Goal: Task Accomplishment & Management: Manage account settings

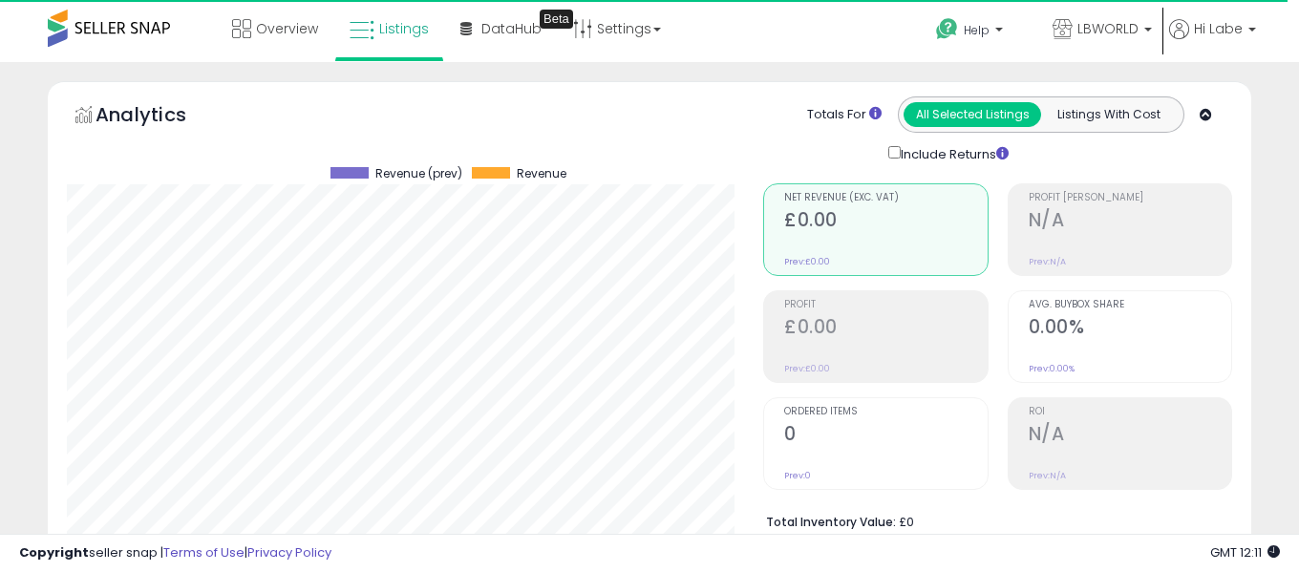
select select "**"
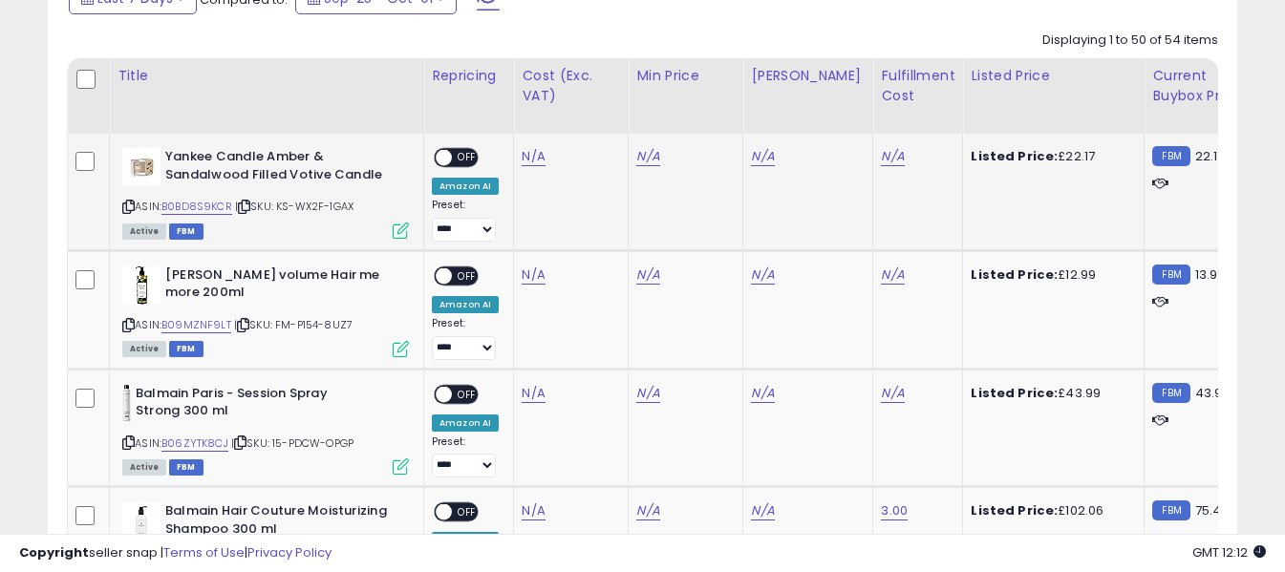
scroll to position [928, 0]
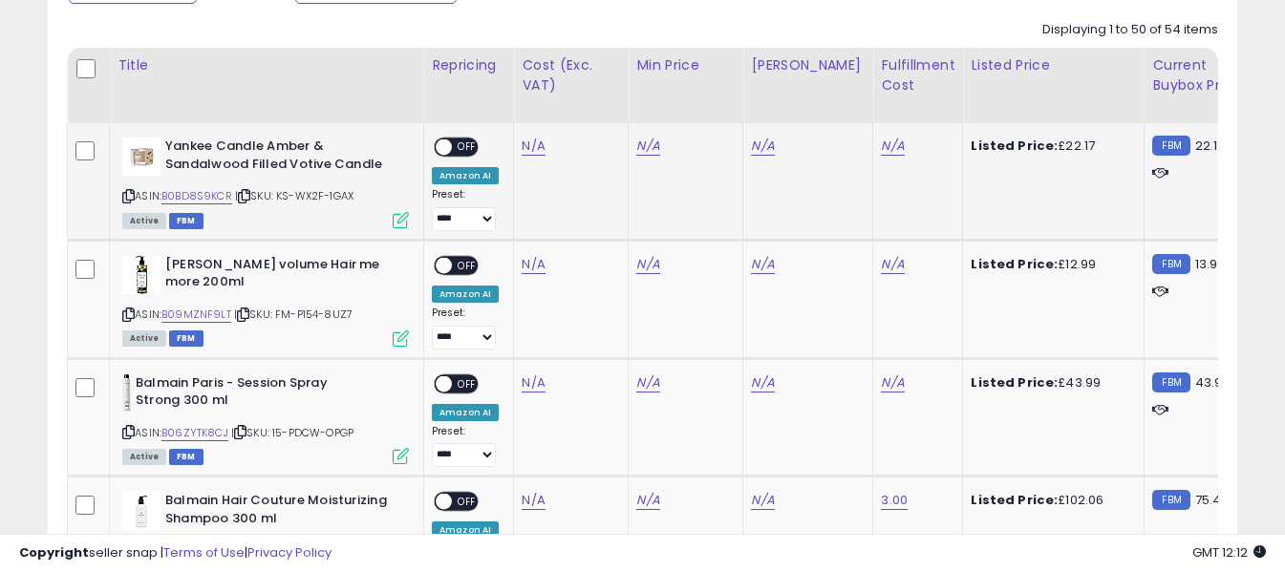
click at [124, 193] on icon at bounding box center [128, 196] width 12 height 11
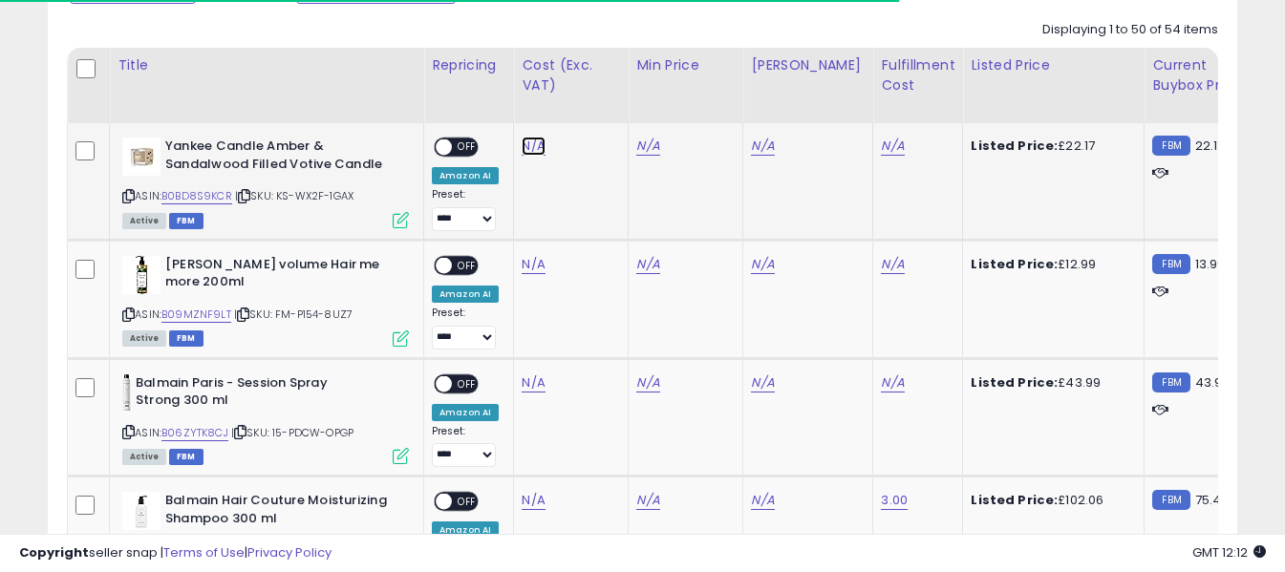
click at [540, 152] on link "N/A" at bounding box center [533, 146] width 23 height 19
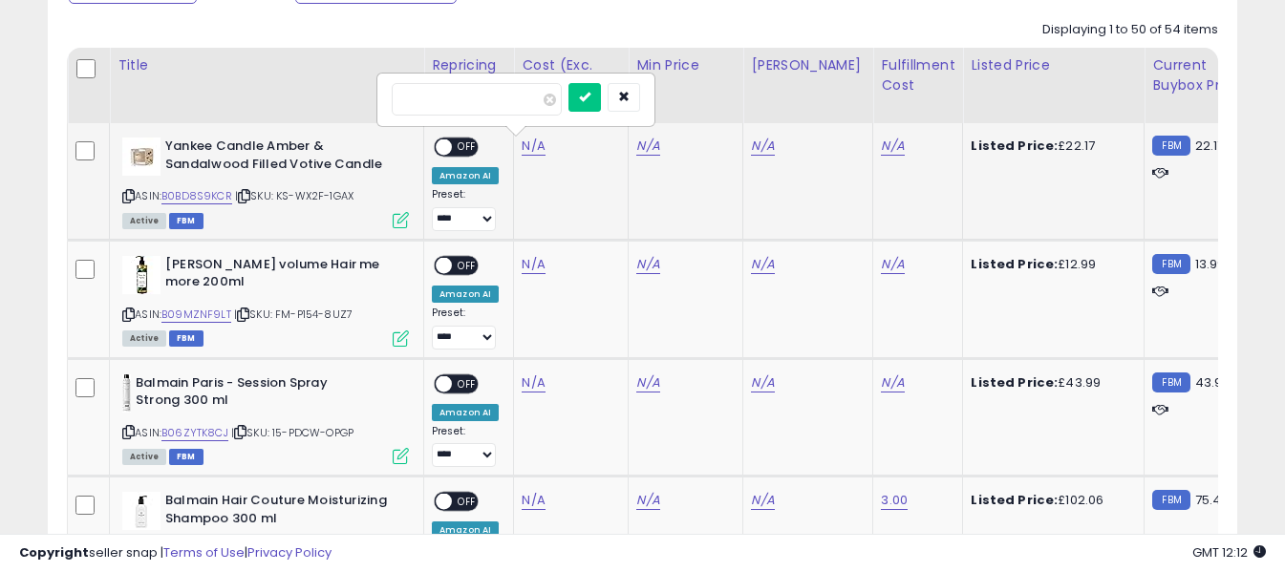
click at [511, 107] on input "number" at bounding box center [477, 99] width 170 height 32
type input "****"
click at [601, 104] on button "submit" at bounding box center [584, 97] width 32 height 29
click at [881, 146] on link "N/A" at bounding box center [892, 146] width 23 height 19
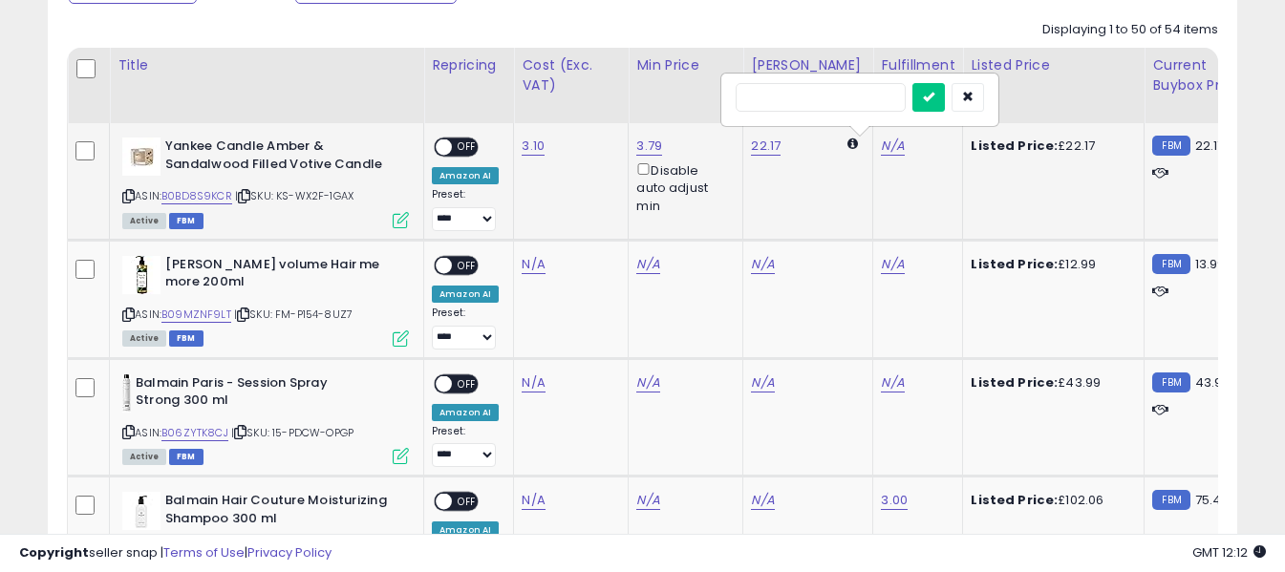
click at [843, 97] on input "text" at bounding box center [821, 97] width 170 height 29
type input "*"
click at [934, 94] on icon "submit" at bounding box center [928, 96] width 11 height 11
click at [468, 146] on span "OFF" at bounding box center [467, 147] width 31 height 16
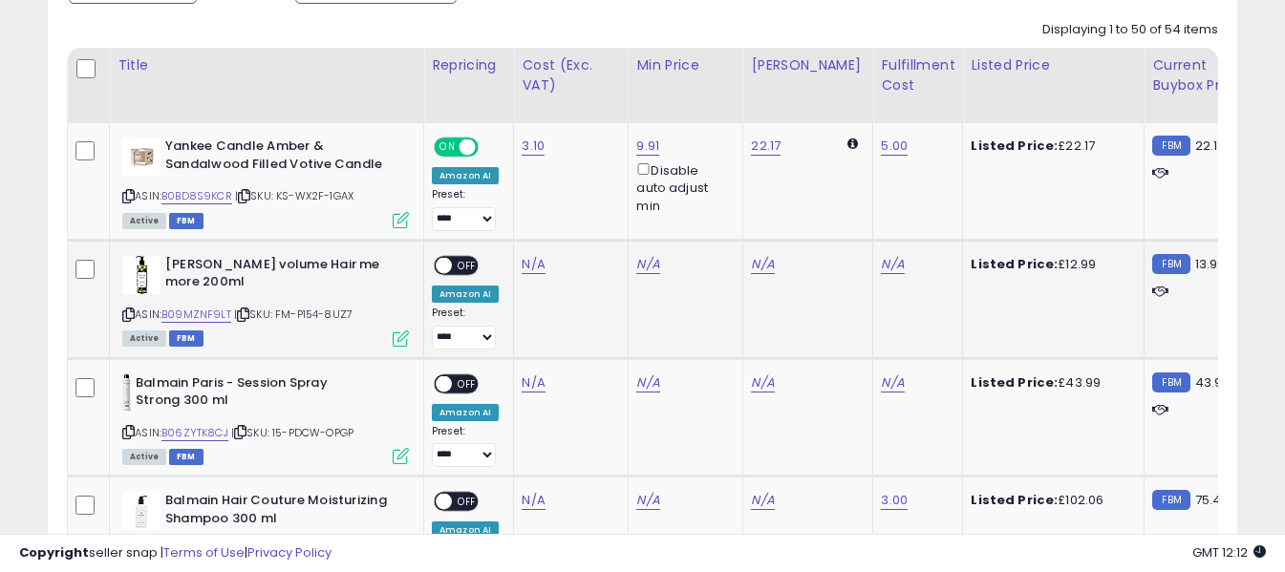
click at [129, 315] on icon at bounding box center [128, 315] width 12 height 11
click at [524, 262] on link "N/A" at bounding box center [533, 264] width 23 height 19
click at [525, 227] on input "number" at bounding box center [477, 218] width 170 height 32
type input "****"
click at [590, 220] on icon "submit" at bounding box center [584, 214] width 11 height 11
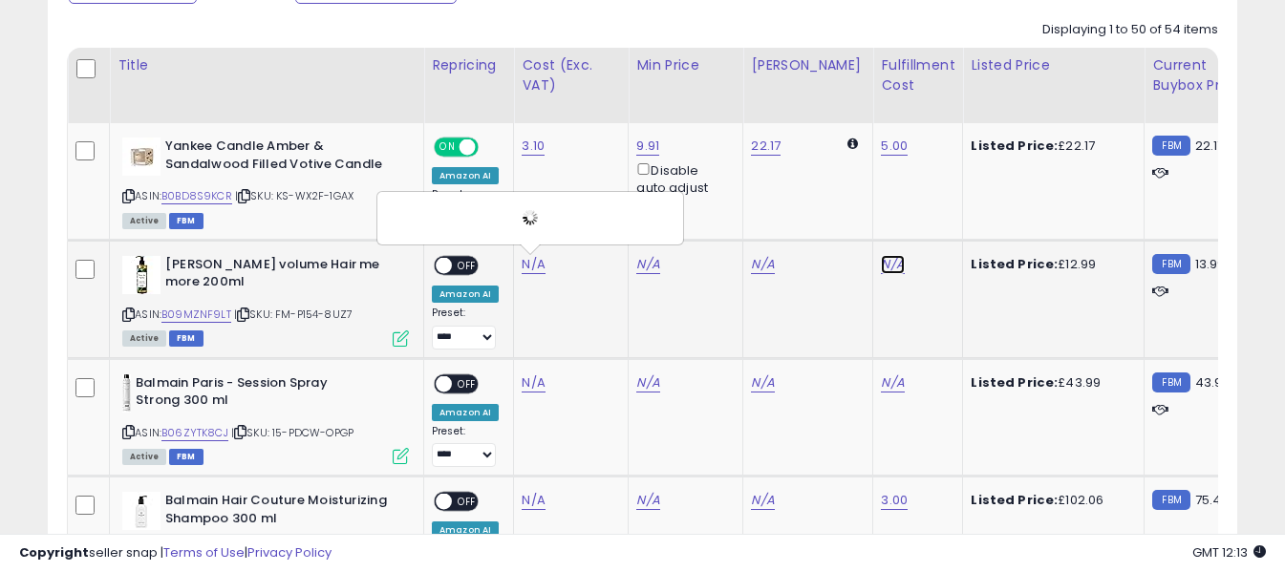
click at [881, 263] on link "N/A" at bounding box center [892, 264] width 23 height 19
click at [847, 217] on input "text" at bounding box center [821, 216] width 170 height 29
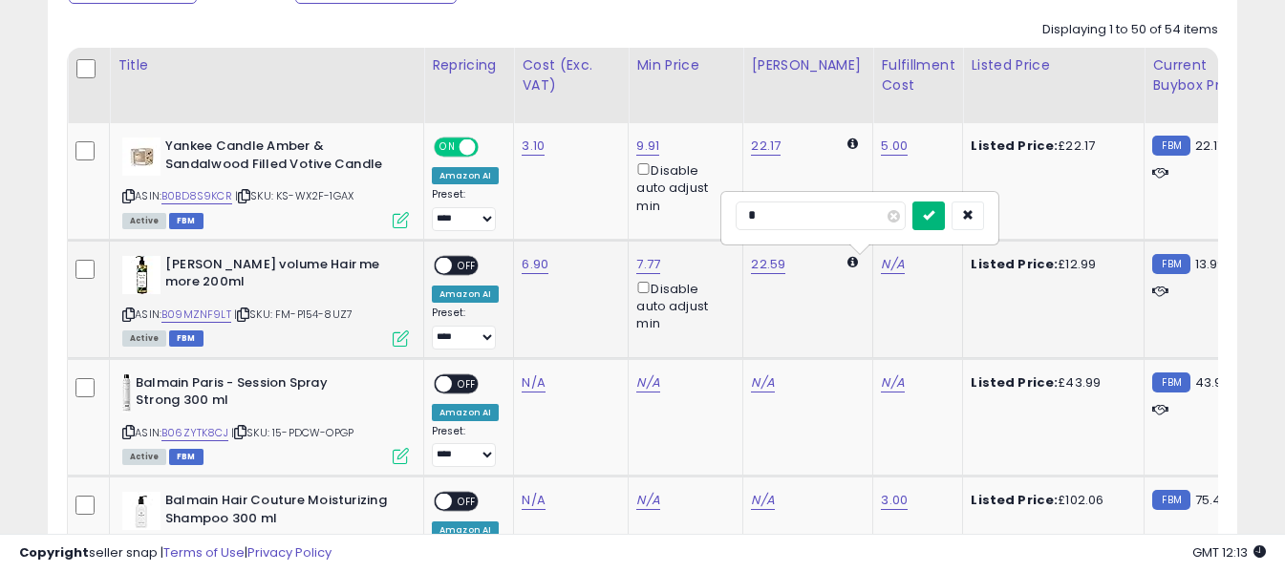
type input "*"
click at [934, 216] on icon "submit" at bounding box center [928, 214] width 11 height 11
click at [465, 268] on span "OFF" at bounding box center [467, 265] width 31 height 16
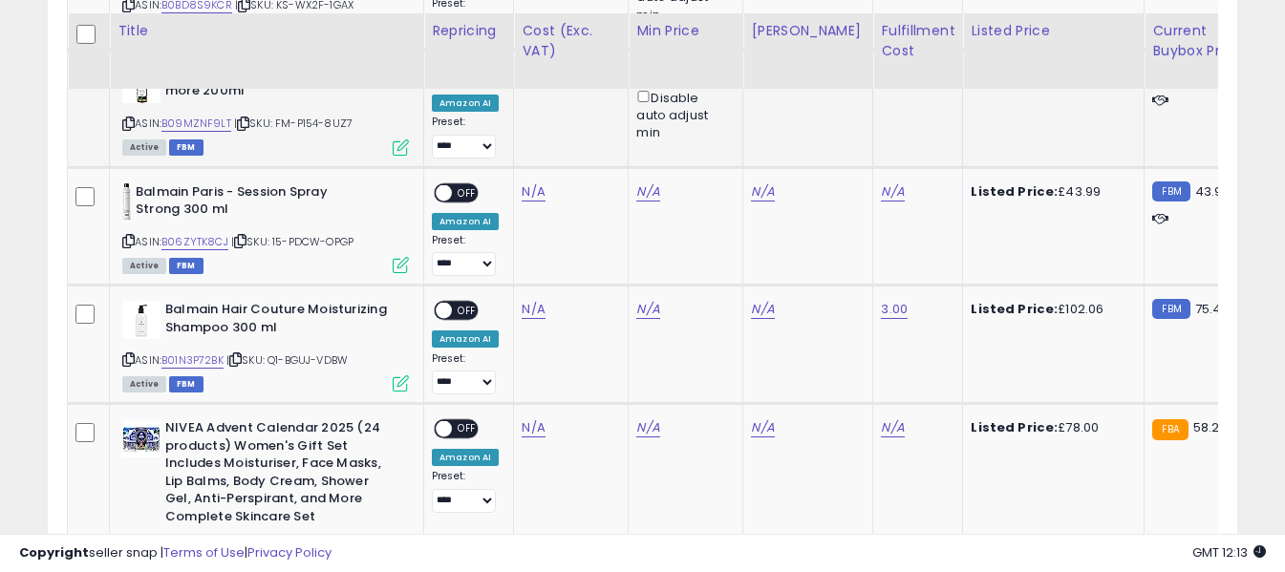
scroll to position [1214, 0]
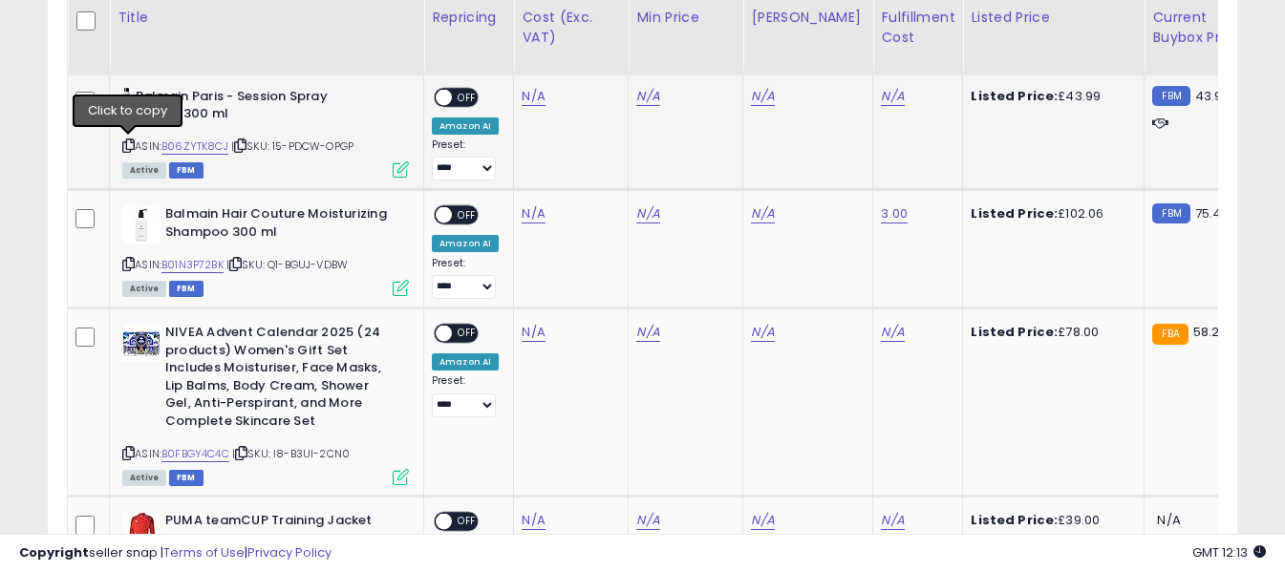
click at [130, 146] on icon at bounding box center [128, 145] width 12 height 11
click at [530, 96] on link "N/A" at bounding box center [533, 96] width 23 height 19
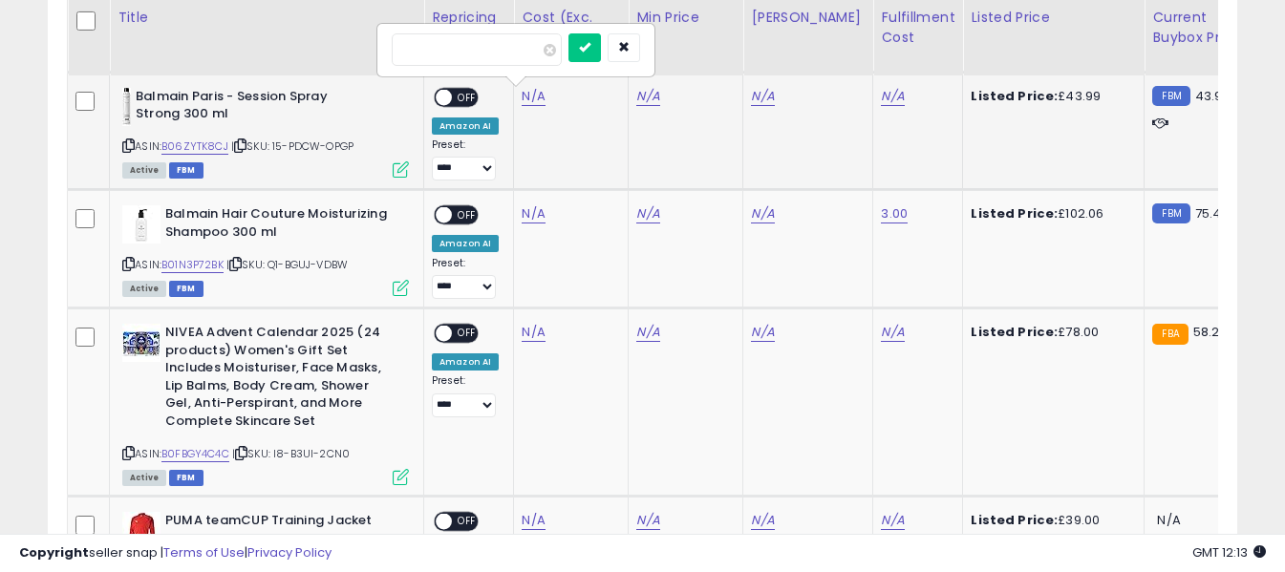
click at [523, 54] on input "number" at bounding box center [477, 49] width 170 height 32
type input "*****"
click at [601, 38] on button "submit" at bounding box center [584, 47] width 32 height 29
click at [885, 89] on link "N/A" at bounding box center [892, 96] width 23 height 19
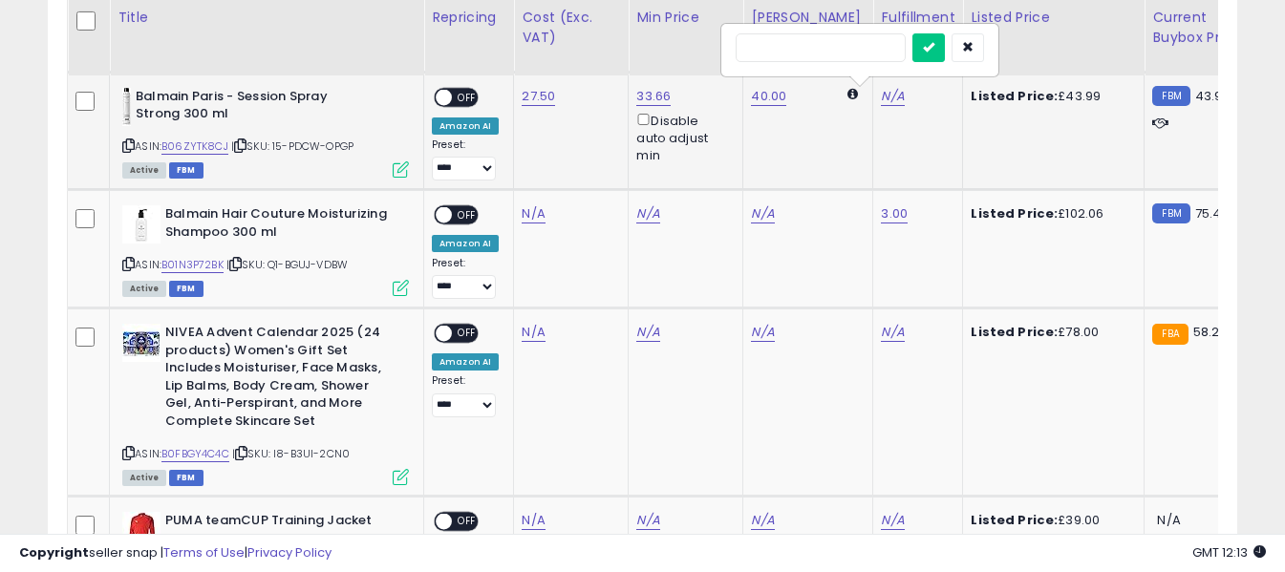
click at [847, 49] on input "text" at bounding box center [821, 47] width 170 height 29
type input "*"
click at [934, 51] on icon "submit" at bounding box center [928, 46] width 11 height 11
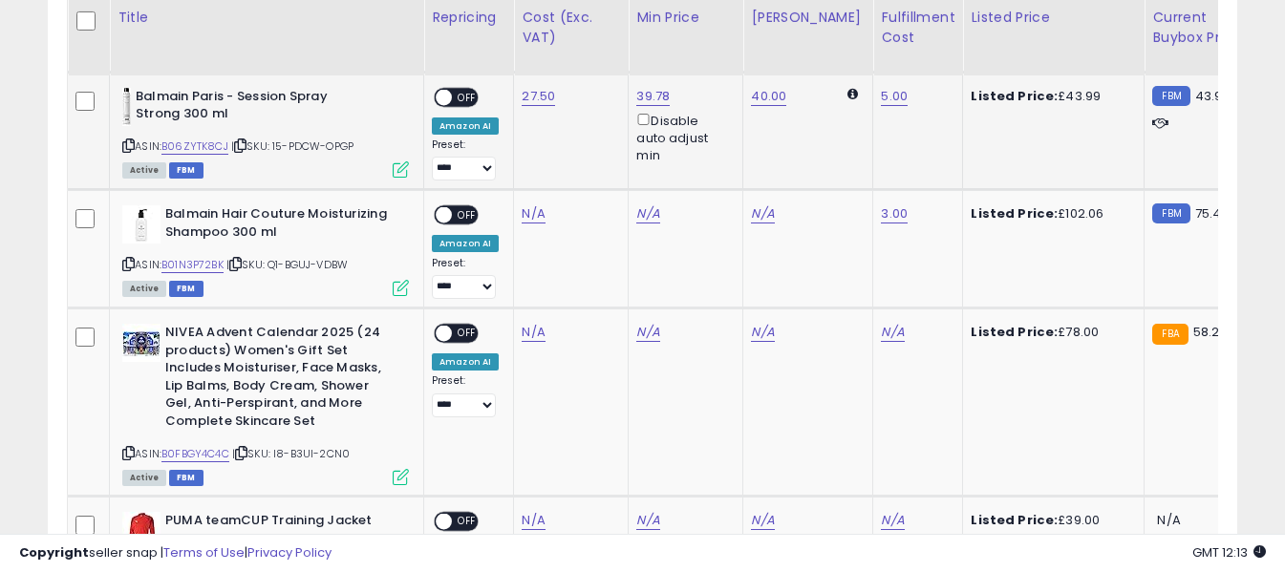
click at [467, 100] on span "OFF" at bounding box center [467, 97] width 31 height 16
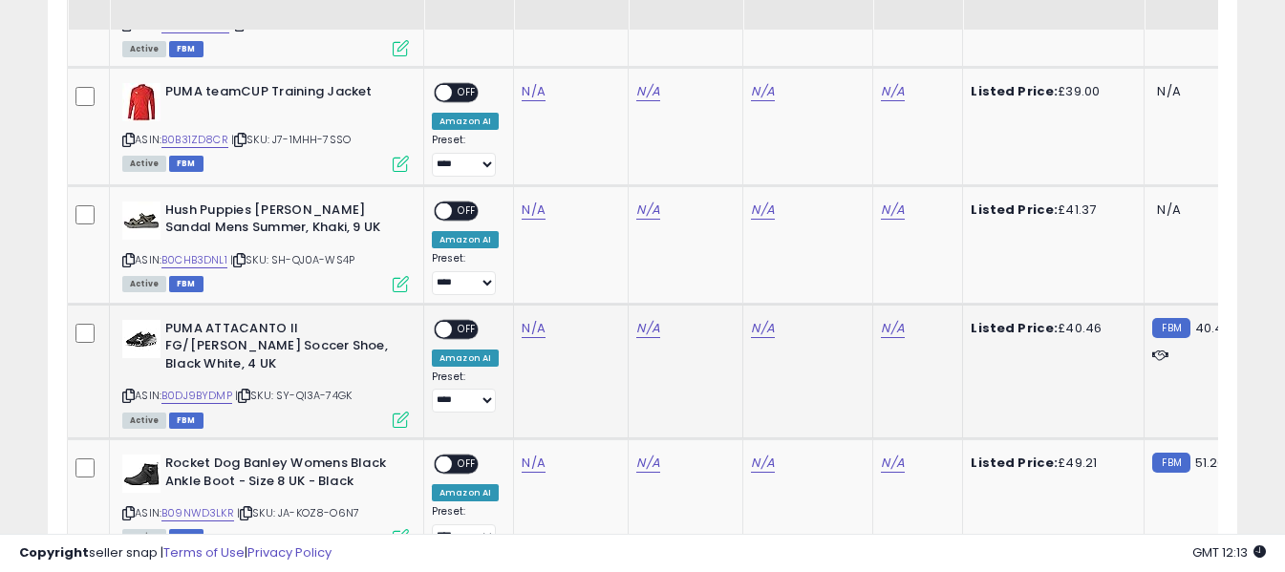
scroll to position [1596, 0]
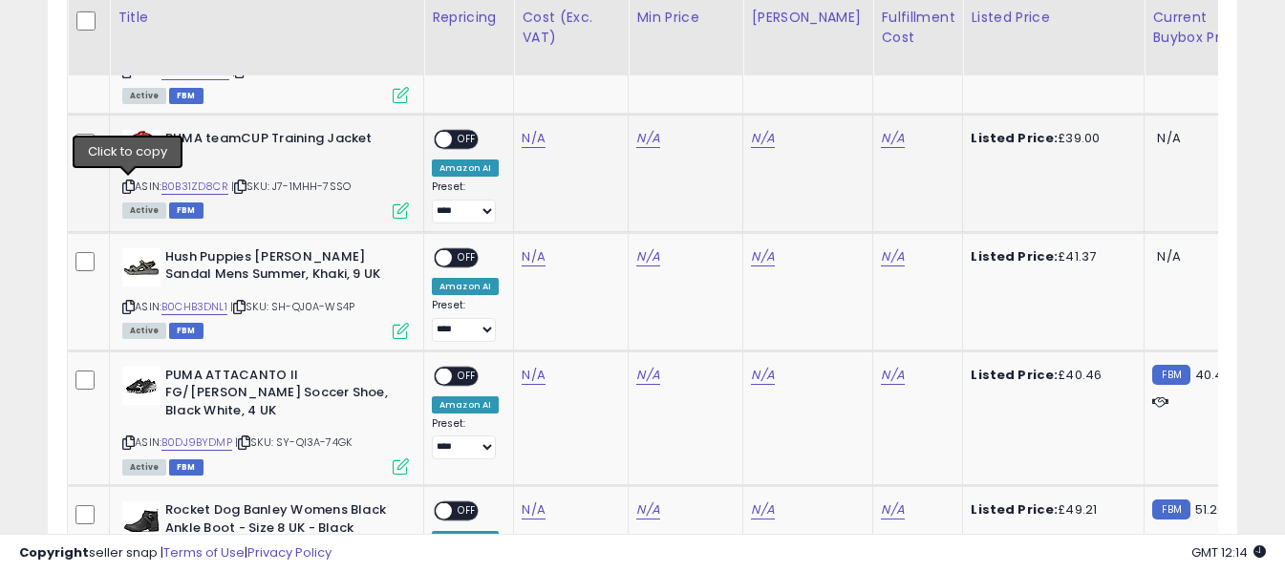
click at [130, 187] on icon at bounding box center [128, 187] width 12 height 11
click at [522, 135] on link "N/A" at bounding box center [533, 138] width 23 height 19
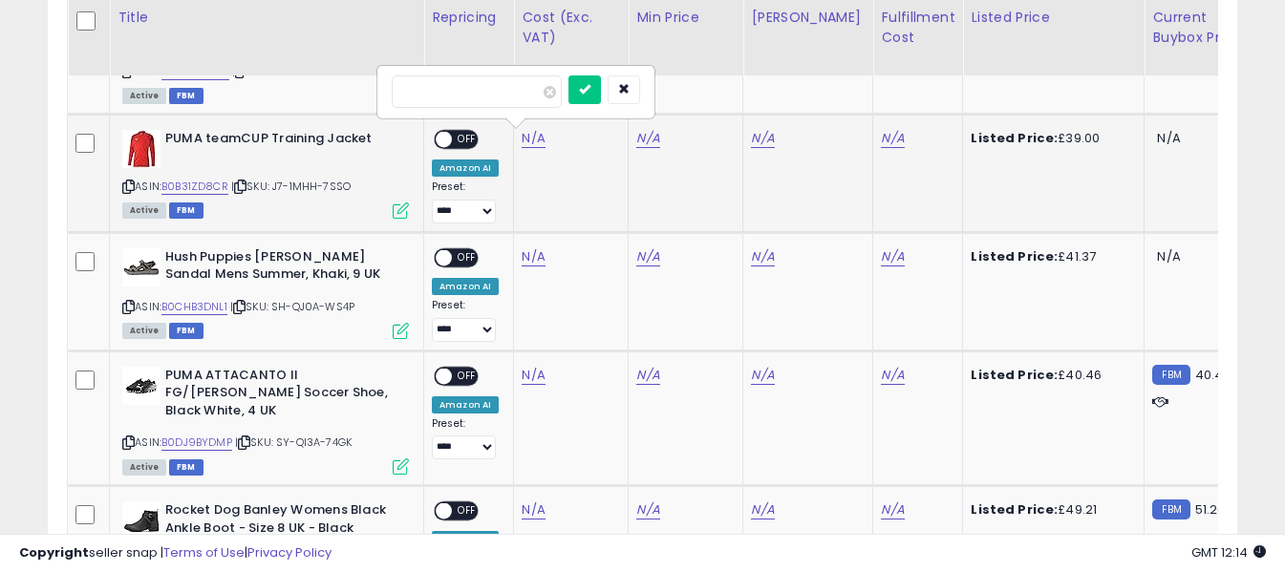
click at [508, 94] on input "number" at bounding box center [477, 91] width 170 height 32
type input "*****"
click at [590, 91] on icon "submit" at bounding box center [584, 88] width 11 height 11
click at [881, 137] on link "N/A" at bounding box center [892, 138] width 23 height 19
click at [860, 87] on input "text" at bounding box center [821, 89] width 170 height 29
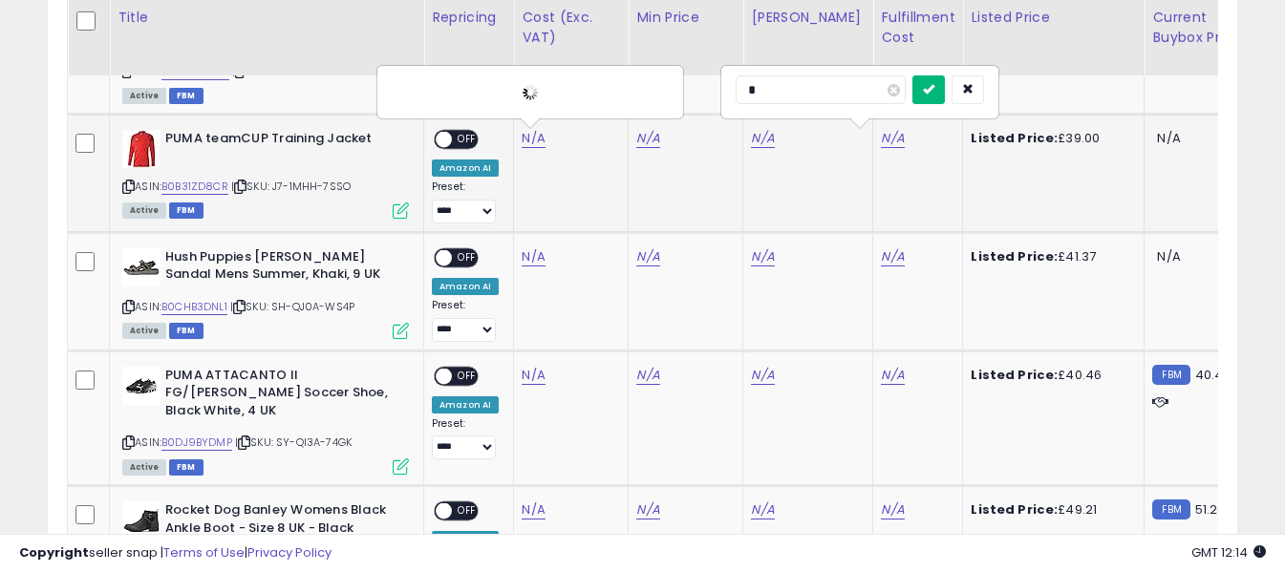
type input "*"
click at [934, 87] on icon "submit" at bounding box center [928, 88] width 11 height 11
click at [465, 134] on span "OFF" at bounding box center [467, 140] width 31 height 16
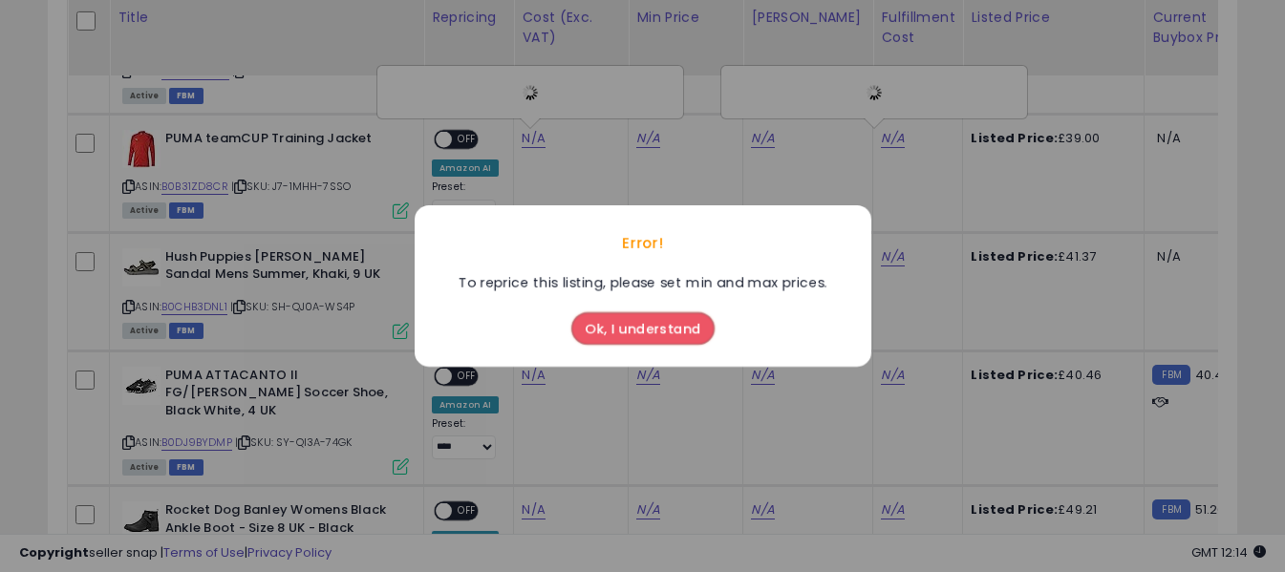
click at [618, 331] on button "Ok, I understand" at bounding box center [642, 328] width 143 height 32
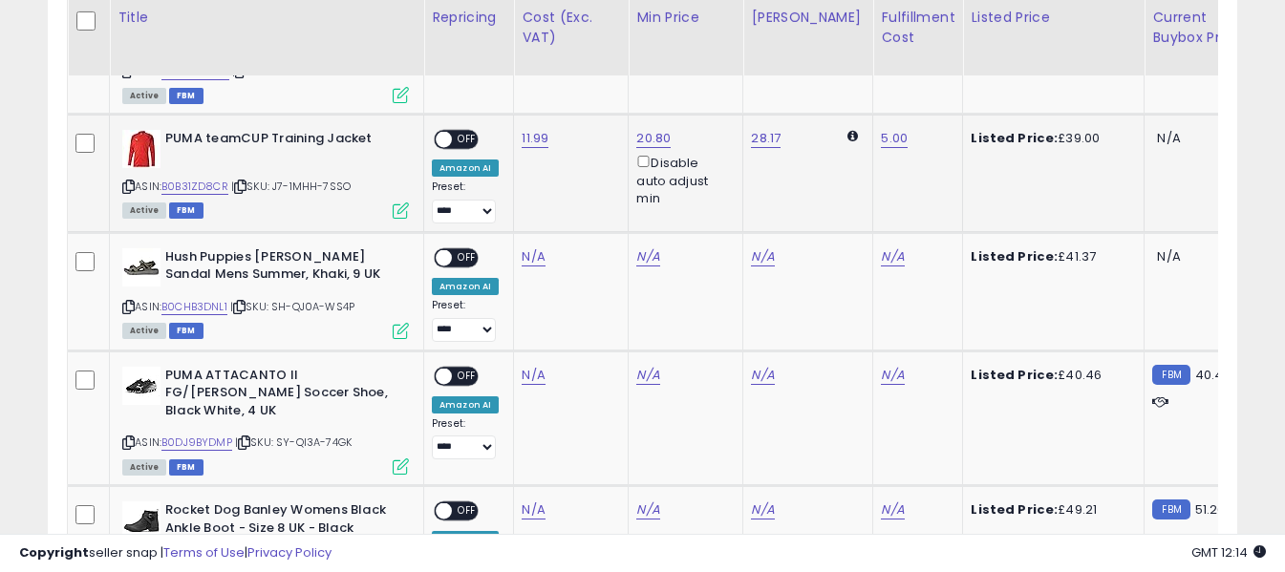
click at [462, 138] on span "OFF" at bounding box center [467, 140] width 31 height 16
click at [125, 308] on icon at bounding box center [128, 307] width 12 height 11
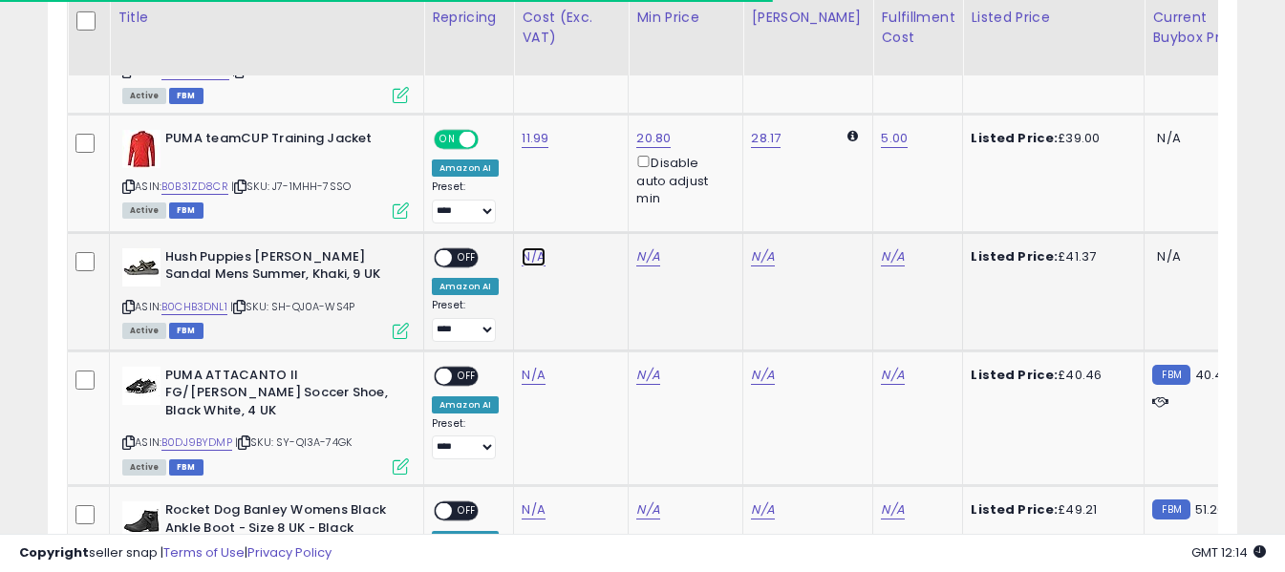
click at [534, 257] on link "N/A" at bounding box center [533, 256] width 23 height 19
click at [520, 219] on input "number" at bounding box center [477, 210] width 170 height 32
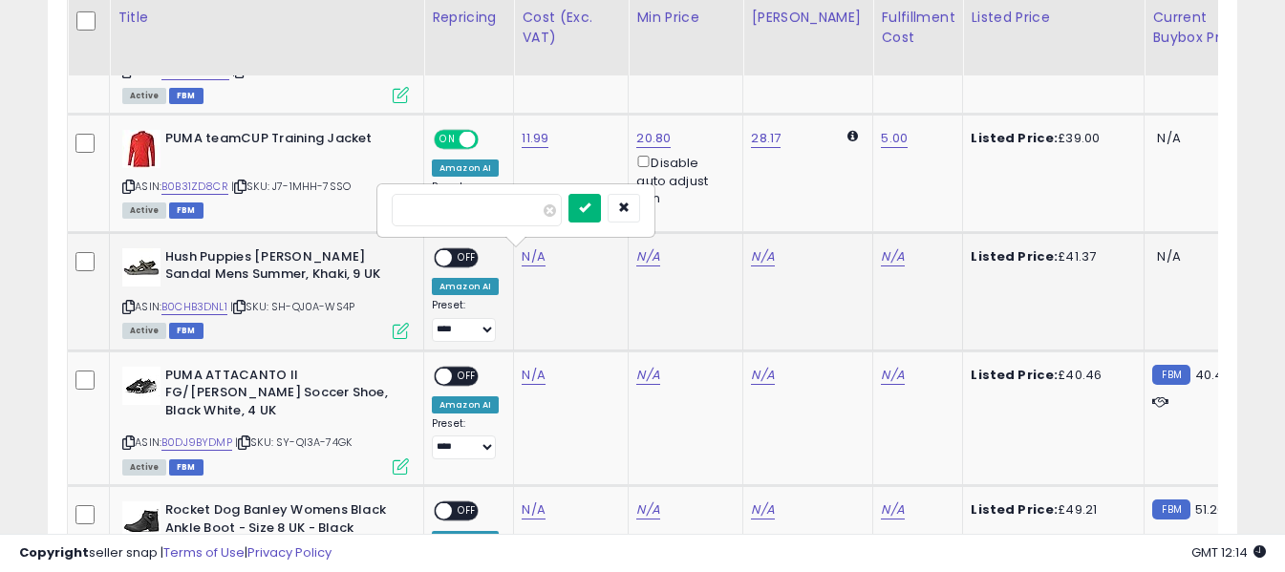
type input "*****"
click at [590, 206] on icon "submit" at bounding box center [584, 207] width 11 height 11
click at [881, 255] on link "N/A" at bounding box center [892, 256] width 23 height 19
click at [857, 209] on input "text" at bounding box center [821, 208] width 170 height 29
type input "*"
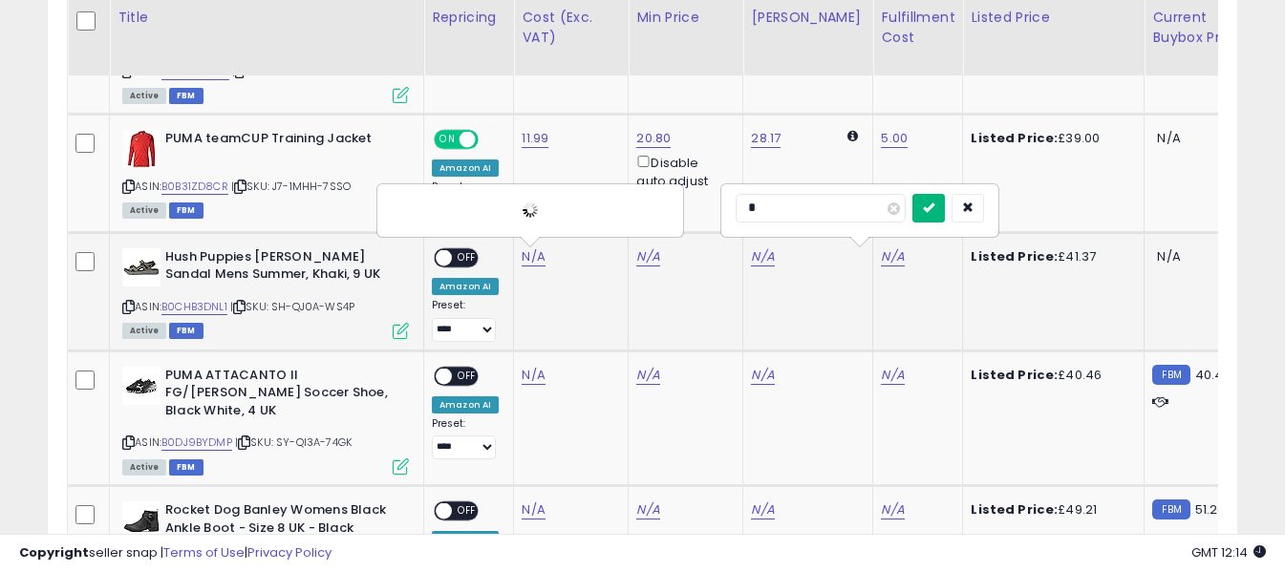
click at [934, 203] on icon "submit" at bounding box center [928, 207] width 11 height 11
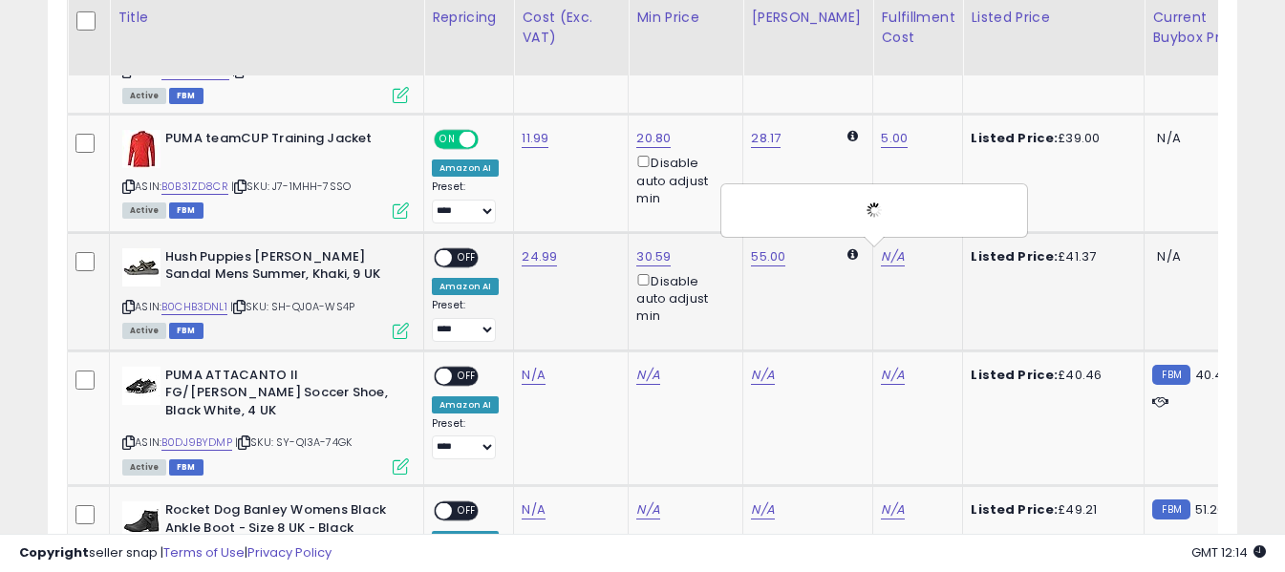
click at [464, 257] on span "OFF" at bounding box center [467, 258] width 31 height 16
click at [131, 438] on icon at bounding box center [128, 443] width 12 height 11
click at [527, 379] on link "N/A" at bounding box center [533, 375] width 23 height 19
click at [505, 332] on input "number" at bounding box center [477, 328] width 170 height 32
type input "*****"
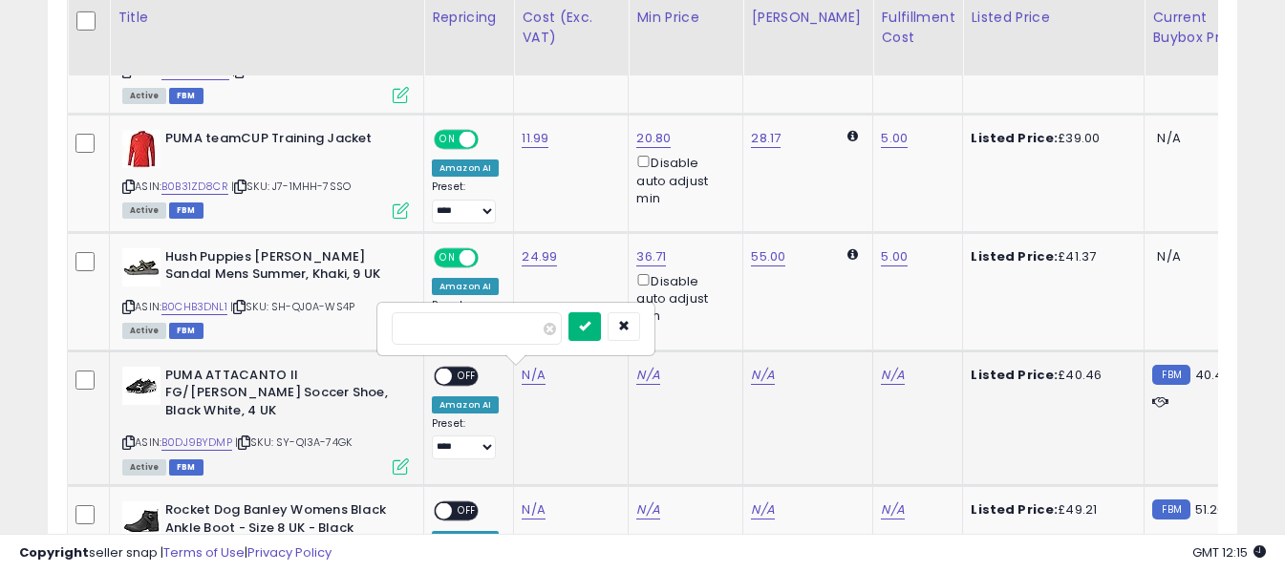
click at [590, 327] on icon "submit" at bounding box center [584, 325] width 11 height 11
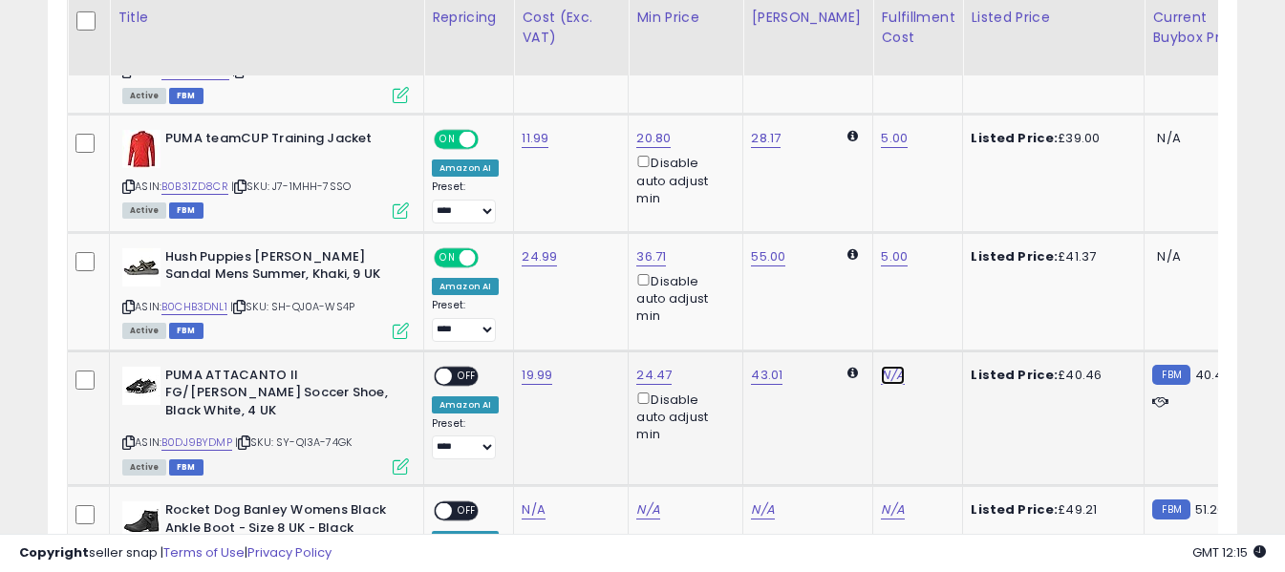
click at [885, 372] on link "N/A" at bounding box center [892, 375] width 23 height 19
click at [780, 322] on input "text" at bounding box center [821, 326] width 170 height 29
type input "*"
click at [934, 324] on icon "submit" at bounding box center [928, 325] width 11 height 11
click at [460, 372] on span "OFF" at bounding box center [467, 376] width 31 height 16
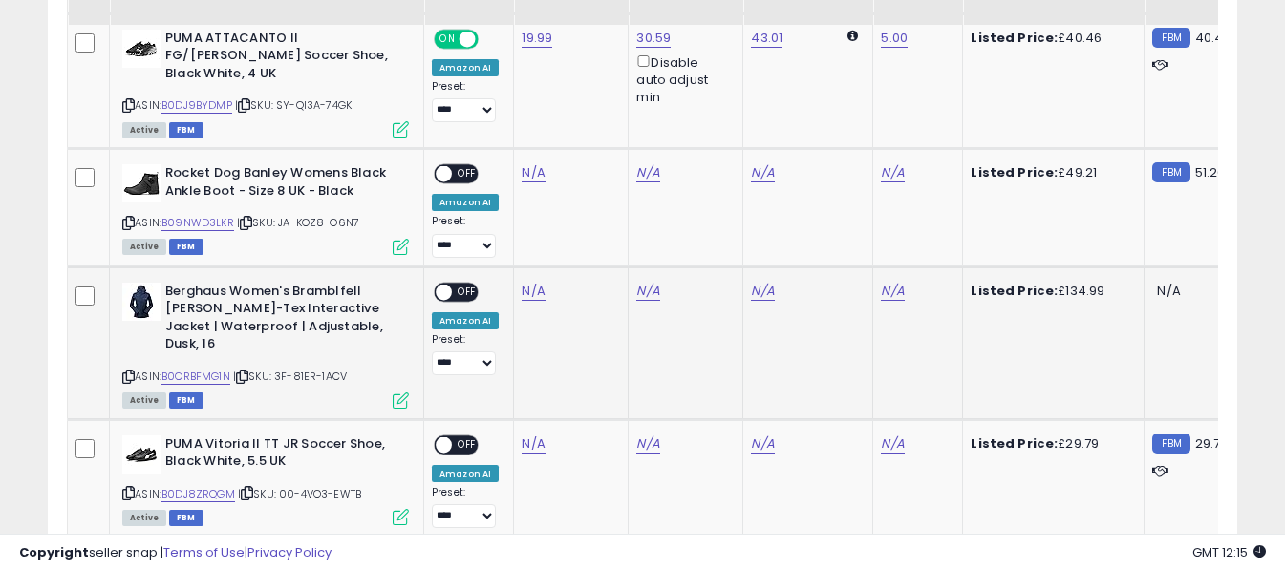
scroll to position [1978, 0]
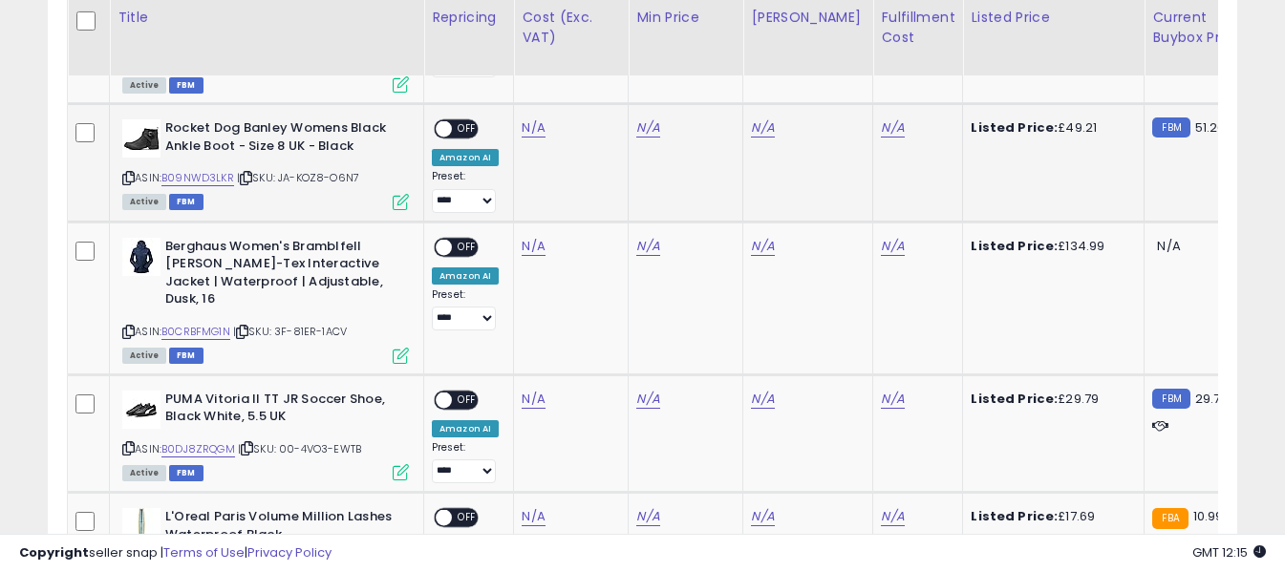
click at [130, 173] on icon at bounding box center [128, 178] width 12 height 11
click at [525, 118] on link "N/A" at bounding box center [533, 127] width 23 height 19
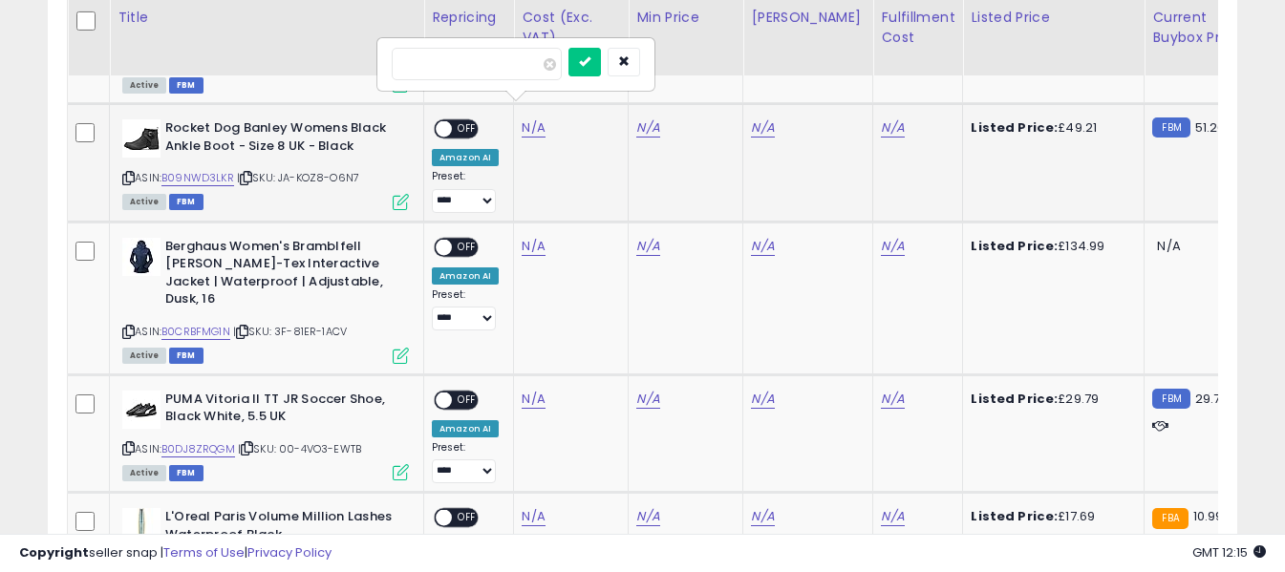
click at [531, 70] on input "number" at bounding box center [477, 64] width 170 height 32
type input "*****"
click at [601, 62] on button "submit" at bounding box center [584, 62] width 32 height 29
click at [881, 118] on link "N/A" at bounding box center [892, 127] width 23 height 19
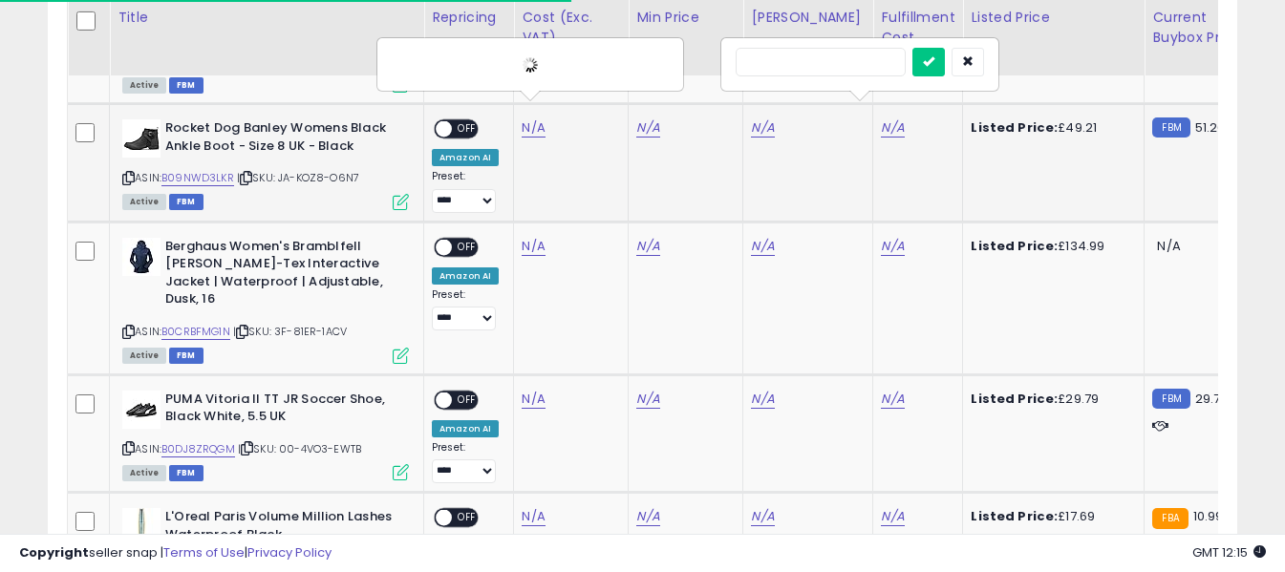
drag, startPoint x: 822, startPoint y: 55, endPoint x: 886, endPoint y: 80, distance: 68.7
click at [822, 55] on input "text" at bounding box center [821, 62] width 170 height 29
type input "*"
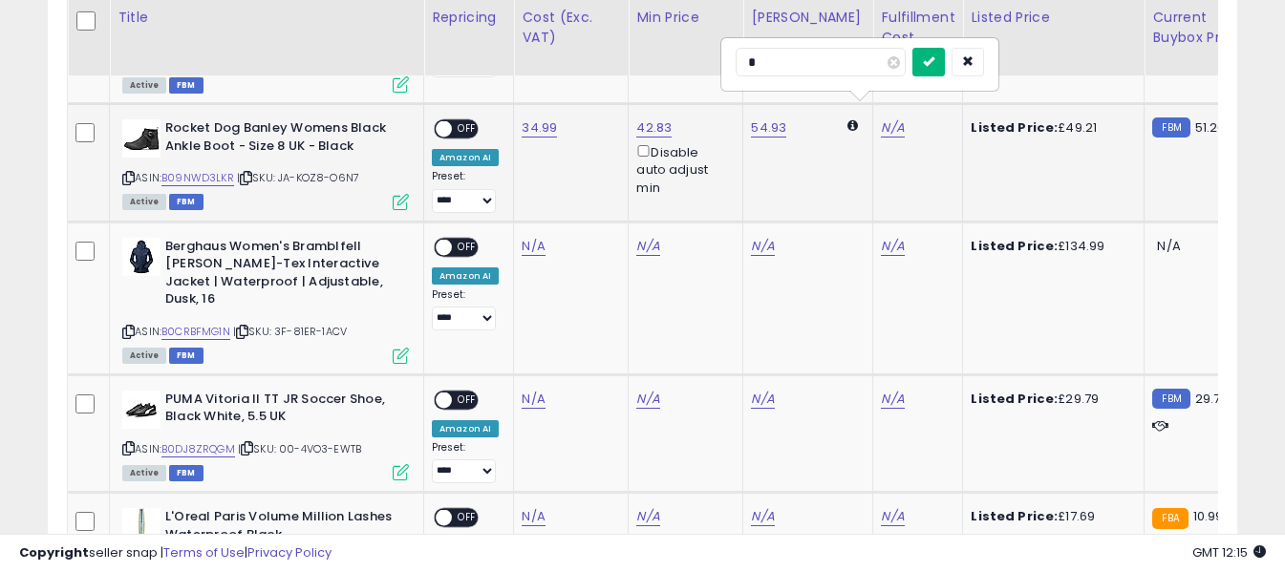
click at [934, 60] on icon "submit" at bounding box center [928, 60] width 11 height 11
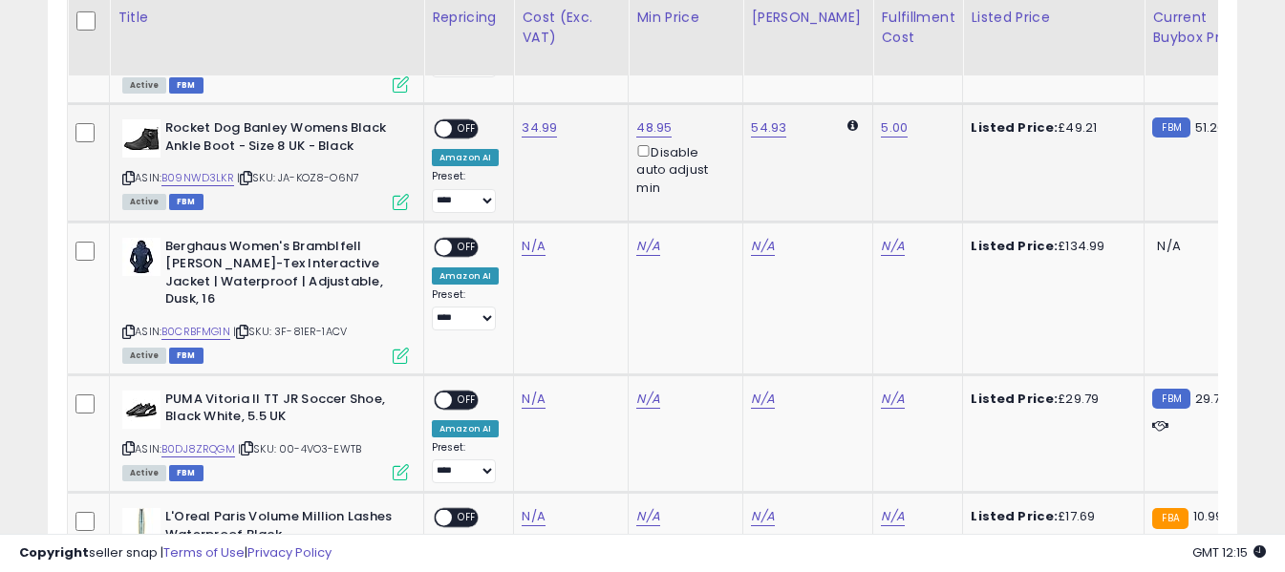
click at [460, 121] on span "OFF" at bounding box center [467, 129] width 31 height 16
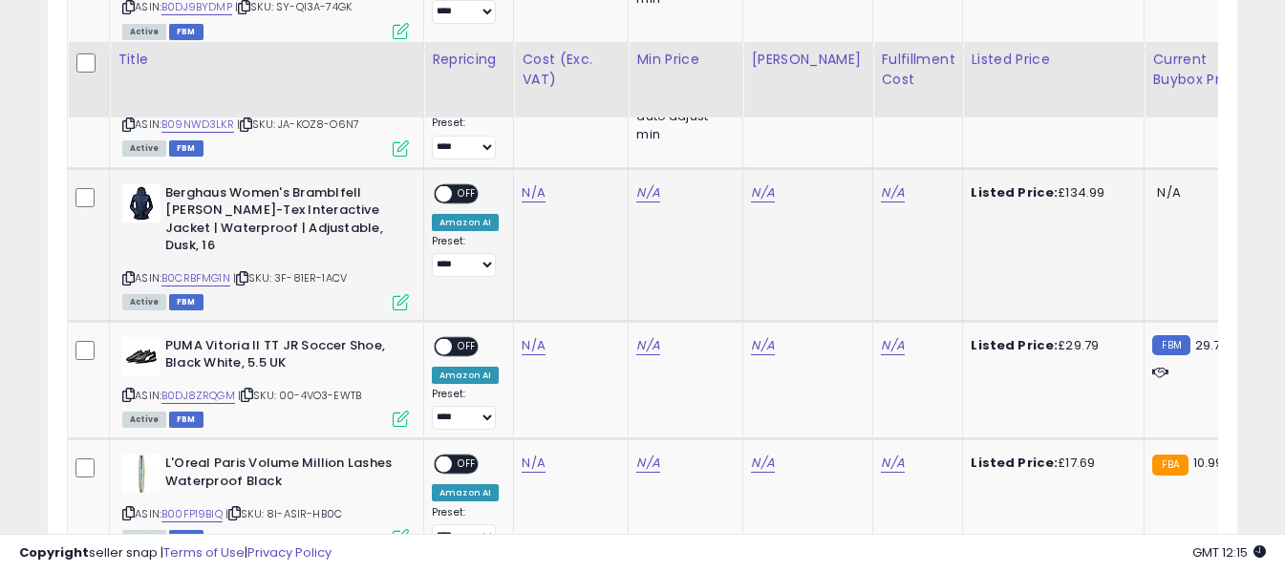
scroll to position [2074, 0]
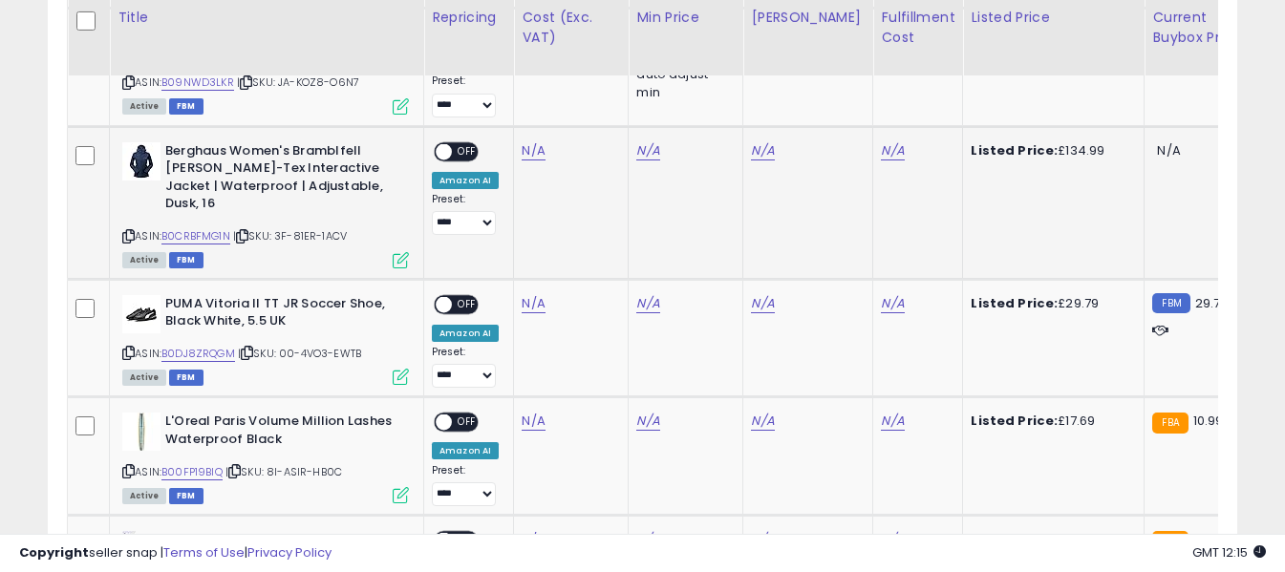
click at [130, 231] on icon at bounding box center [128, 236] width 12 height 11
click at [533, 141] on link "N/A" at bounding box center [533, 150] width 23 height 19
click at [537, 93] on input "number" at bounding box center [477, 87] width 170 height 32
type input "*****"
click at [601, 93] on button "submit" at bounding box center [584, 85] width 32 height 29
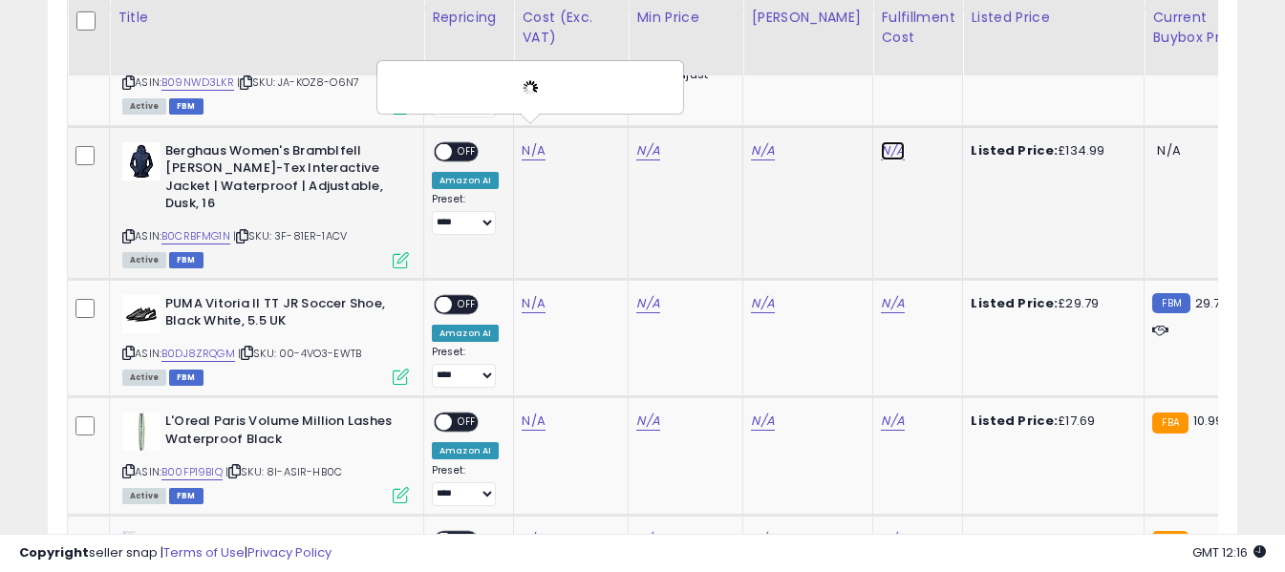
click at [881, 141] on link "N/A" at bounding box center [892, 150] width 23 height 19
click at [844, 86] on input "text" at bounding box center [821, 85] width 170 height 29
type input "*"
click at [934, 87] on icon "submit" at bounding box center [928, 83] width 11 height 11
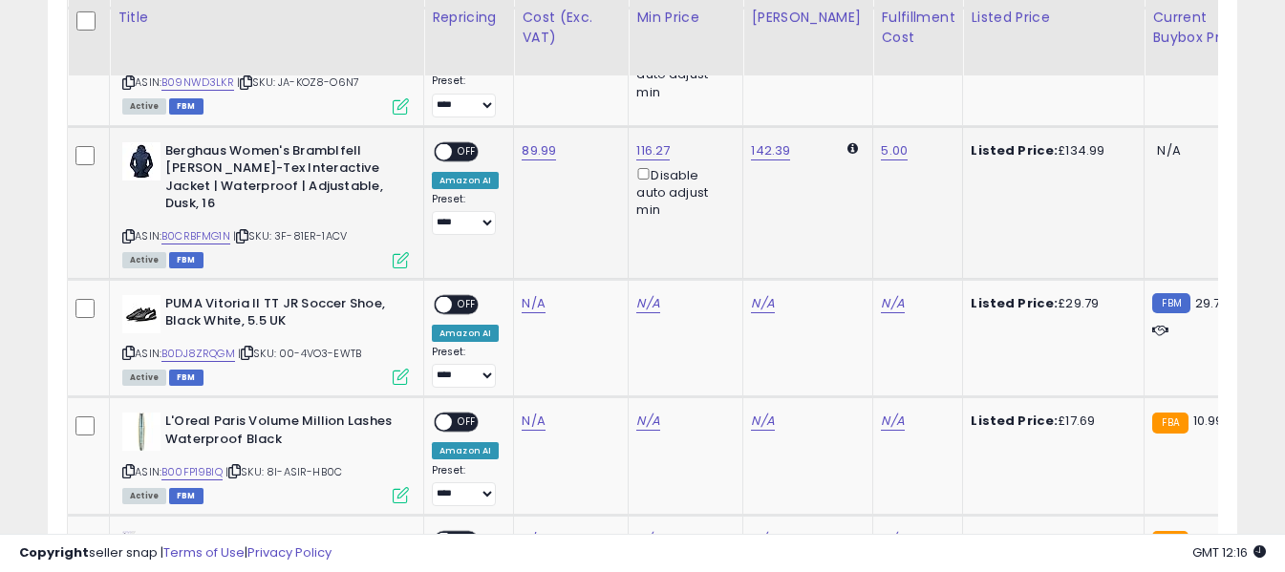
click at [469, 143] on span "OFF" at bounding box center [467, 151] width 31 height 16
click at [129, 348] on icon at bounding box center [128, 353] width 12 height 11
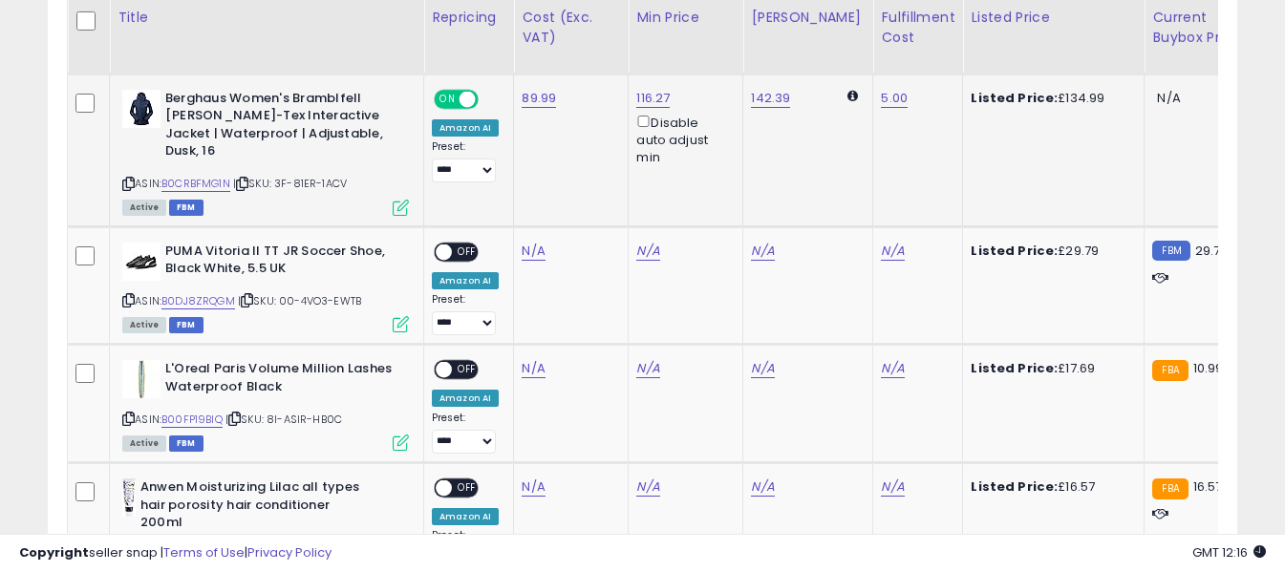
scroll to position [2170, 0]
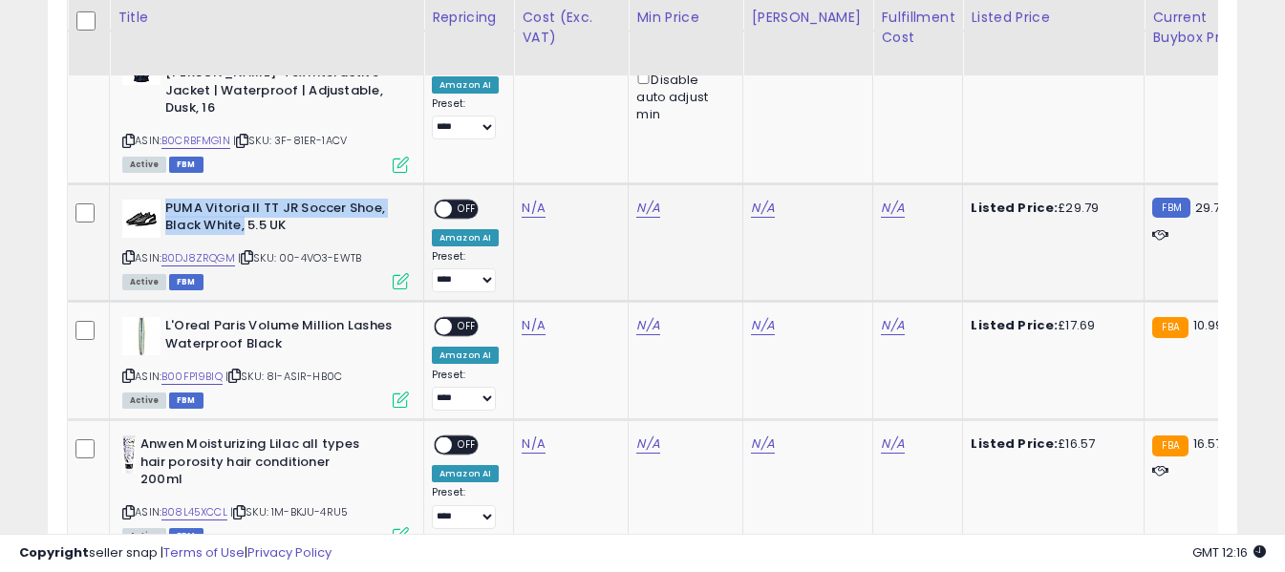
drag, startPoint x: 168, startPoint y: 173, endPoint x: 244, endPoint y: 190, distance: 77.4
click at [244, 200] on b "PUMA Vitoria II TT JR Soccer Shoe, Black White, 5.5 UK" at bounding box center [281, 220] width 232 height 40
copy b "PUMA Vitoria II TT JR Soccer Shoe, Black White,"
click at [528, 199] on link "N/A" at bounding box center [533, 208] width 23 height 19
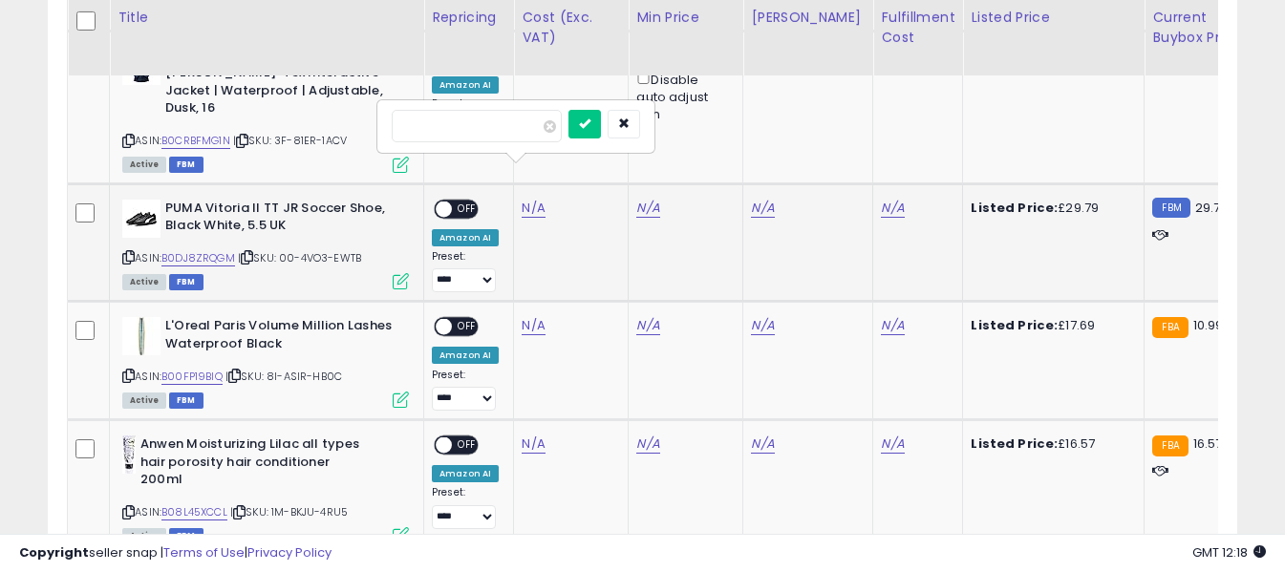
click at [528, 133] on input "number" at bounding box center [477, 126] width 170 height 32
type input "*****"
click at [601, 124] on button "submit" at bounding box center [584, 124] width 32 height 29
click at [883, 199] on link "N/A" at bounding box center [892, 208] width 23 height 19
click at [866, 125] on input "text" at bounding box center [821, 124] width 170 height 29
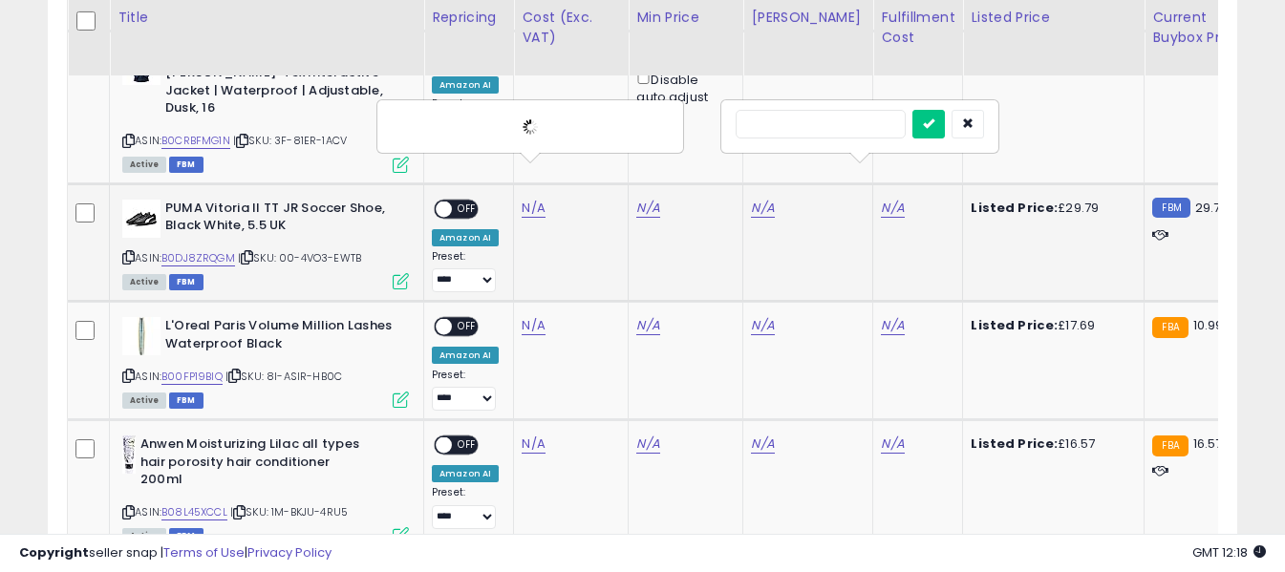
type input "*"
click at [934, 125] on icon "submit" at bounding box center [928, 123] width 11 height 11
click at [461, 201] on span "OFF" at bounding box center [467, 209] width 31 height 16
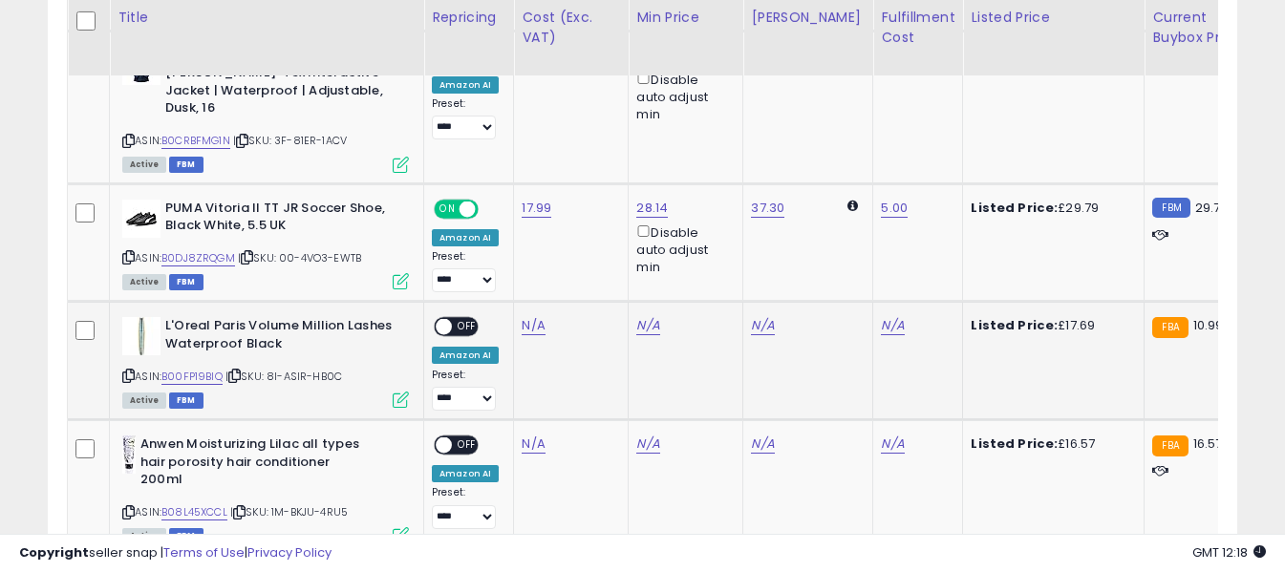
click at [124, 350] on div "ASIN: B00FP19BIQ | SKU: 8I-ASIR-HB0C Active FBM" at bounding box center [265, 361] width 287 height 89
click at [129, 371] on icon at bounding box center [128, 376] width 12 height 11
click at [535, 316] on link "N/A" at bounding box center [533, 325] width 23 height 19
click at [523, 249] on input "number" at bounding box center [477, 244] width 170 height 32
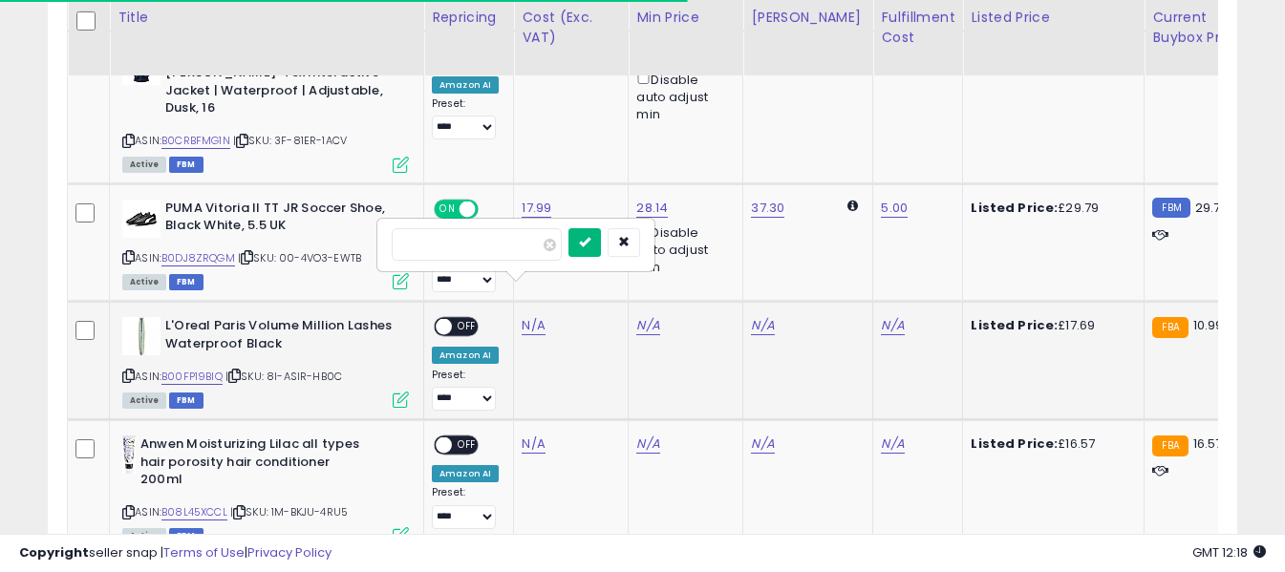
type input "*****"
click at [601, 246] on button "submit" at bounding box center [584, 242] width 32 height 29
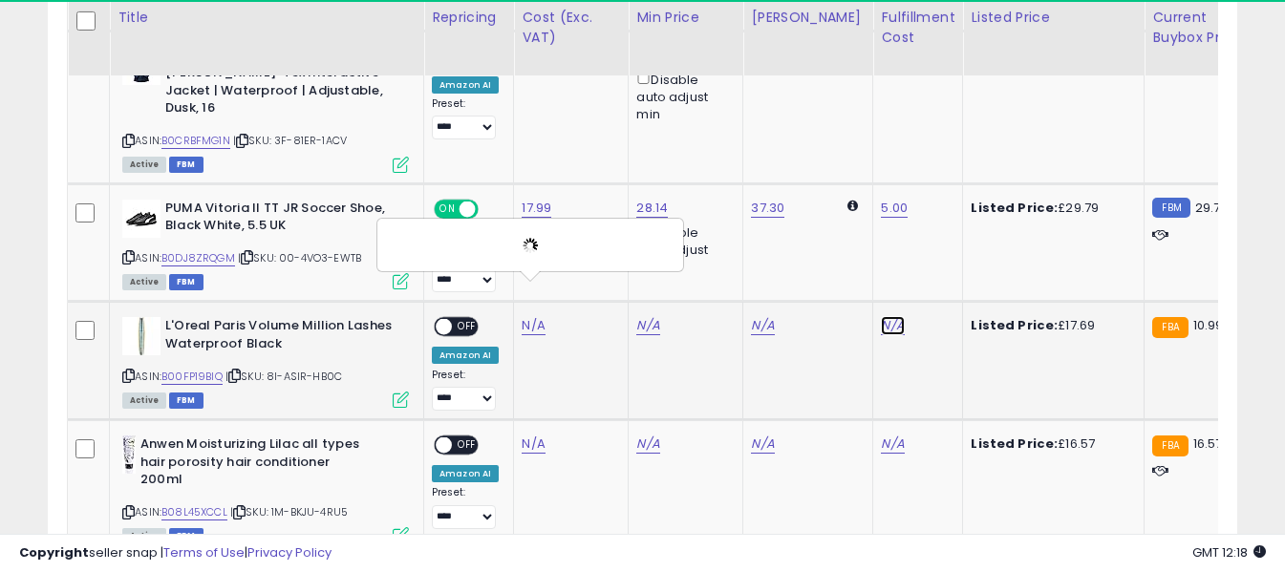
click at [881, 316] on link "N/A" at bounding box center [892, 325] width 23 height 19
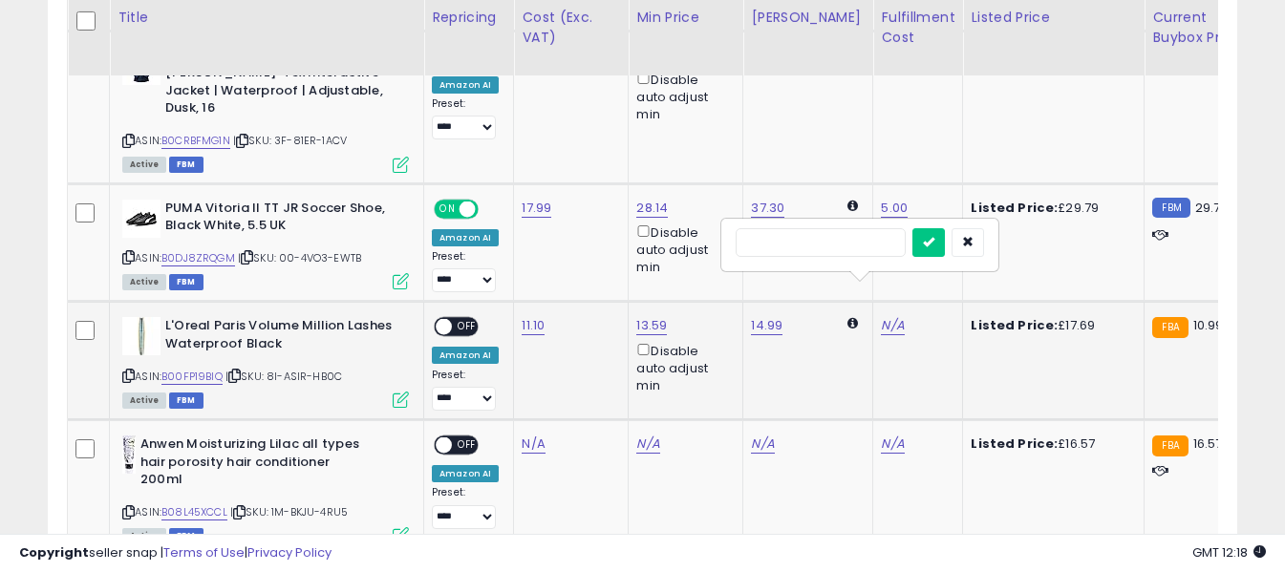
click at [878, 255] on input "text" at bounding box center [821, 242] width 170 height 29
type input "*"
click at [945, 248] on button "submit" at bounding box center [928, 242] width 32 height 29
click at [462, 319] on span "OFF" at bounding box center [467, 327] width 31 height 16
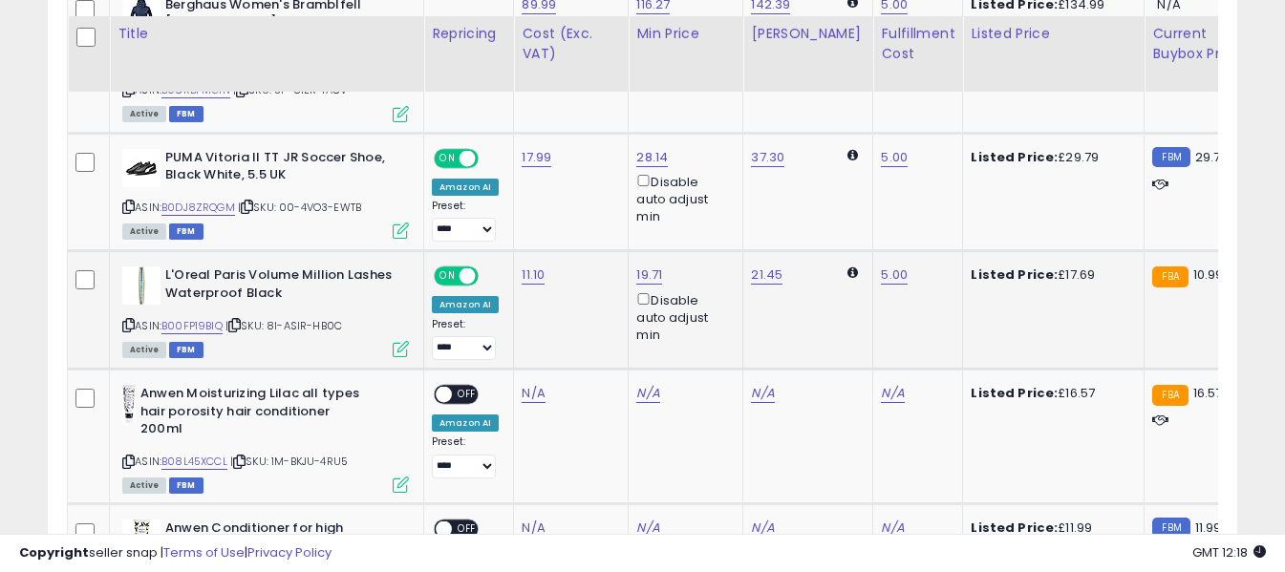
scroll to position [2456, 0]
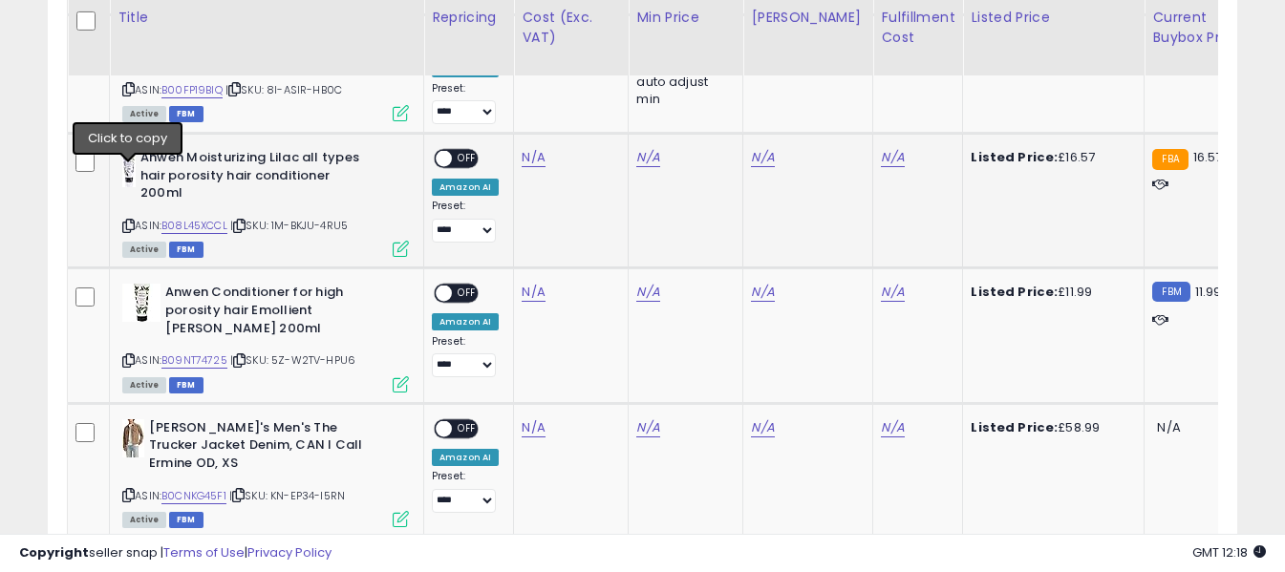
click at [127, 221] on icon at bounding box center [128, 226] width 12 height 11
click at [531, 148] on link "N/A" at bounding box center [533, 157] width 23 height 19
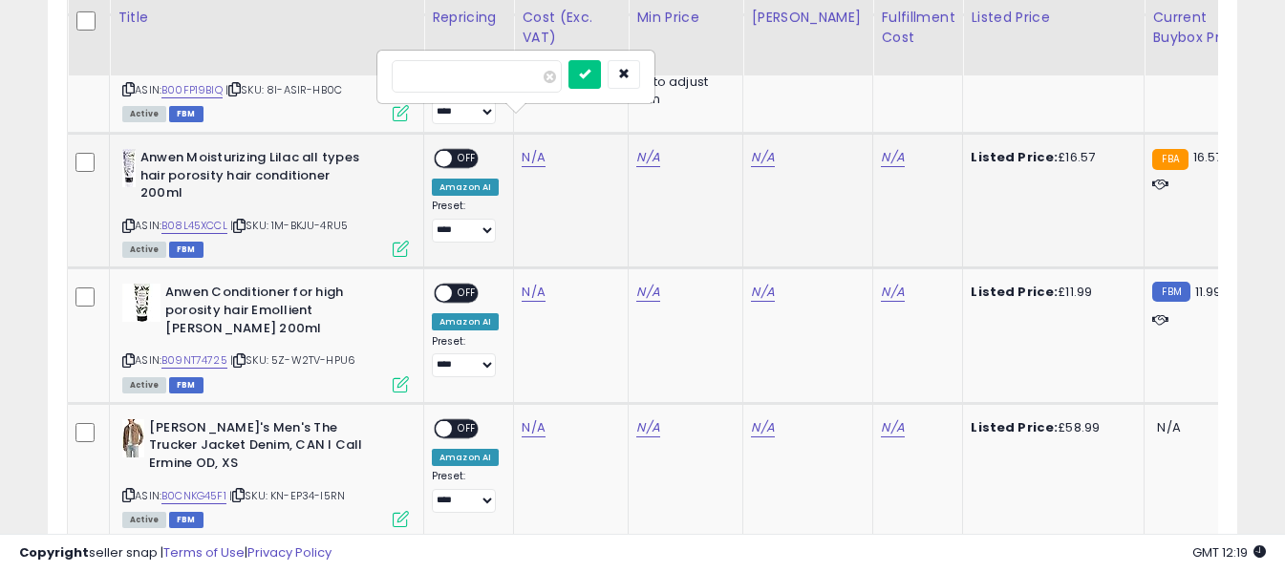
click at [521, 76] on input "number" at bounding box center [477, 76] width 170 height 32
type input "****"
click at [601, 71] on button "submit" at bounding box center [584, 74] width 32 height 29
click at [894, 149] on div "N/A" at bounding box center [914, 157] width 67 height 17
click at [881, 148] on link "N/A" at bounding box center [892, 157] width 23 height 19
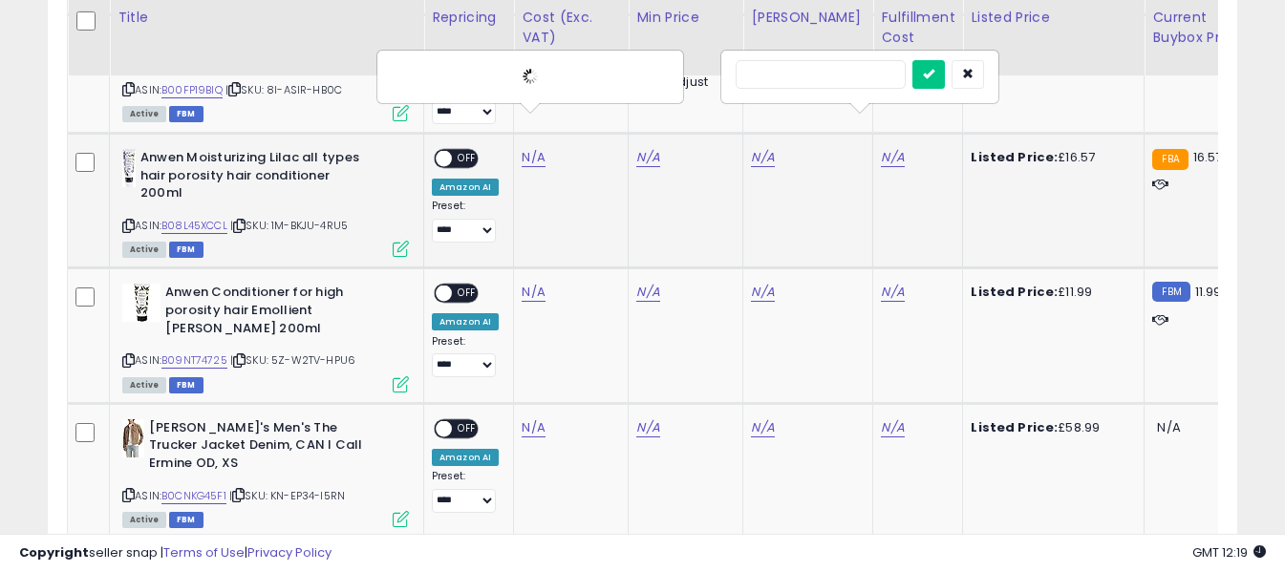
click at [858, 73] on input "text" at bounding box center [821, 74] width 170 height 29
type input "*"
click at [934, 73] on icon "submit" at bounding box center [928, 73] width 11 height 11
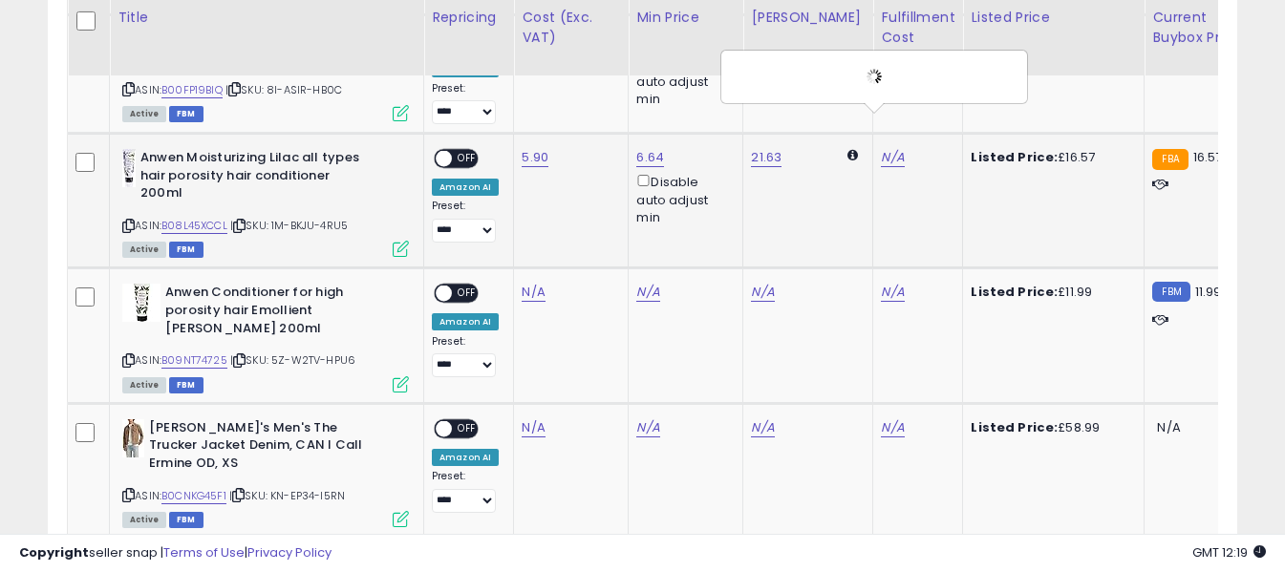
click at [470, 151] on span "OFF" at bounding box center [467, 159] width 31 height 16
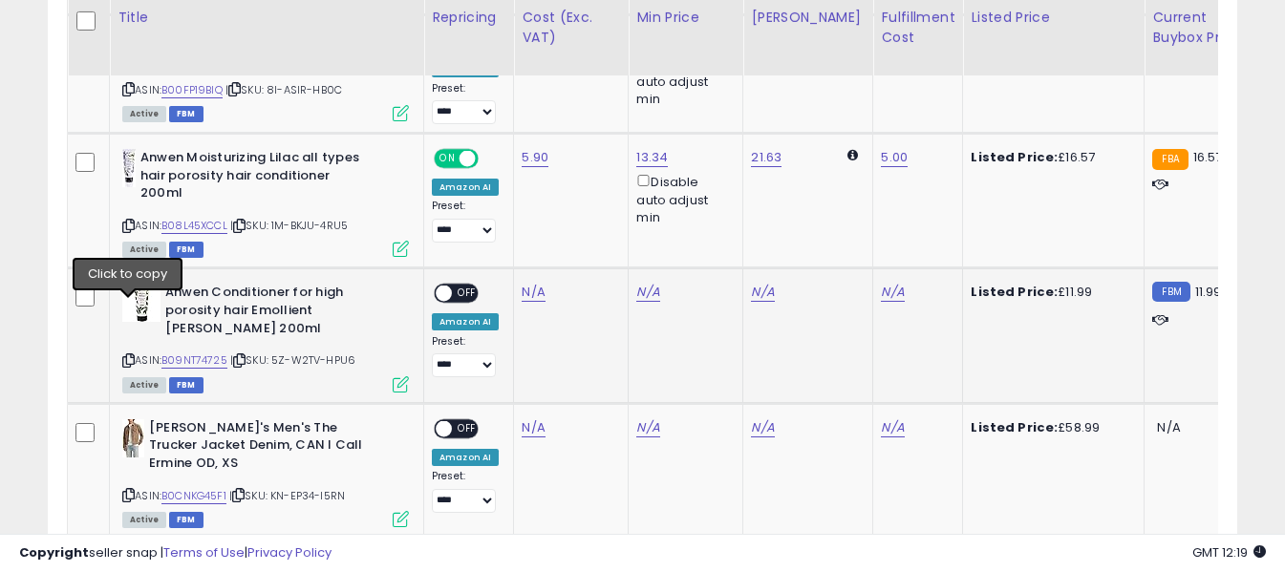
click at [130, 355] on icon at bounding box center [128, 360] width 12 height 11
click at [533, 283] on link "N/A" at bounding box center [533, 292] width 23 height 19
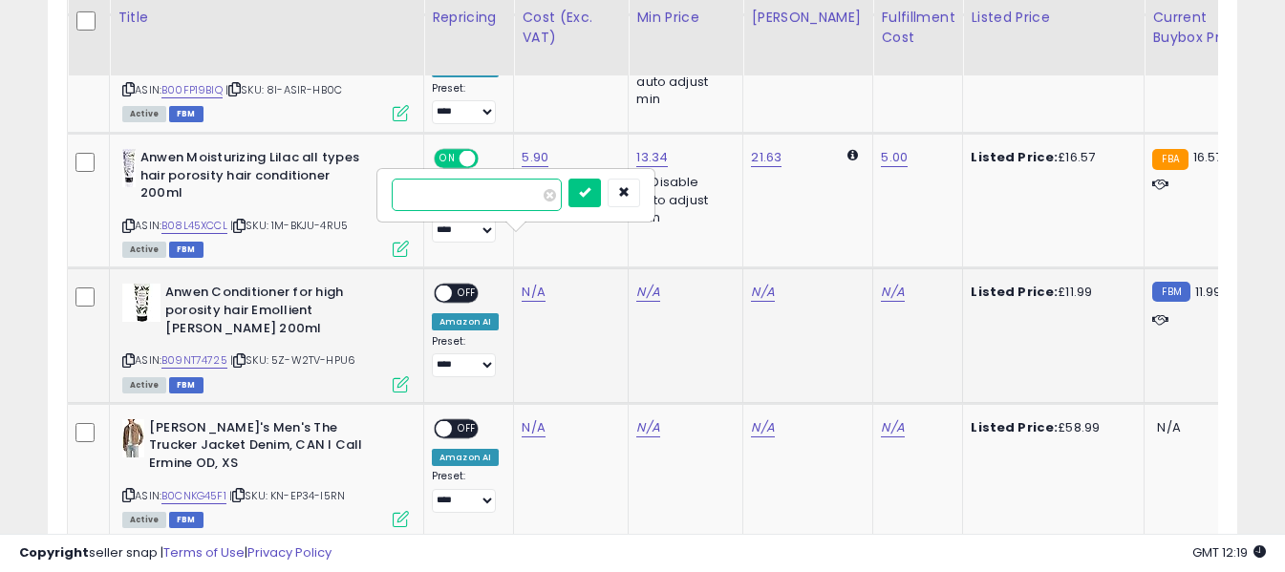
click at [517, 204] on input "number" at bounding box center [477, 195] width 170 height 32
type input "****"
click at [601, 195] on button "submit" at bounding box center [584, 193] width 32 height 29
click at [881, 283] on link "N/A" at bounding box center [892, 292] width 23 height 19
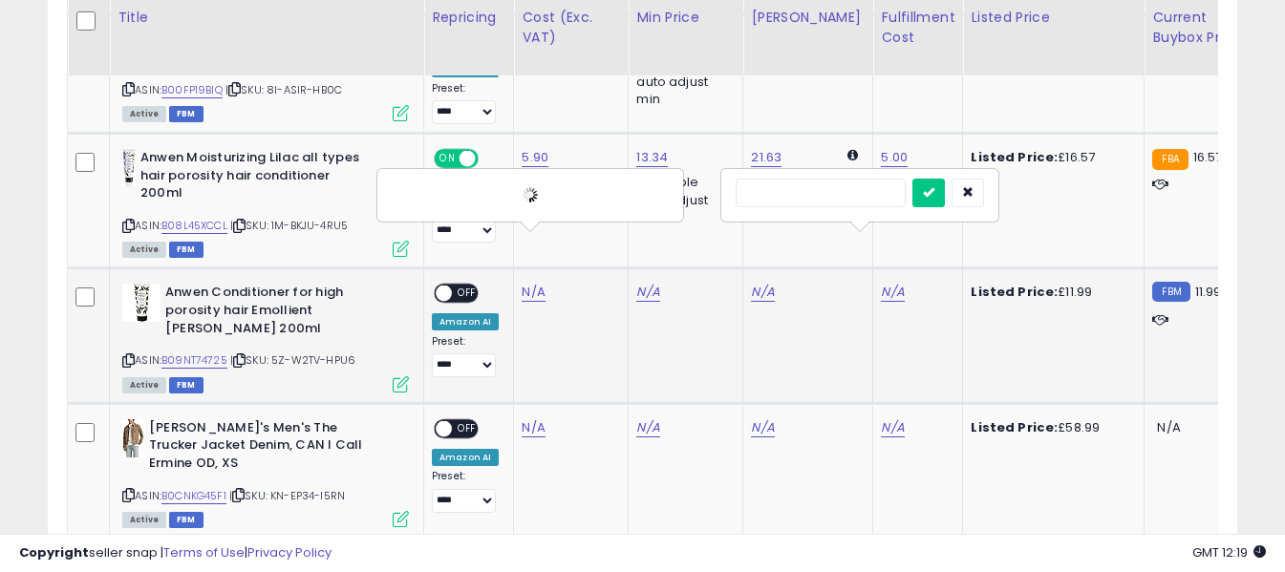
click at [859, 193] on input "text" at bounding box center [821, 193] width 170 height 29
type input "*"
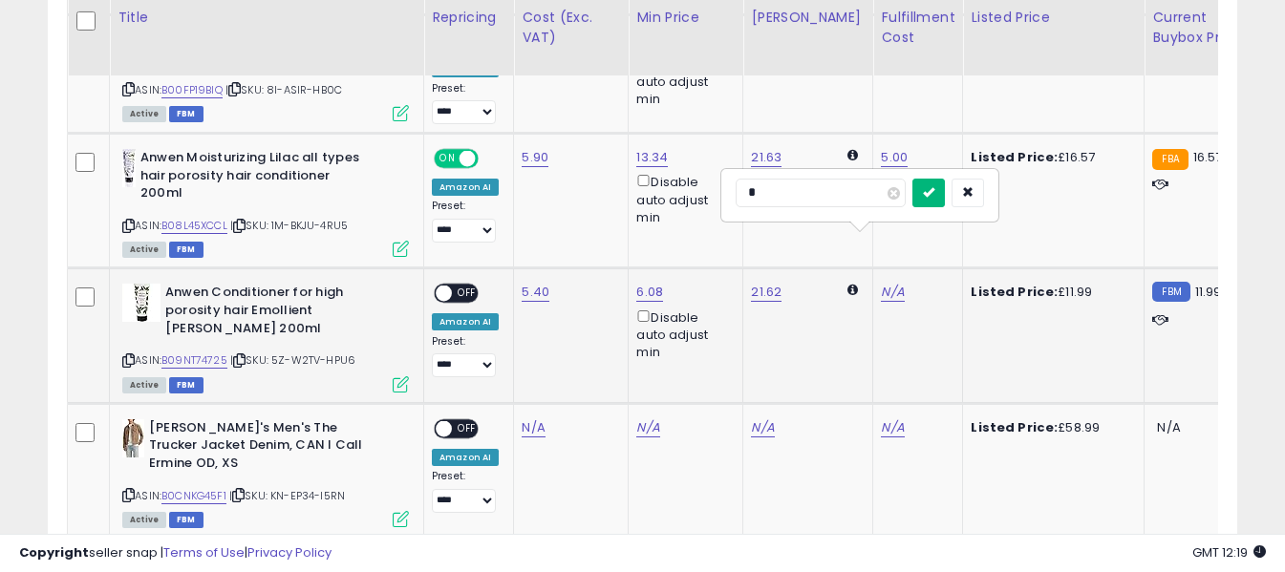
click at [934, 195] on icon "submit" at bounding box center [928, 191] width 11 height 11
click at [471, 286] on span "OFF" at bounding box center [467, 294] width 31 height 16
click at [131, 490] on icon at bounding box center [128, 495] width 12 height 11
click at [533, 418] on link "N/A" at bounding box center [533, 427] width 23 height 19
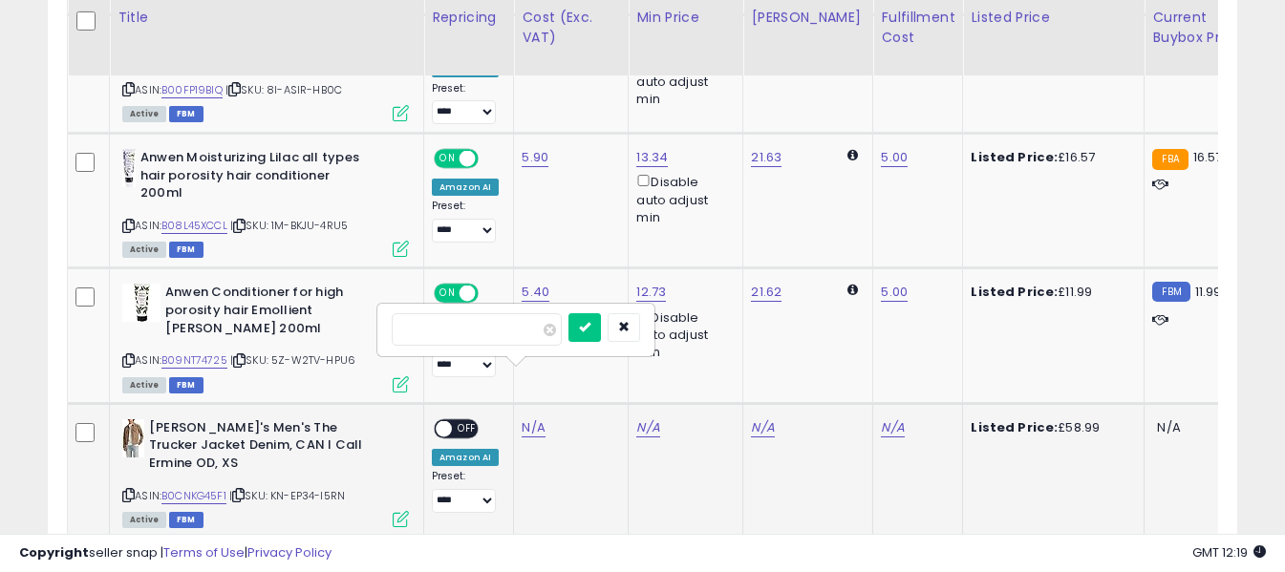
drag, startPoint x: 533, startPoint y: 374, endPoint x: 521, endPoint y: 329, distance: 47.5
click at [521, 329] on input "number" at bounding box center [477, 329] width 170 height 32
type input "*****"
click at [590, 325] on icon "submit" at bounding box center [584, 326] width 11 height 11
click at [881, 418] on link "N/A" at bounding box center [892, 427] width 23 height 19
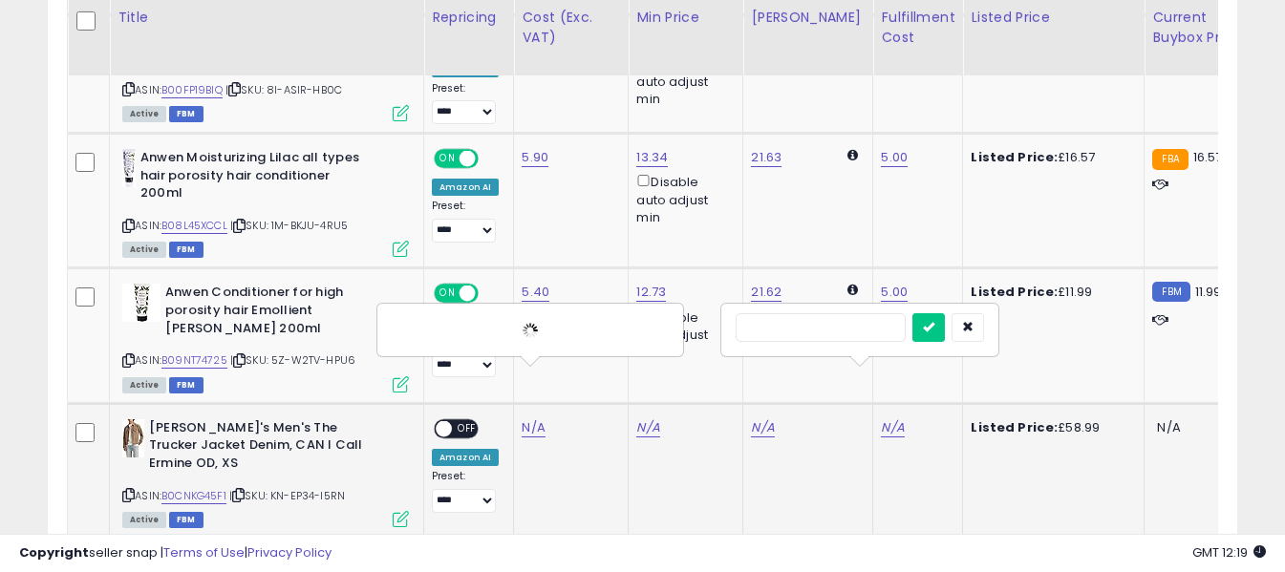
click at [852, 326] on input "text" at bounding box center [821, 327] width 170 height 29
type input "*"
click at [945, 326] on button "submit" at bounding box center [928, 327] width 32 height 29
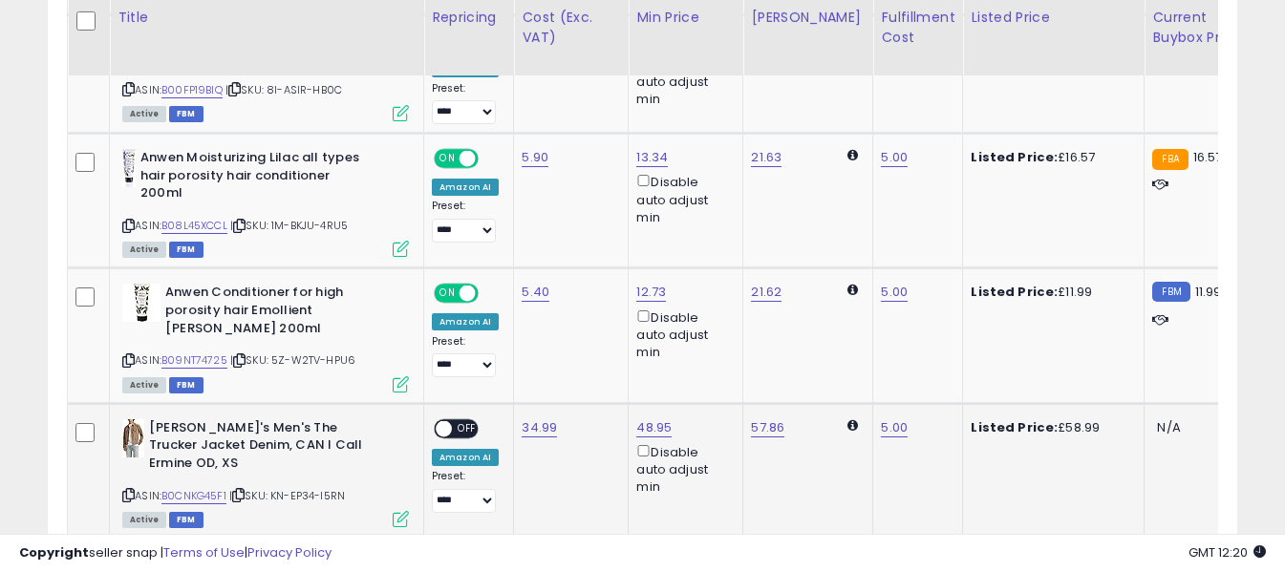
click at [470, 420] on span "OFF" at bounding box center [467, 428] width 31 height 16
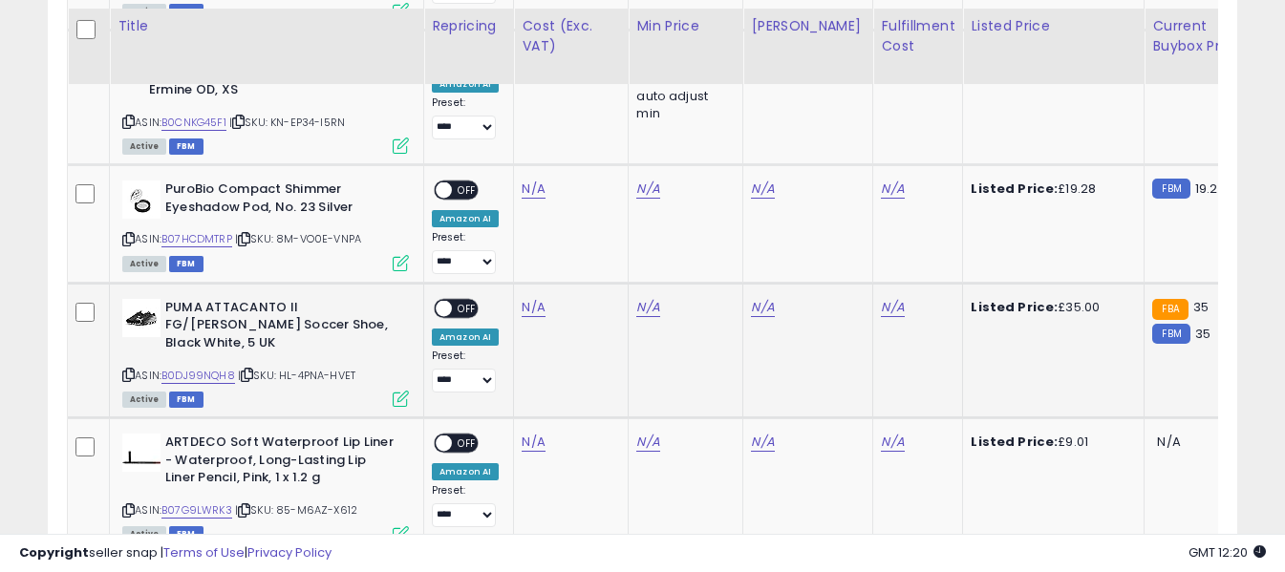
scroll to position [2838, 0]
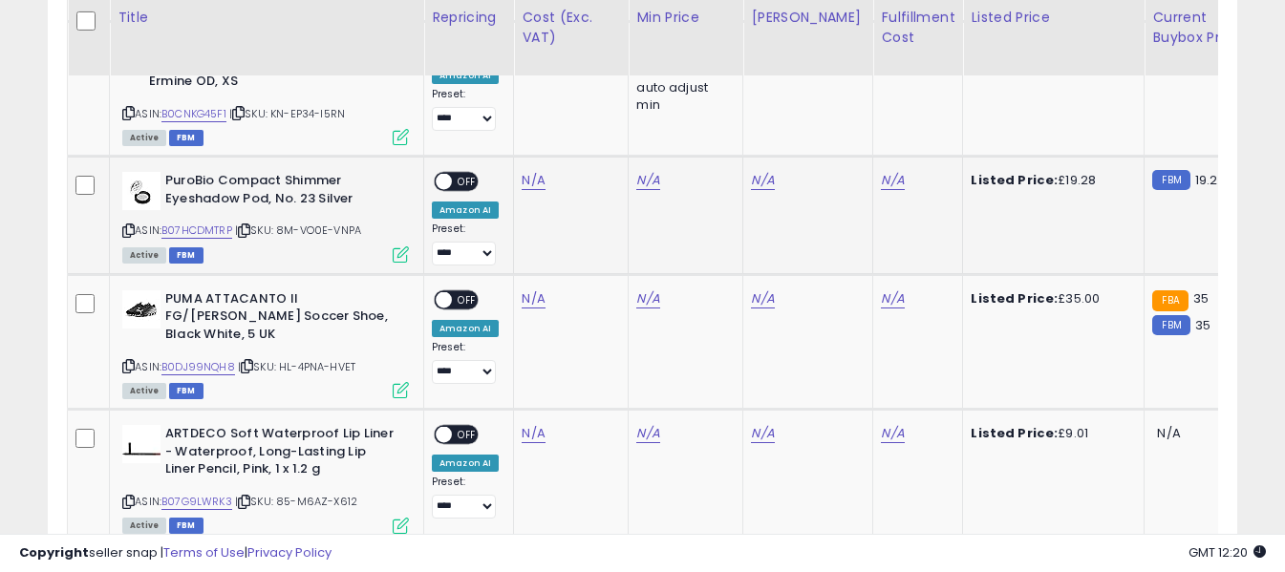
click at [128, 225] on icon at bounding box center [128, 230] width 12 height 11
click at [538, 171] on link "N/A" at bounding box center [533, 180] width 23 height 19
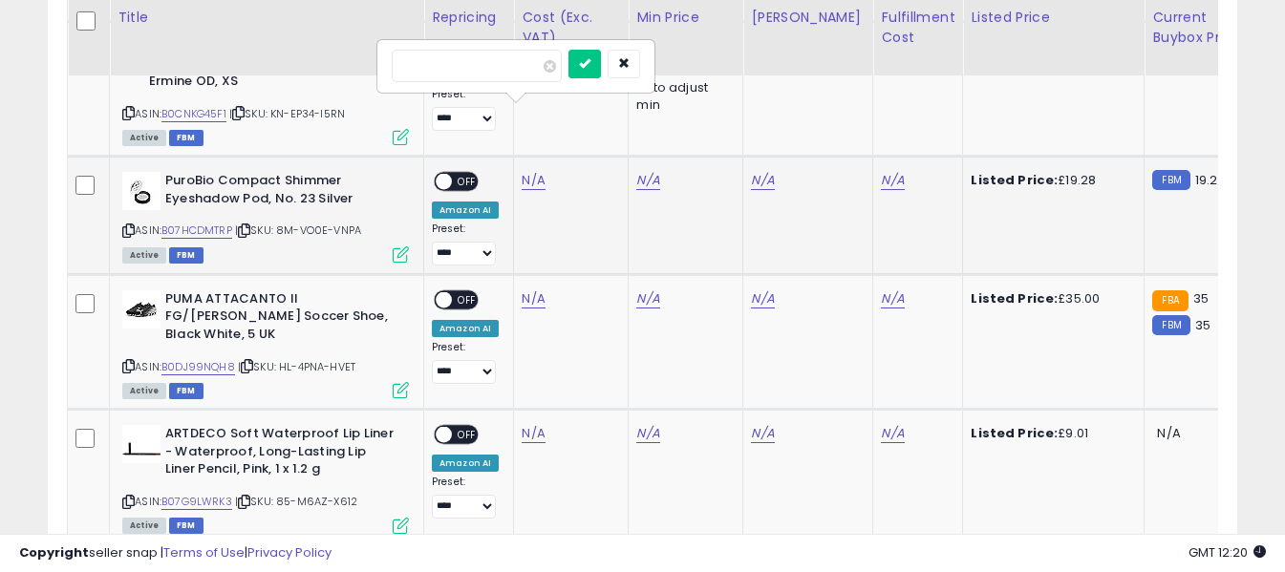
click at [520, 72] on input "number" at bounding box center [477, 66] width 170 height 32
type input "****"
click at [601, 66] on button "submit" at bounding box center [584, 64] width 32 height 29
click at [881, 171] on link "N/A" at bounding box center [892, 180] width 23 height 19
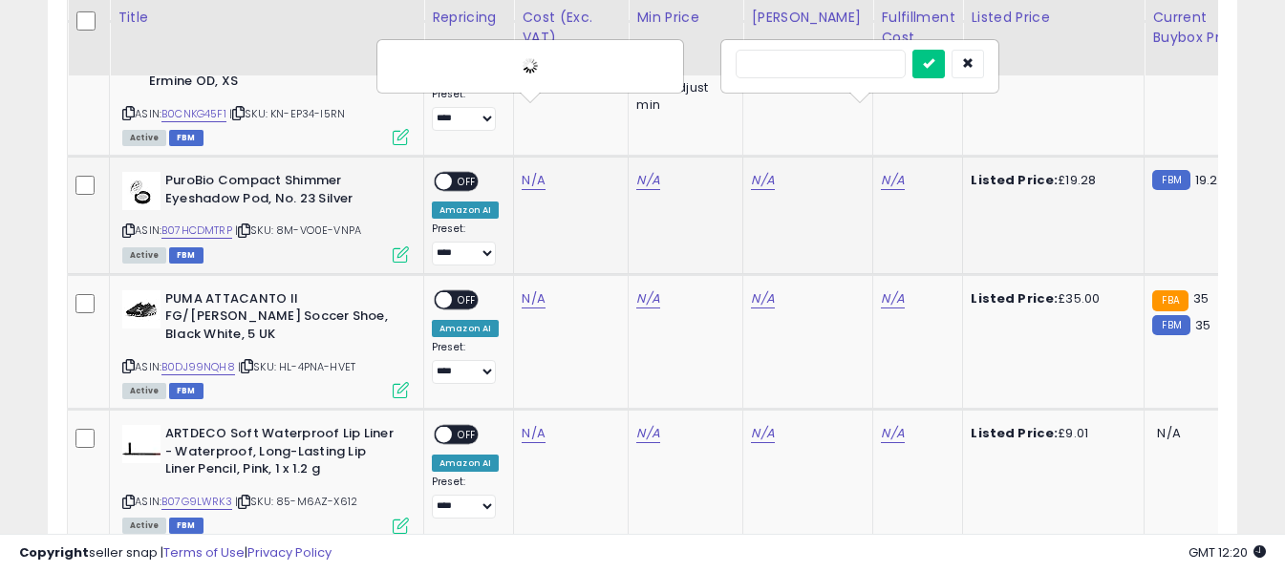
click at [844, 70] on input "text" at bounding box center [821, 64] width 170 height 29
type input "*"
click at [934, 62] on icon "submit" at bounding box center [928, 62] width 11 height 11
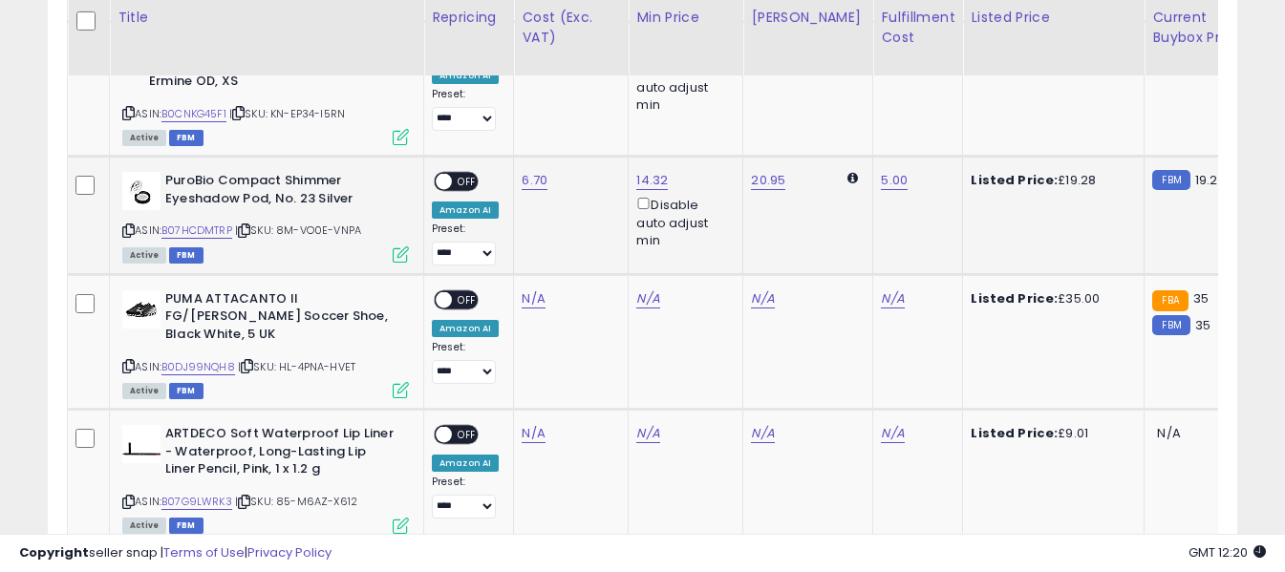
click at [475, 174] on span "OFF" at bounding box center [467, 182] width 31 height 16
click at [130, 361] on icon at bounding box center [128, 366] width 12 height 11
click at [527, 289] on link "N/A" at bounding box center [533, 298] width 23 height 19
click at [519, 185] on input "number" at bounding box center [477, 184] width 170 height 32
type input "*****"
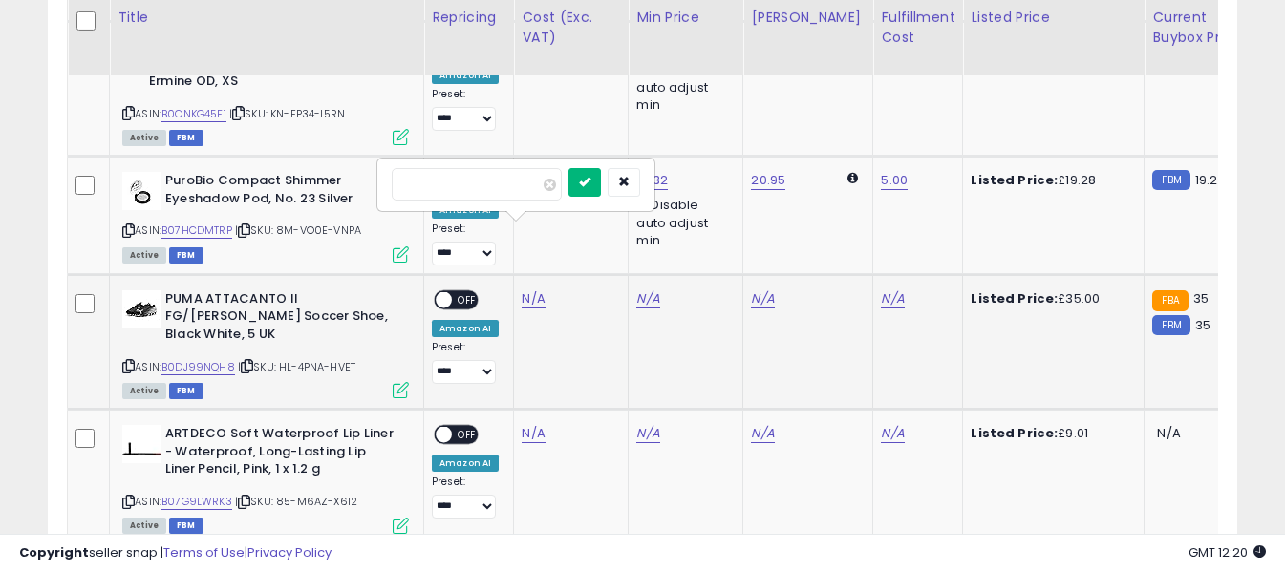
click at [590, 179] on icon "submit" at bounding box center [584, 181] width 11 height 11
click at [881, 289] on link "N/A" at bounding box center [892, 298] width 23 height 19
click at [852, 178] on input "text" at bounding box center [821, 182] width 170 height 29
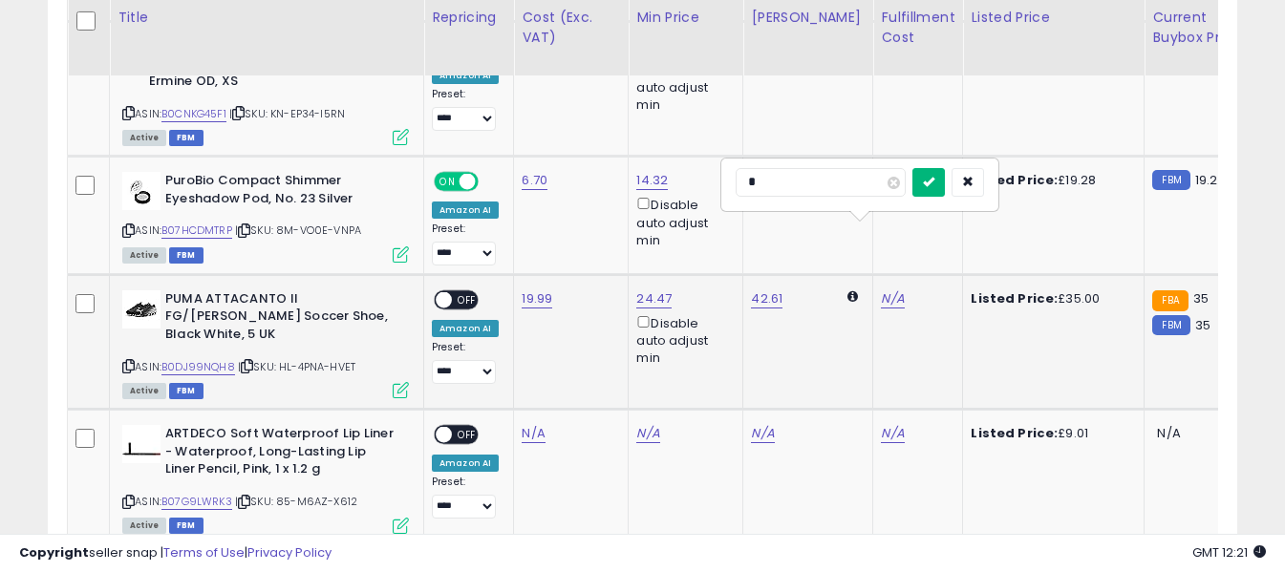
type input "*"
click at [934, 179] on icon "submit" at bounding box center [928, 181] width 11 height 11
click at [470, 291] on span "OFF" at bounding box center [467, 299] width 31 height 16
click at [126, 497] on icon at bounding box center [128, 502] width 12 height 11
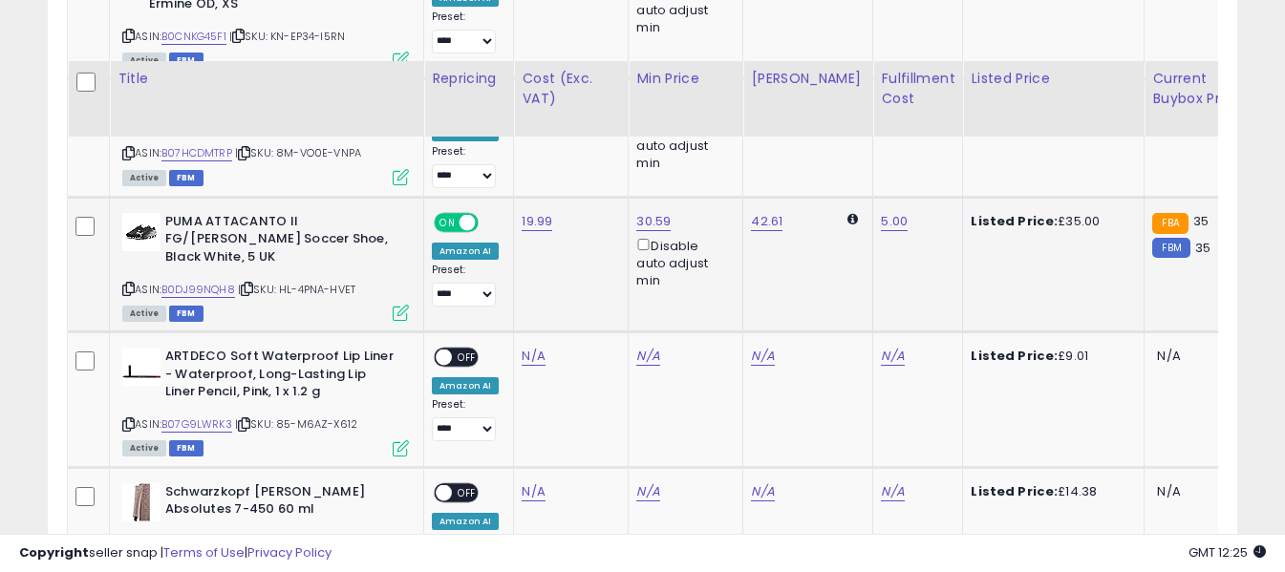
scroll to position [3029, 0]
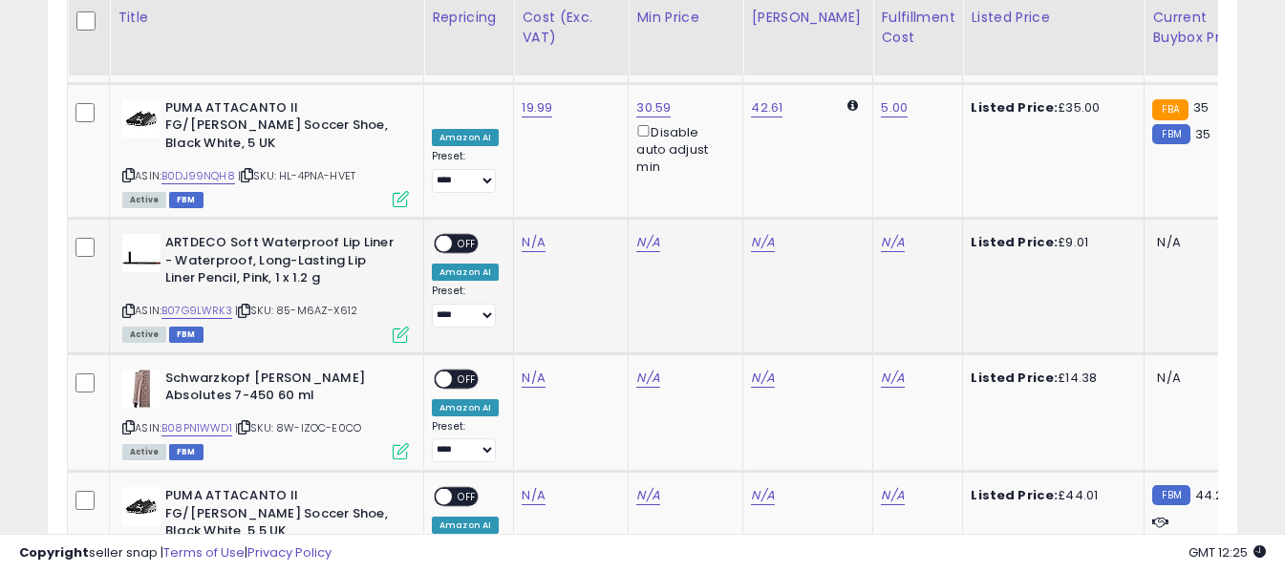
click at [127, 306] on icon at bounding box center [128, 311] width 12 height 11
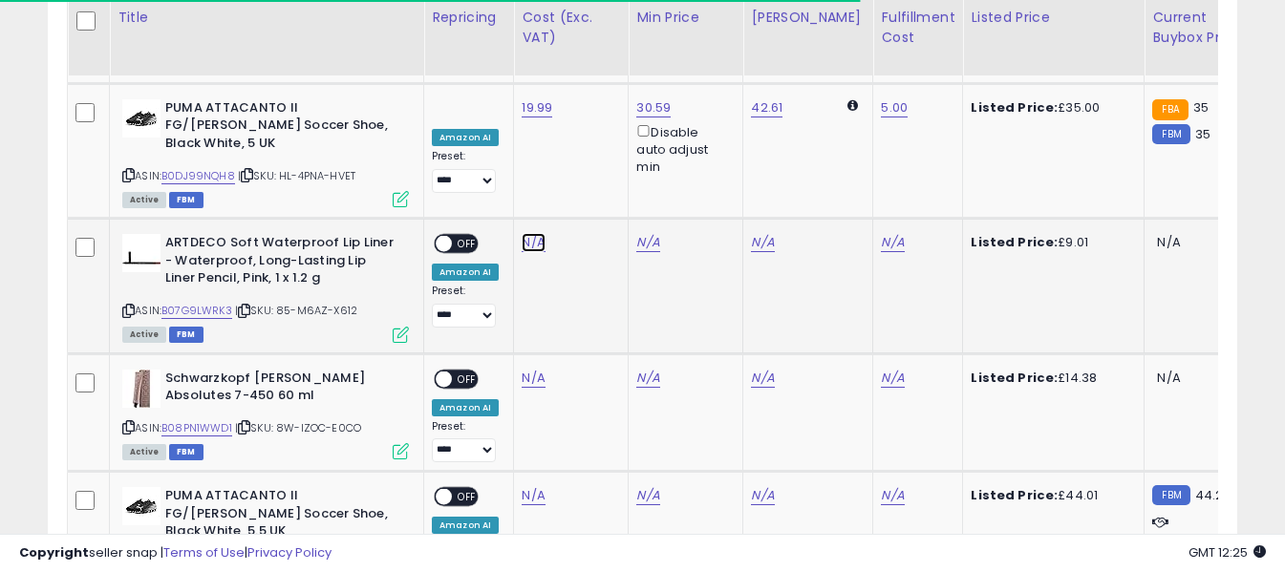
click at [536, 233] on link "N/A" at bounding box center [533, 242] width 23 height 19
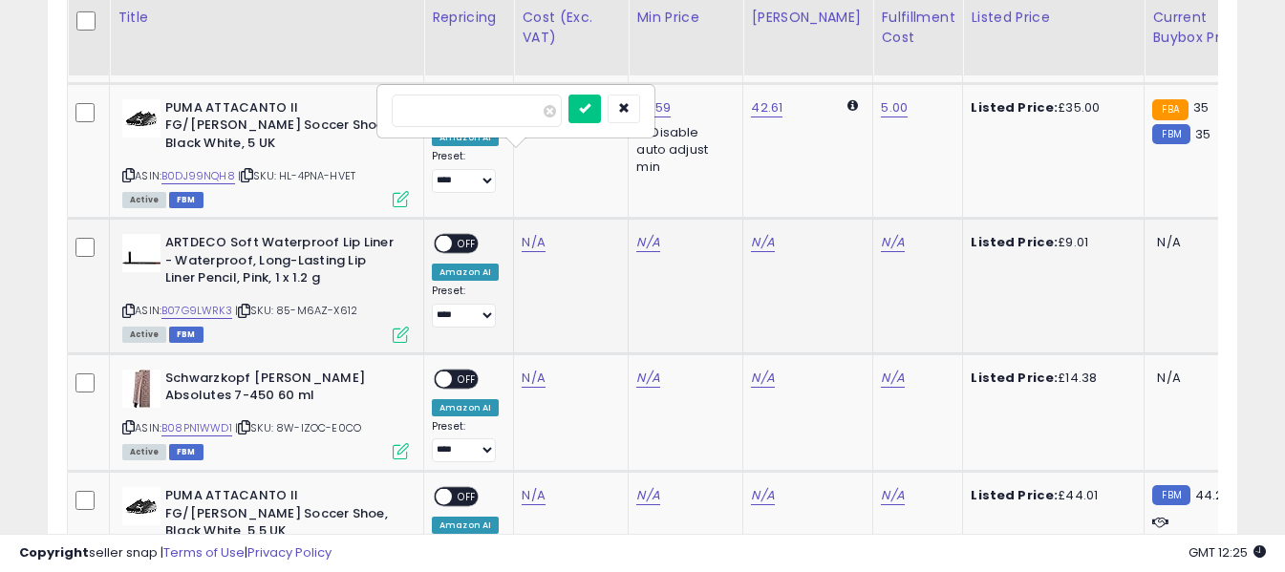
click at [504, 116] on input "number" at bounding box center [477, 111] width 170 height 32
type input "****"
click at [601, 116] on button "submit" at bounding box center [584, 109] width 32 height 29
click at [881, 233] on link "N/A" at bounding box center [892, 242] width 23 height 19
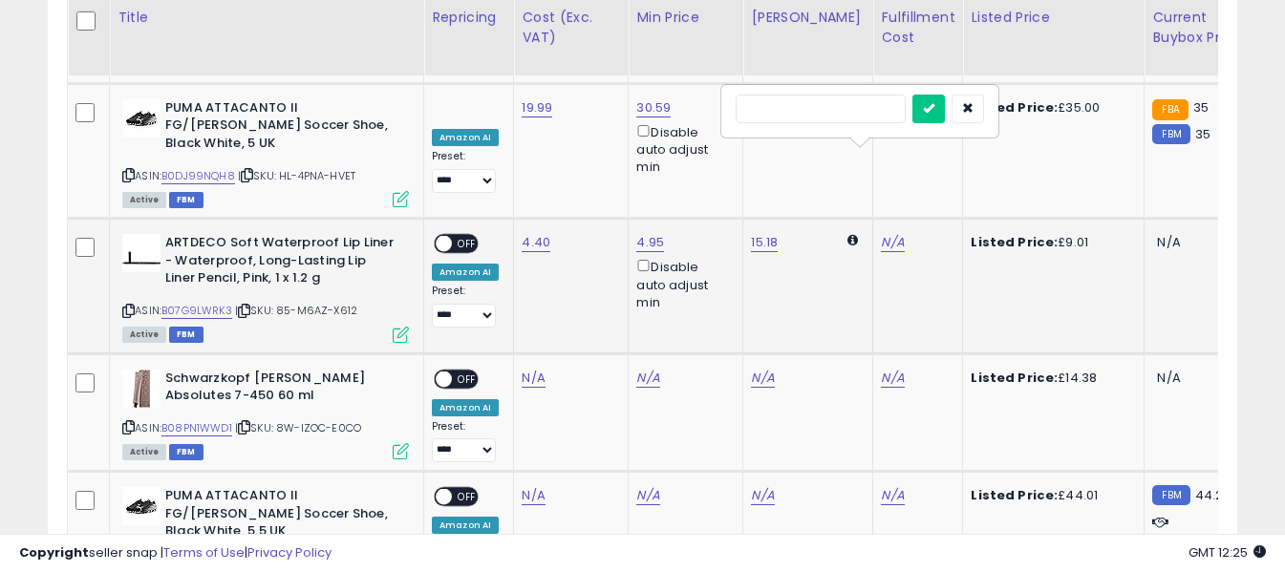
click at [829, 113] on input "text" at bounding box center [821, 109] width 170 height 29
type input "*"
click at [934, 109] on icon "submit" at bounding box center [928, 107] width 11 height 11
click at [462, 236] on span "OFF" at bounding box center [467, 244] width 31 height 16
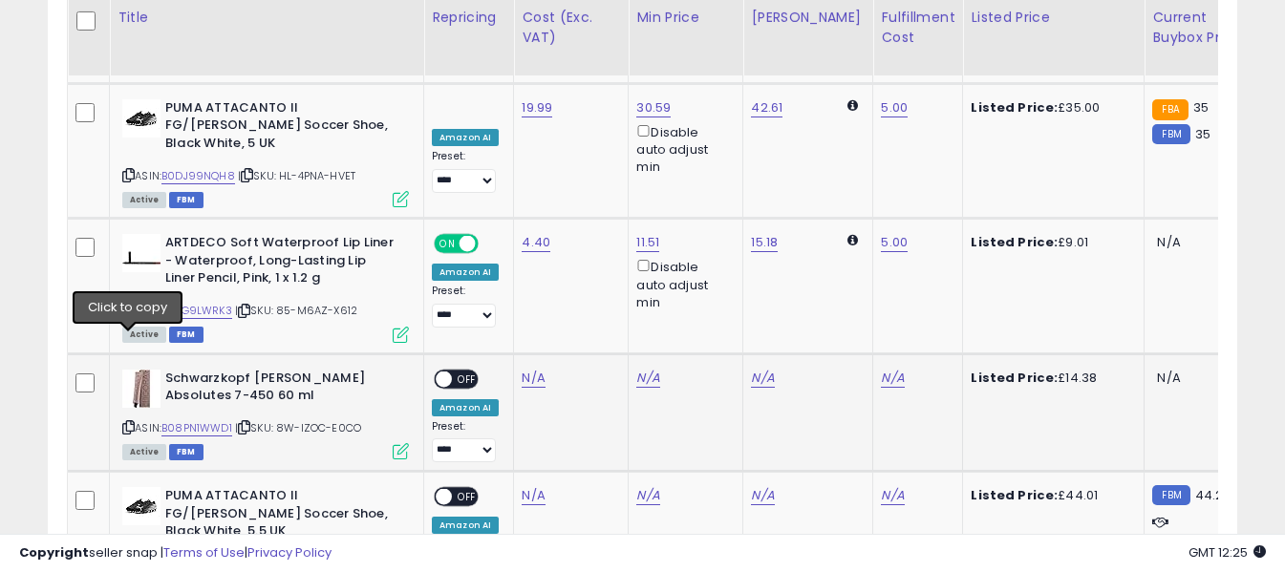
click at [122, 422] on icon at bounding box center [128, 427] width 12 height 11
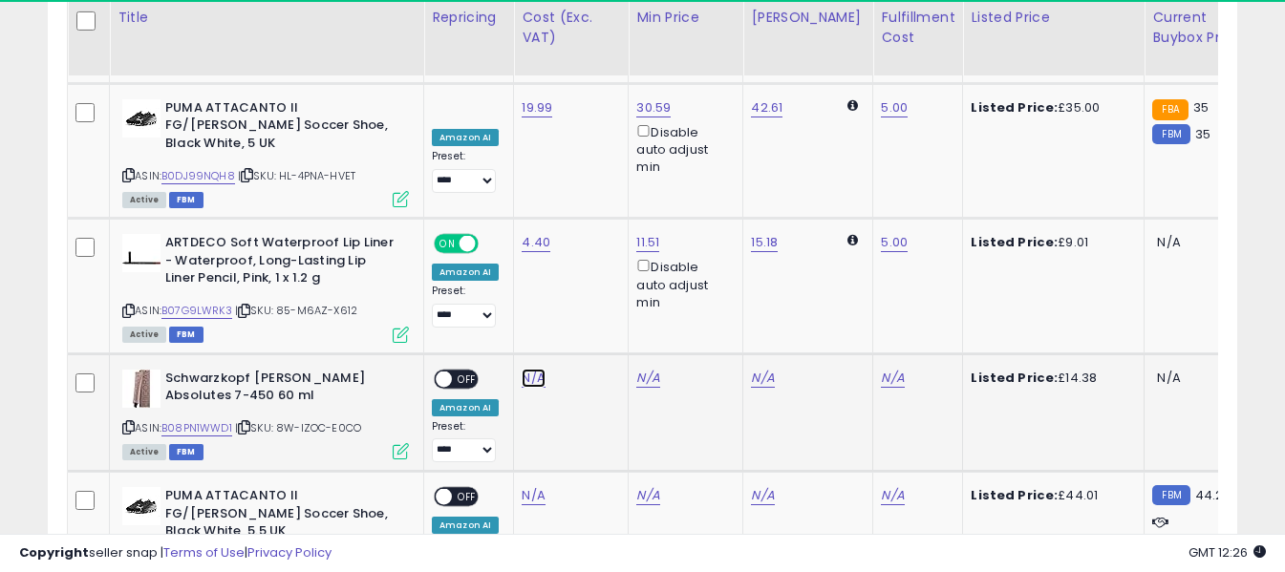
drag, startPoint x: 534, startPoint y: 298, endPoint x: 529, endPoint y: 289, distance: 9.8
click at [534, 369] on link "N/A" at bounding box center [533, 378] width 23 height 19
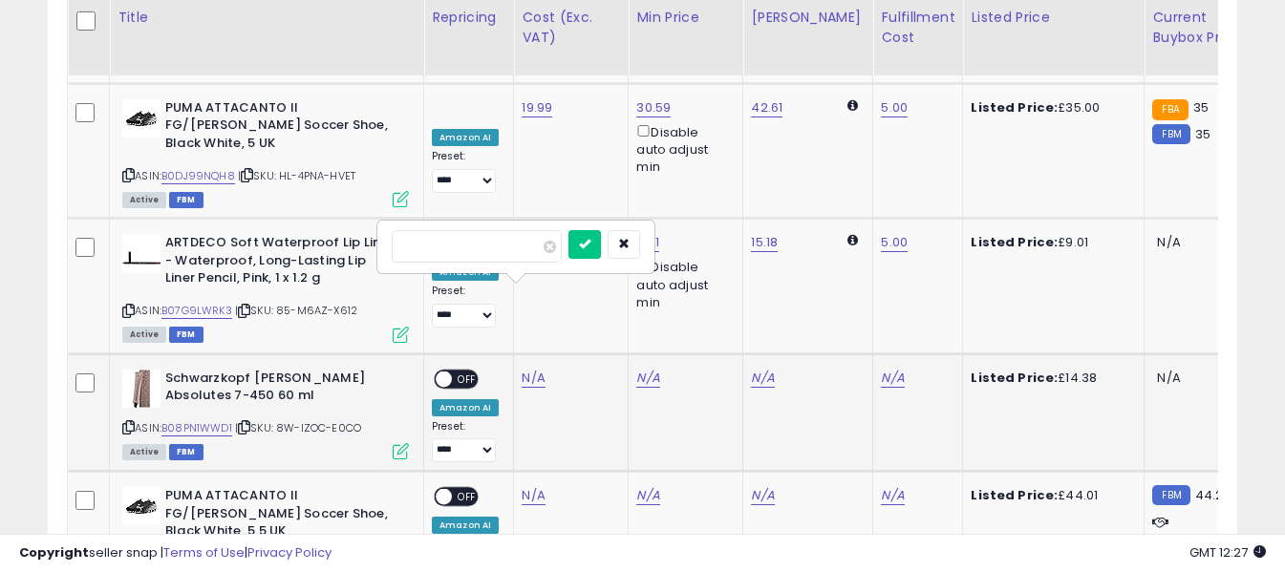
click at [519, 254] on input "number" at bounding box center [477, 246] width 170 height 32
type input "****"
click at [601, 250] on button "submit" at bounding box center [584, 244] width 32 height 29
click at [881, 369] on link "N/A" at bounding box center [892, 378] width 23 height 19
click at [855, 249] on input "text" at bounding box center [821, 244] width 170 height 29
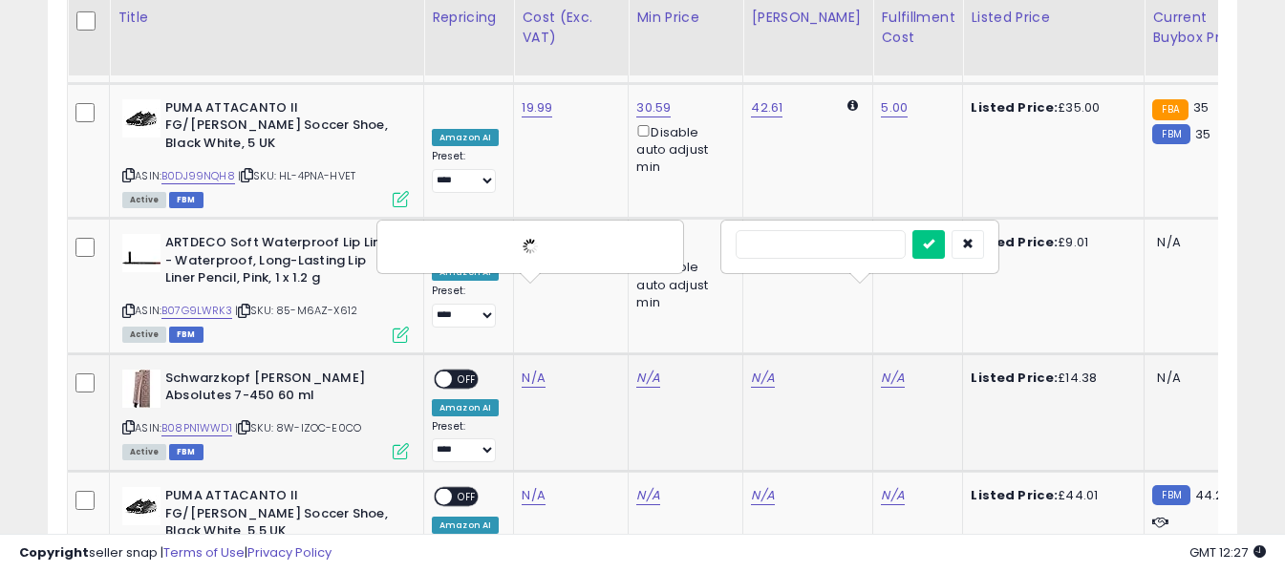
type input "*"
click at [934, 248] on icon "submit" at bounding box center [928, 243] width 11 height 11
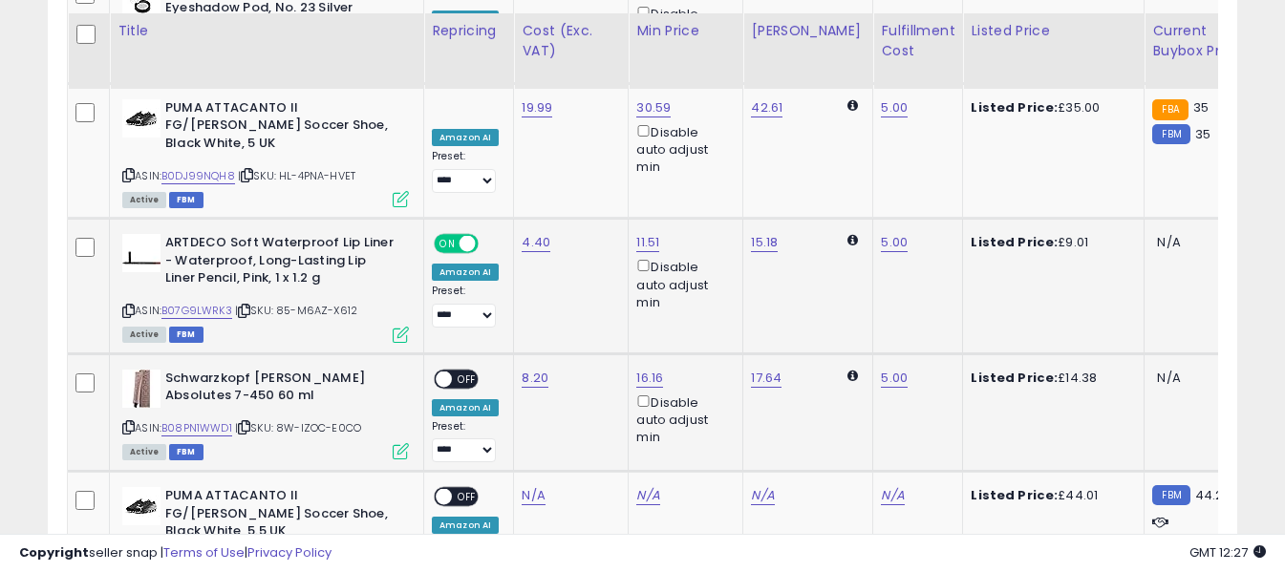
scroll to position [3125, 0]
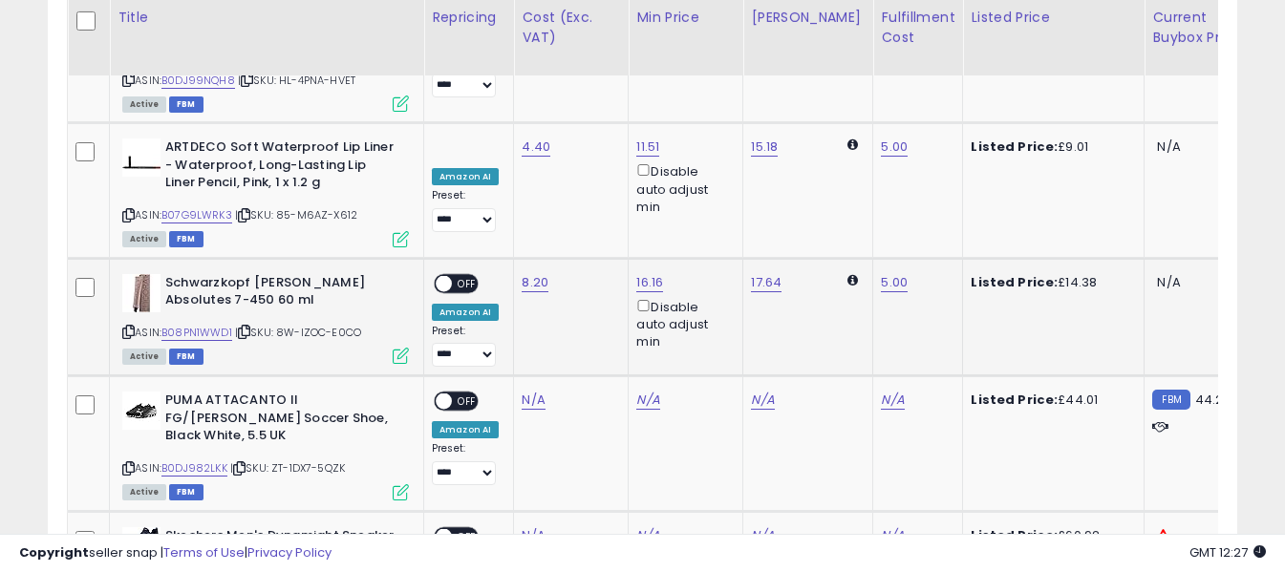
click at [458, 275] on span "OFF" at bounding box center [467, 283] width 31 height 16
click at [131, 463] on icon at bounding box center [128, 468] width 12 height 11
click at [529, 391] on link "N/A" at bounding box center [533, 400] width 23 height 19
click at [522, 257] on input "number" at bounding box center [477, 268] width 170 height 32
type input "*****"
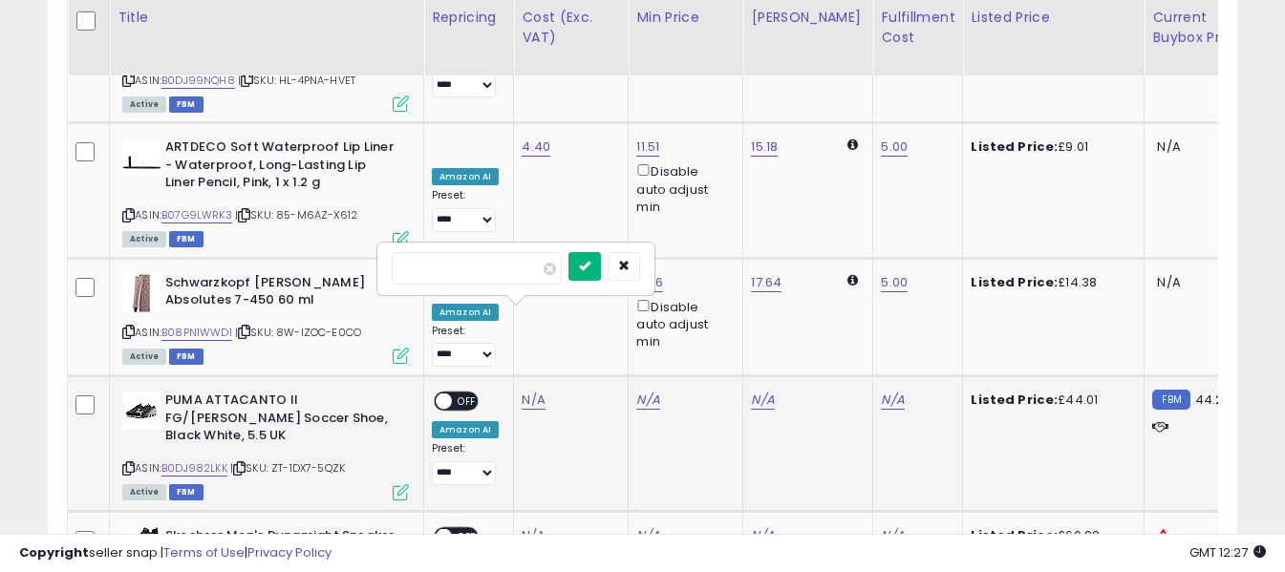
click at [590, 267] on icon "submit" at bounding box center [584, 265] width 11 height 11
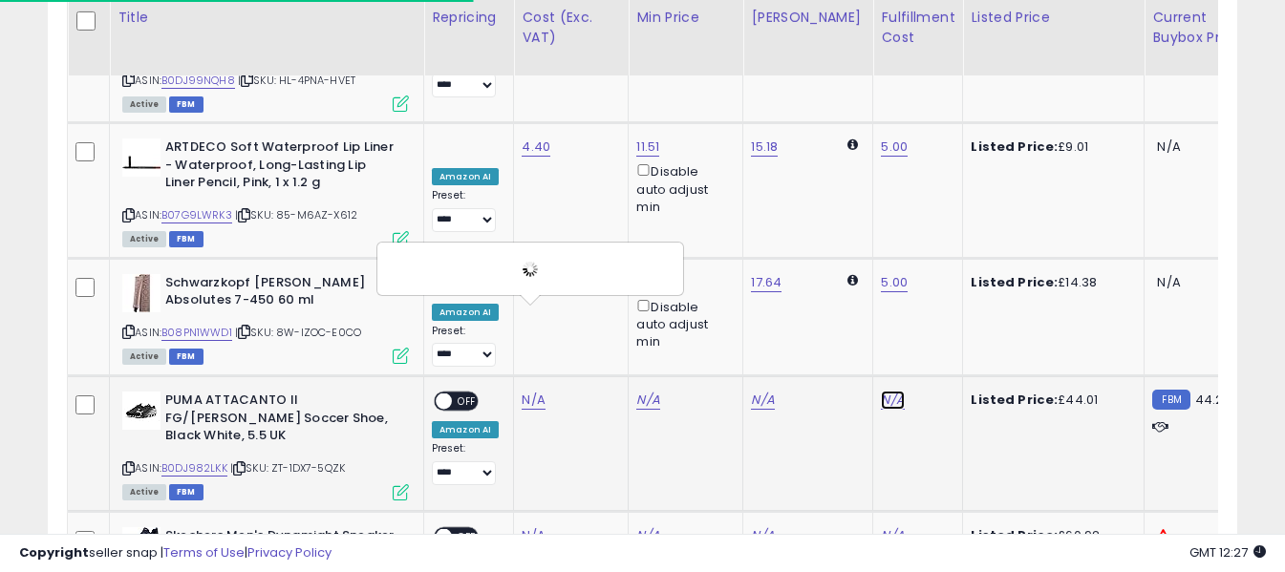
click at [881, 391] on link "N/A" at bounding box center [892, 400] width 23 height 19
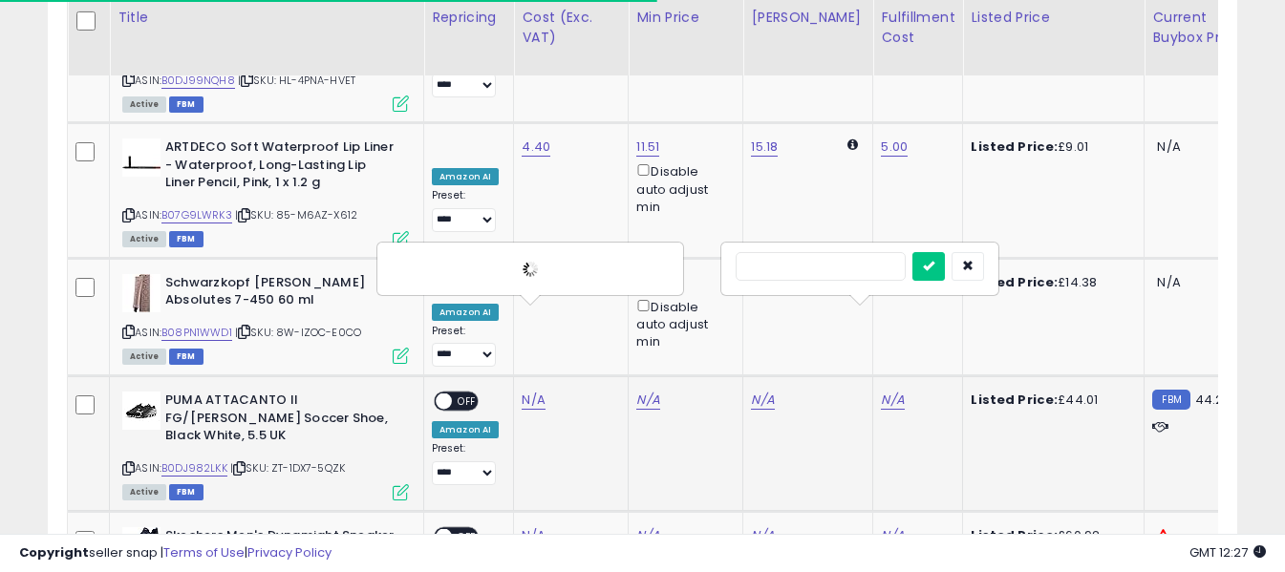
drag, startPoint x: 842, startPoint y: 263, endPoint x: 924, endPoint y: 272, distance: 82.7
click at [842, 263] on input "text" at bounding box center [821, 266] width 170 height 29
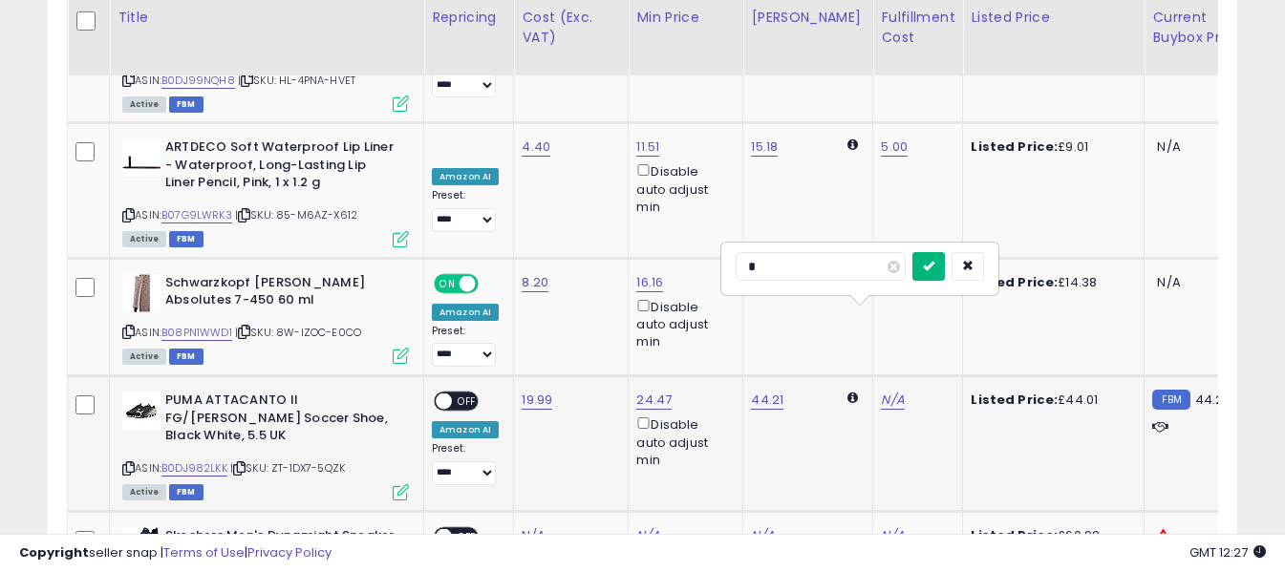
type input "*"
click at [934, 269] on icon "submit" at bounding box center [928, 265] width 11 height 11
click at [464, 394] on span "OFF" at bounding box center [467, 402] width 31 height 16
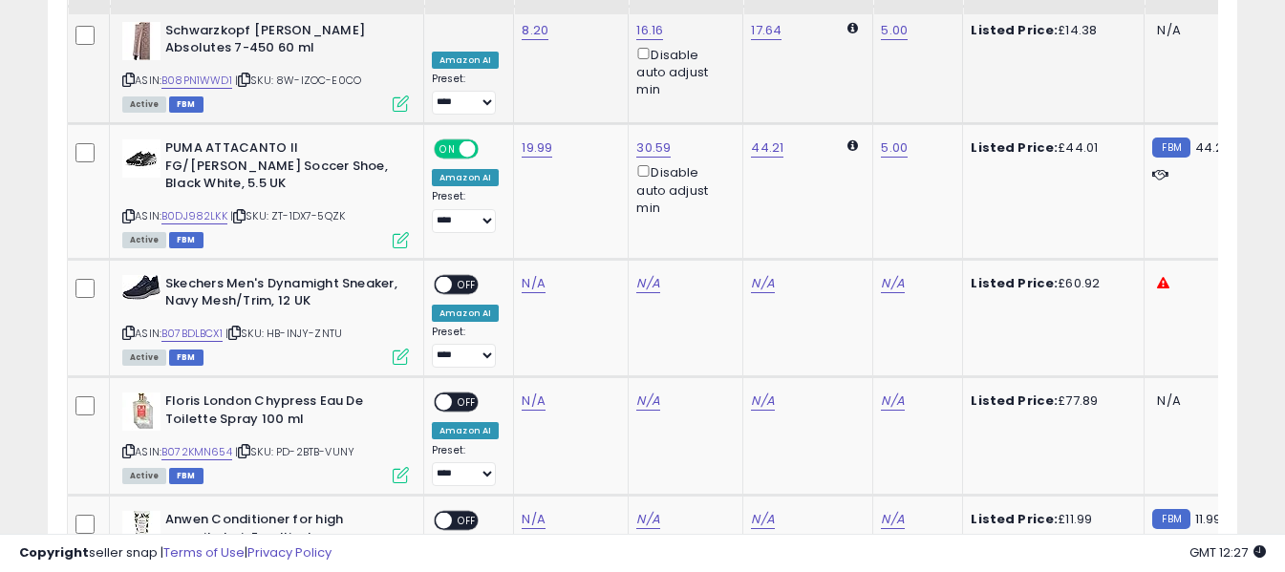
scroll to position [3411, 0]
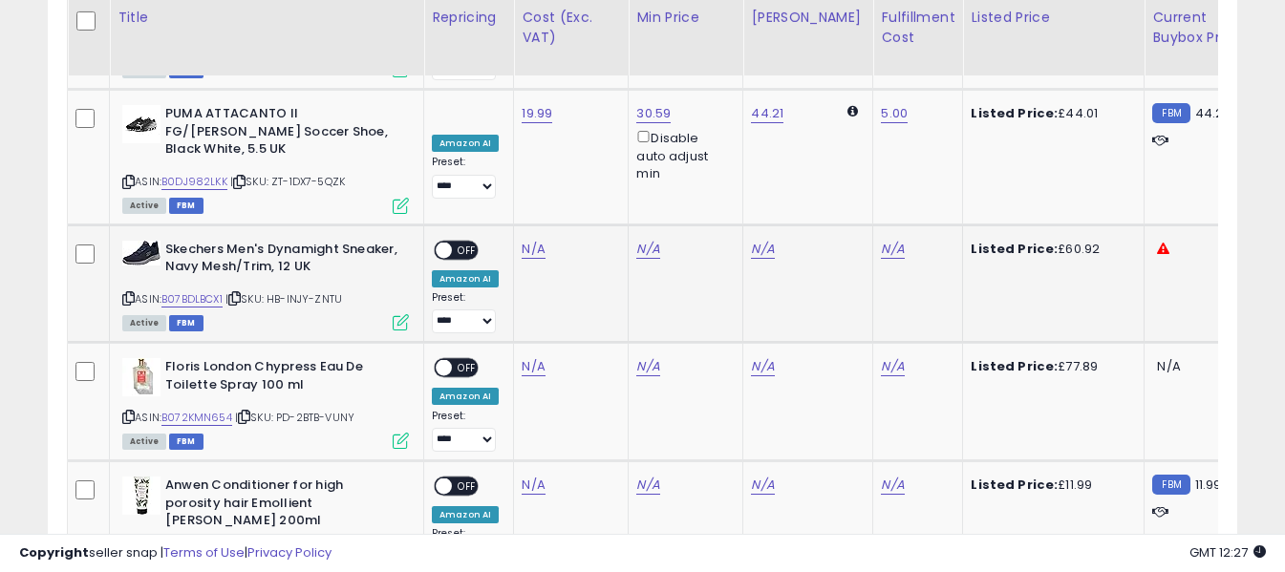
click at [124, 293] on icon at bounding box center [128, 298] width 12 height 11
click at [532, 240] on link "N/A" at bounding box center [533, 249] width 23 height 19
click at [523, 102] on input "number" at bounding box center [477, 100] width 170 height 32
type input "*****"
click at [601, 98] on button "submit" at bounding box center [584, 98] width 32 height 29
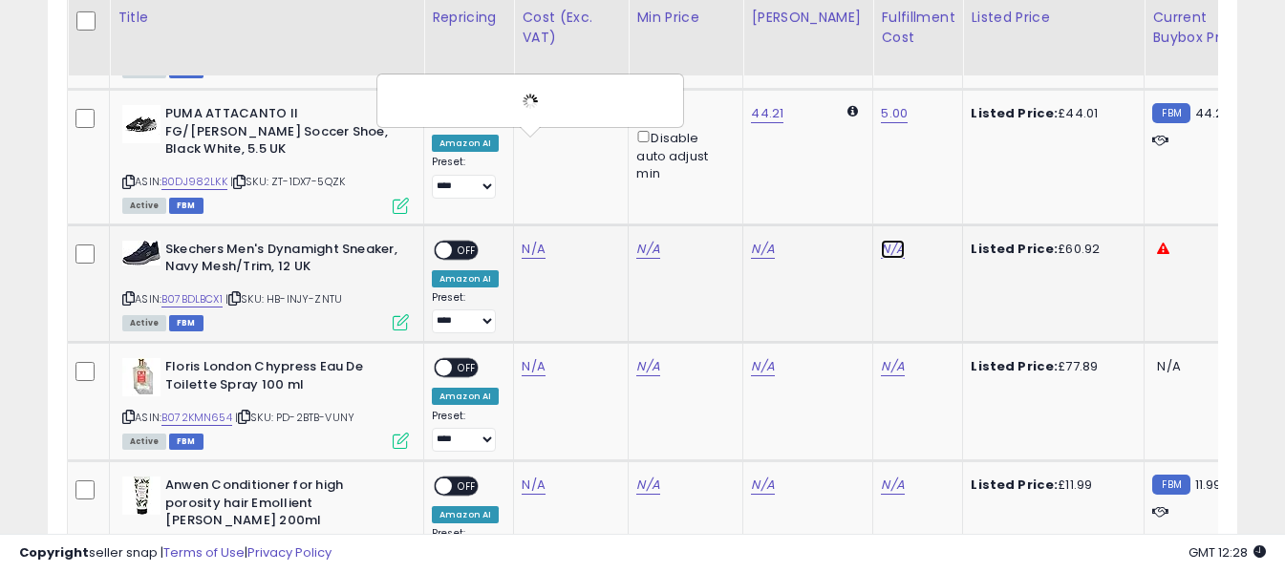
drag, startPoint x: 883, startPoint y: 146, endPoint x: 867, endPoint y: 139, distance: 16.7
click at [883, 240] on link "N/A" at bounding box center [892, 249] width 23 height 19
click at [850, 103] on input "text" at bounding box center [821, 98] width 170 height 29
type input "*"
click at [934, 99] on icon "submit" at bounding box center [928, 97] width 11 height 11
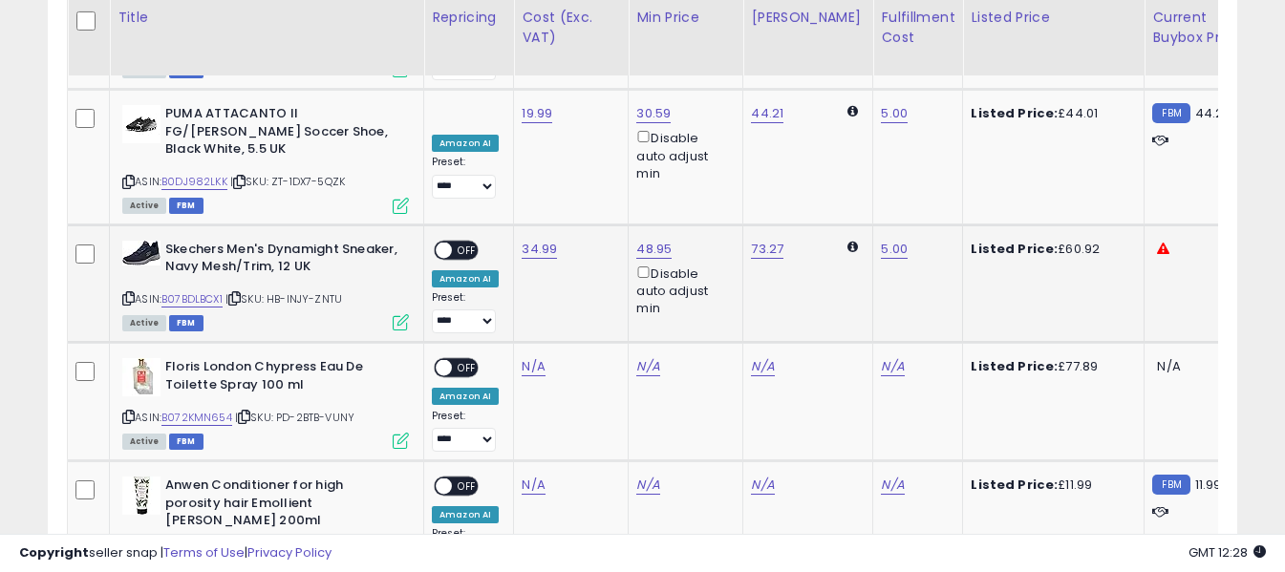
click at [471, 242] on span "OFF" at bounding box center [467, 250] width 31 height 16
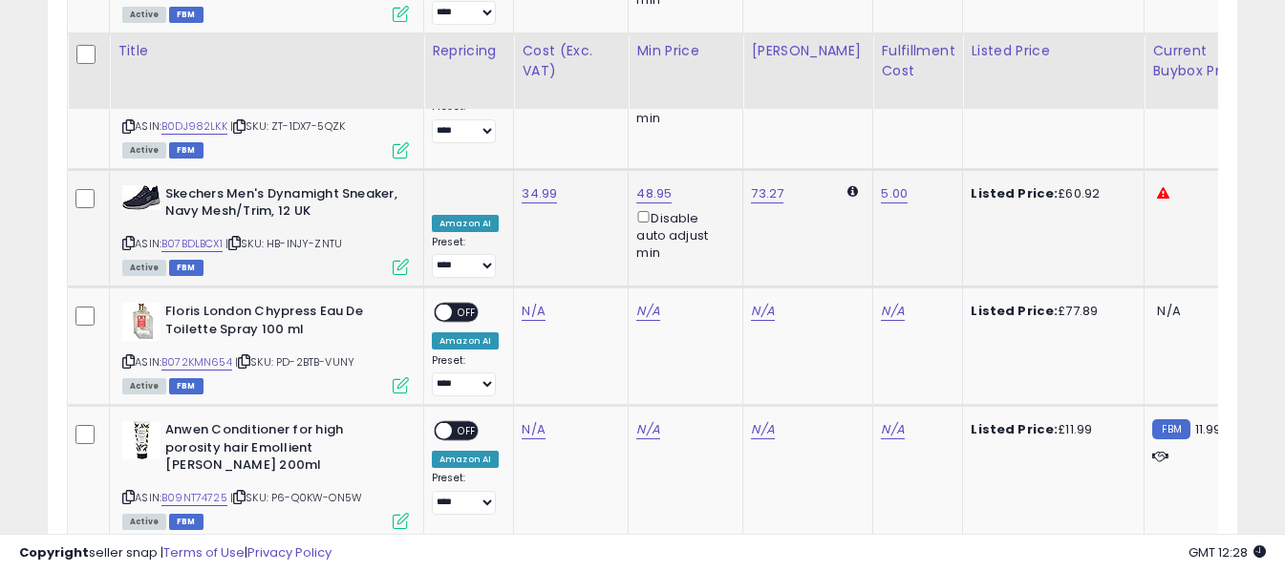
scroll to position [3507, 0]
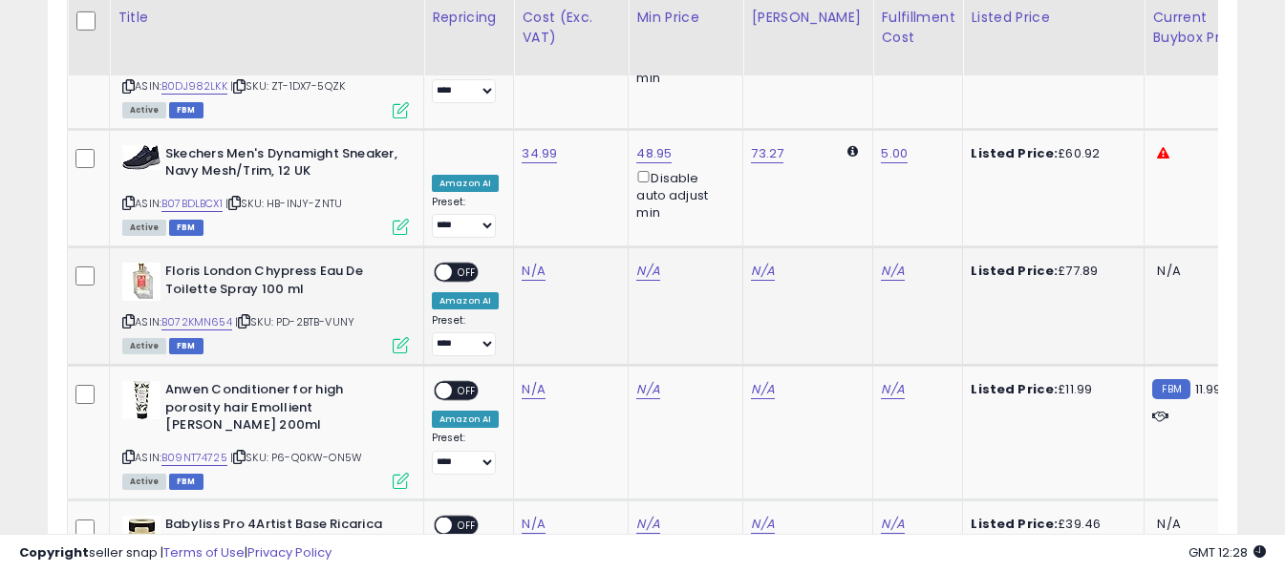
click at [127, 316] on icon at bounding box center [128, 321] width 12 height 11
click at [528, 262] on link "N/A" at bounding box center [533, 271] width 23 height 19
click at [509, 123] on input "number" at bounding box center [477, 123] width 170 height 32
type input "**"
click at [590, 119] on icon "submit" at bounding box center [584, 120] width 11 height 11
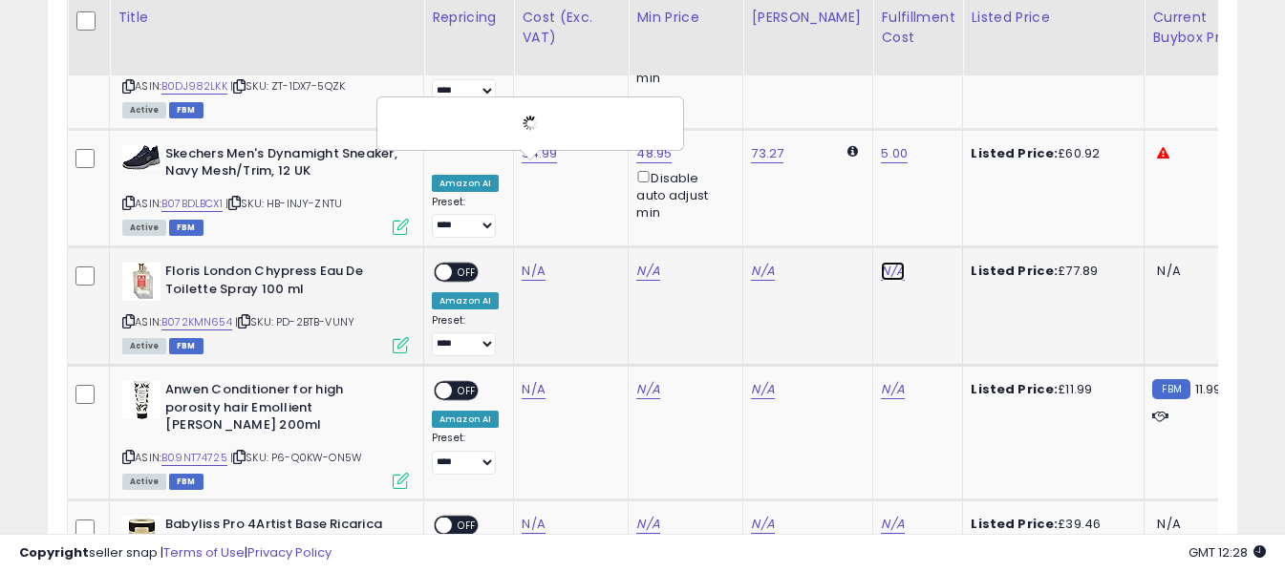
click at [881, 262] on link "N/A" at bounding box center [892, 271] width 23 height 19
click at [828, 122] on input "text" at bounding box center [821, 121] width 170 height 29
type input "*"
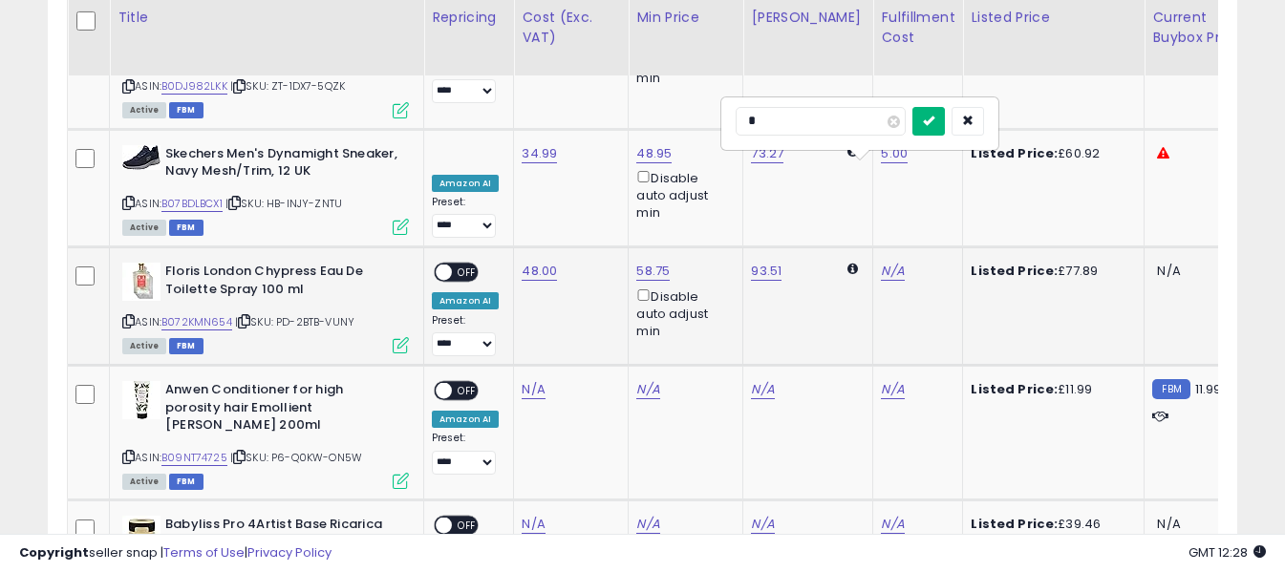
click at [934, 118] on icon "submit" at bounding box center [928, 120] width 11 height 11
click at [459, 265] on span "OFF" at bounding box center [467, 273] width 31 height 16
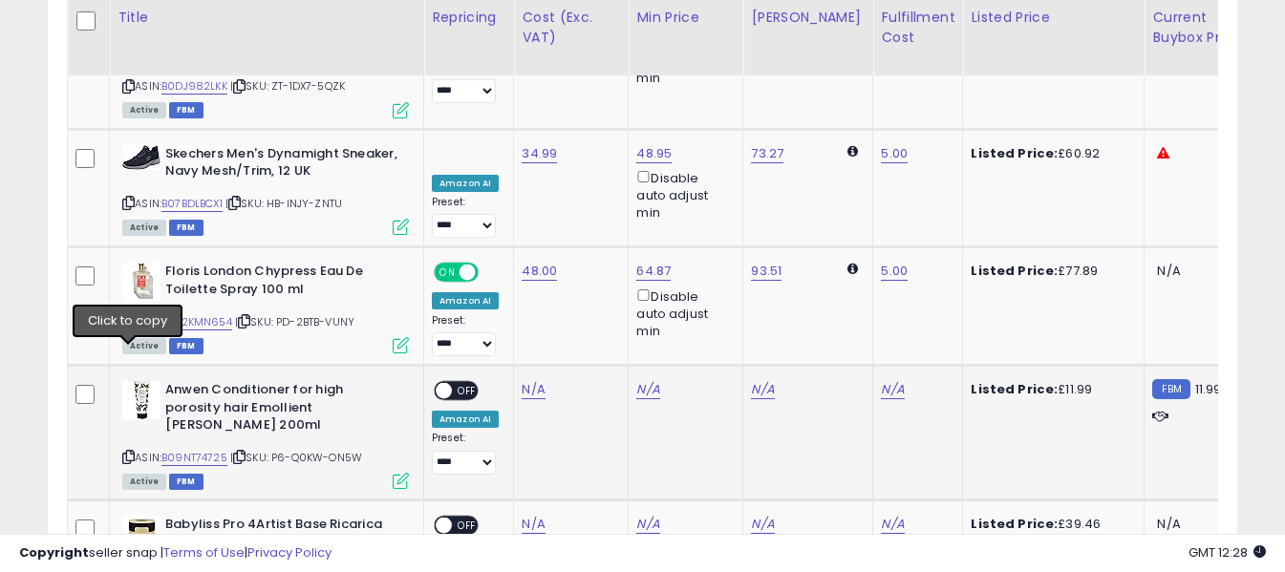
click at [124, 452] on icon at bounding box center [128, 457] width 12 height 11
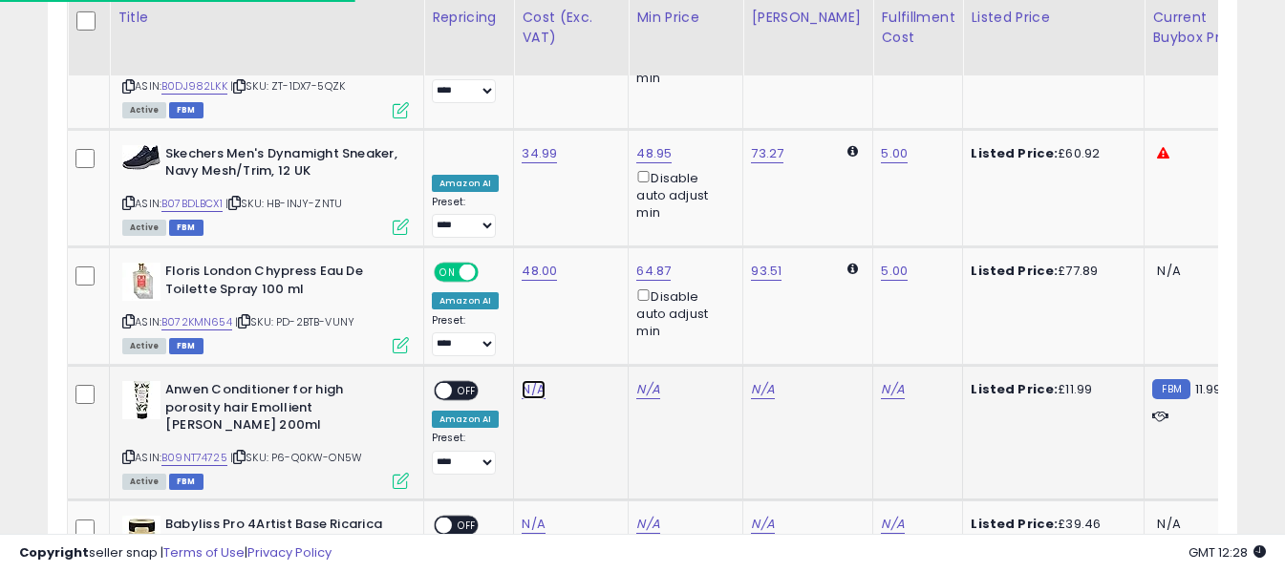
click at [528, 380] on link "N/A" at bounding box center [533, 389] width 23 height 19
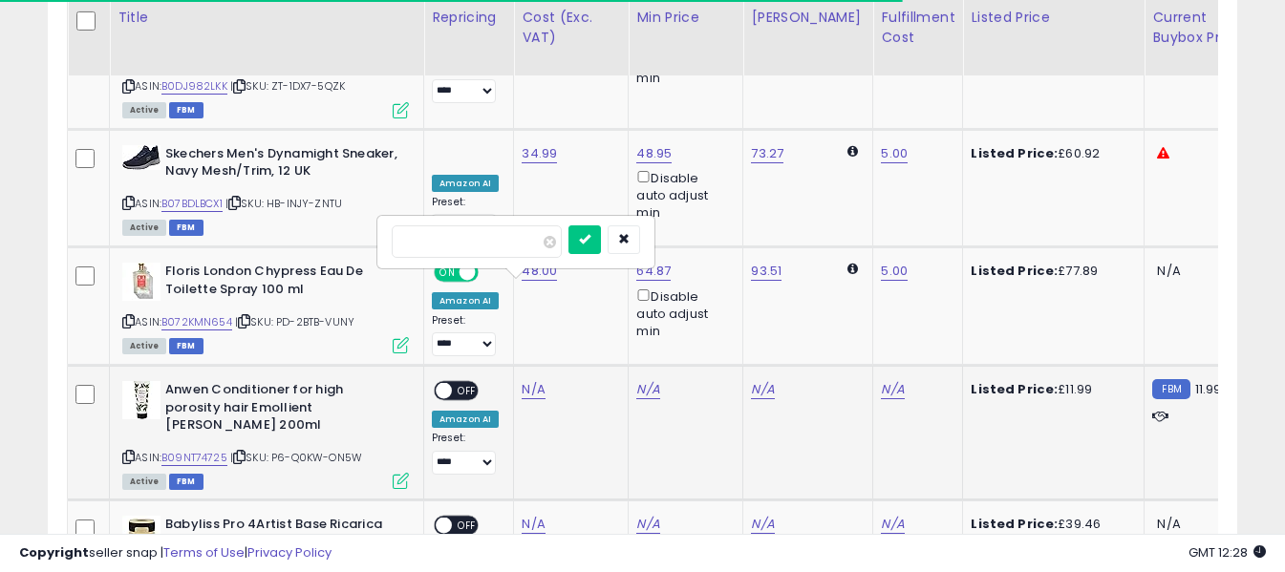
click at [520, 246] on input "number" at bounding box center [477, 241] width 170 height 32
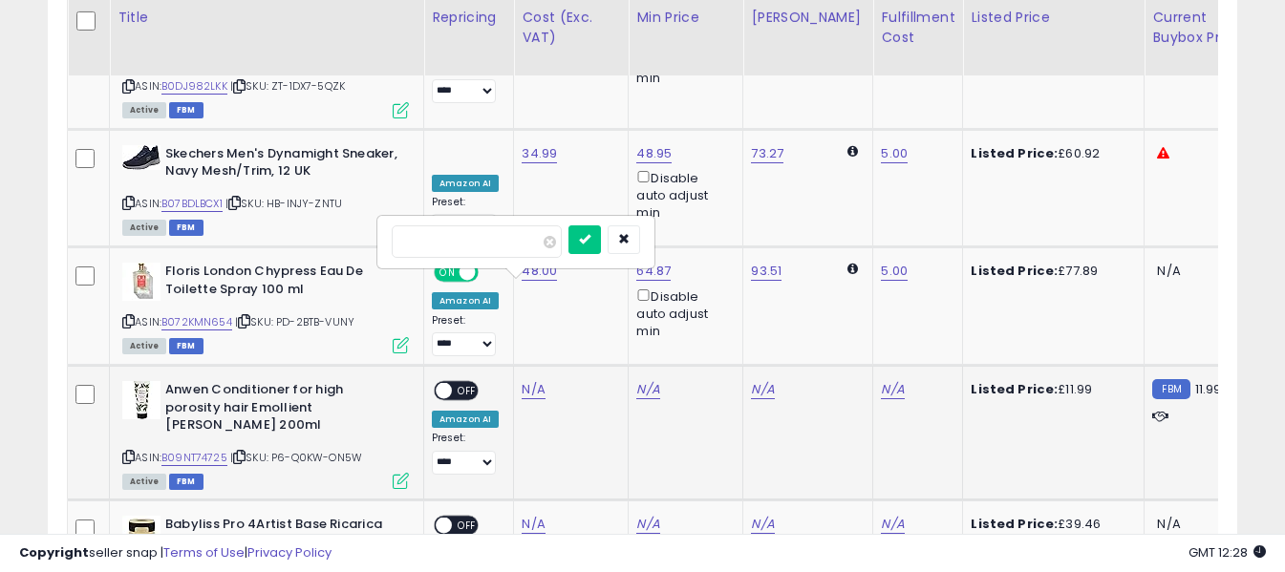
type input "****"
click at [590, 235] on icon "submit" at bounding box center [584, 238] width 11 height 11
click at [881, 380] on link "N/A" at bounding box center [892, 389] width 23 height 19
click at [854, 249] on input "text" at bounding box center [821, 239] width 170 height 29
type input "*"
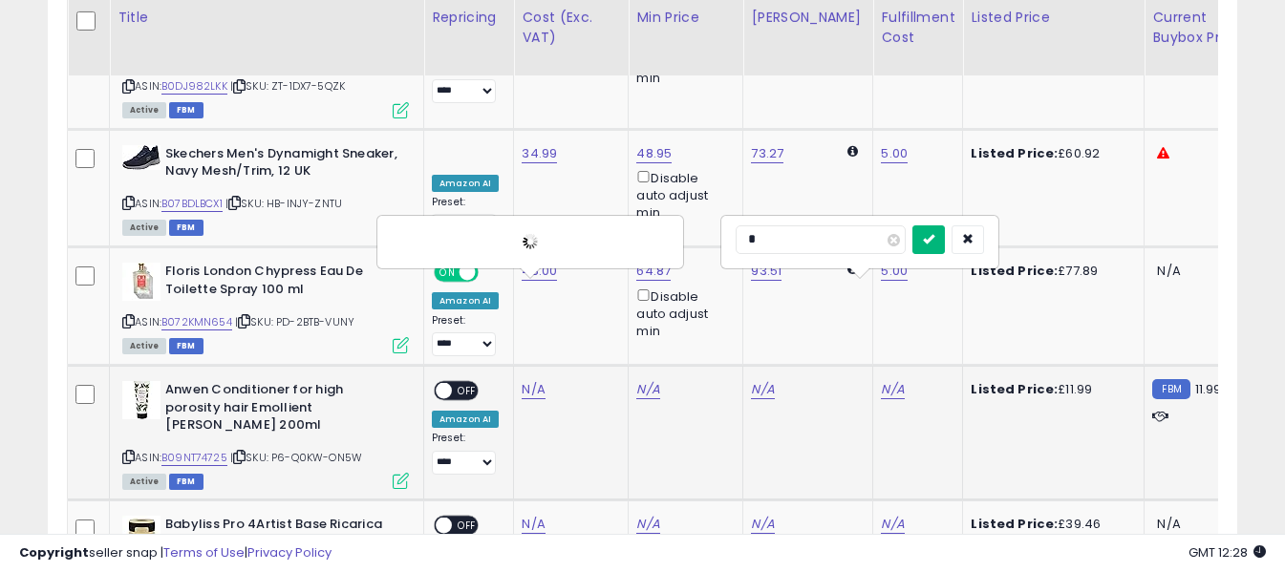
click at [934, 237] on icon "submit" at bounding box center [928, 238] width 11 height 11
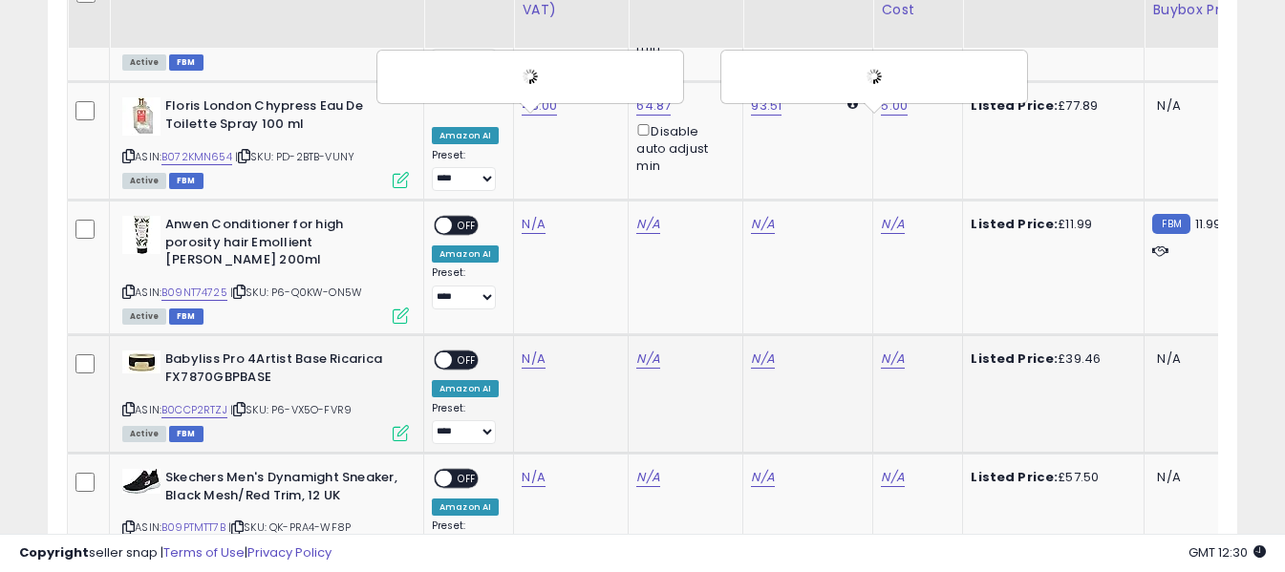
scroll to position [3698, 0]
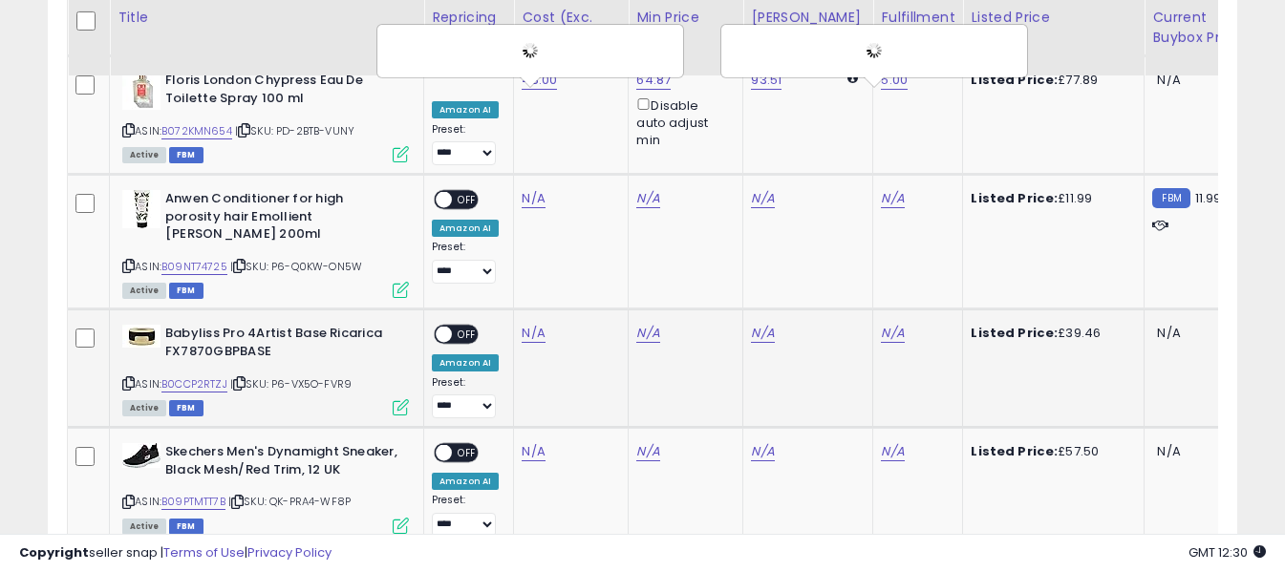
click at [129, 378] on icon at bounding box center [128, 383] width 12 height 11
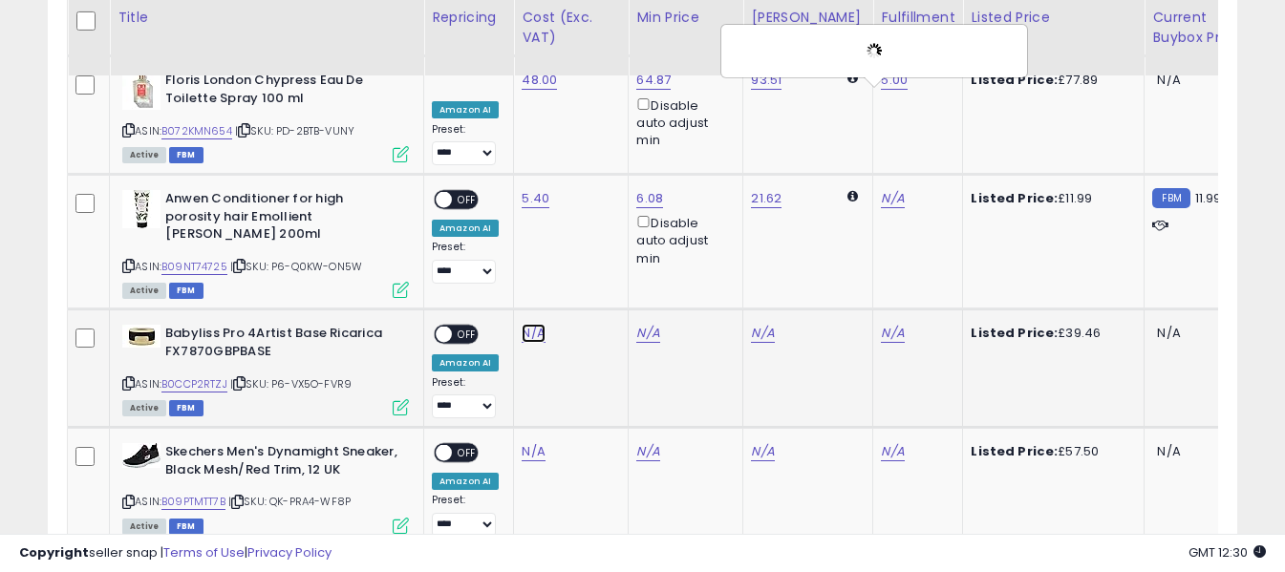
click at [534, 324] on link "N/A" at bounding box center [533, 333] width 23 height 19
click at [526, 184] on input "number" at bounding box center [477, 185] width 170 height 32
type input "**"
click at [590, 182] on icon "submit" at bounding box center [584, 182] width 11 height 11
click at [881, 324] on link "N/A" at bounding box center [892, 333] width 23 height 19
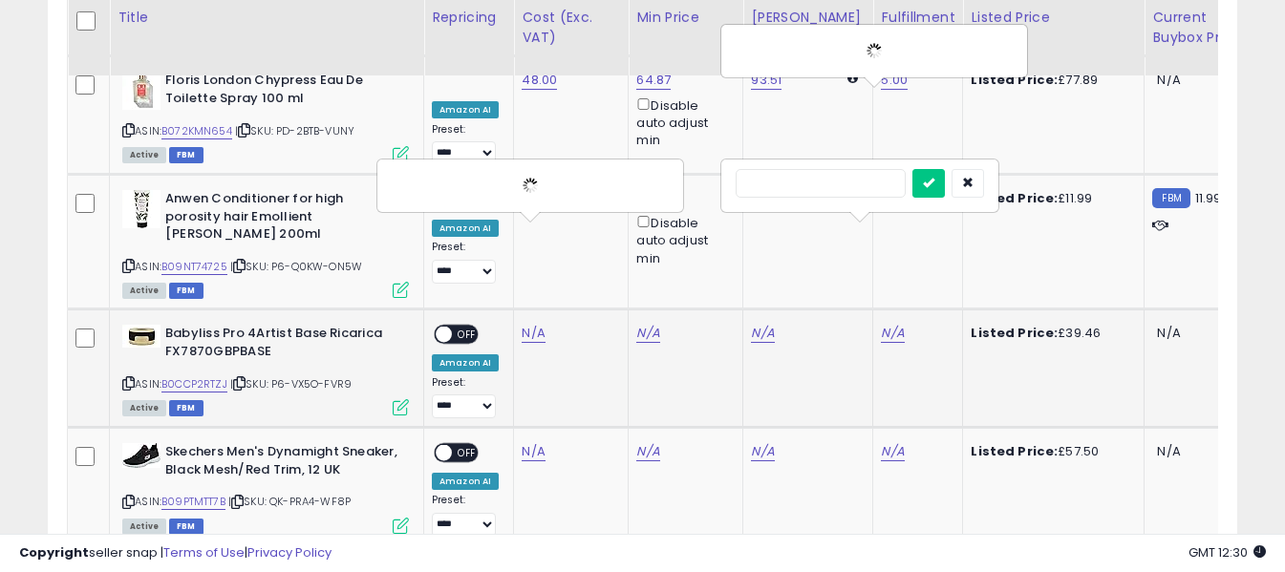
click at [849, 189] on input "text" at bounding box center [821, 183] width 170 height 29
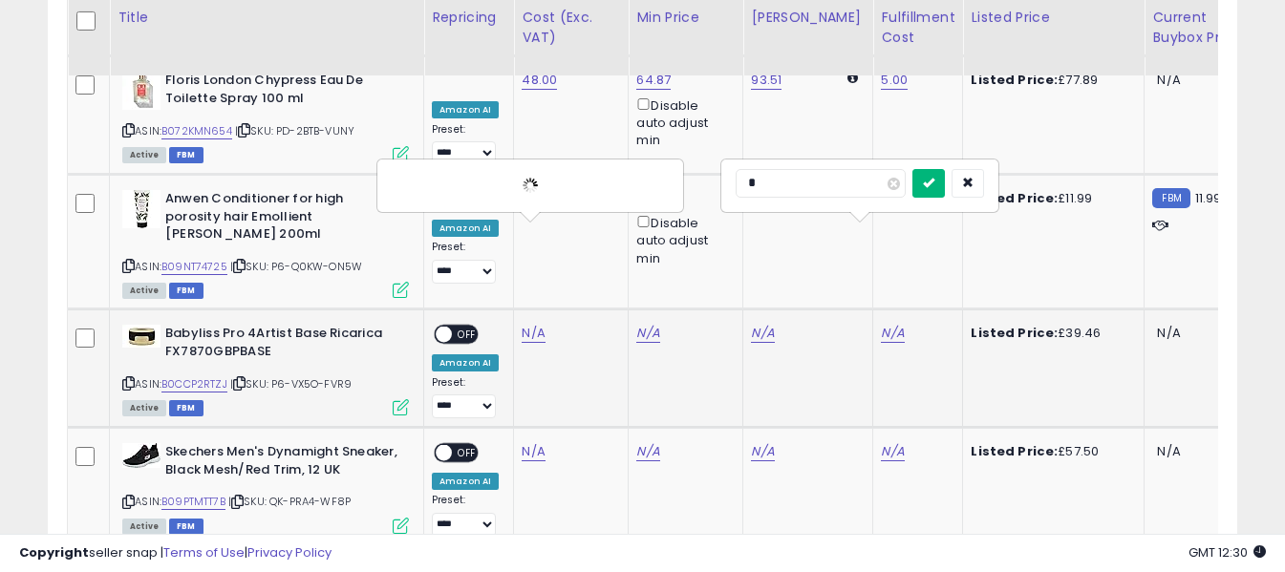
type input "*"
click at [945, 175] on button "submit" at bounding box center [928, 183] width 32 height 29
click at [465, 192] on span "OFF" at bounding box center [467, 200] width 31 height 16
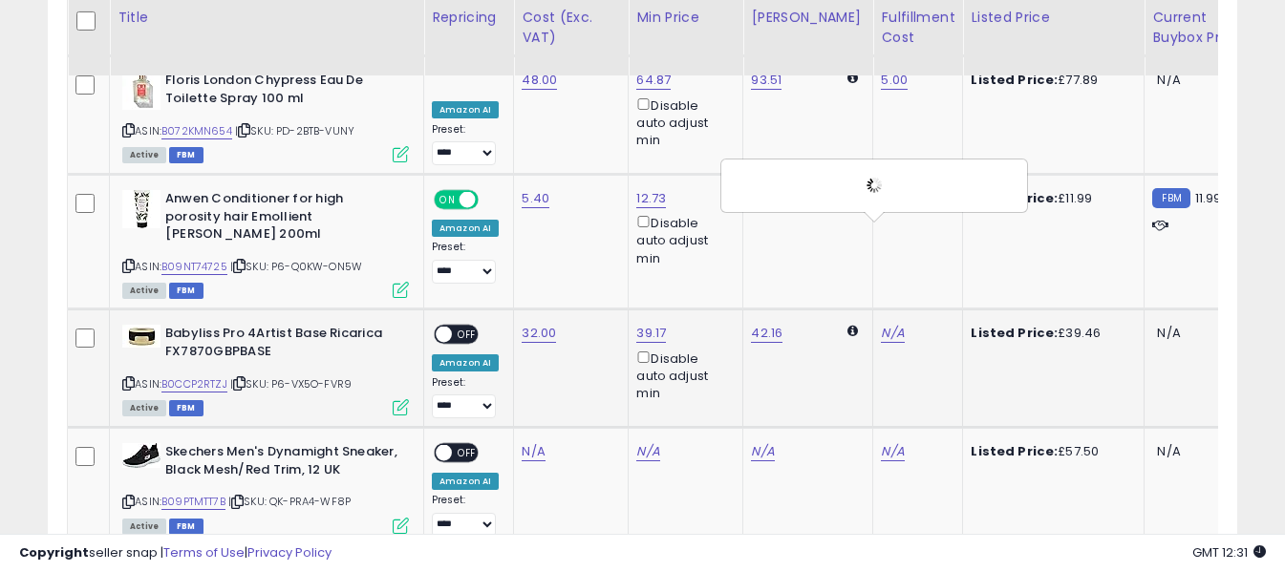
click at [461, 327] on span "OFF" at bounding box center [467, 335] width 31 height 16
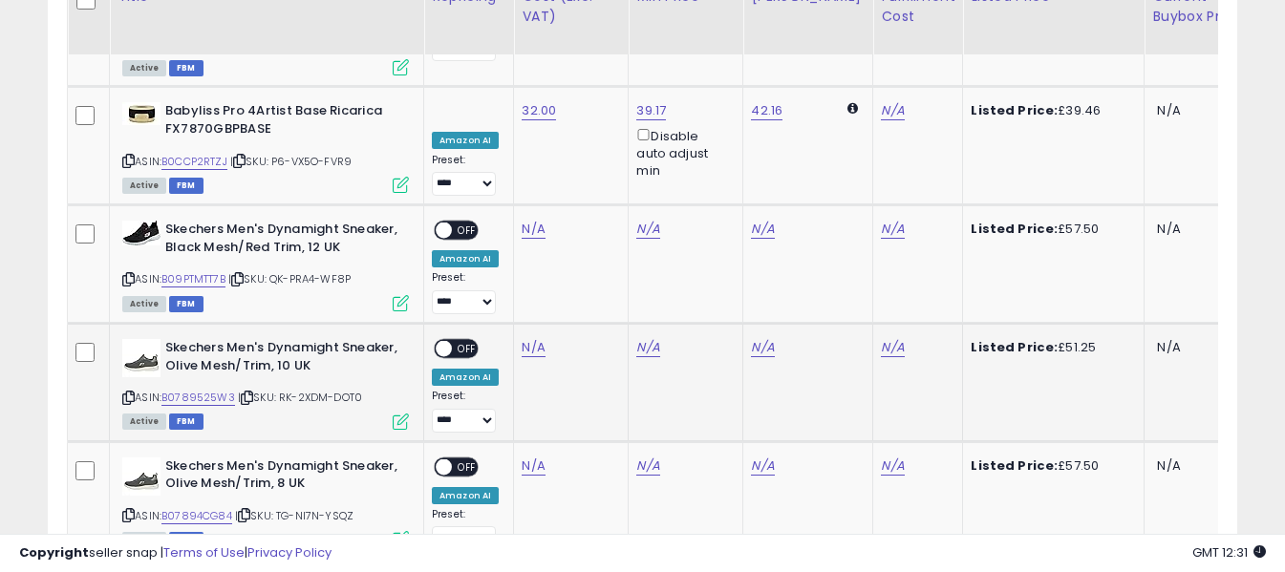
scroll to position [3889, 0]
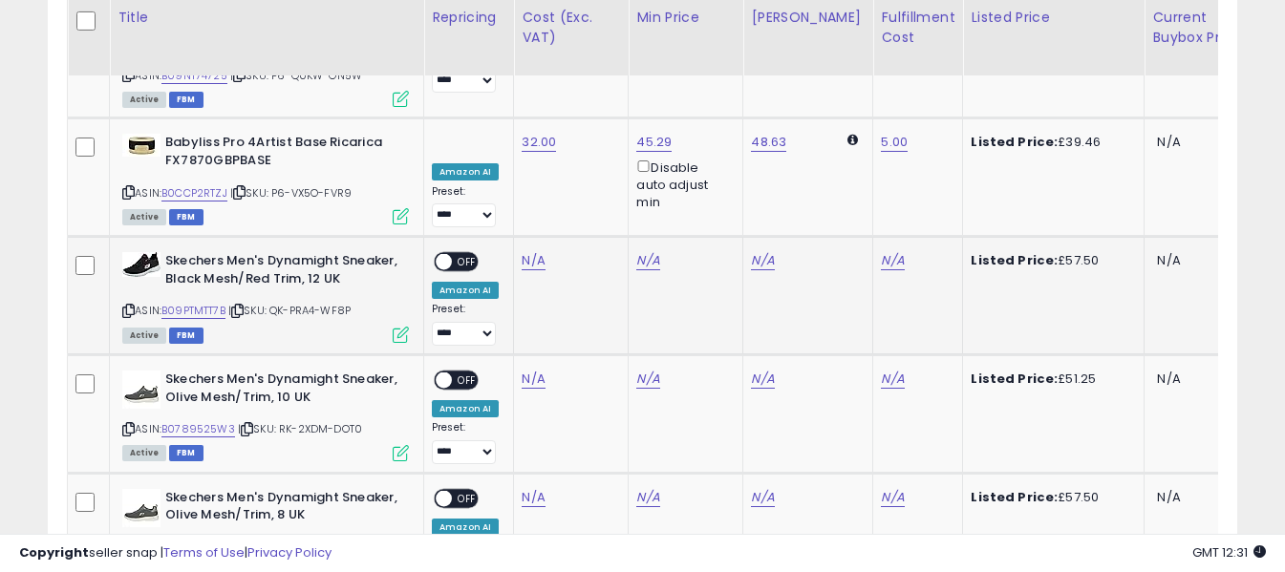
click at [127, 306] on icon at bounding box center [128, 311] width 12 height 11
click at [527, 251] on link "N/A" at bounding box center [533, 260] width 23 height 19
click at [514, 118] on input "number" at bounding box center [477, 112] width 170 height 32
type input "*****"
click at [590, 110] on icon "submit" at bounding box center [584, 109] width 11 height 11
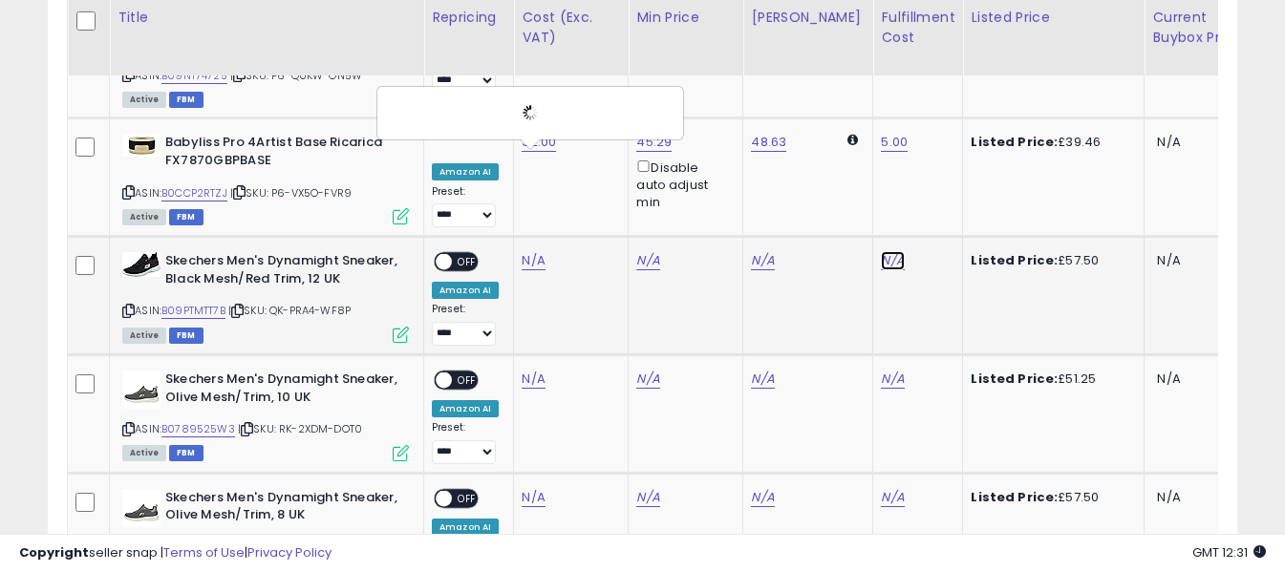
click at [881, 251] on link "N/A" at bounding box center [892, 260] width 23 height 19
click at [852, 105] on input "text" at bounding box center [821, 110] width 170 height 29
type input "*"
click at [934, 109] on icon "submit" at bounding box center [928, 109] width 11 height 11
click at [467, 254] on span "OFF" at bounding box center [467, 262] width 31 height 16
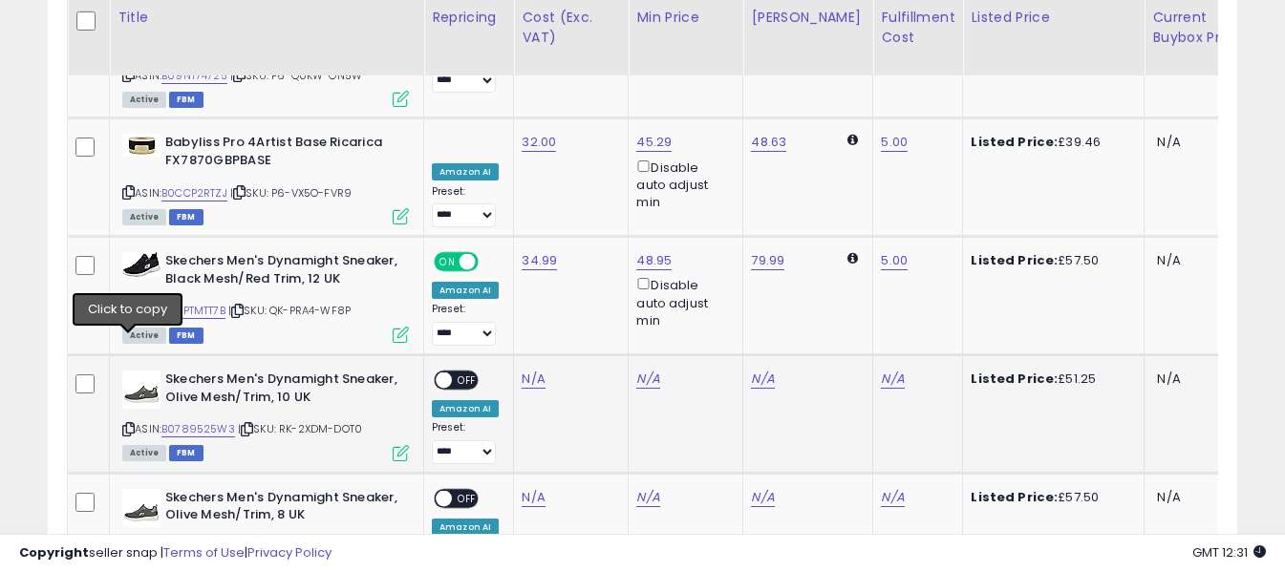
drag, startPoint x: 126, startPoint y: 343, endPoint x: 283, endPoint y: 203, distance: 209.8
click at [127, 424] on icon at bounding box center [128, 429] width 12 height 11
click at [529, 370] on link "N/A" at bounding box center [533, 379] width 23 height 19
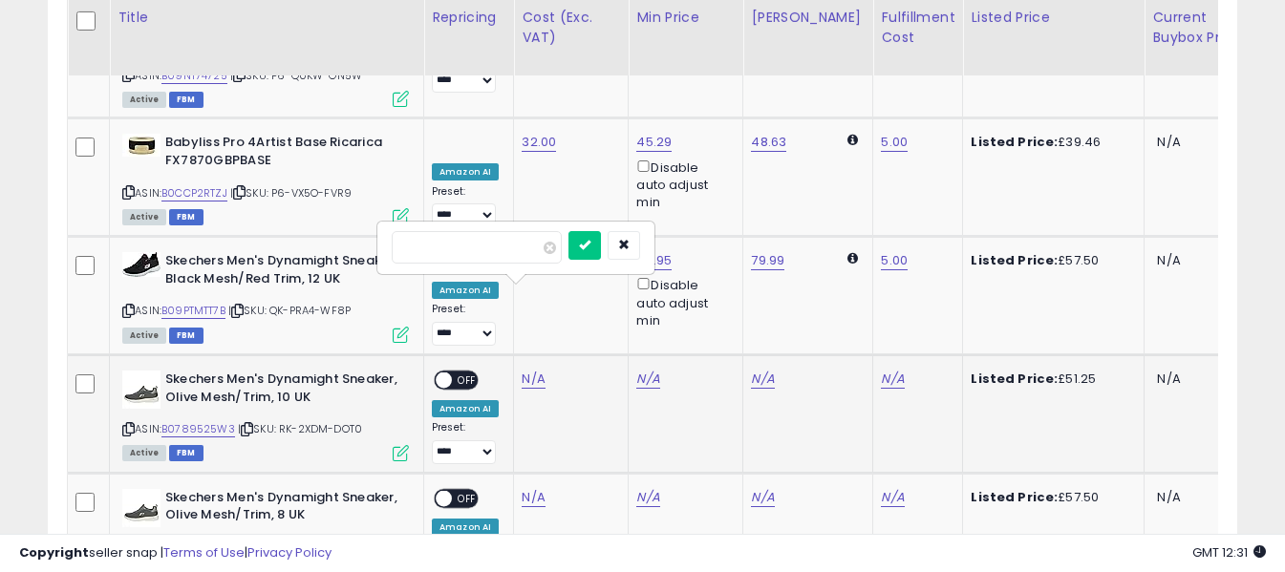
click at [515, 246] on input "number" at bounding box center [477, 247] width 170 height 32
type input "*****"
click at [590, 246] on icon "submit" at bounding box center [584, 244] width 11 height 11
click at [881, 370] on link "N/A" at bounding box center [892, 379] width 23 height 19
click at [872, 244] on input "text" at bounding box center [821, 245] width 170 height 29
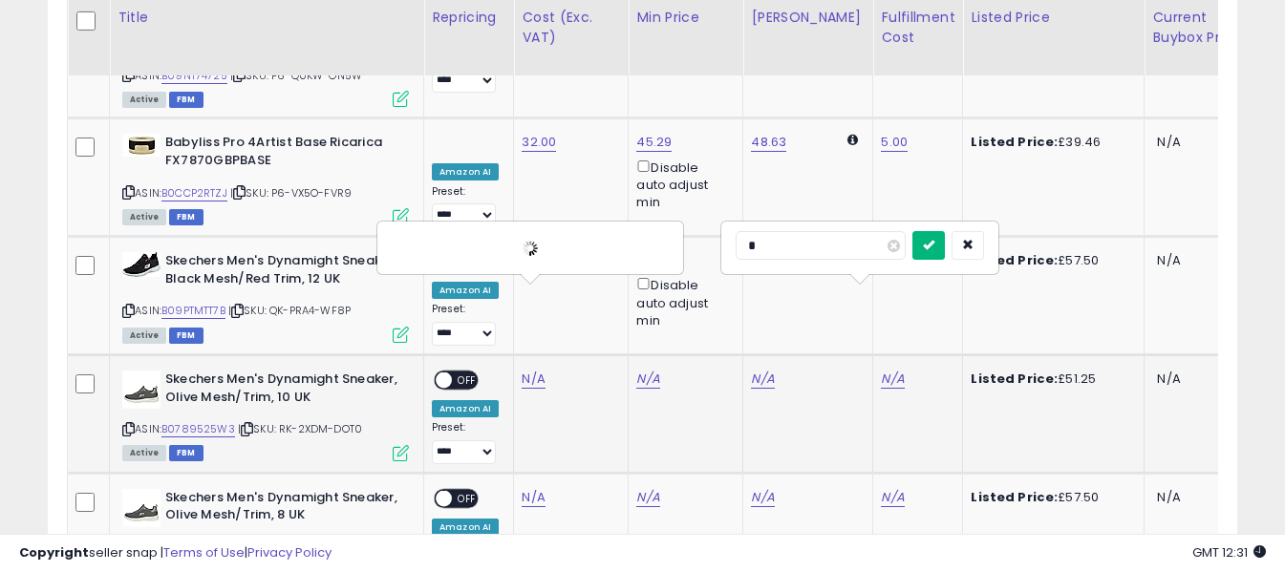
type input "*"
click at [934, 248] on icon "submit" at bounding box center [928, 244] width 11 height 11
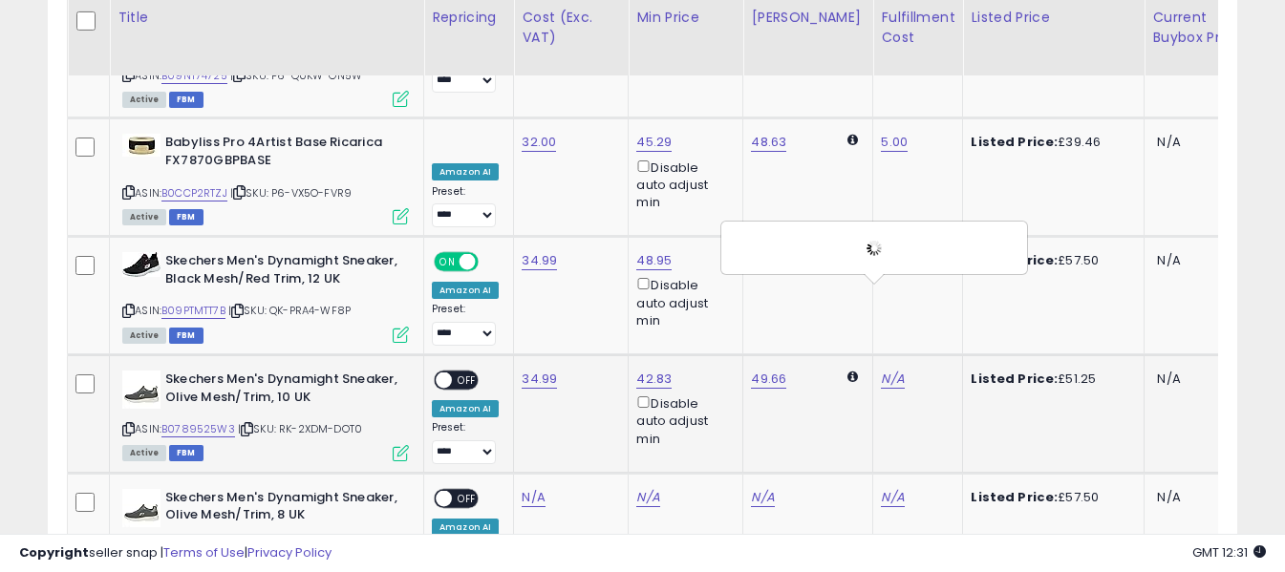
click at [461, 373] on span "OFF" at bounding box center [467, 381] width 31 height 16
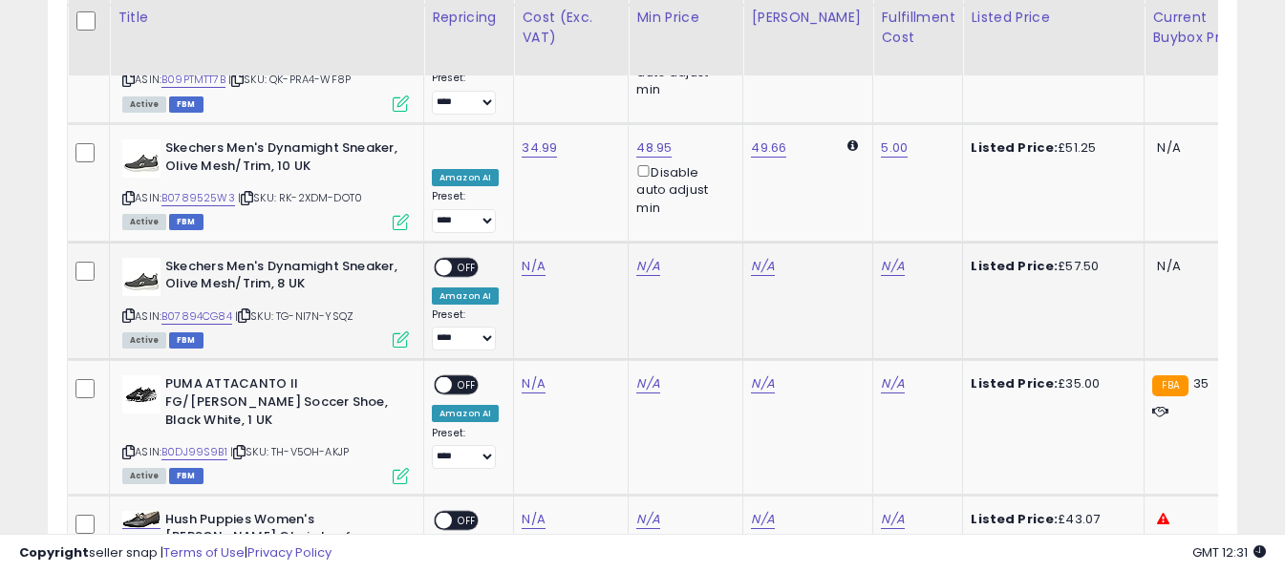
scroll to position [4080, 0]
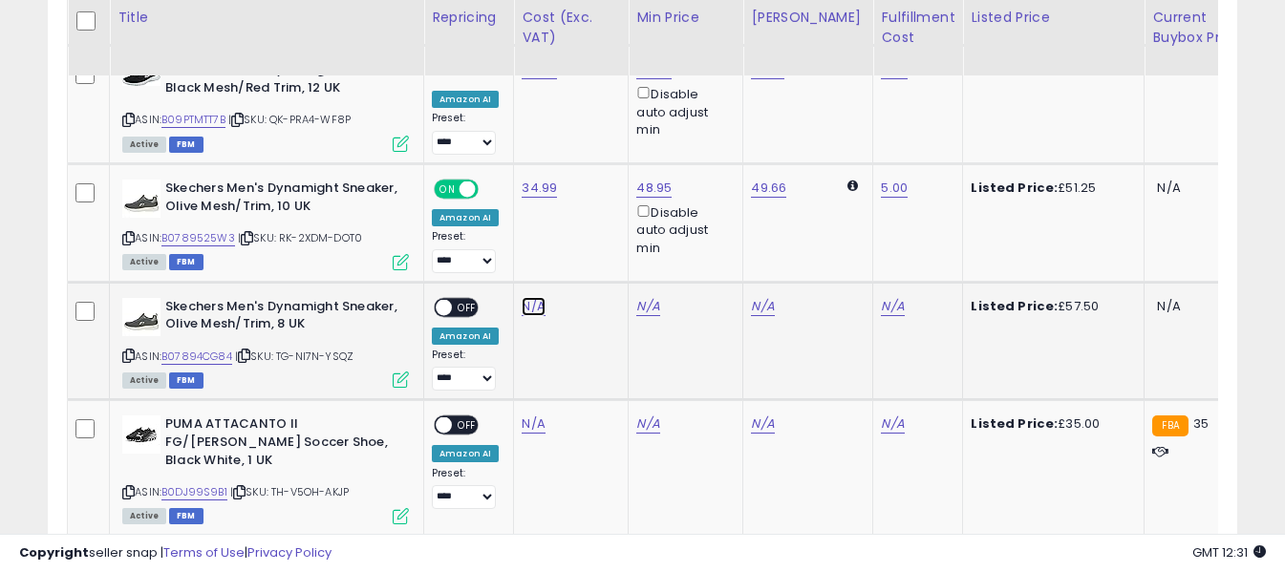
click at [528, 297] on link "N/A" at bounding box center [533, 306] width 23 height 19
click at [523, 188] on input "number" at bounding box center [477, 175] width 170 height 32
type input "*****"
click at [601, 174] on button "submit" at bounding box center [584, 173] width 32 height 29
click at [881, 297] on link "N/A" at bounding box center [892, 306] width 23 height 19
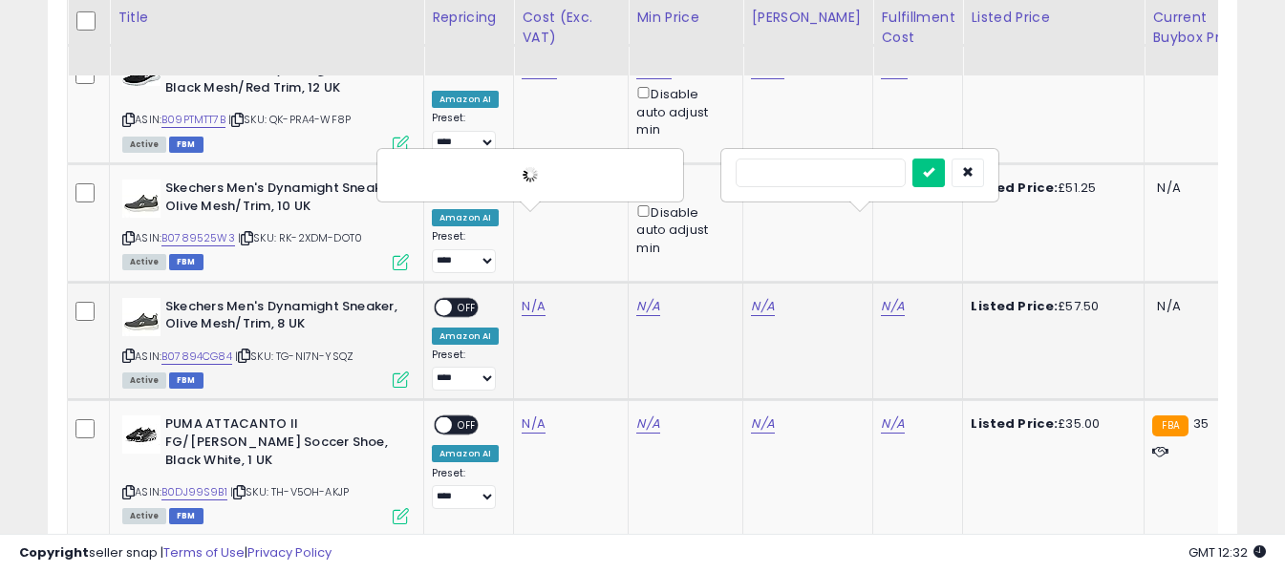
click at [848, 170] on input "text" at bounding box center [821, 173] width 170 height 29
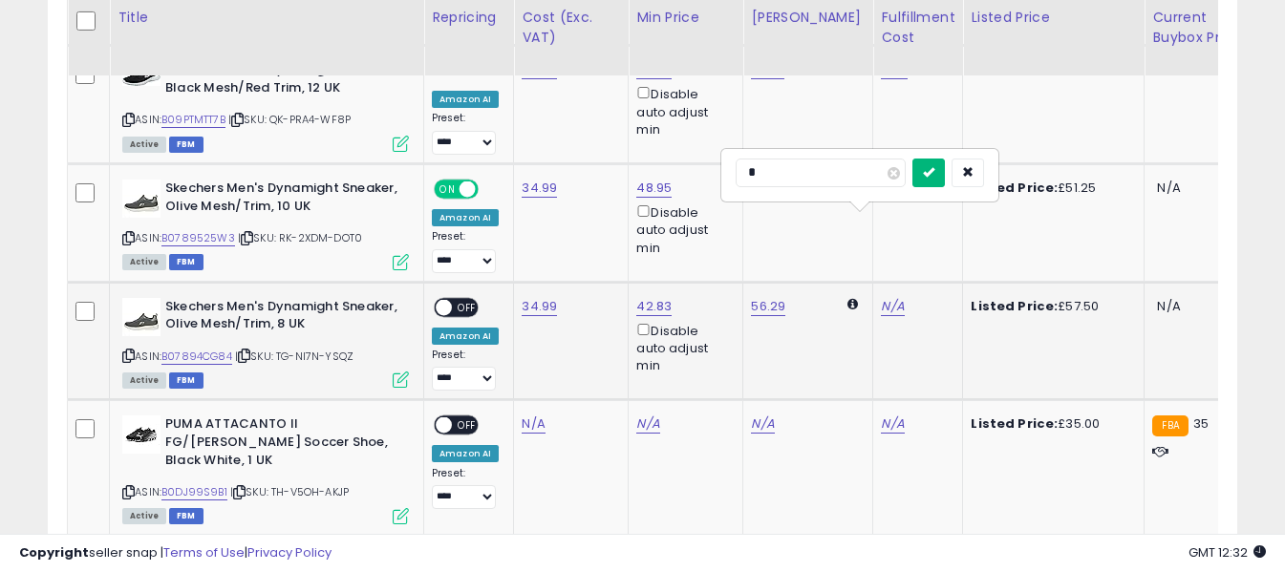
type input "*"
click at [934, 167] on icon "submit" at bounding box center [928, 171] width 11 height 11
click at [460, 299] on span "OFF" at bounding box center [467, 307] width 31 height 16
click at [126, 487] on icon at bounding box center [128, 492] width 12 height 11
click at [526, 415] on link "N/A" at bounding box center [533, 424] width 23 height 19
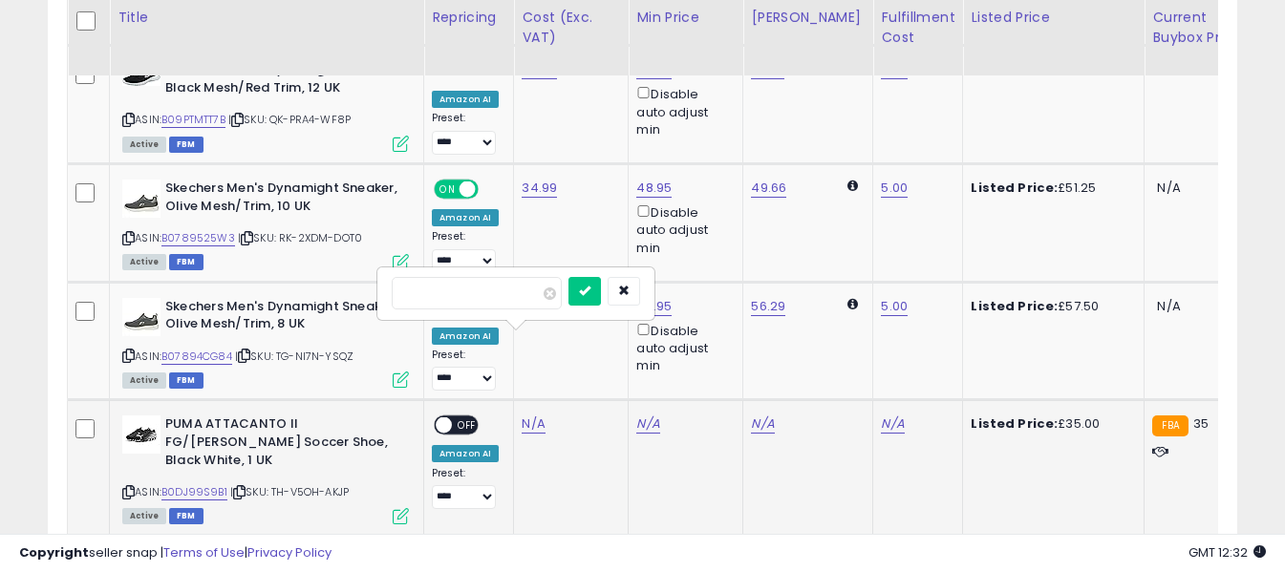
click at [508, 295] on input "number" at bounding box center [477, 293] width 170 height 32
type input "*"
type input "*****"
click at [601, 288] on button "submit" at bounding box center [584, 291] width 32 height 29
click at [881, 415] on link "N/A" at bounding box center [892, 424] width 23 height 19
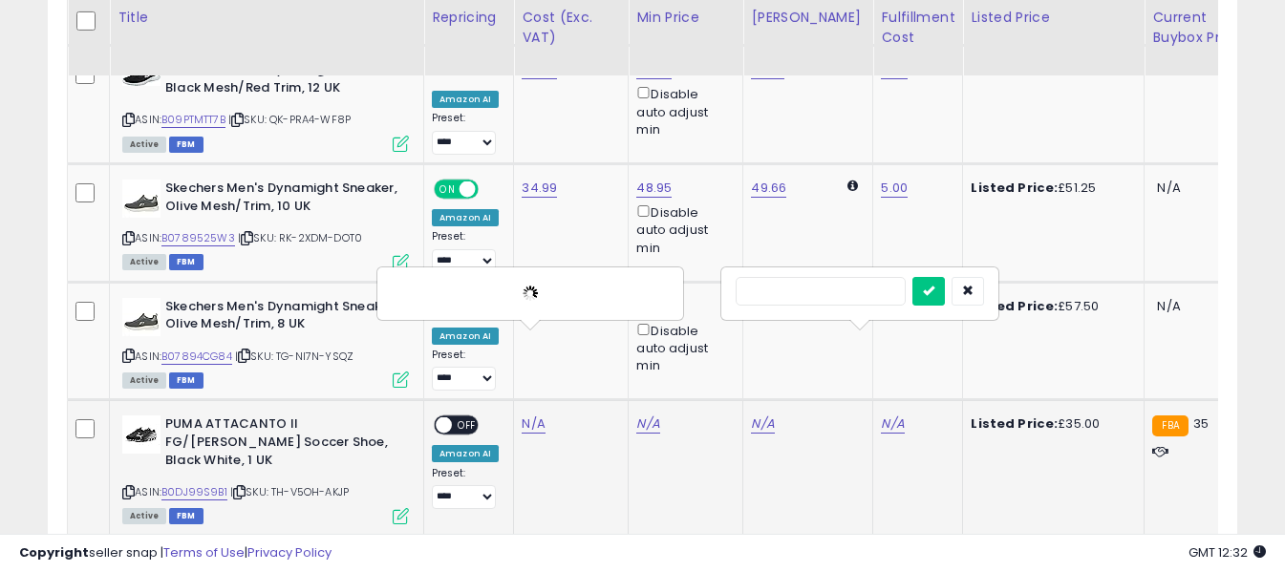
click at [821, 289] on input "text" at bounding box center [821, 291] width 170 height 29
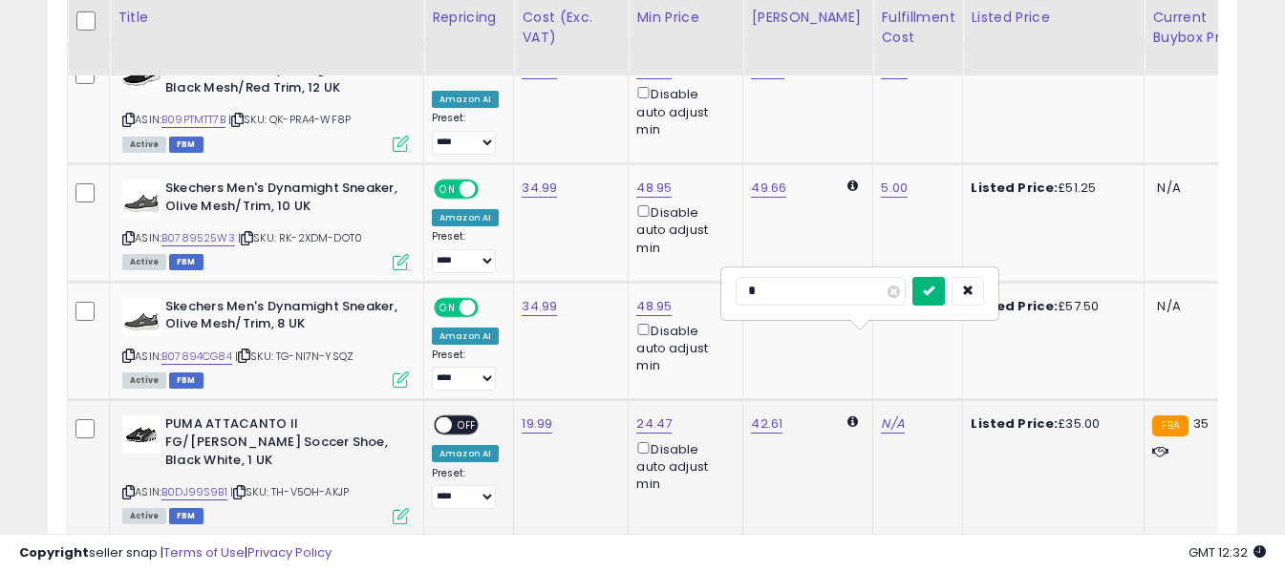
type input "*"
click at [934, 289] on icon "submit" at bounding box center [928, 290] width 11 height 11
click at [462, 417] on span "OFF" at bounding box center [467, 425] width 31 height 16
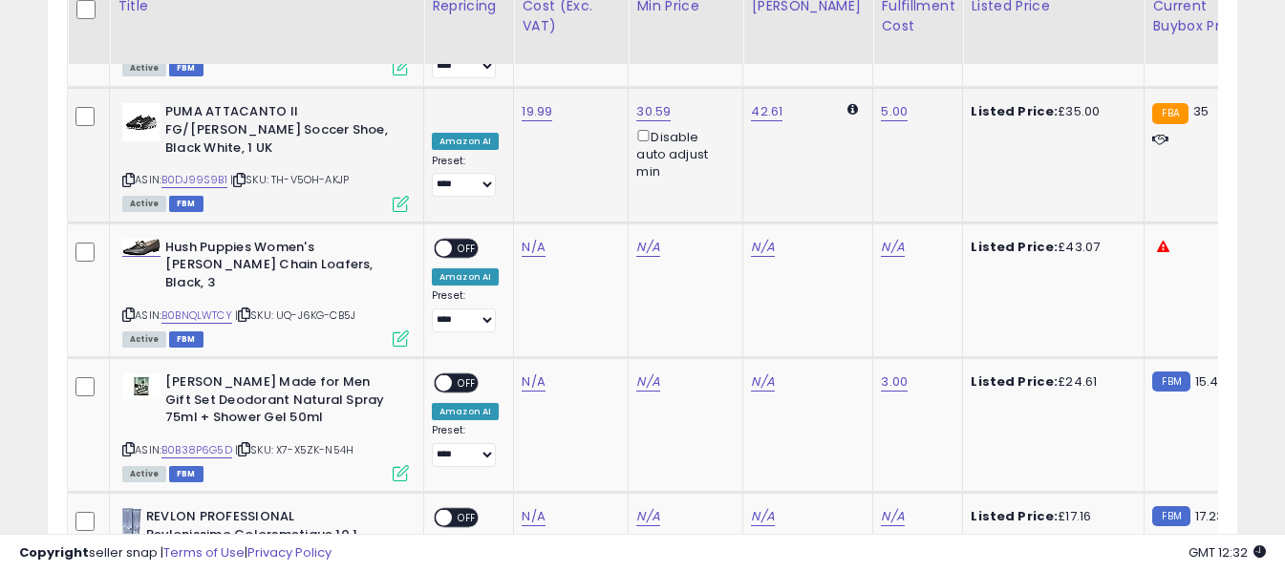
scroll to position [4367, 0]
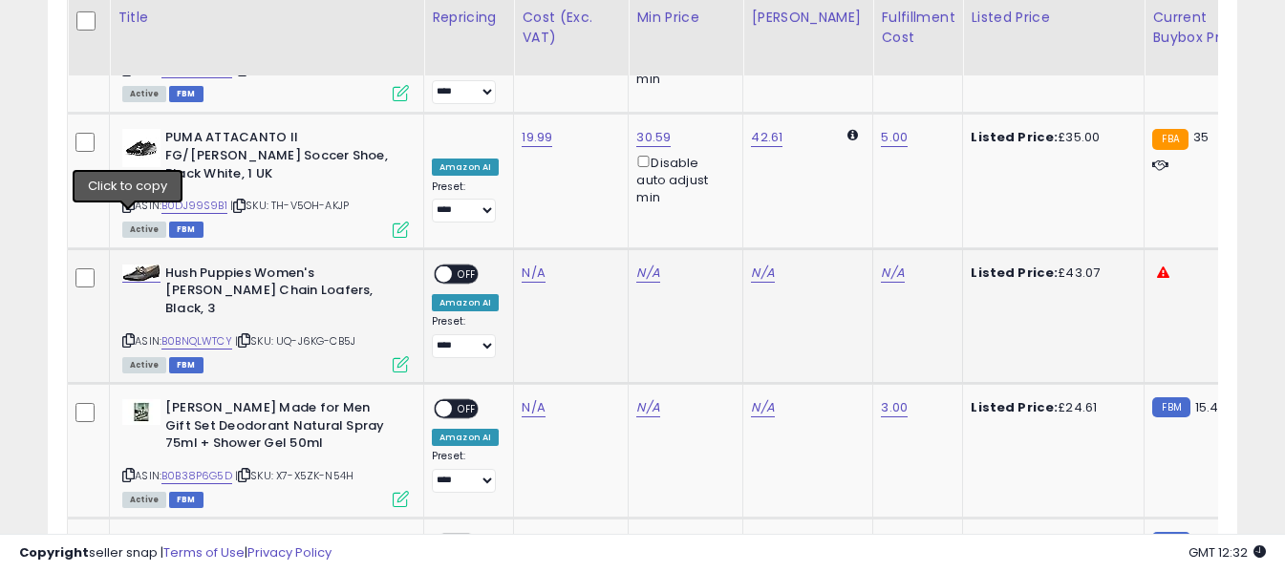
click at [128, 335] on icon at bounding box center [128, 340] width 12 height 11
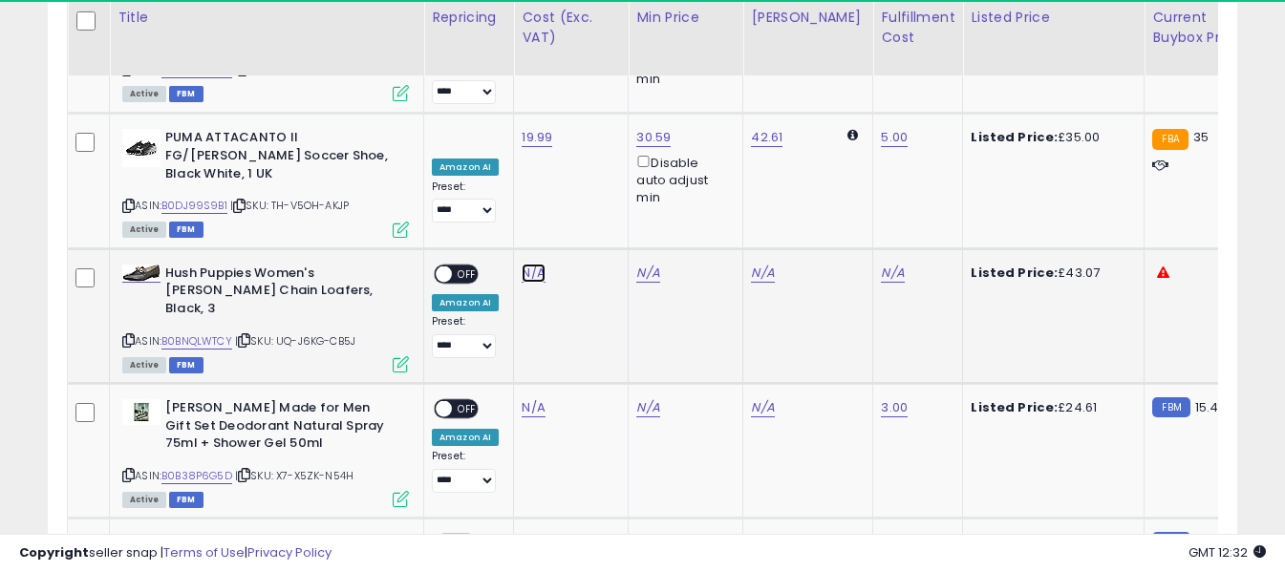
click at [528, 264] on link "N/A" at bounding box center [533, 273] width 23 height 19
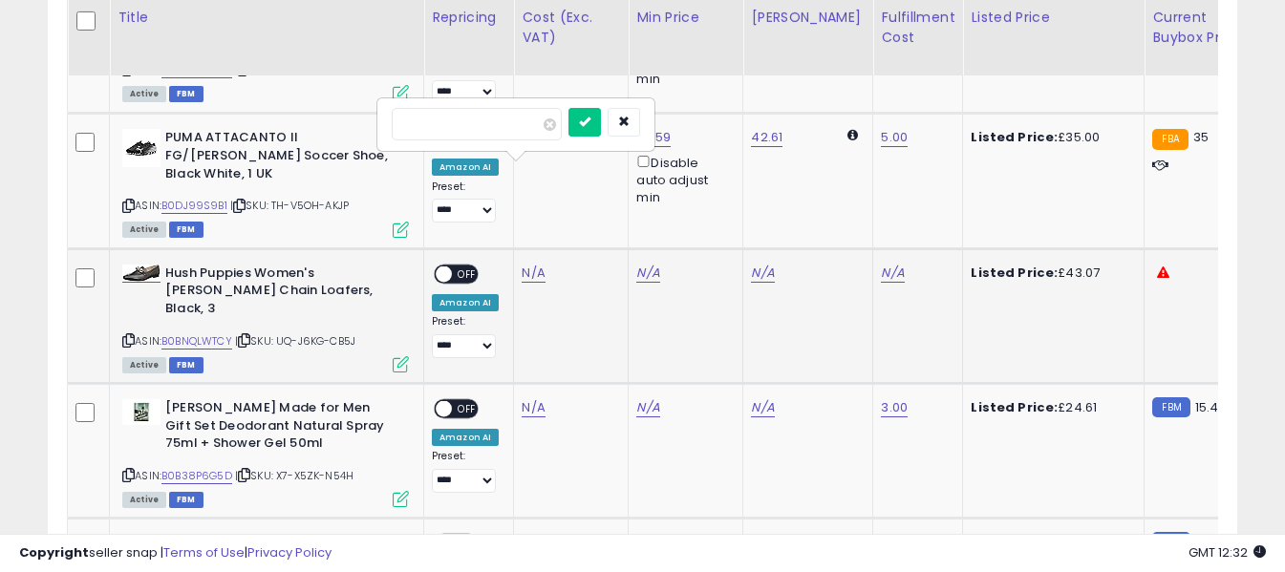
click at [507, 117] on input "number" at bounding box center [477, 124] width 170 height 32
type input "*****"
click at [590, 117] on icon "submit" at bounding box center [584, 121] width 11 height 11
click at [881, 264] on link "N/A" at bounding box center [892, 273] width 23 height 19
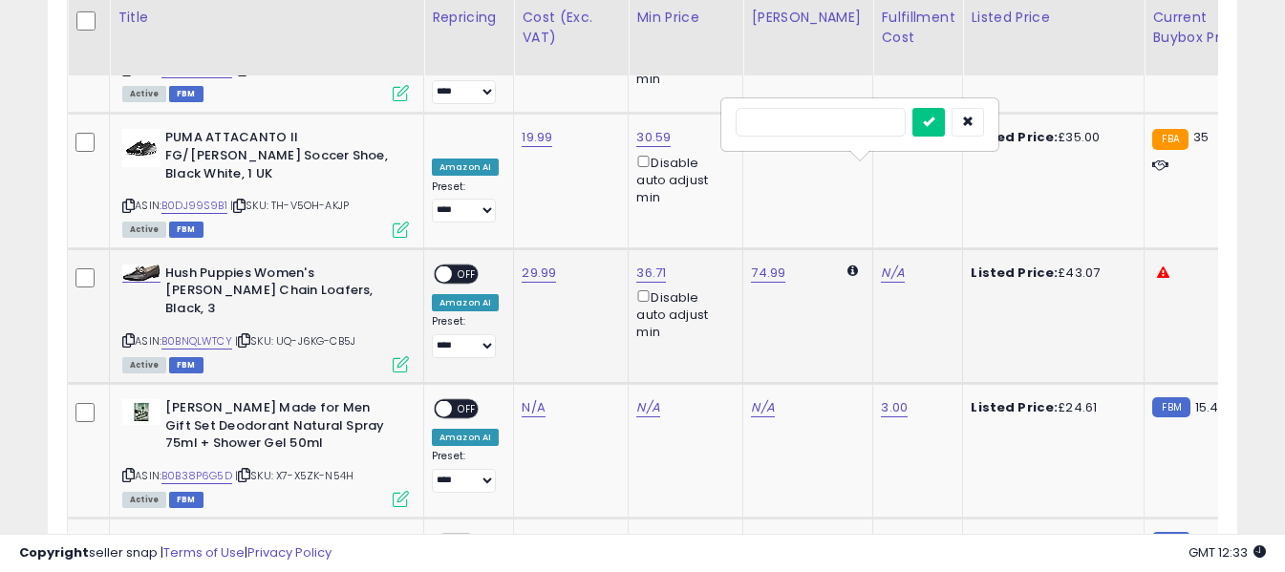
click at [845, 117] on input "text" at bounding box center [821, 122] width 170 height 29
type input "*"
click at [934, 122] on icon "submit" at bounding box center [928, 121] width 11 height 11
click at [459, 266] on span "OFF" at bounding box center [467, 274] width 31 height 16
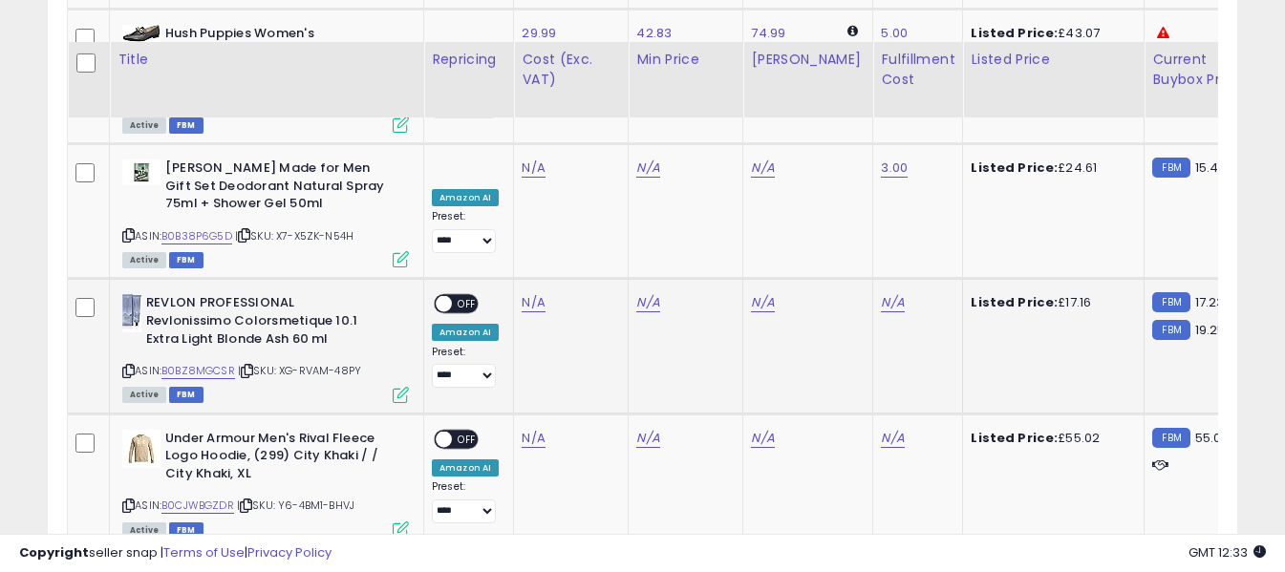
scroll to position [4653, 0]
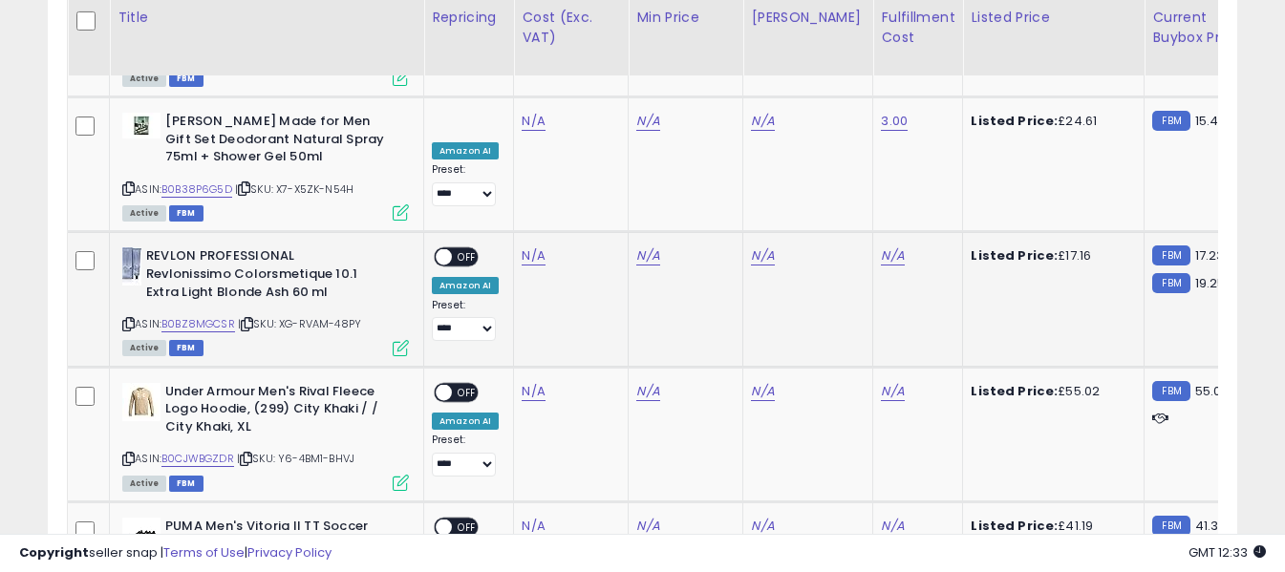
click at [127, 319] on icon at bounding box center [128, 324] width 12 height 11
click at [526, 246] on link "N/A" at bounding box center [533, 255] width 23 height 19
click at [523, 101] on input "number" at bounding box center [477, 91] width 170 height 32
type input "****"
click at [590, 90] on icon "submit" at bounding box center [584, 87] width 11 height 11
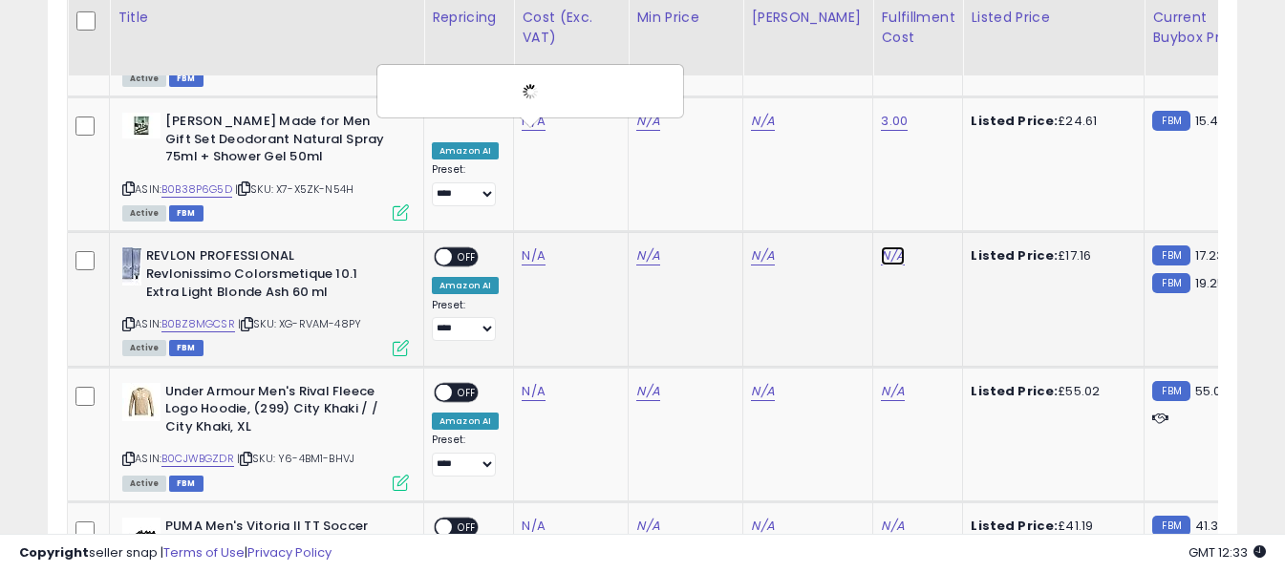
click at [881, 246] on link "N/A" at bounding box center [892, 255] width 23 height 19
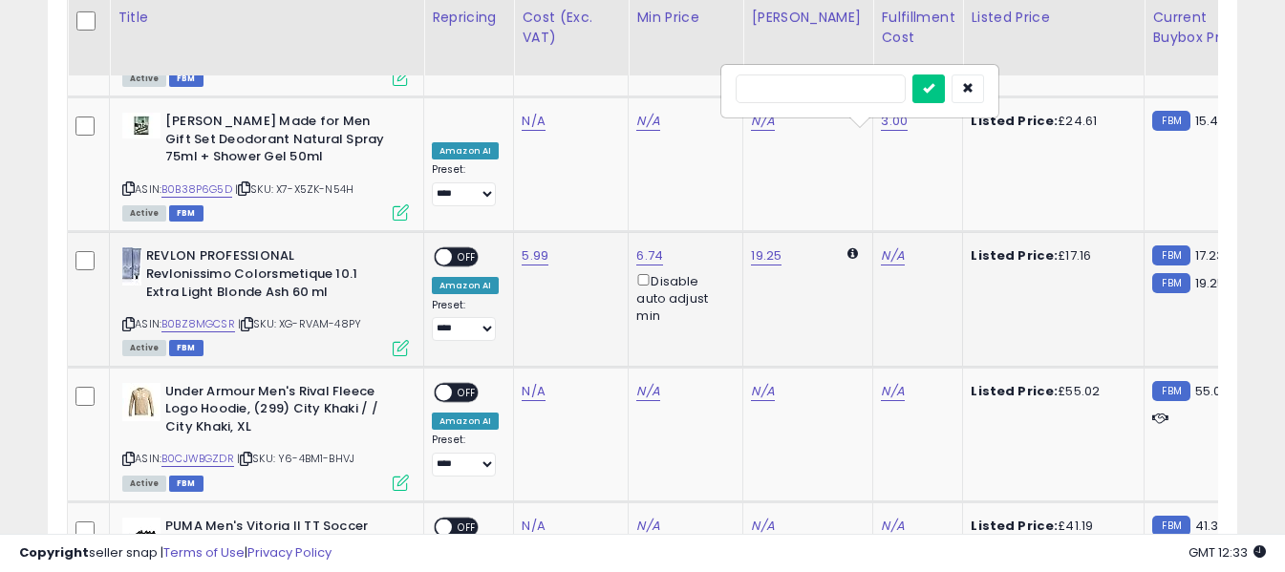
click at [861, 90] on input "text" at bounding box center [821, 89] width 170 height 29
type input "*"
click at [934, 85] on icon "submit" at bounding box center [928, 87] width 11 height 11
click at [457, 249] on span "OFF" at bounding box center [467, 257] width 31 height 16
click at [127, 454] on icon at bounding box center [128, 459] width 12 height 11
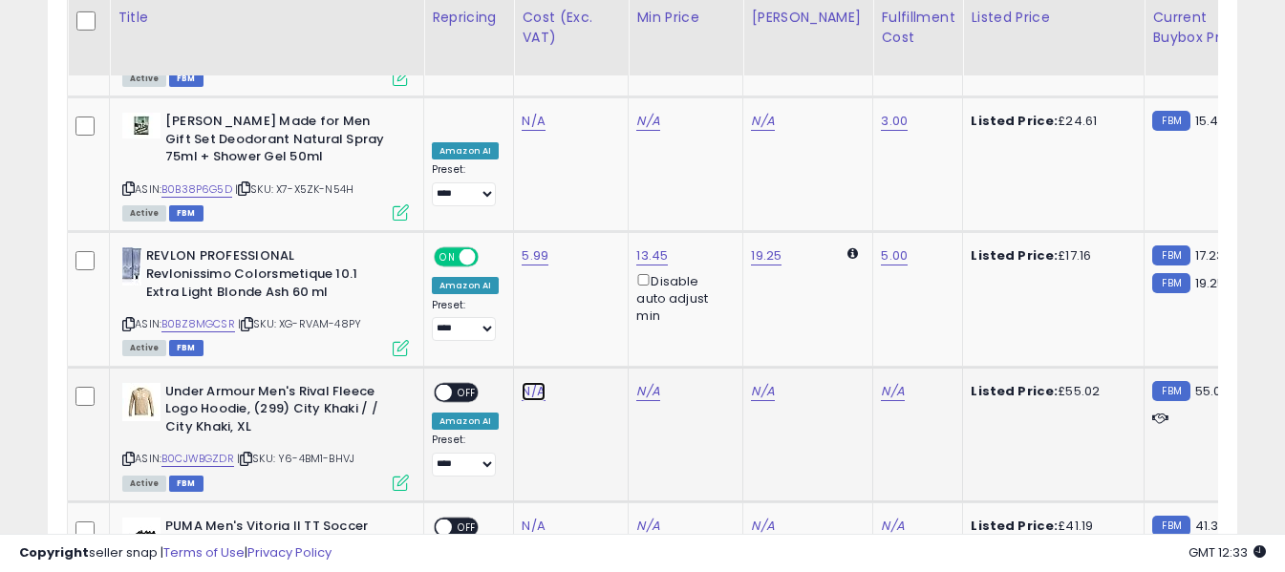
click at [530, 382] on link "N/A" at bounding box center [533, 391] width 23 height 19
click at [516, 230] on input "number" at bounding box center [477, 226] width 170 height 32
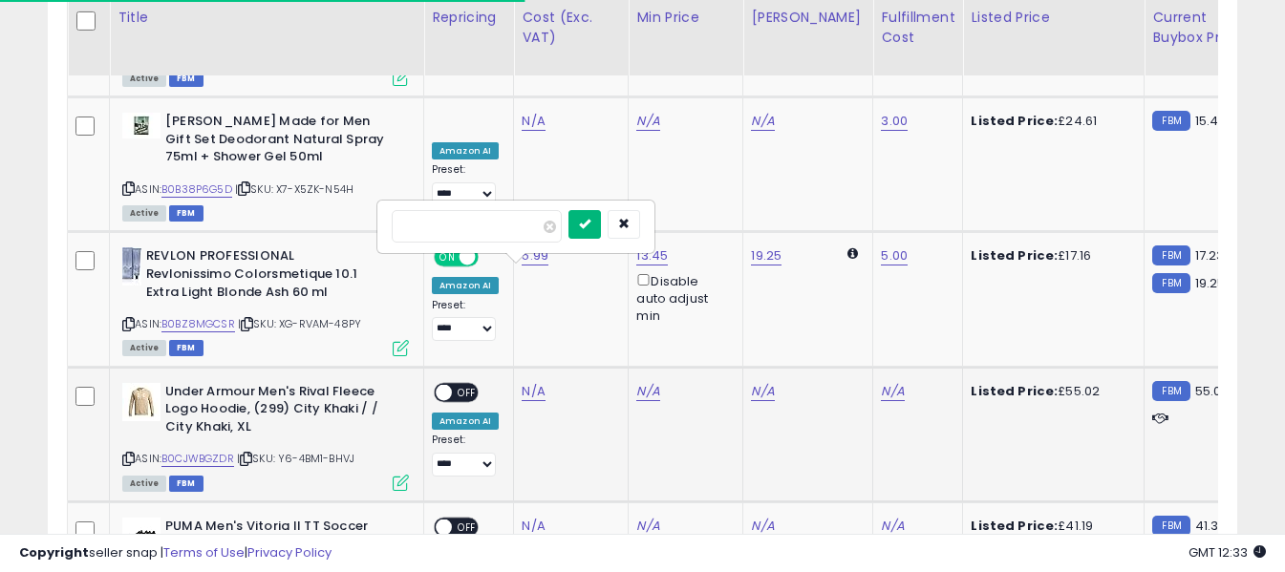
type input "*****"
click at [590, 228] on icon "submit" at bounding box center [584, 223] width 11 height 11
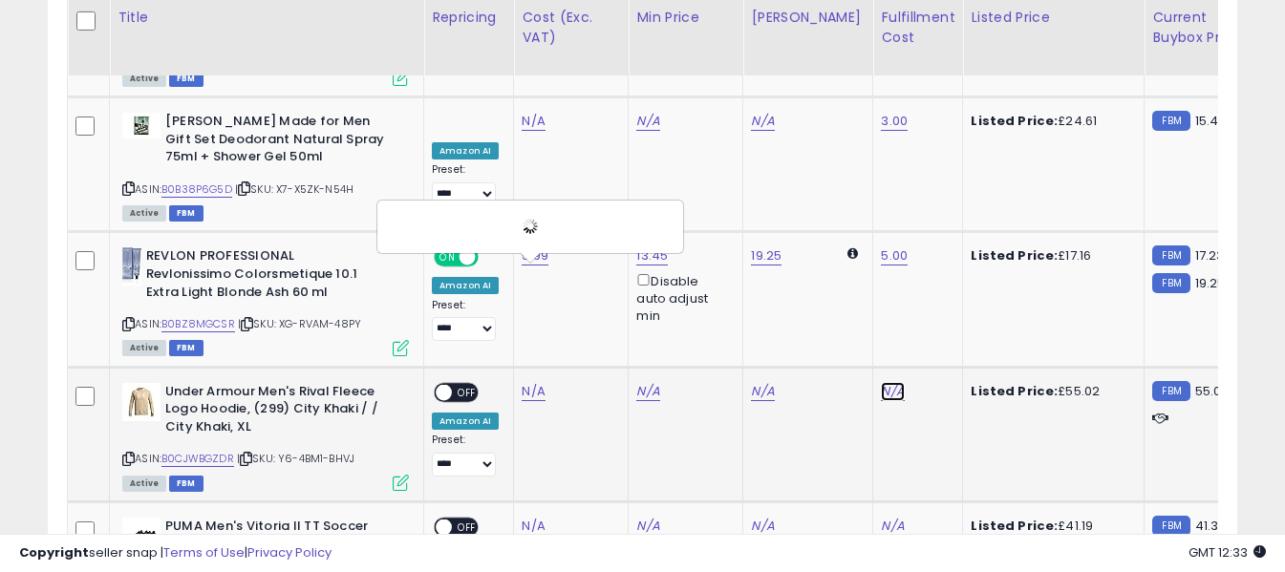
click at [881, 382] on link "N/A" at bounding box center [892, 391] width 23 height 19
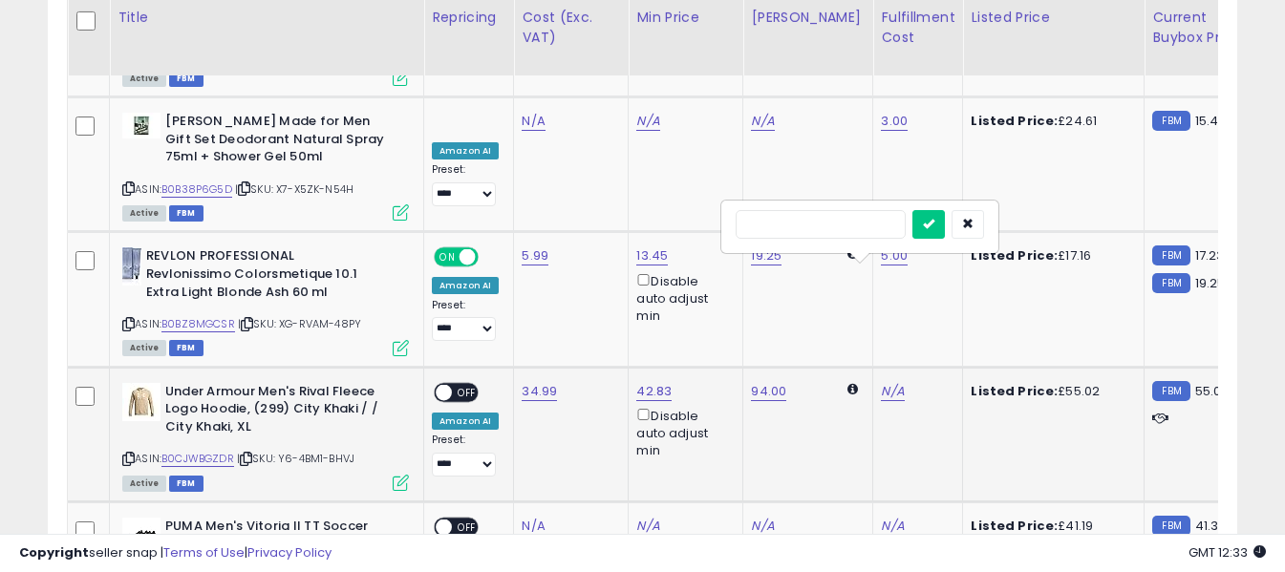
click at [850, 223] on input "text" at bounding box center [821, 224] width 170 height 29
type input "*"
click at [934, 225] on icon "submit" at bounding box center [928, 223] width 11 height 11
click at [466, 384] on span "OFF" at bounding box center [467, 392] width 31 height 16
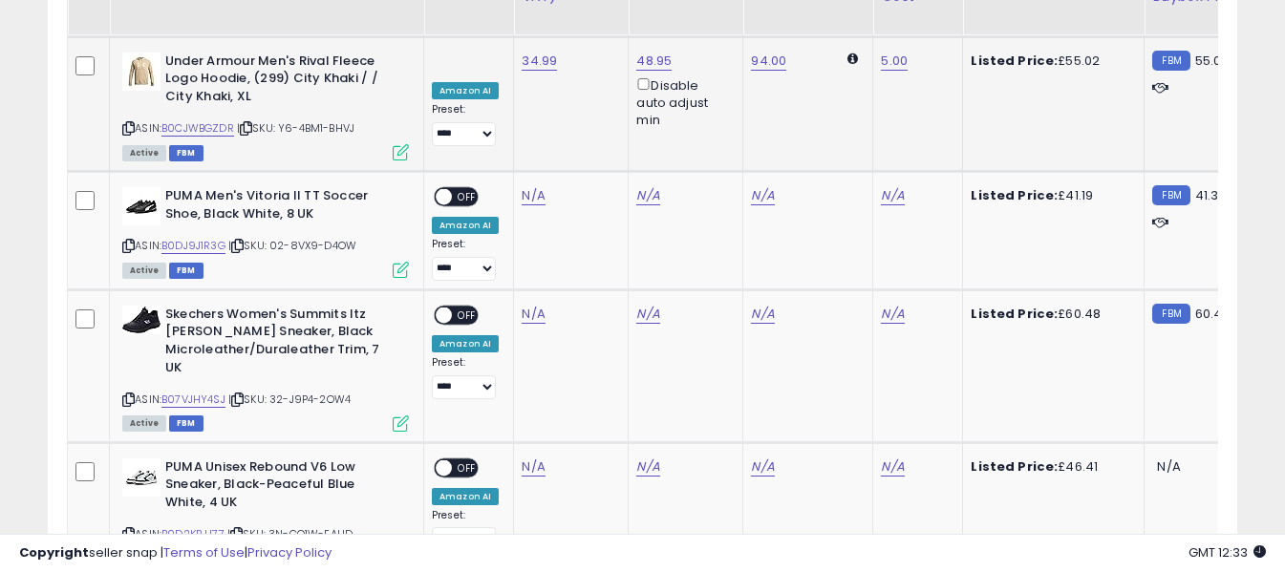
scroll to position [4940, 0]
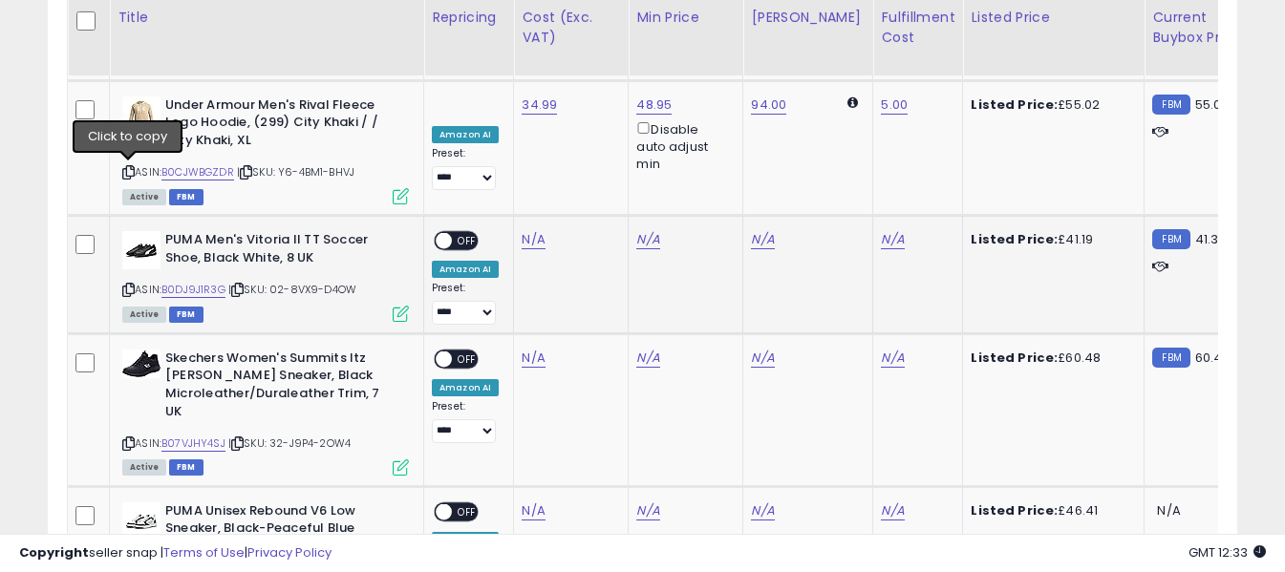
click at [130, 285] on icon at bounding box center [128, 290] width 12 height 11
click at [530, 230] on link "N/A" at bounding box center [533, 239] width 23 height 19
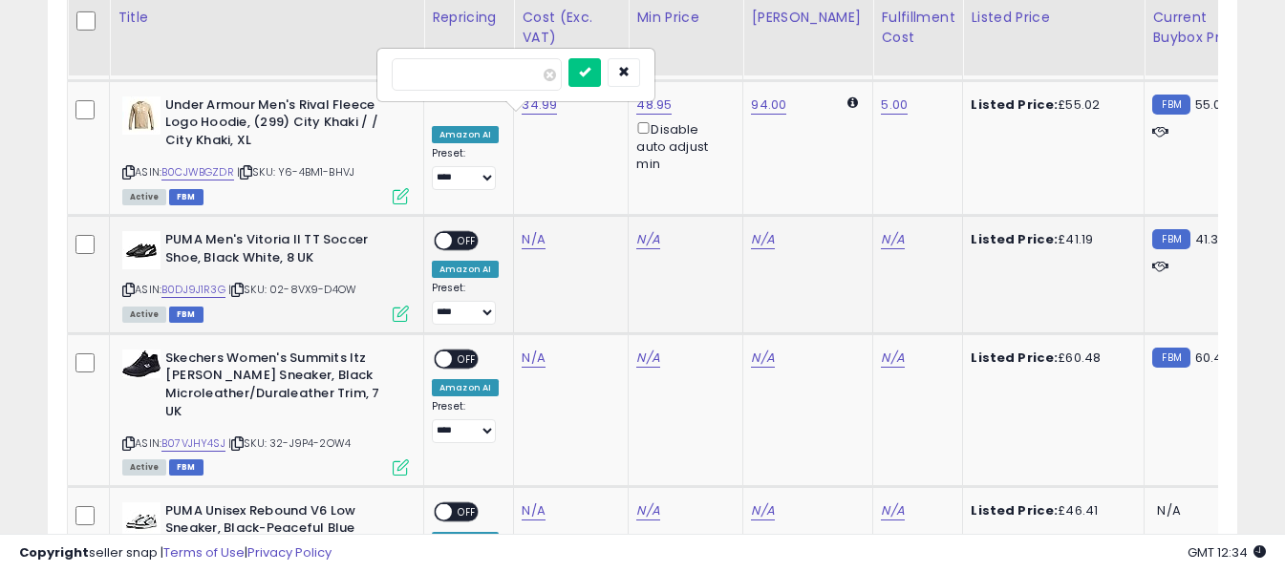
click at [522, 73] on input "number" at bounding box center [477, 74] width 170 height 32
type input "*****"
click at [601, 62] on button "submit" at bounding box center [584, 72] width 32 height 29
click at [881, 230] on link "N/A" at bounding box center [892, 239] width 23 height 19
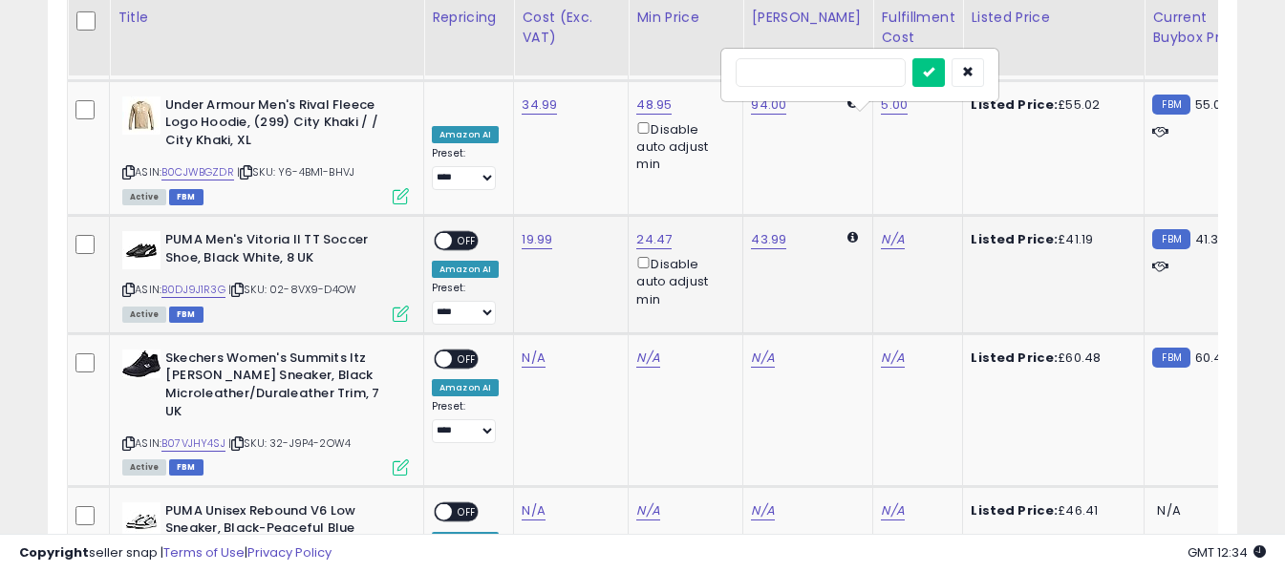
click at [840, 77] on input "text" at bounding box center [821, 72] width 170 height 29
type input "*"
click at [934, 66] on icon "submit" at bounding box center [928, 71] width 11 height 11
click at [464, 233] on span "OFF" at bounding box center [467, 241] width 31 height 16
click at [126, 438] on icon at bounding box center [128, 443] width 12 height 11
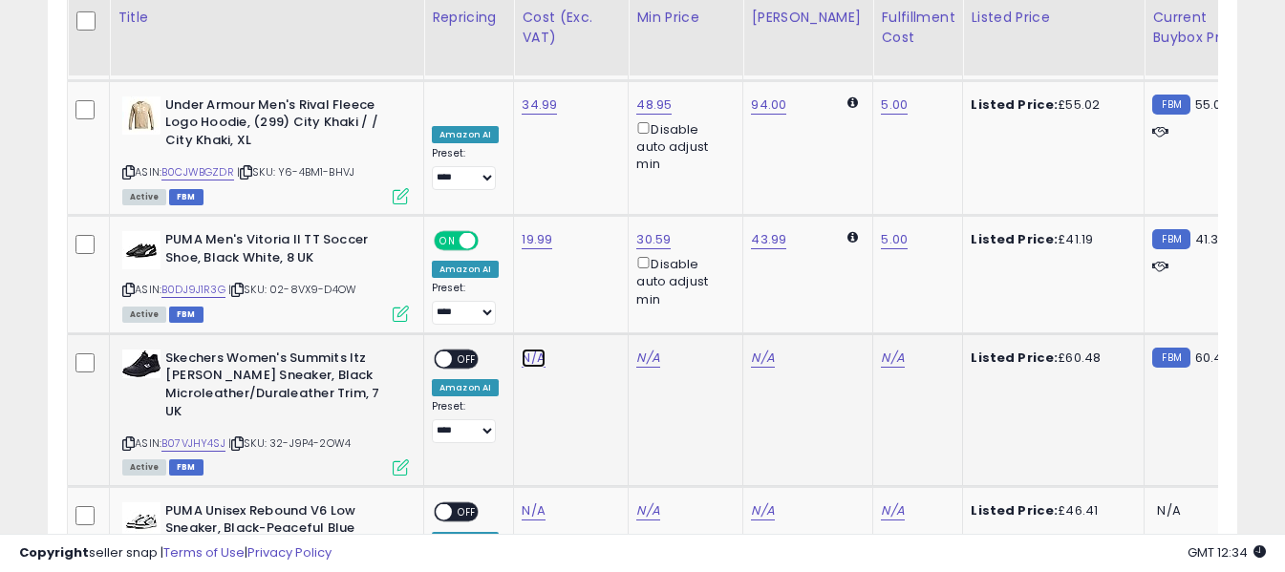
click at [524, 349] on link "N/A" at bounding box center [533, 358] width 23 height 19
click at [515, 197] on input "number" at bounding box center [477, 193] width 170 height 32
type input "*****"
click at [590, 186] on icon "submit" at bounding box center [584, 189] width 11 height 11
click at [881, 349] on link "N/A" at bounding box center [892, 358] width 23 height 19
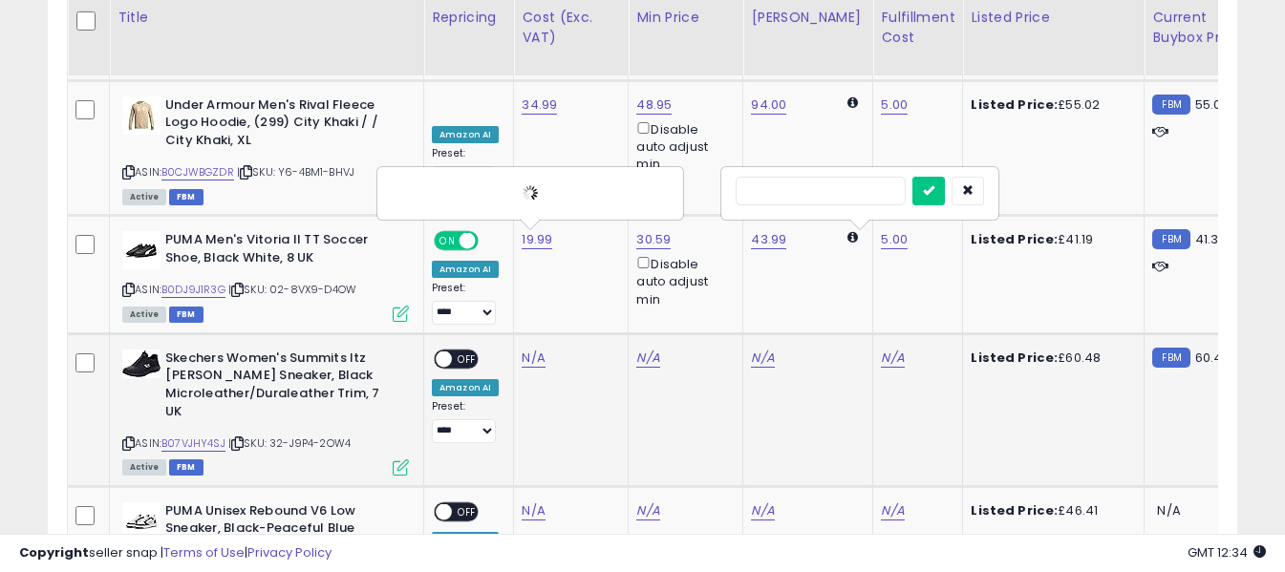
click at [858, 193] on input "text" at bounding box center [821, 191] width 170 height 29
type input "*"
click at [934, 193] on icon "submit" at bounding box center [928, 189] width 11 height 11
click at [460, 351] on span "OFF" at bounding box center [467, 359] width 31 height 16
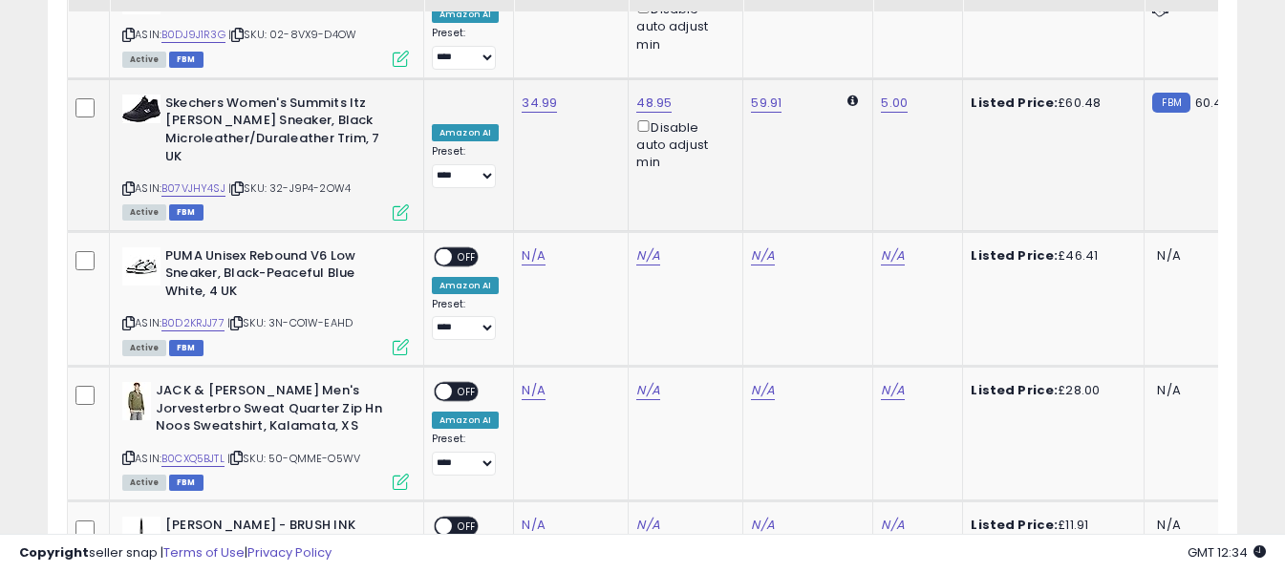
scroll to position [5227, 0]
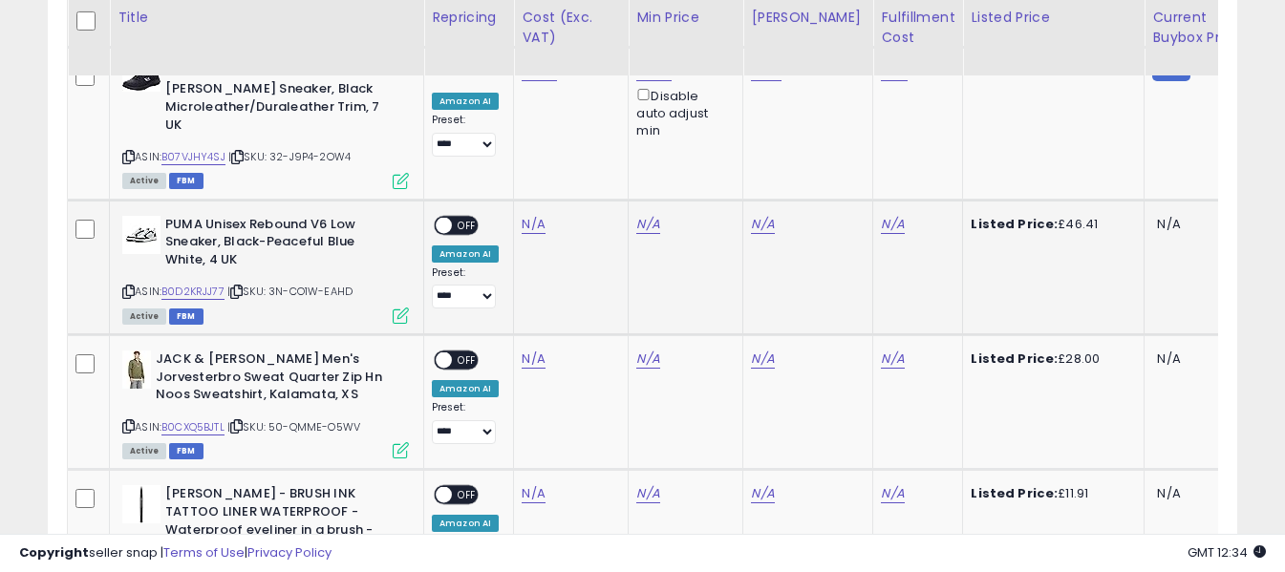
click at [130, 287] on icon at bounding box center [128, 292] width 12 height 11
click at [527, 215] on link "N/A" at bounding box center [533, 224] width 23 height 19
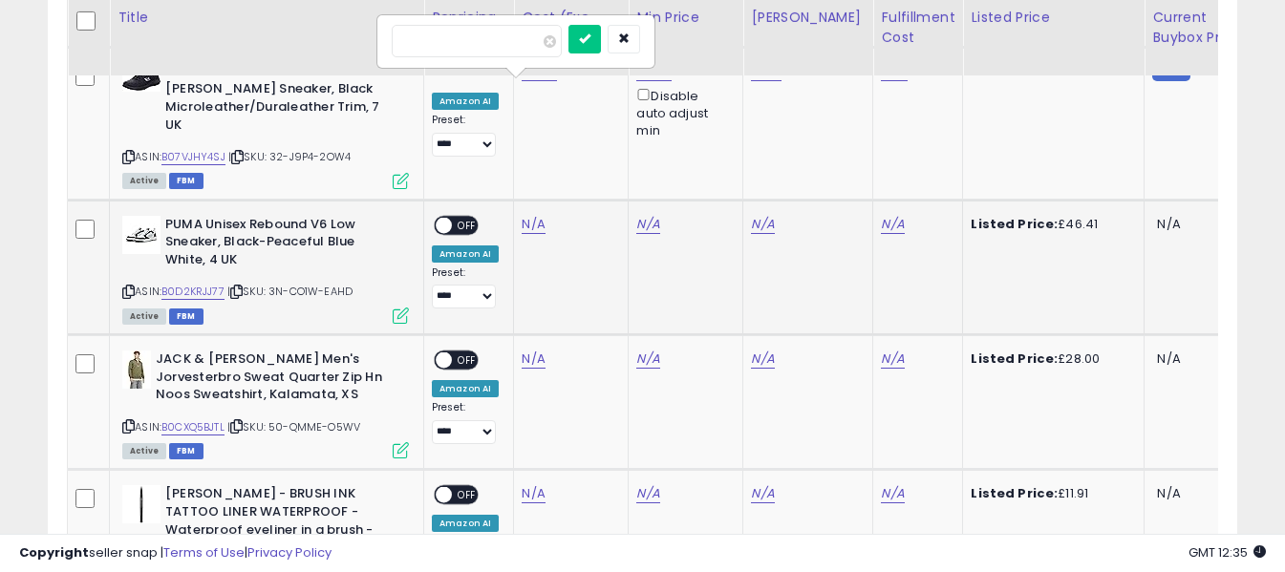
click at [517, 46] on input "number" at bounding box center [477, 41] width 170 height 32
type input "*****"
click at [590, 36] on icon "submit" at bounding box center [584, 37] width 11 height 11
click at [881, 215] on link "N/A" at bounding box center [892, 224] width 23 height 19
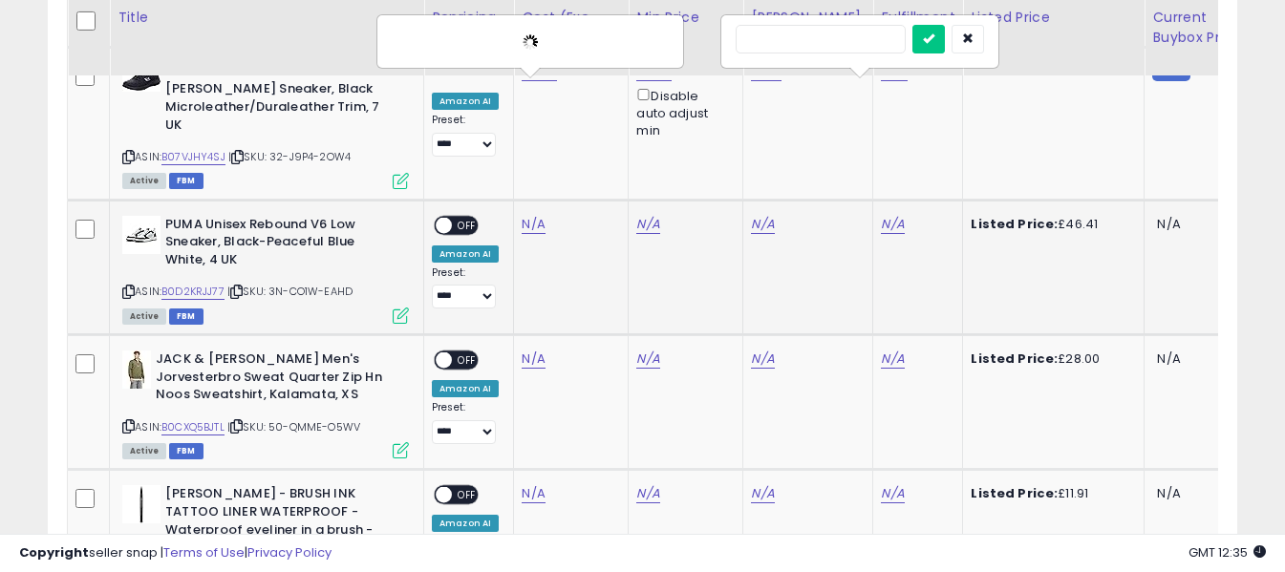
click at [871, 45] on input "text" at bounding box center [821, 39] width 170 height 29
type input "*"
click at [934, 43] on icon "submit" at bounding box center [928, 37] width 11 height 11
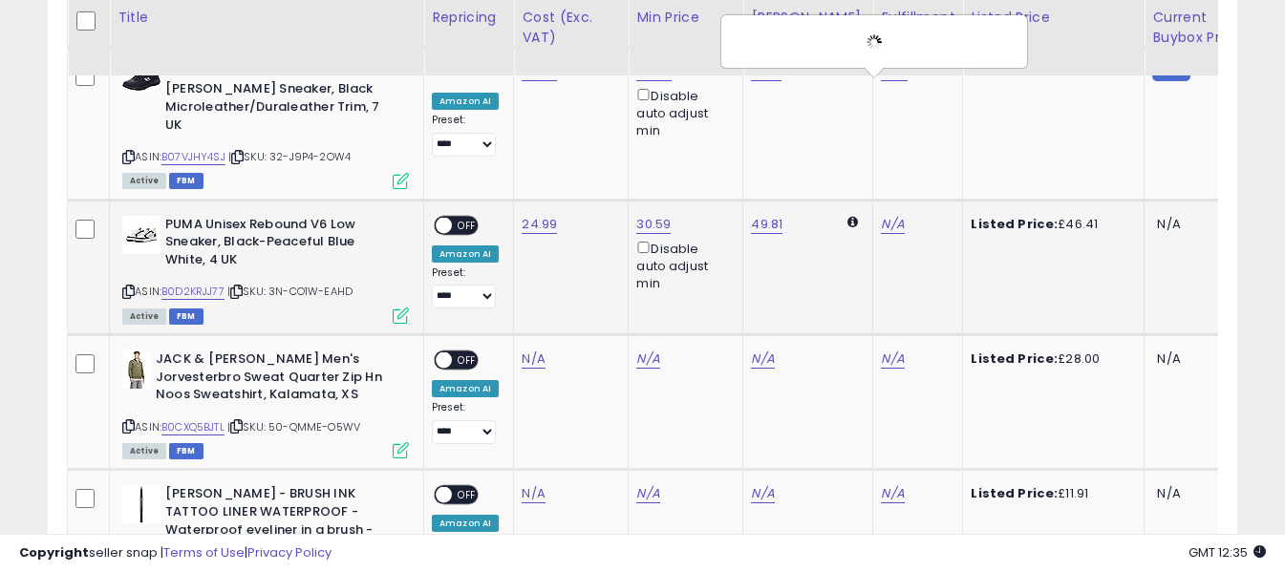
click at [465, 217] on span "OFF" at bounding box center [467, 225] width 31 height 16
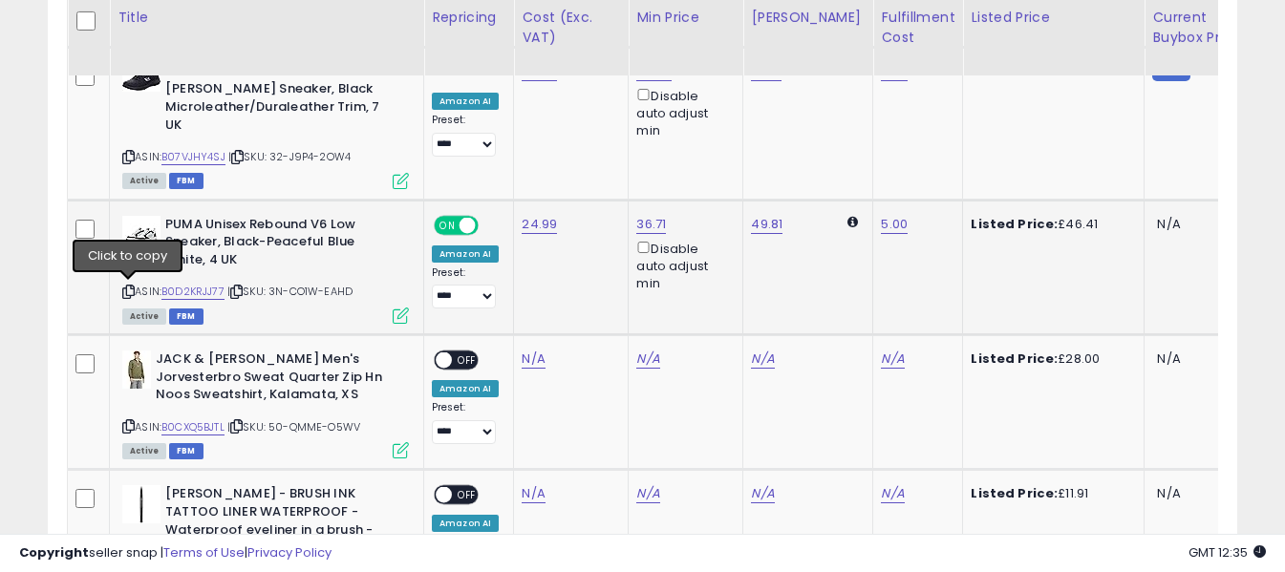
drag, startPoint x: 122, startPoint y: 292, endPoint x: 391, endPoint y: 88, distance: 337.4
click at [123, 421] on icon at bounding box center [128, 426] width 12 height 11
click at [527, 350] on link "N/A" at bounding box center [533, 359] width 23 height 19
click at [544, 183] on input "number" at bounding box center [477, 176] width 170 height 32
type input "*****"
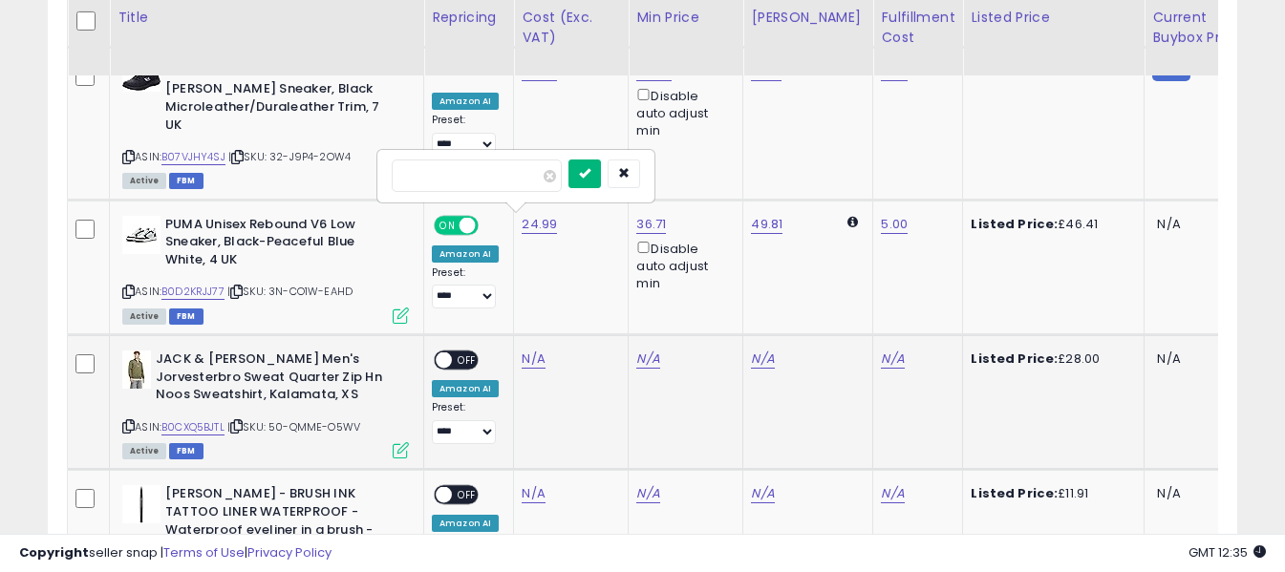
click at [590, 176] on icon "submit" at bounding box center [584, 172] width 11 height 11
click at [881, 350] on link "N/A" at bounding box center [892, 359] width 23 height 19
click at [867, 180] on input "text" at bounding box center [821, 174] width 170 height 29
type input "*"
click at [945, 180] on button "submit" at bounding box center [928, 174] width 32 height 29
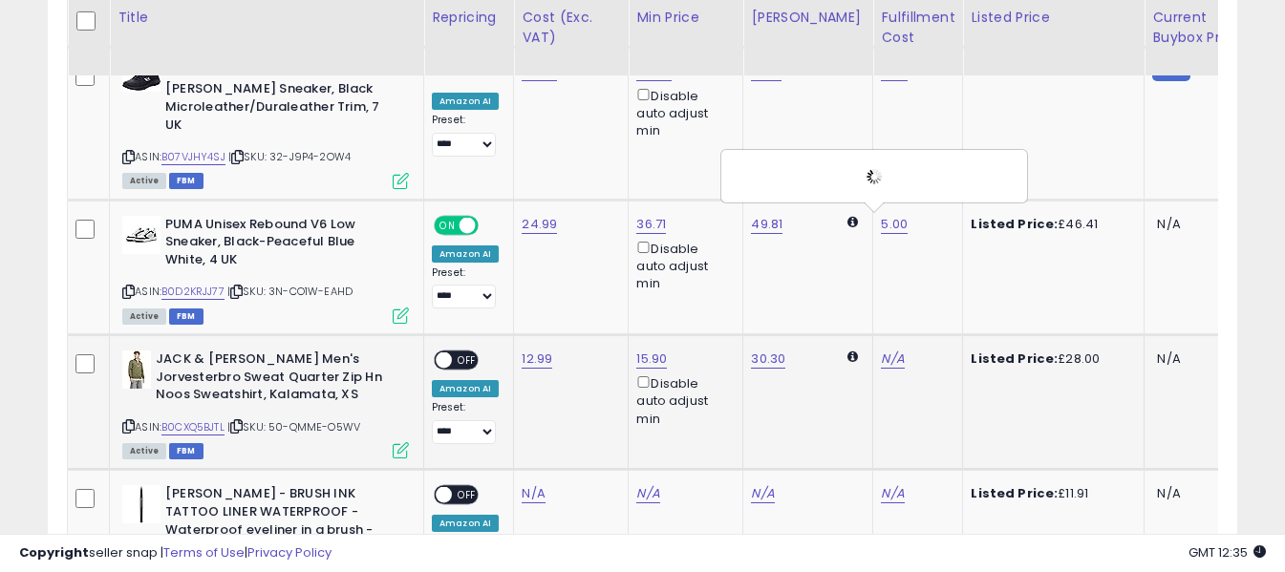
click at [464, 353] on span "OFF" at bounding box center [467, 361] width 31 height 16
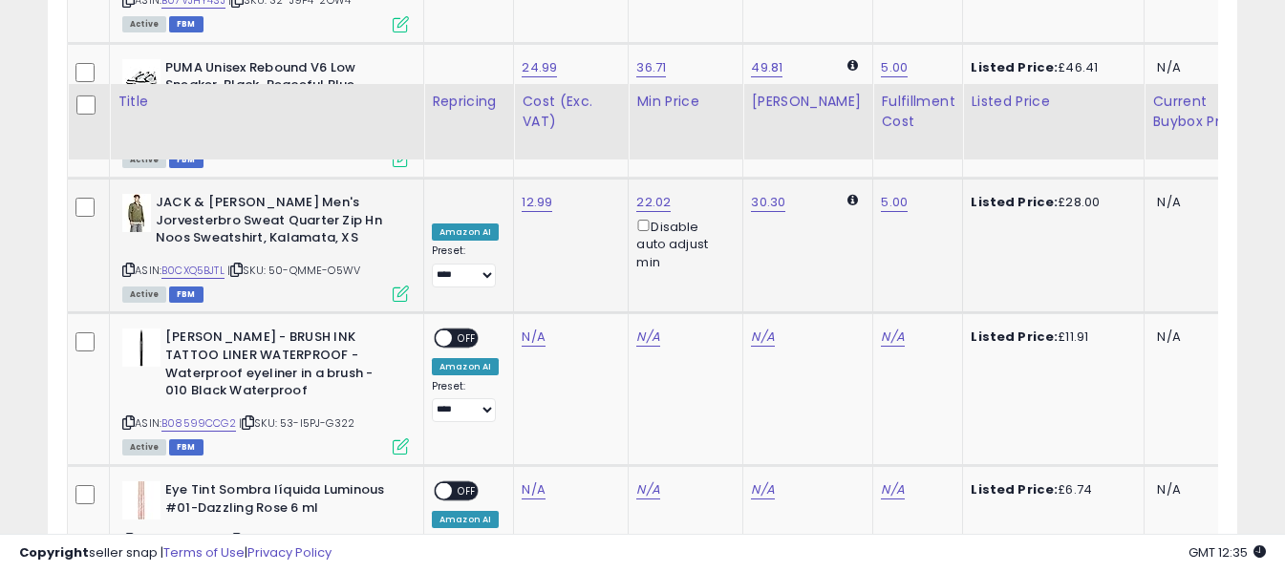
scroll to position [5513, 0]
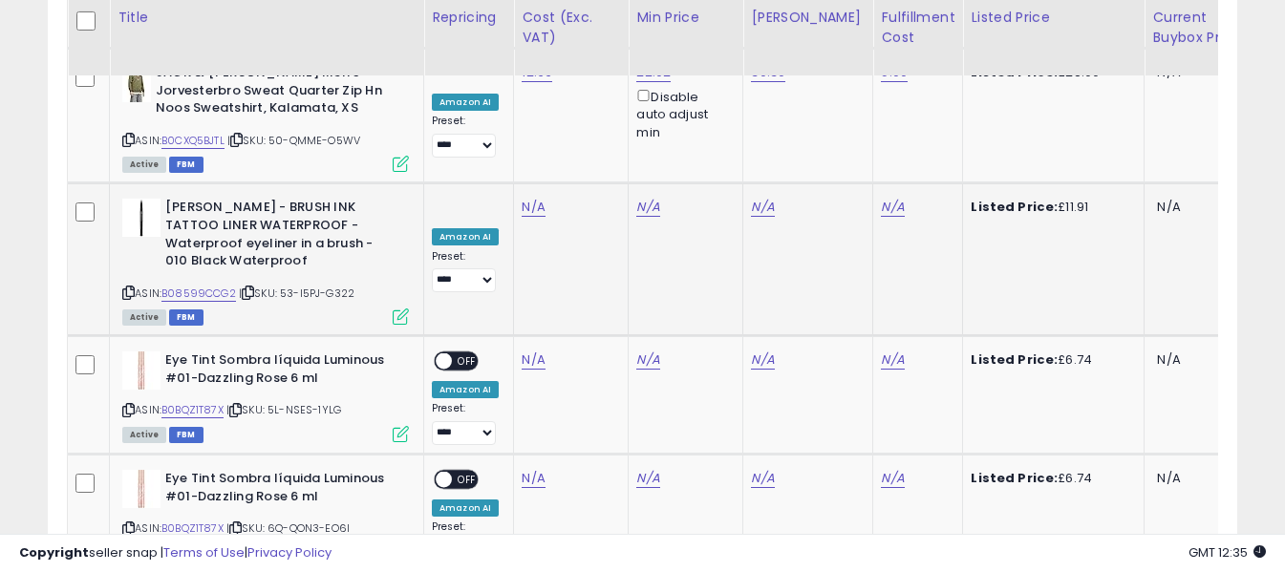
click at [129, 288] on icon at bounding box center [128, 293] width 12 height 11
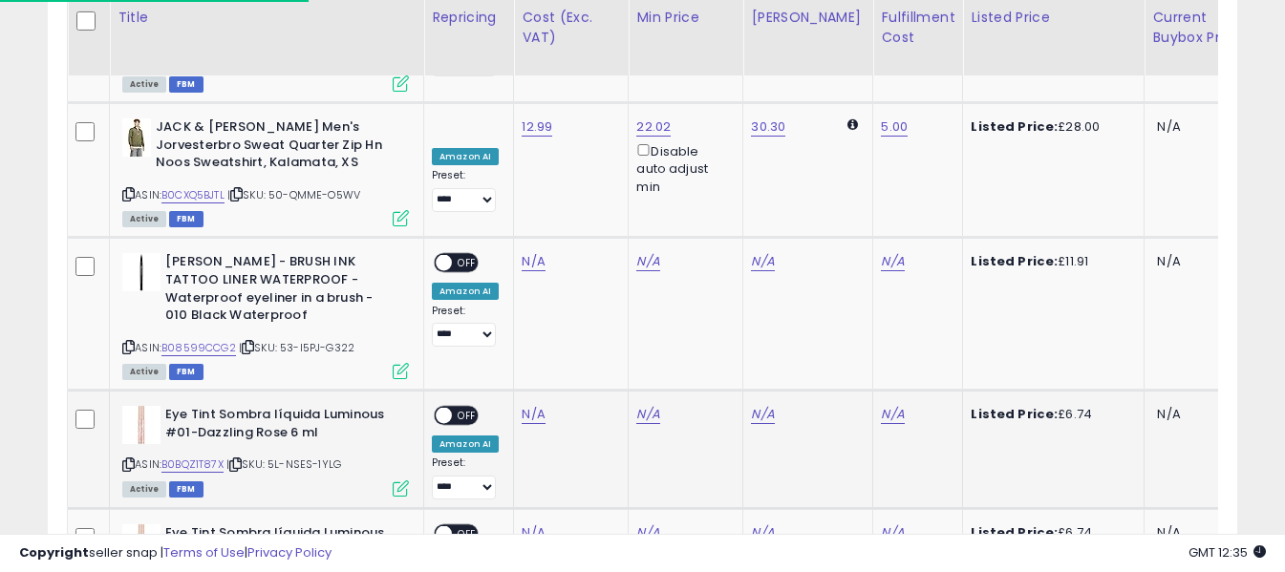
scroll to position [5418, 0]
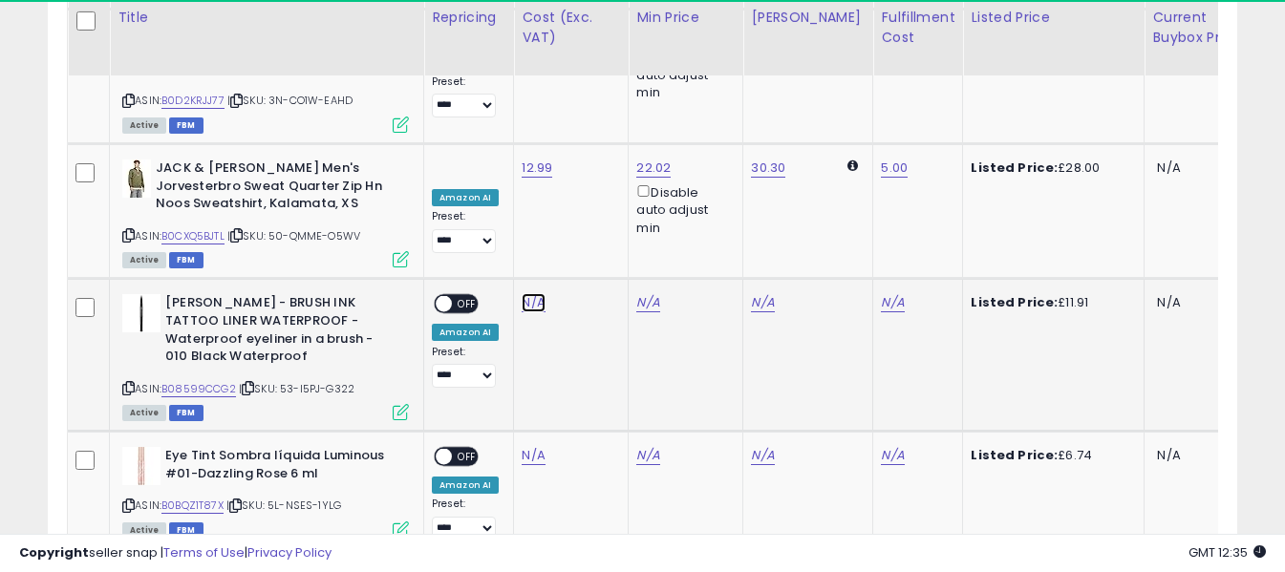
click at [540, 293] on link "N/A" at bounding box center [533, 302] width 23 height 19
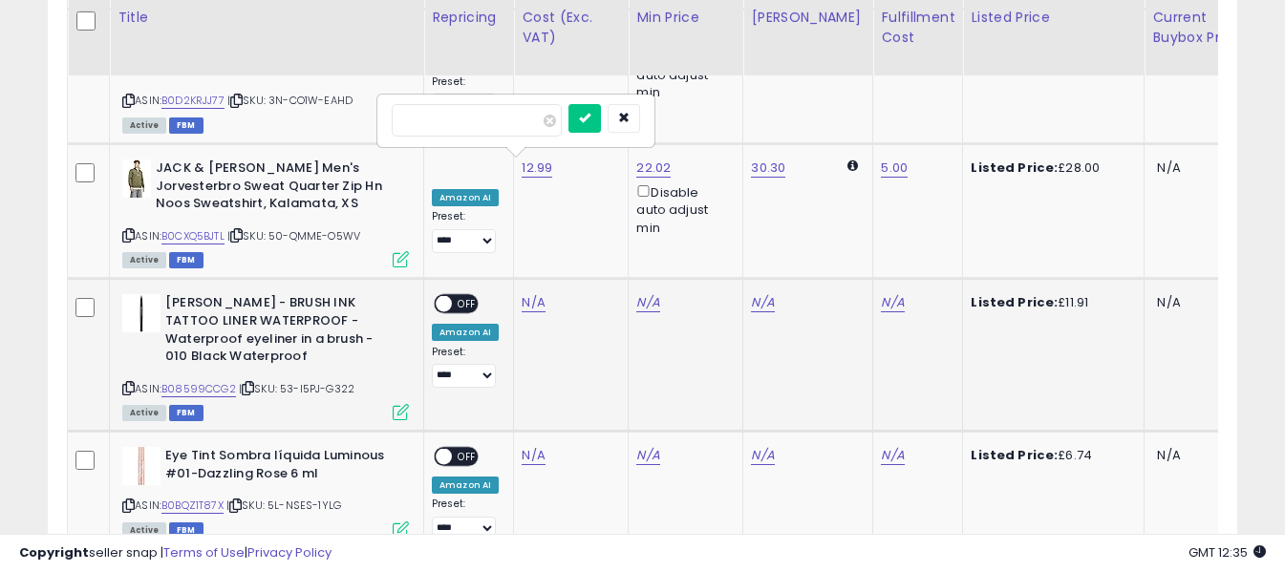
click at [516, 120] on input "number" at bounding box center [477, 120] width 170 height 32
type input "****"
click at [590, 118] on icon "submit" at bounding box center [584, 117] width 11 height 11
click at [881, 293] on link "N/A" at bounding box center [892, 302] width 23 height 19
click at [838, 118] on input "text" at bounding box center [821, 118] width 170 height 29
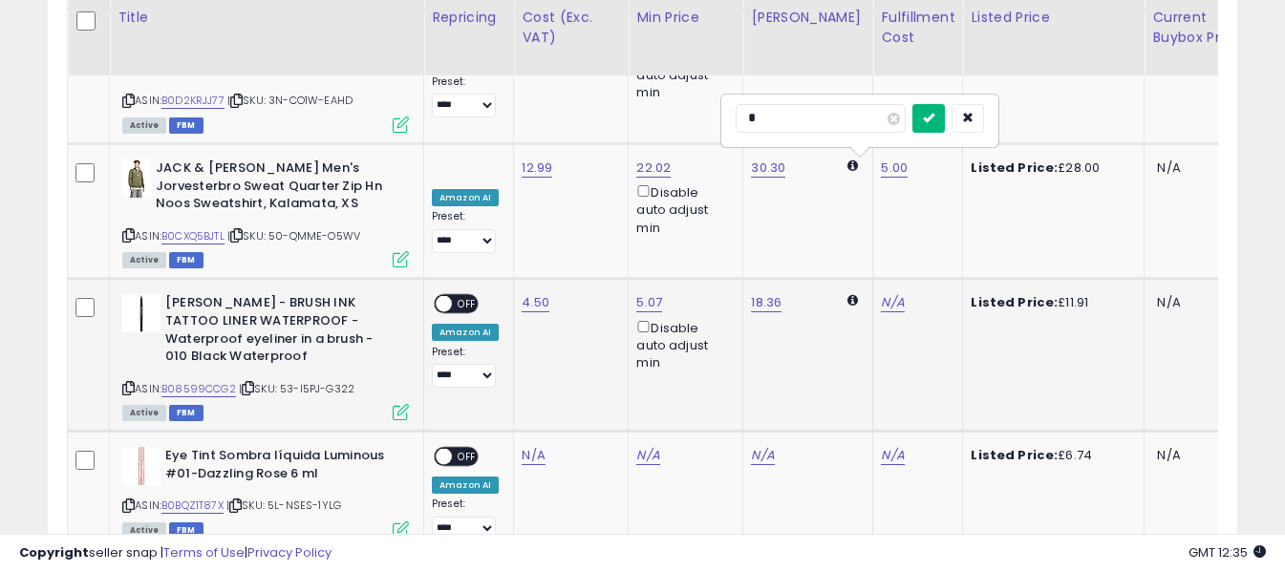
type input "*"
click at [945, 125] on button "submit" at bounding box center [928, 118] width 32 height 29
click at [457, 296] on span "OFF" at bounding box center [467, 304] width 31 height 16
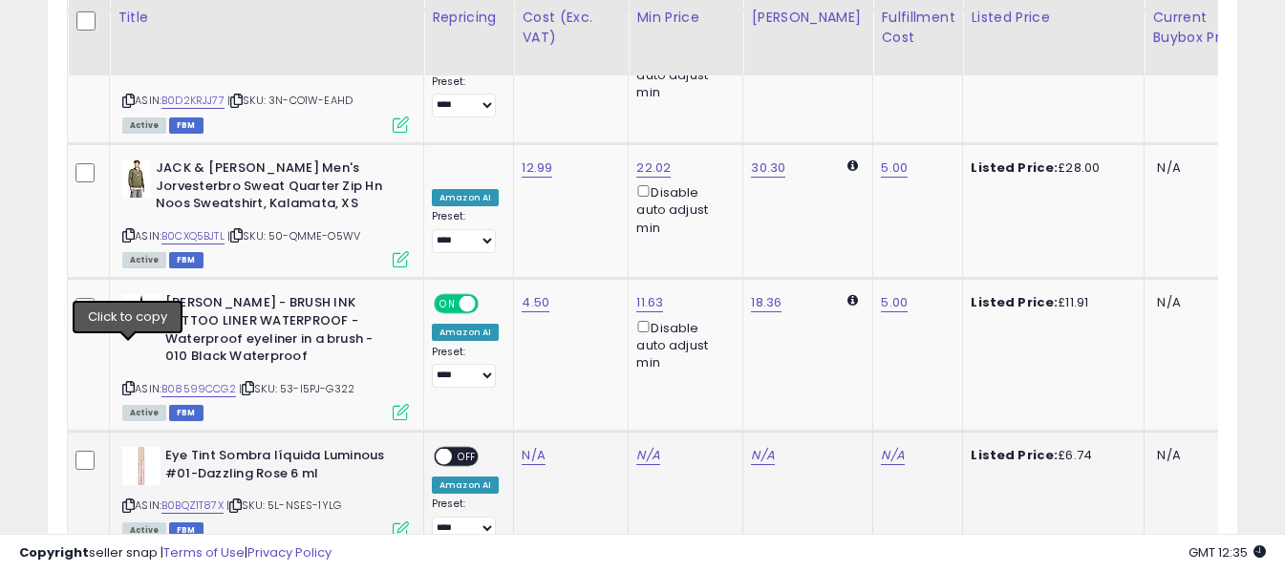
click at [126, 501] on icon at bounding box center [128, 506] width 12 height 11
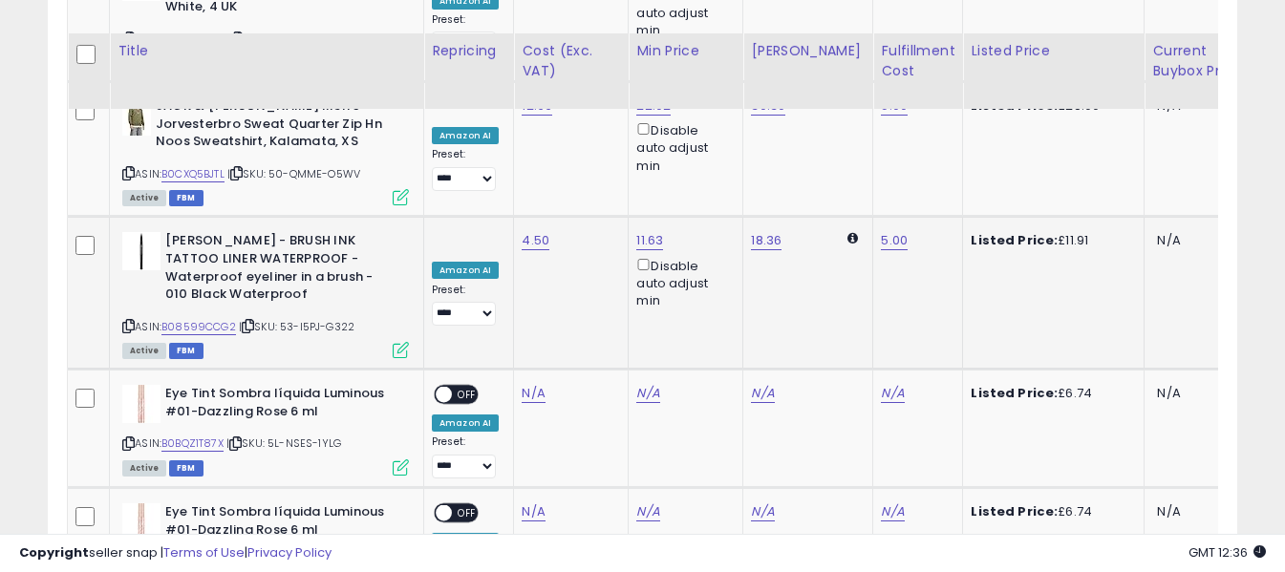
scroll to position [5513, 0]
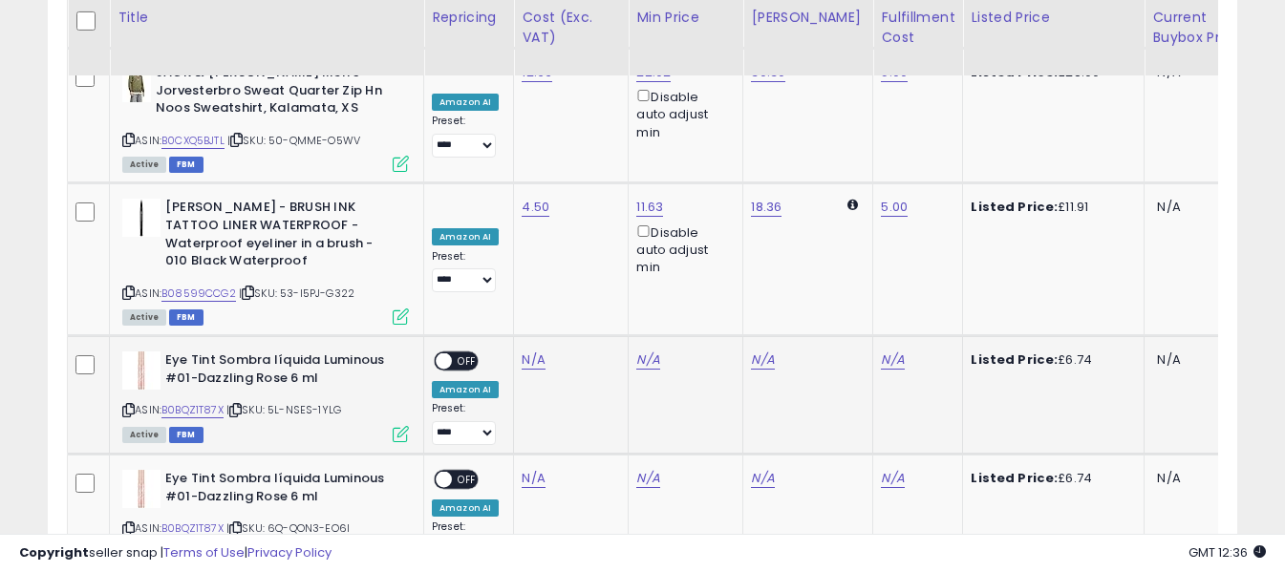
click at [126, 405] on icon at bounding box center [128, 410] width 12 height 11
click at [522, 351] on link "N/A" at bounding box center [533, 360] width 23 height 19
click at [523, 158] on input "number" at bounding box center [477, 159] width 170 height 32
type input "****"
click at [590, 159] on icon "submit" at bounding box center [584, 156] width 11 height 11
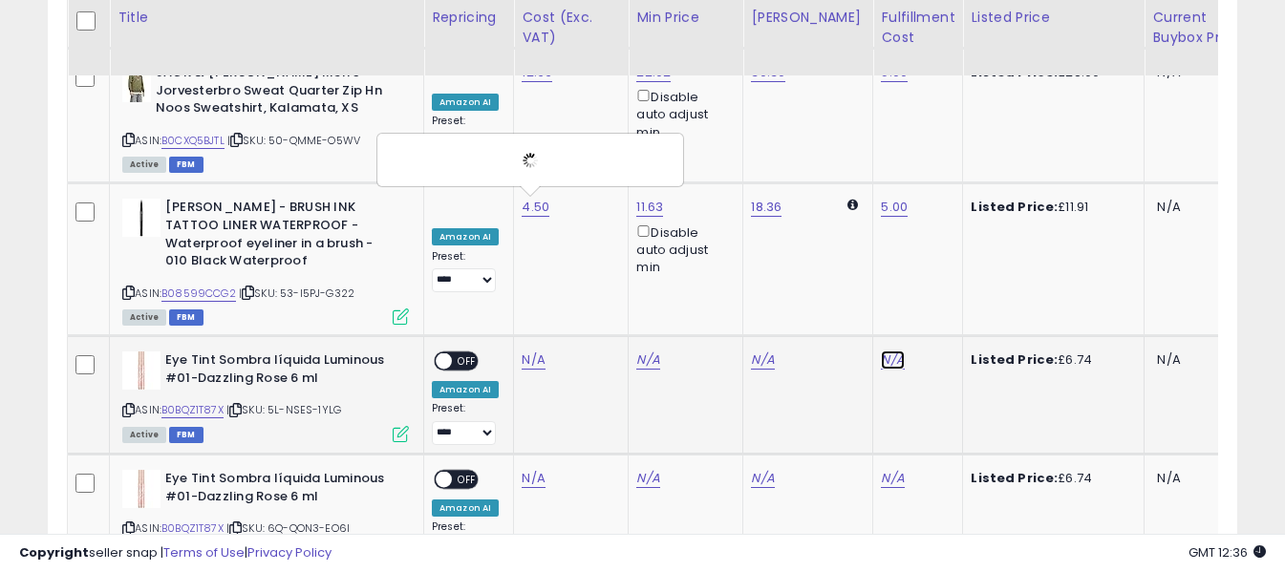
click at [881, 351] on link "N/A" at bounding box center [892, 360] width 23 height 19
click at [849, 150] on input "text" at bounding box center [821, 157] width 170 height 29
type input "*"
click at [934, 157] on icon "submit" at bounding box center [928, 156] width 11 height 11
click at [461, 353] on span "OFF" at bounding box center [467, 361] width 31 height 16
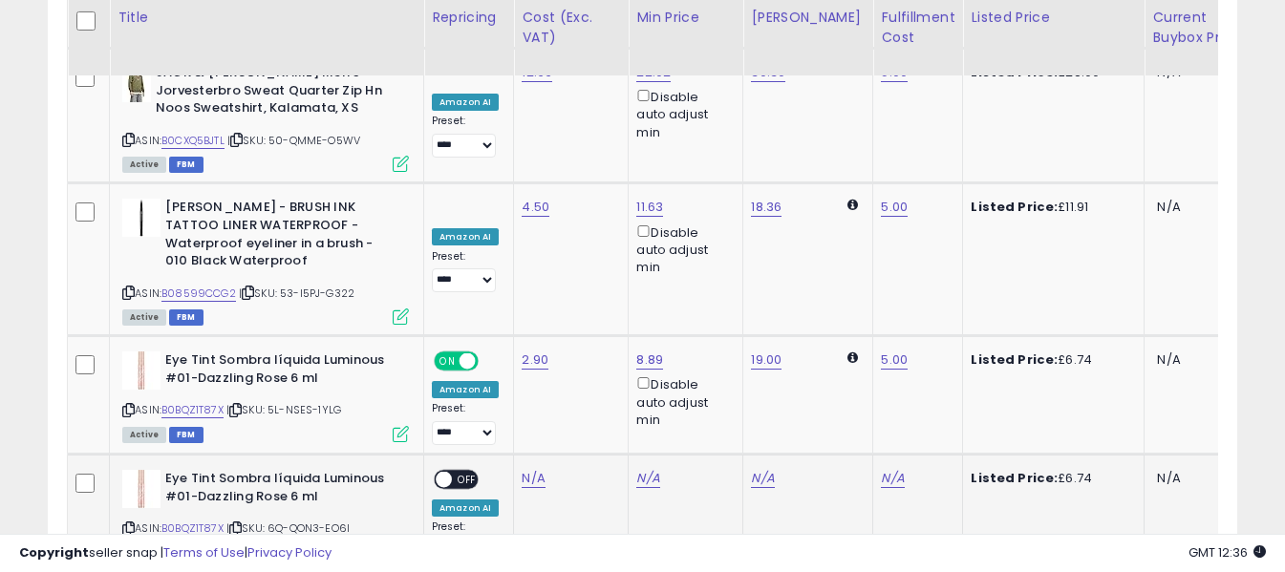
click at [131, 524] on icon at bounding box center [128, 529] width 12 height 11
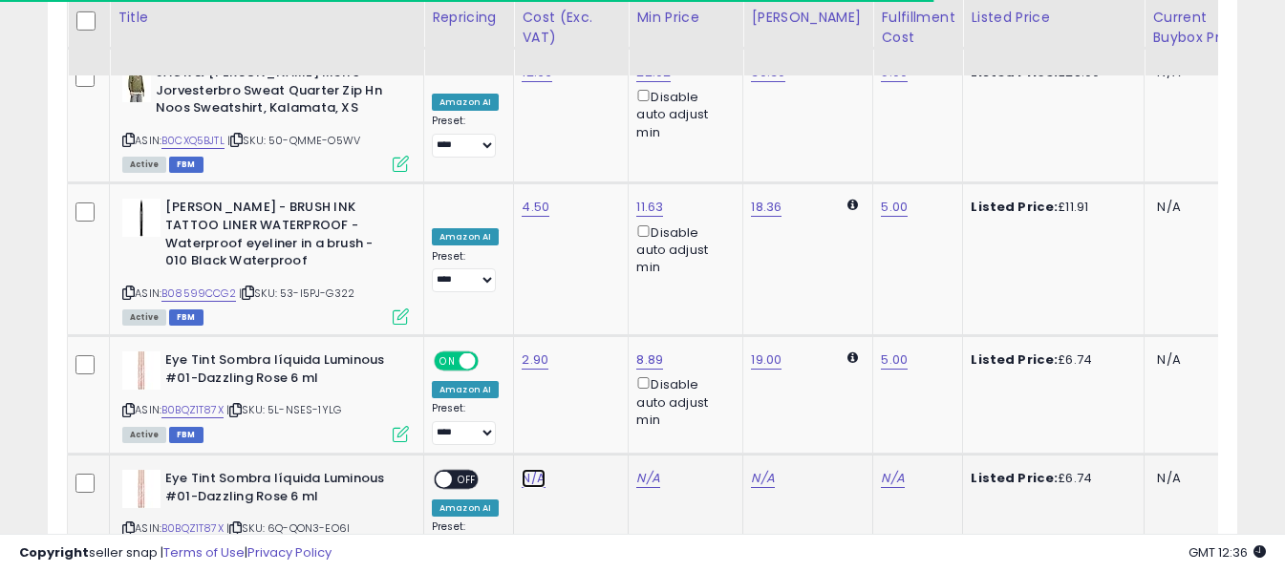
click at [531, 469] on link "N/A" at bounding box center [533, 478] width 23 height 19
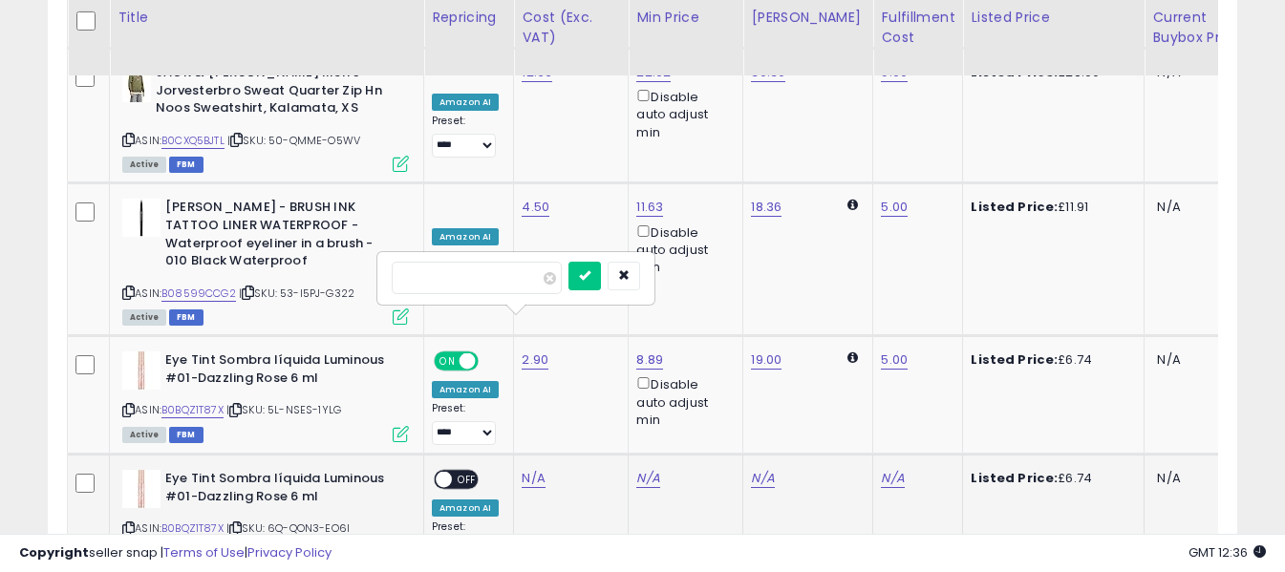
click at [514, 280] on input "number" at bounding box center [477, 278] width 170 height 32
type input "****"
click at [590, 276] on icon "submit" at bounding box center [584, 274] width 11 height 11
click at [882, 469] on link "N/A" at bounding box center [892, 478] width 23 height 19
click at [843, 277] on input "text" at bounding box center [821, 276] width 170 height 29
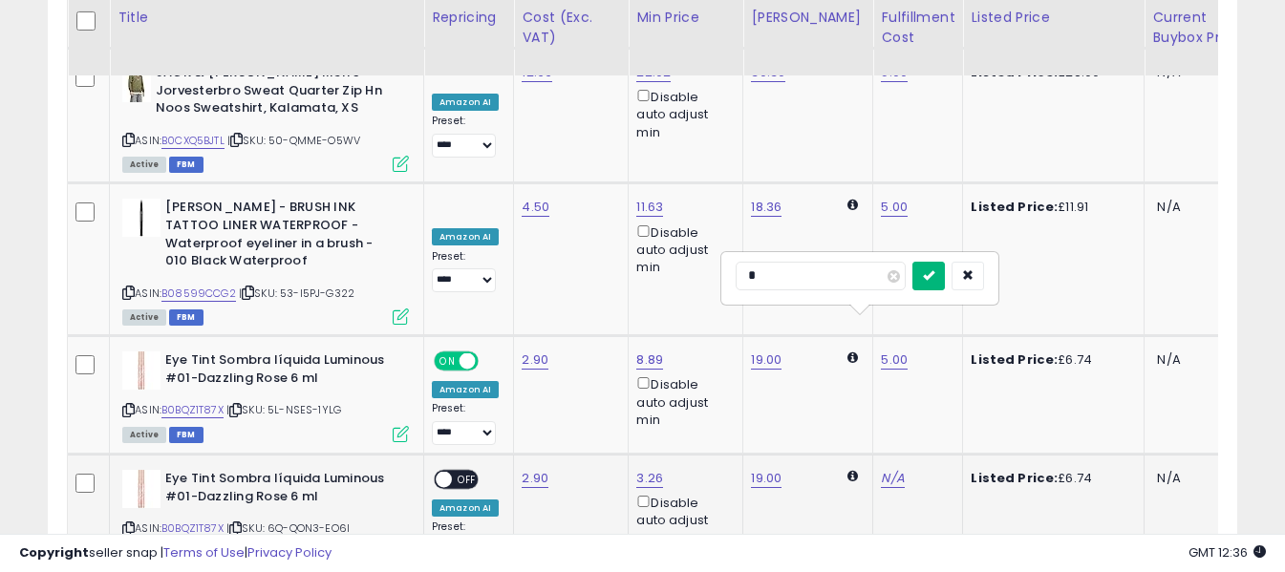
type input "*"
click at [934, 281] on icon "submit" at bounding box center [928, 274] width 11 height 11
click at [463, 472] on span "OFF" at bounding box center [467, 480] width 31 height 16
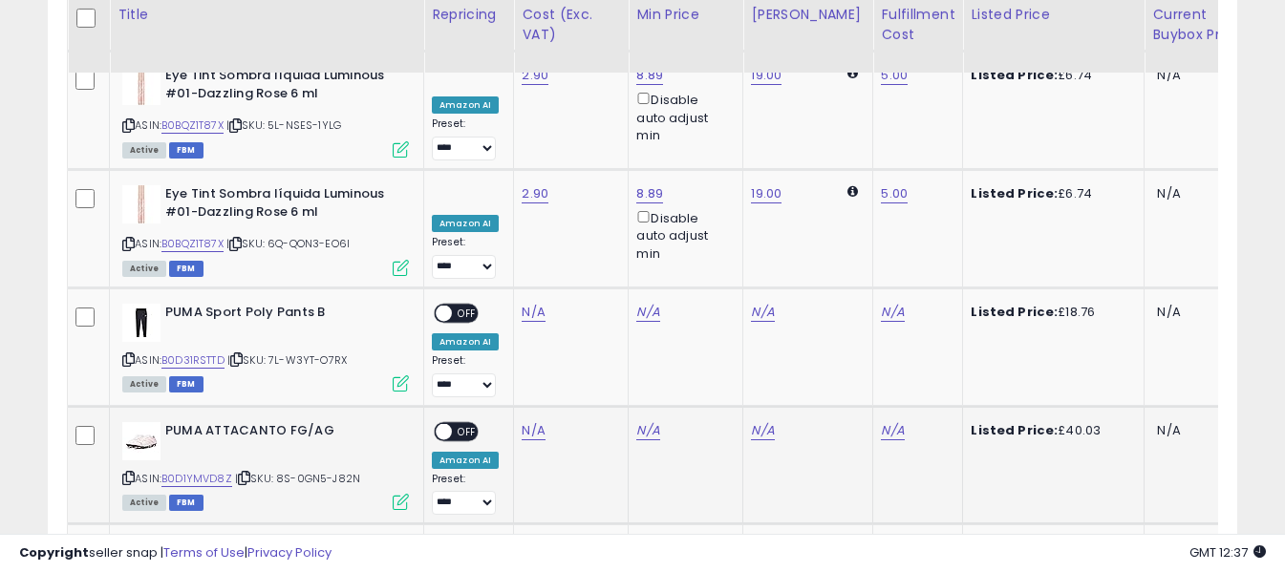
scroll to position [5800, 0]
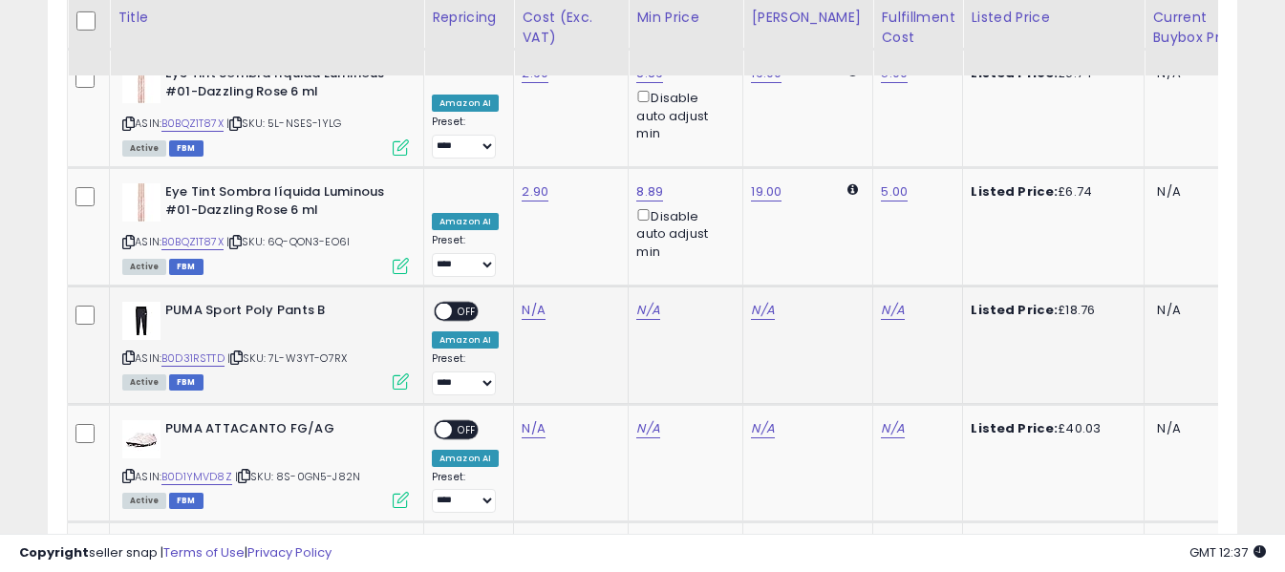
drag, startPoint x: 127, startPoint y: 203, endPoint x: 167, endPoint y: 179, distance: 47.2
click at [126, 353] on icon at bounding box center [128, 358] width 12 height 11
click at [534, 301] on link "N/A" at bounding box center [533, 310] width 23 height 19
click at [504, 111] on input "number" at bounding box center [477, 110] width 170 height 32
type input "****"
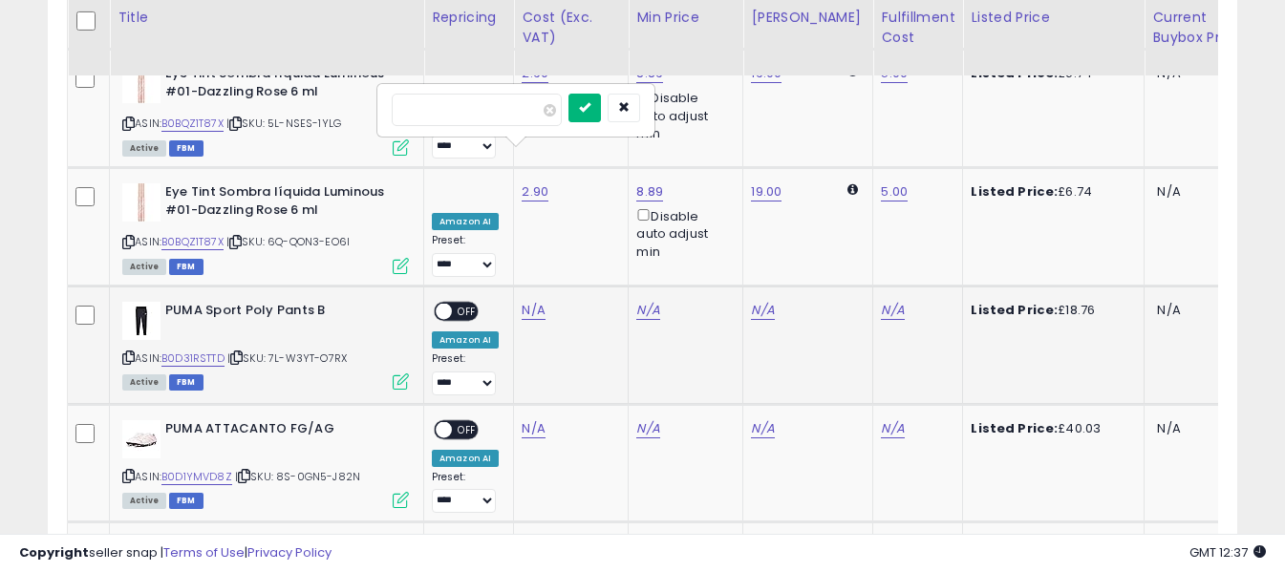
click at [601, 107] on button "submit" at bounding box center [584, 108] width 32 height 29
click at [886, 301] on link "N/A" at bounding box center [892, 310] width 23 height 19
click at [829, 117] on input "text" at bounding box center [821, 108] width 170 height 29
type input "*"
click at [934, 108] on icon "submit" at bounding box center [928, 106] width 11 height 11
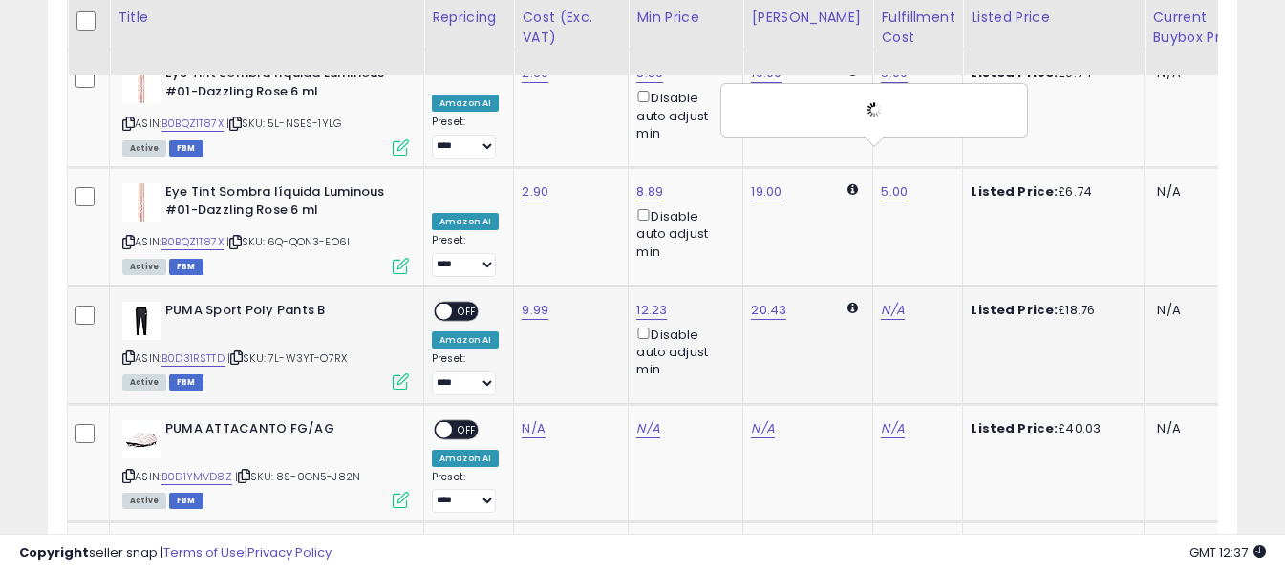
click at [458, 303] on span "OFF" at bounding box center [467, 311] width 31 height 16
click at [125, 471] on icon at bounding box center [128, 476] width 12 height 11
click at [531, 419] on link "N/A" at bounding box center [533, 428] width 23 height 19
click at [519, 231] on input "number" at bounding box center [477, 227] width 170 height 32
type input "*****"
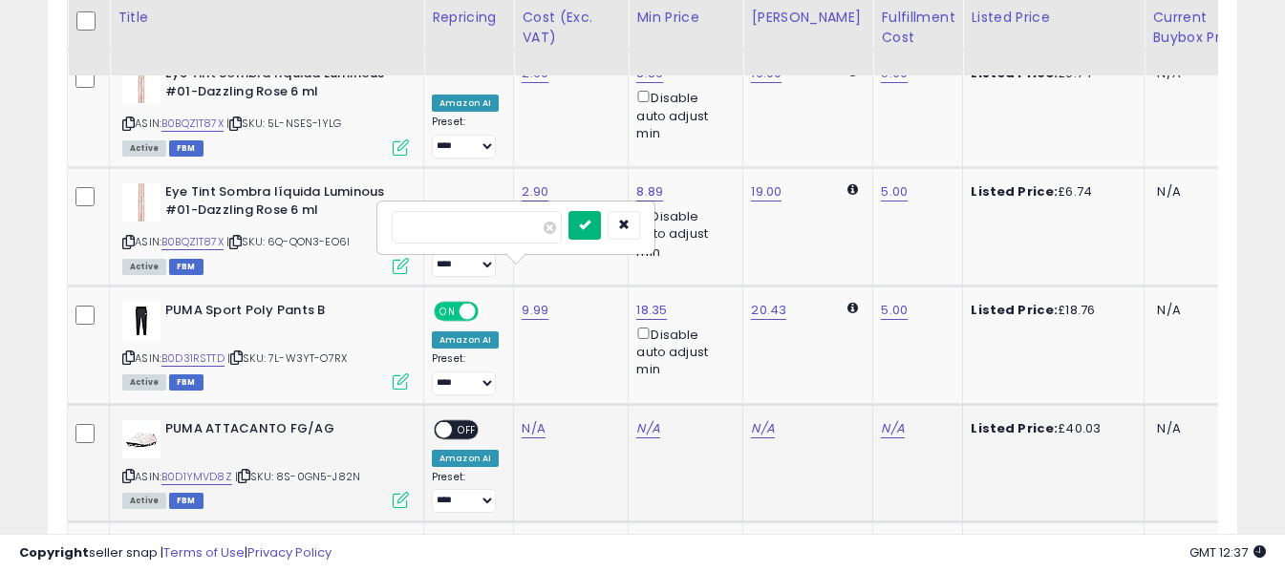
drag, startPoint x: 609, startPoint y: 227, endPoint x: 756, endPoint y: 257, distance: 149.1
click at [590, 227] on icon "submit" at bounding box center [584, 224] width 11 height 11
drag, startPoint x: 885, startPoint y: 279, endPoint x: 876, endPoint y: 268, distance: 13.6
click at [885, 419] on link "N/A" at bounding box center [892, 428] width 23 height 19
click at [838, 226] on input "text" at bounding box center [821, 225] width 170 height 29
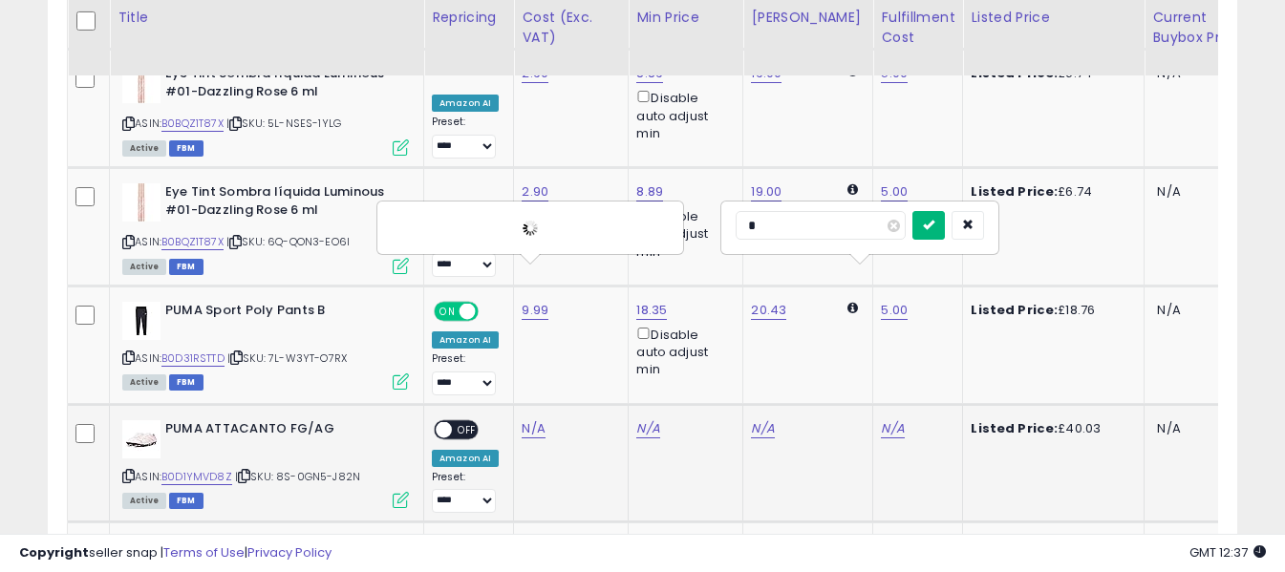
type input "*"
click at [934, 223] on icon "submit" at bounding box center [928, 224] width 11 height 11
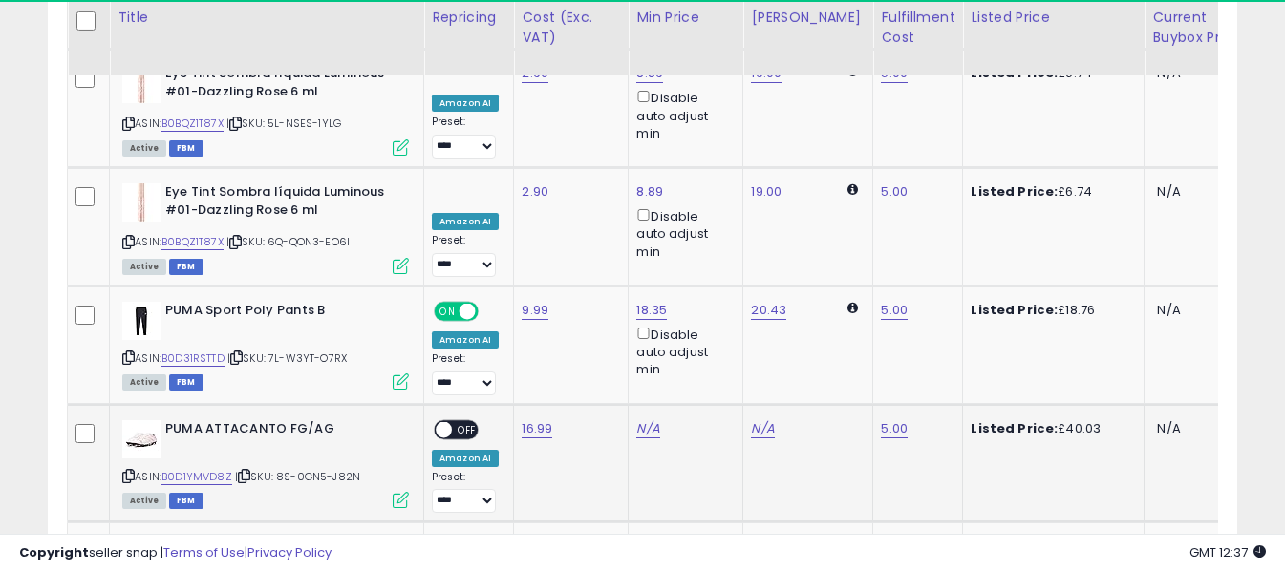
click at [469, 421] on span "OFF" at bounding box center [467, 429] width 31 height 16
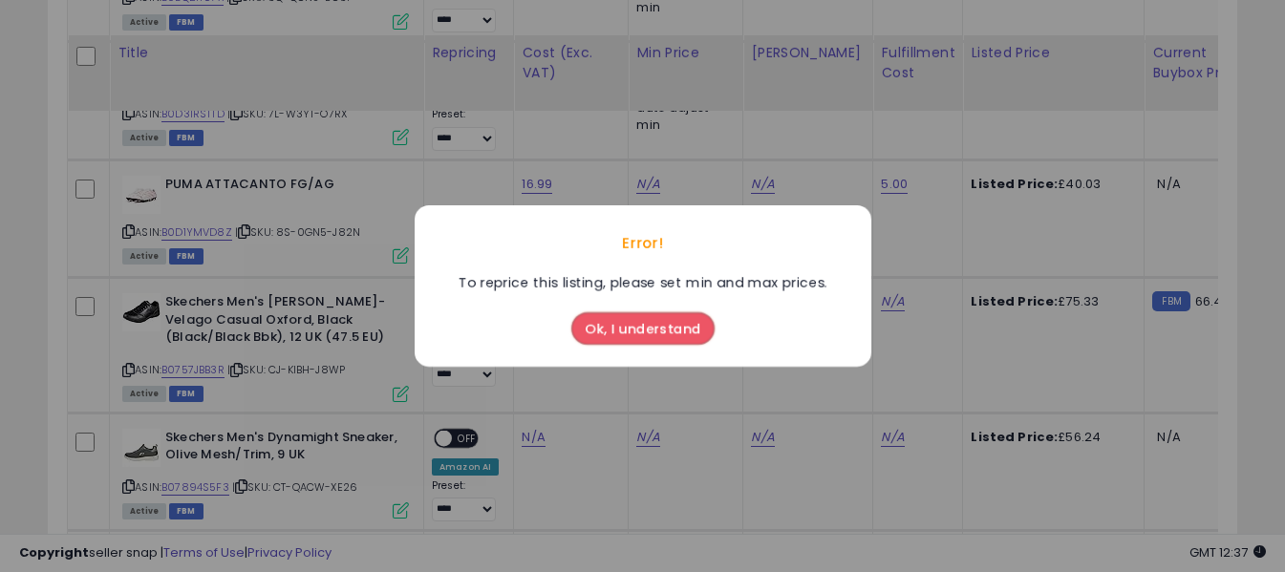
scroll to position [6086, 0]
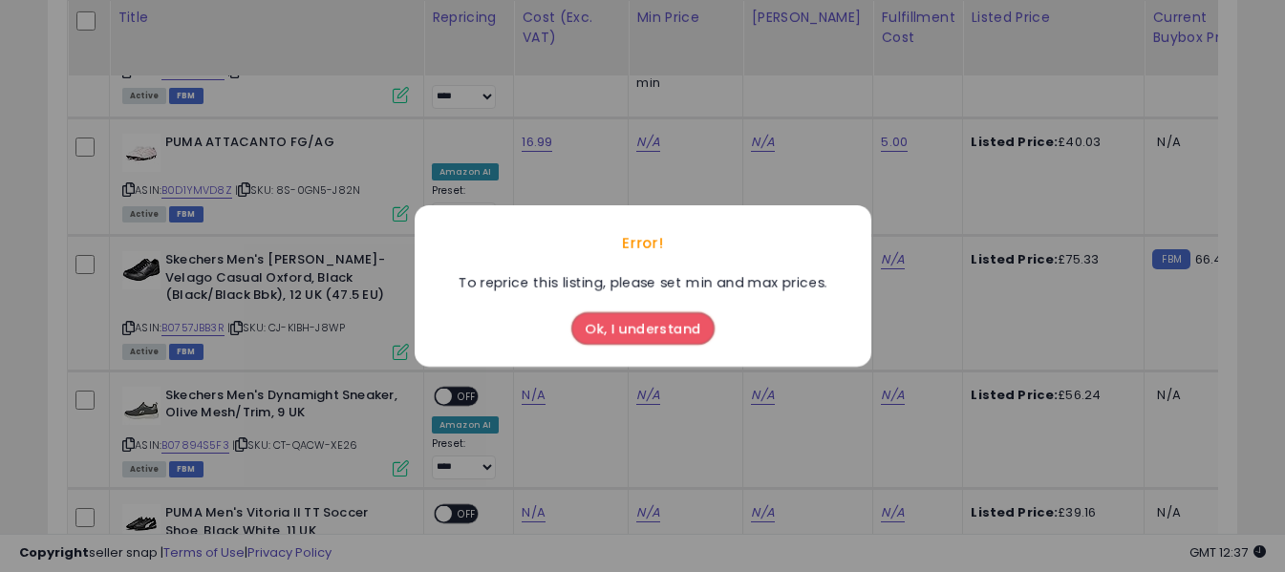
click at [637, 323] on button "Ok, I understand" at bounding box center [642, 328] width 143 height 32
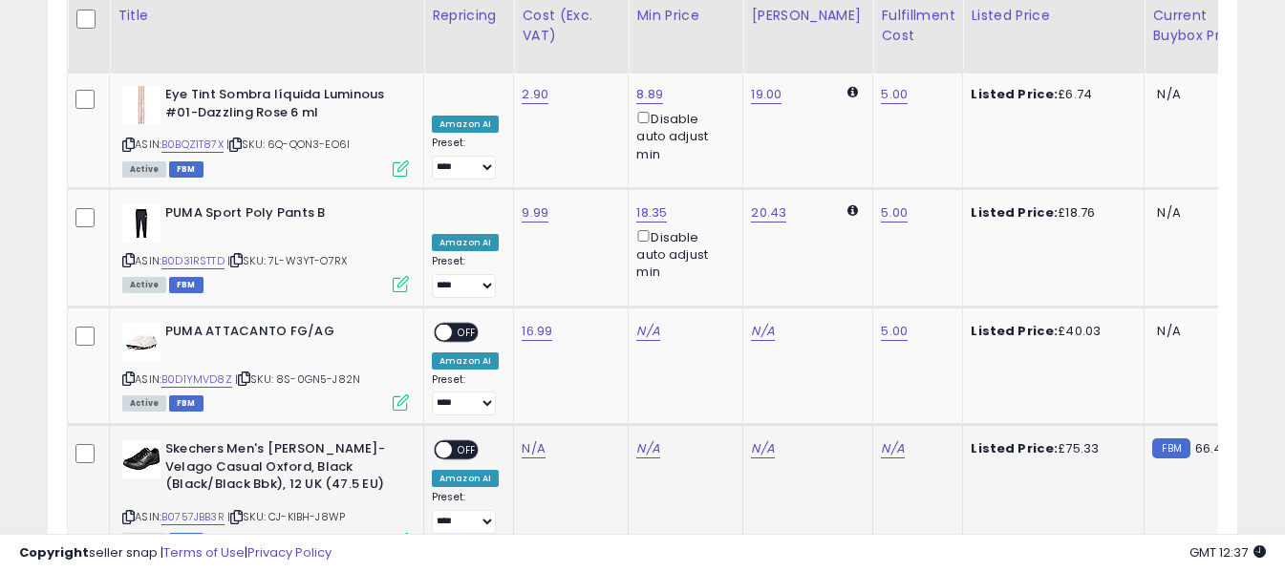
scroll to position [5895, 0]
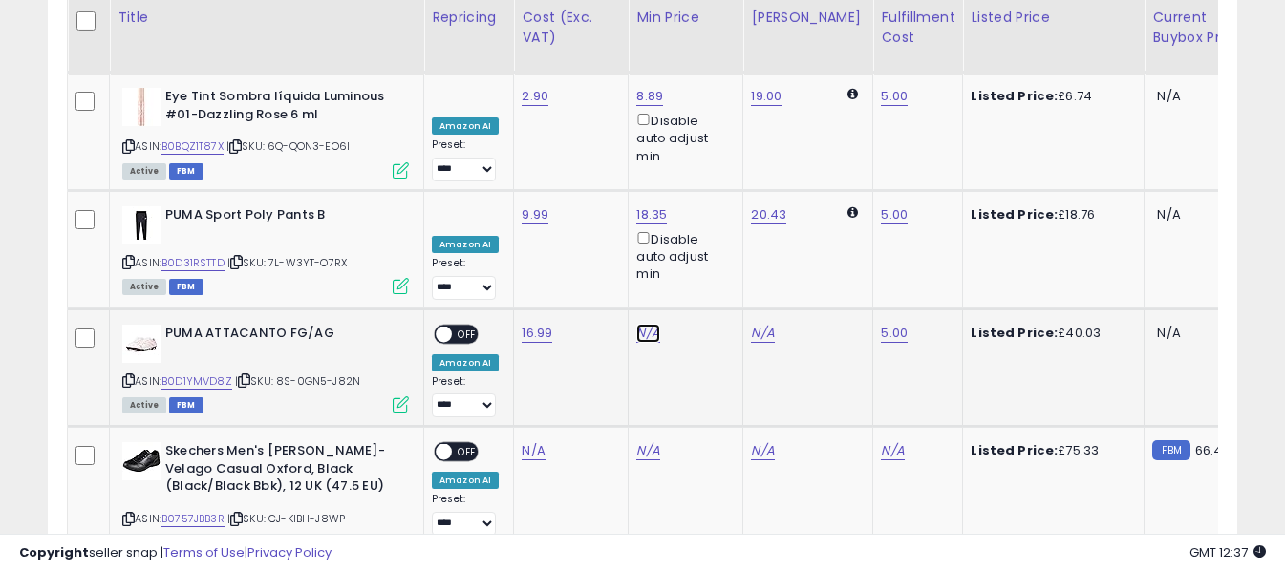
click at [649, 324] on link "N/A" at bounding box center [647, 333] width 23 height 19
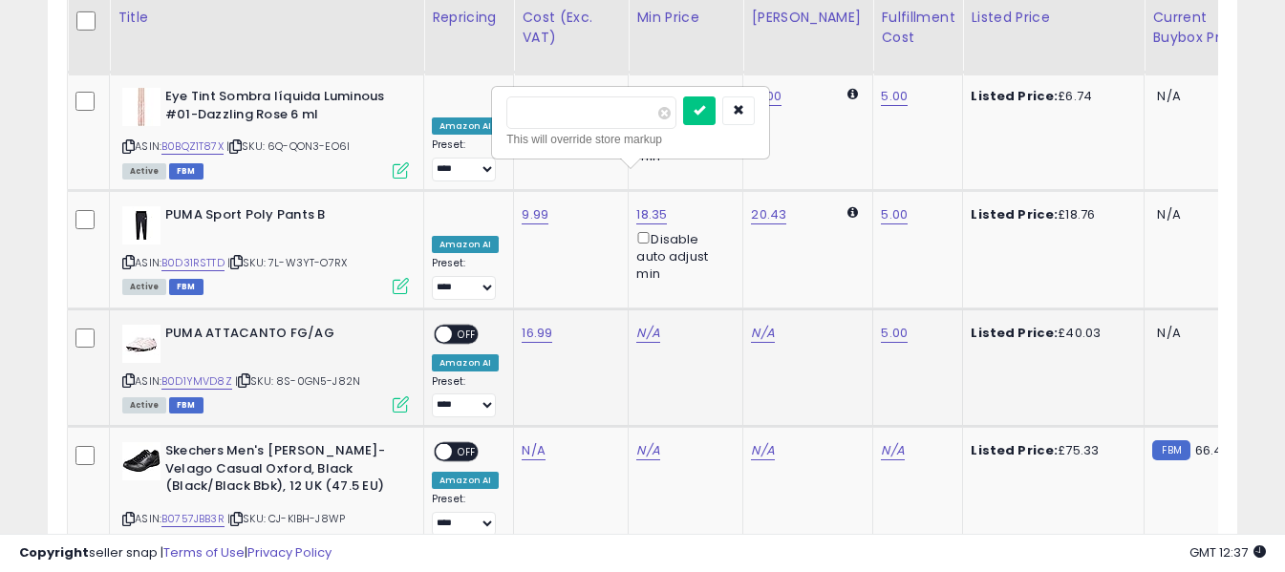
click at [627, 123] on input "number" at bounding box center [591, 112] width 170 height 32
type input "**"
click at [705, 108] on icon "submit" at bounding box center [699, 109] width 11 height 11
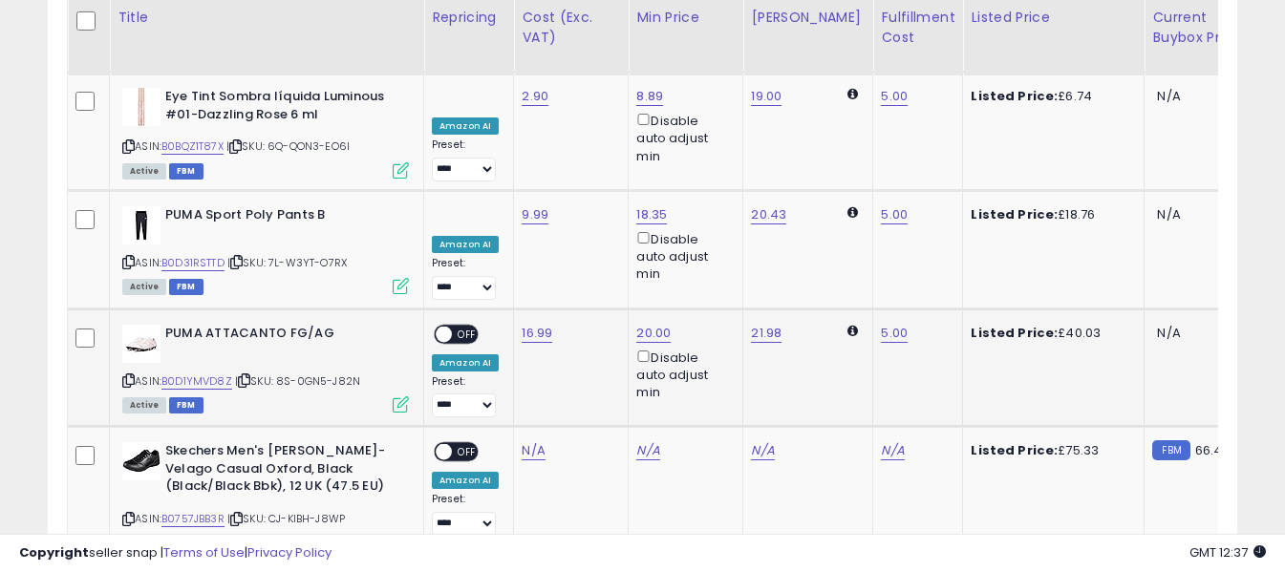
click at [460, 326] on span "OFF" at bounding box center [467, 334] width 31 height 16
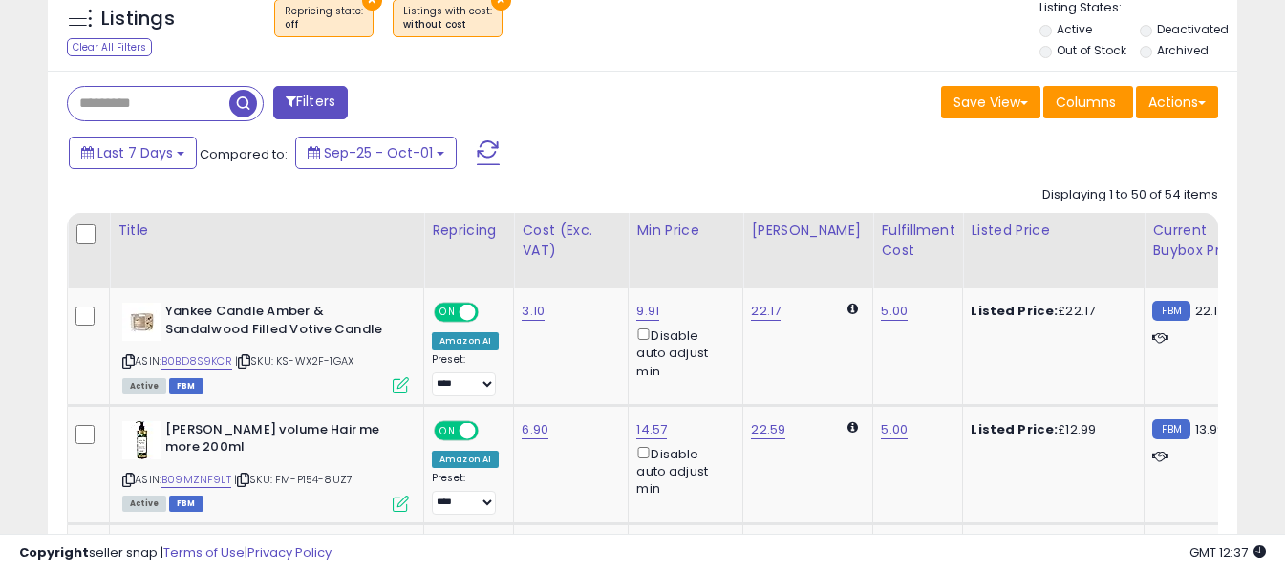
scroll to position [764, 0]
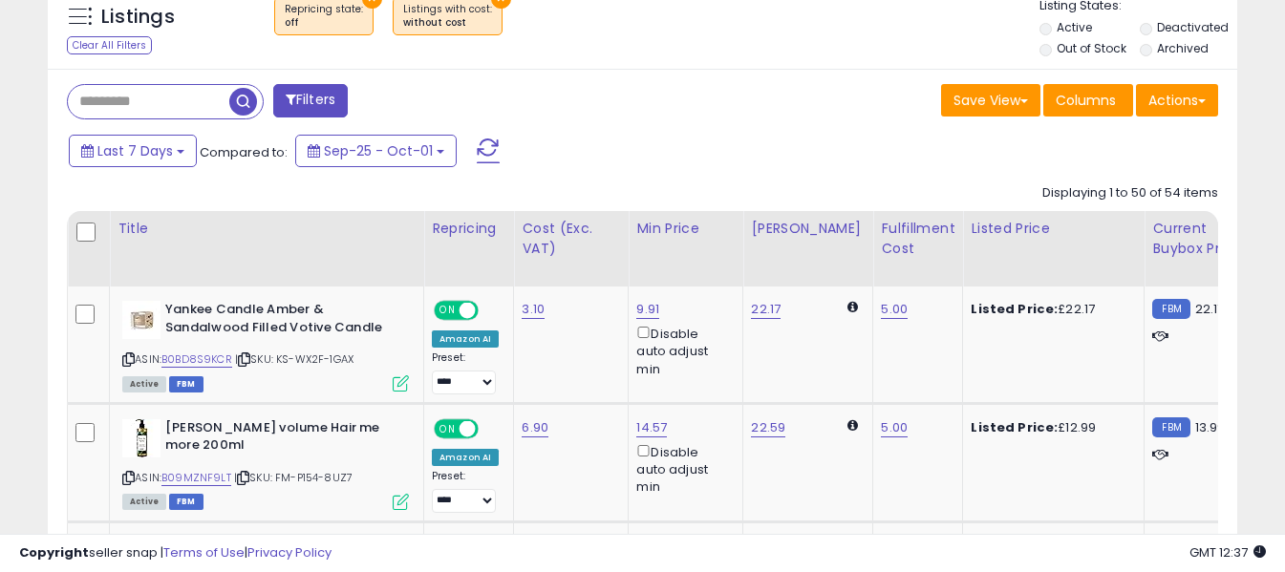
click at [489, 152] on span at bounding box center [488, 151] width 23 height 25
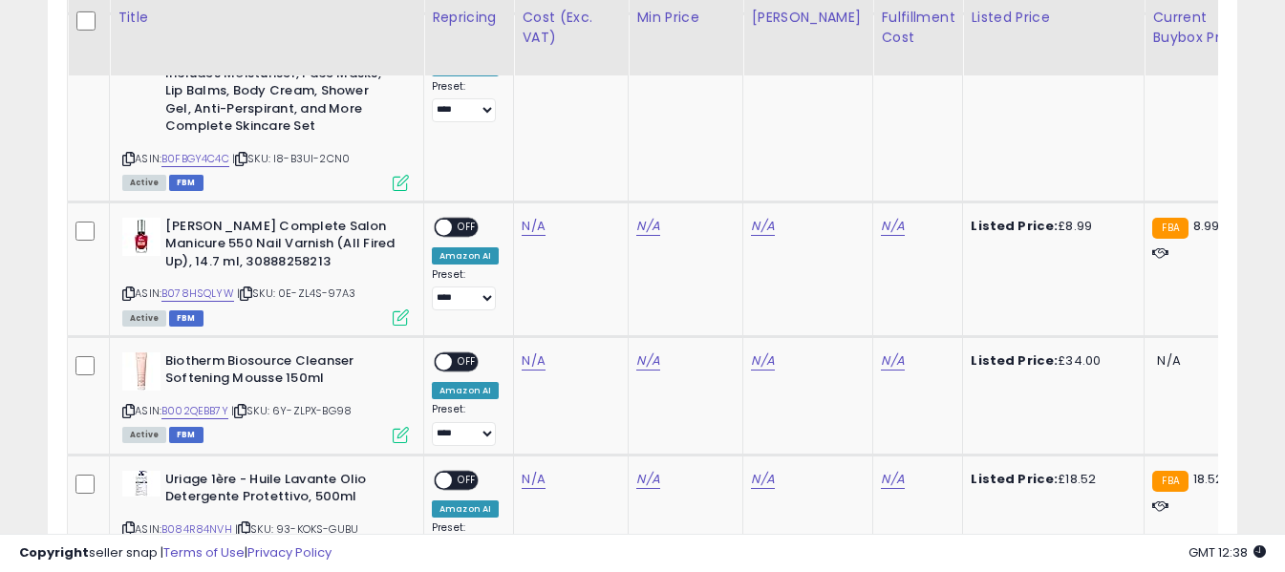
scroll to position [1520, 0]
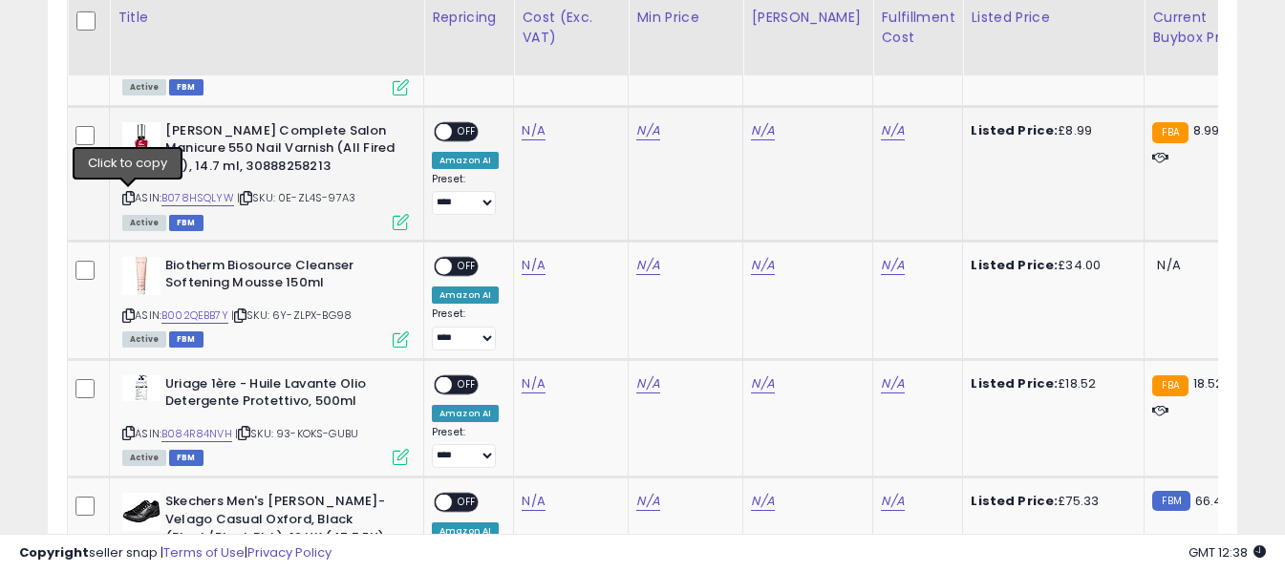
click at [129, 202] on icon at bounding box center [128, 198] width 12 height 11
click at [534, 123] on link "N/A" at bounding box center [533, 130] width 23 height 19
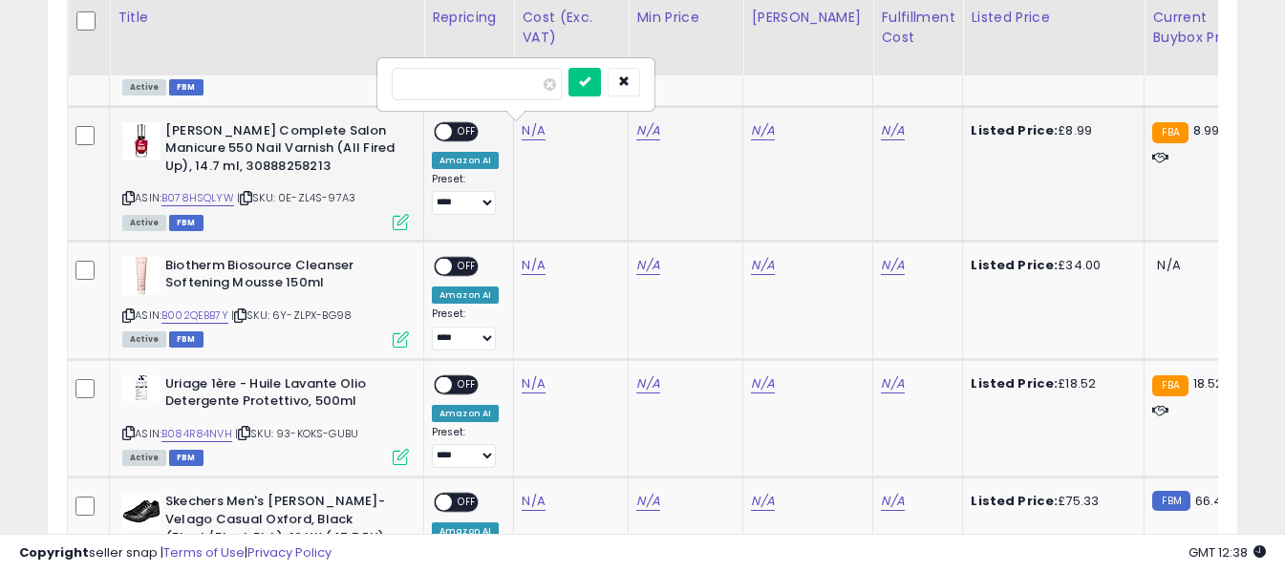
click at [519, 83] on input "number" at bounding box center [477, 84] width 170 height 32
type input "****"
click at [601, 73] on button "submit" at bounding box center [584, 82] width 32 height 29
click at [881, 123] on link "N/A" at bounding box center [892, 130] width 23 height 19
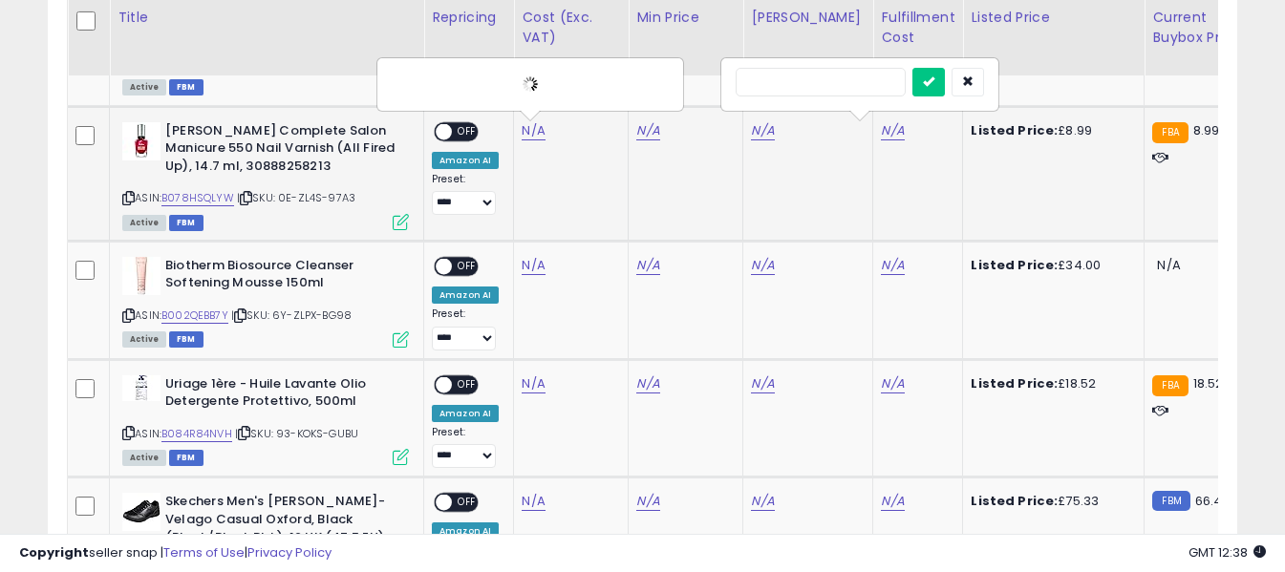
click at [832, 73] on input "text" at bounding box center [821, 82] width 170 height 29
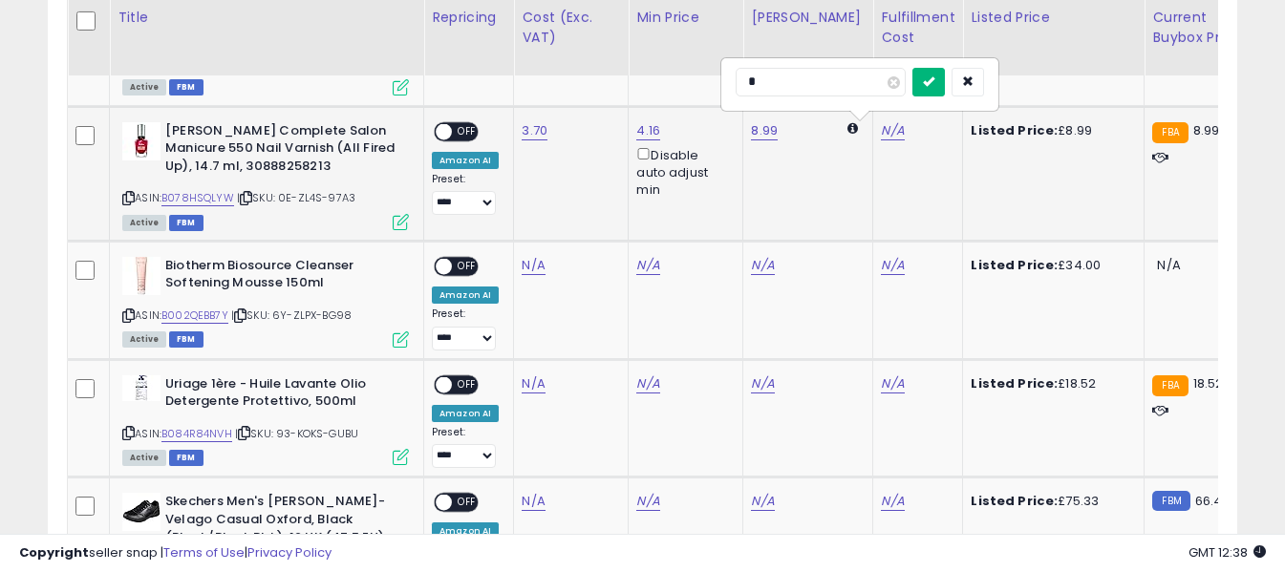
type input "*"
click at [945, 78] on button "submit" at bounding box center [928, 82] width 32 height 29
click at [473, 134] on span "OFF" at bounding box center [467, 131] width 31 height 16
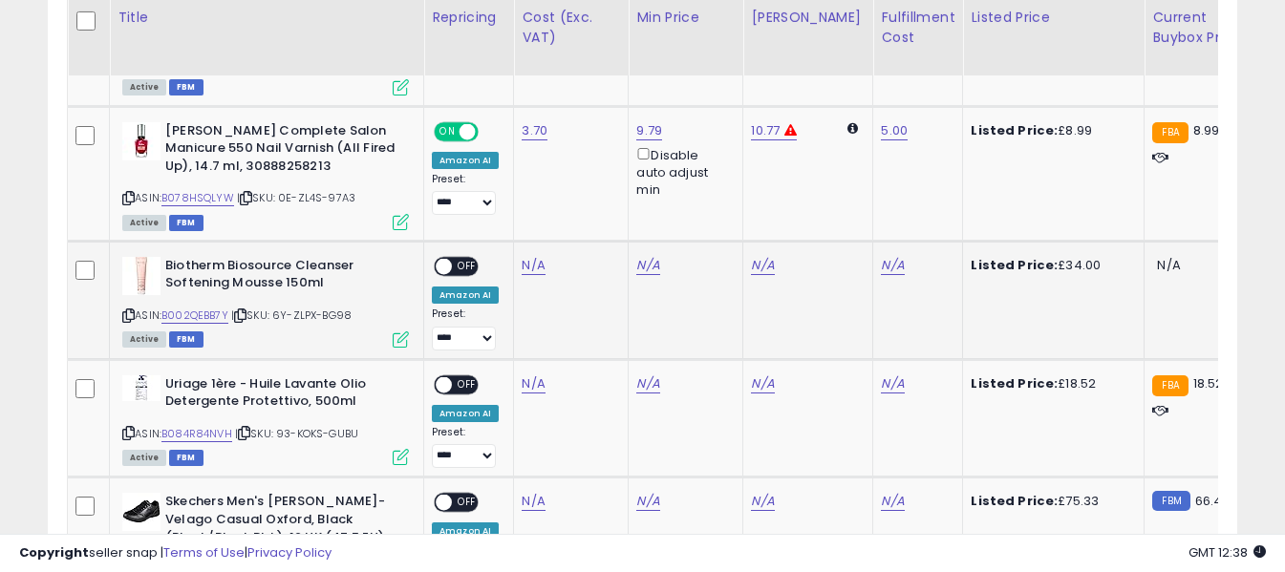
click at [130, 310] on icon at bounding box center [128, 315] width 12 height 11
click at [528, 267] on link "N/A" at bounding box center [533, 265] width 23 height 19
click at [506, 220] on input "number" at bounding box center [477, 219] width 170 height 32
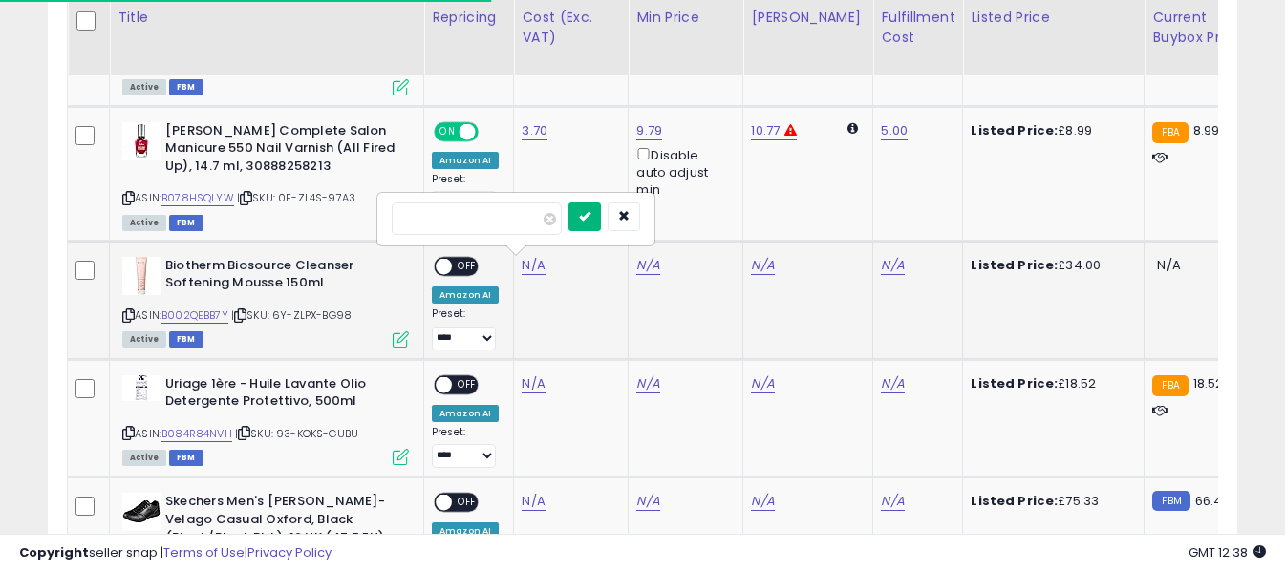
type input "*****"
click at [601, 210] on button "submit" at bounding box center [584, 217] width 32 height 29
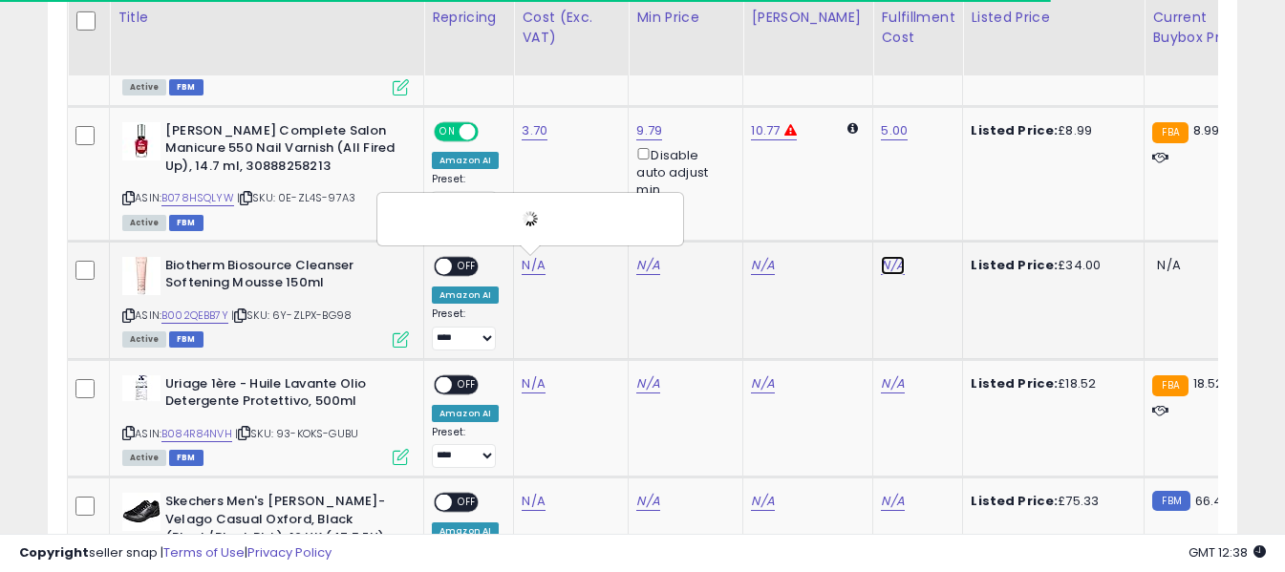
click at [881, 266] on link "N/A" at bounding box center [892, 265] width 23 height 19
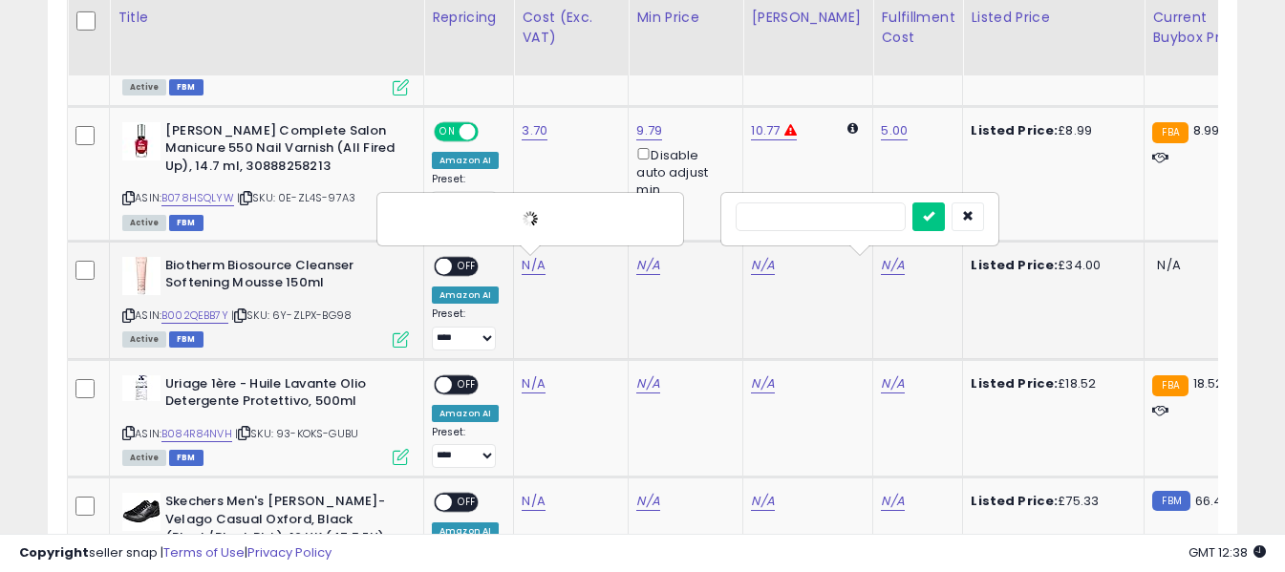
click at [866, 219] on input "text" at bounding box center [821, 217] width 170 height 29
type input "*"
click at [934, 214] on icon "submit" at bounding box center [928, 215] width 11 height 11
click at [466, 266] on span "OFF" at bounding box center [467, 266] width 31 height 16
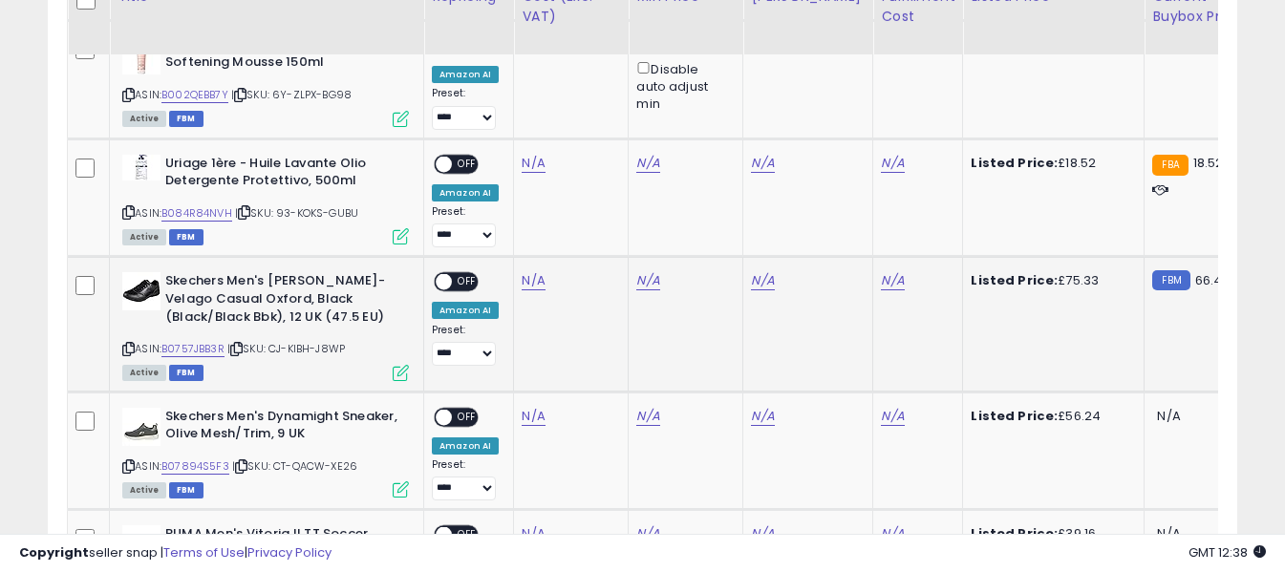
scroll to position [1711, 0]
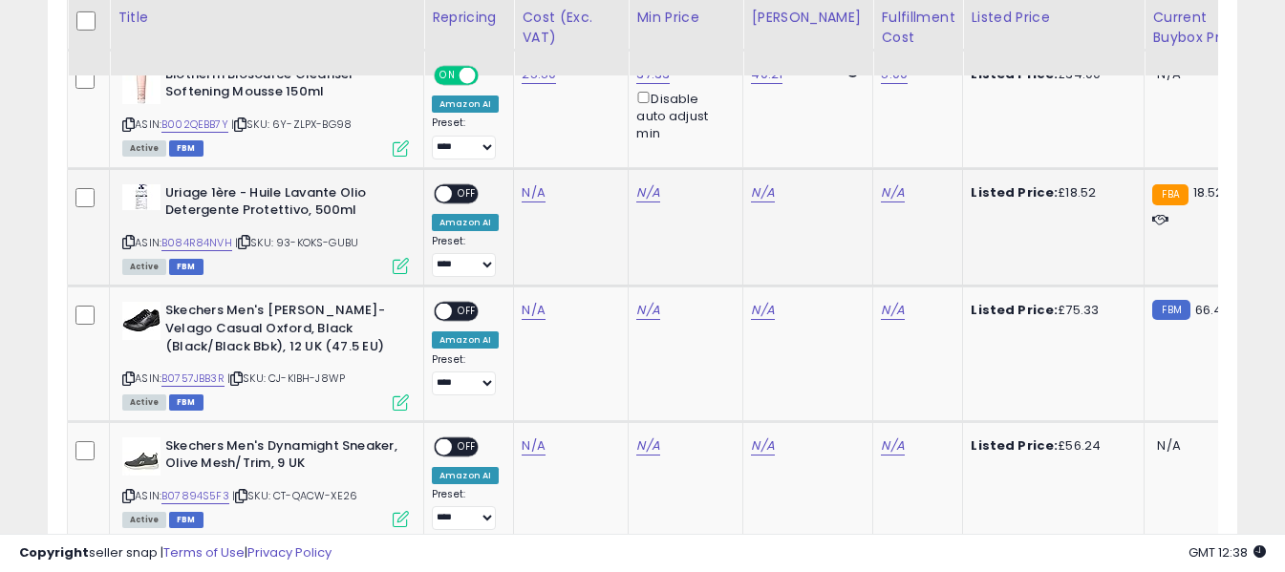
click at [130, 238] on icon at bounding box center [128, 242] width 12 height 11
click at [526, 189] on link "N/A" at bounding box center [533, 192] width 23 height 19
click at [499, 147] on input "number" at bounding box center [477, 146] width 170 height 32
type input "*****"
click at [590, 146] on icon "submit" at bounding box center [584, 143] width 11 height 11
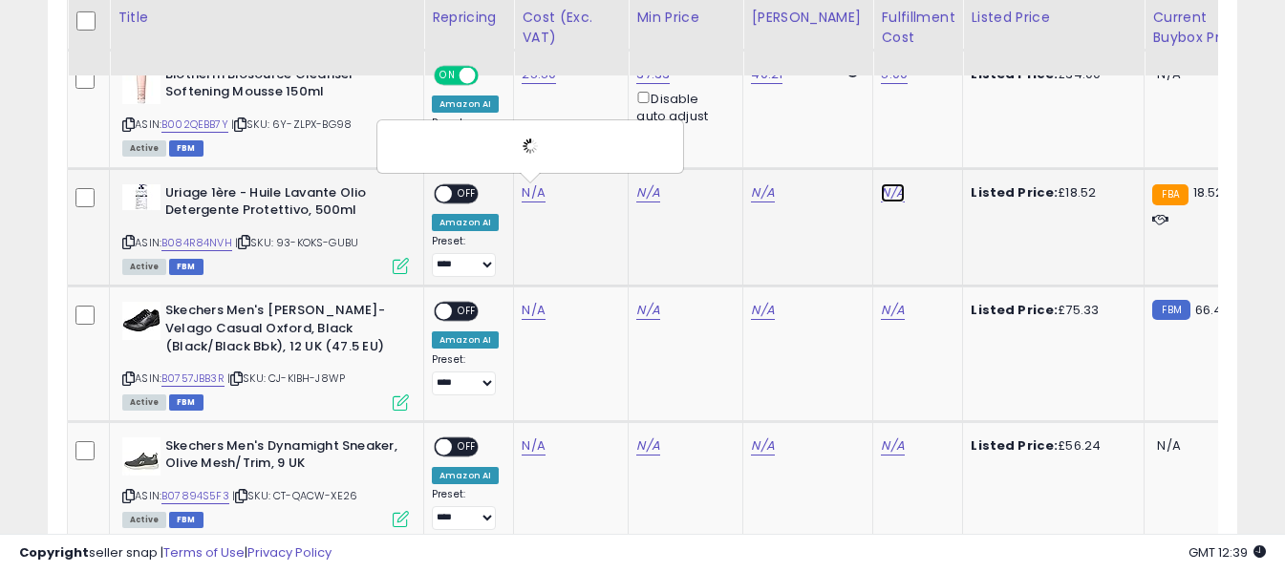
click at [881, 192] on link "N/A" at bounding box center [892, 192] width 23 height 19
click at [840, 145] on input "text" at bounding box center [821, 144] width 170 height 29
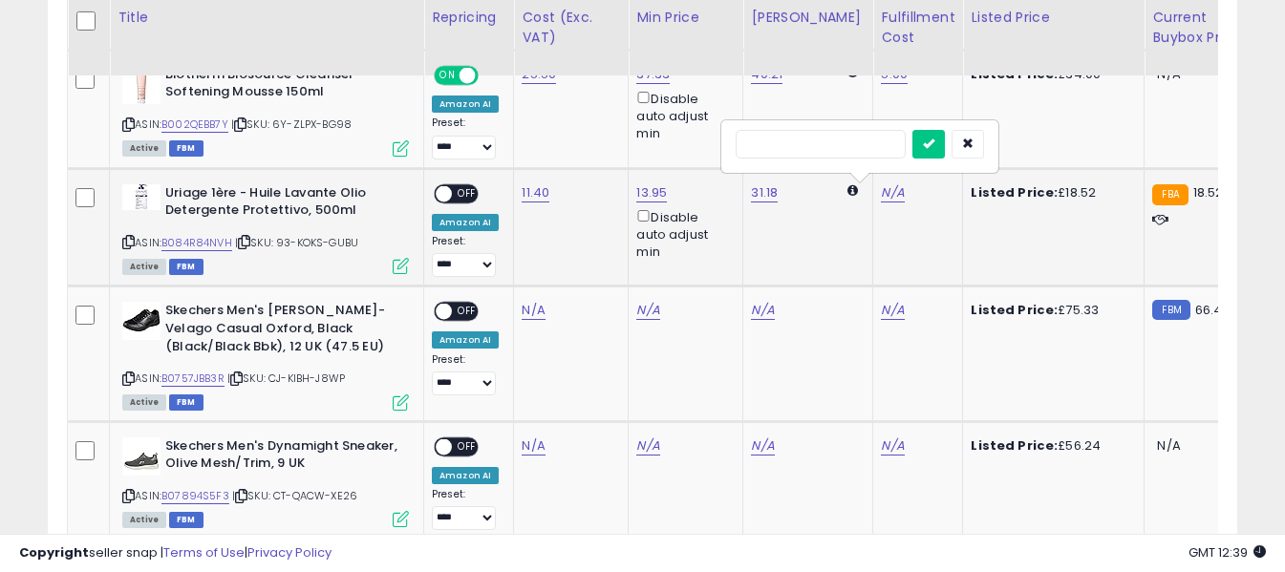
type input "*"
click at [934, 140] on icon "submit" at bounding box center [928, 143] width 11 height 11
click at [467, 192] on span "OFF" at bounding box center [467, 193] width 31 height 16
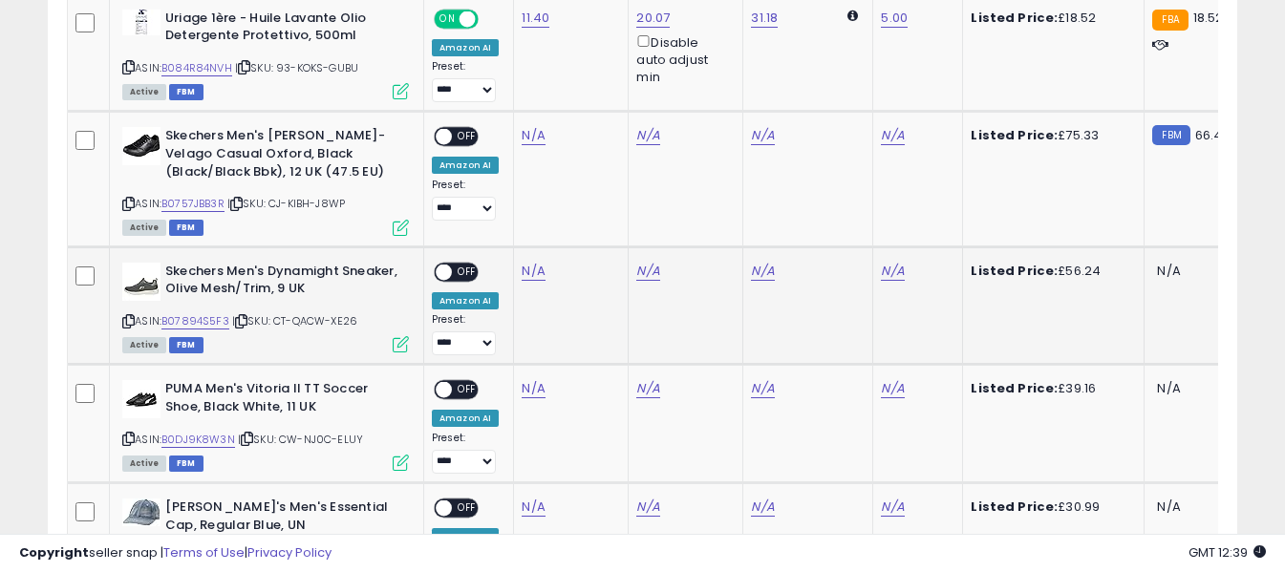
scroll to position [1902, 0]
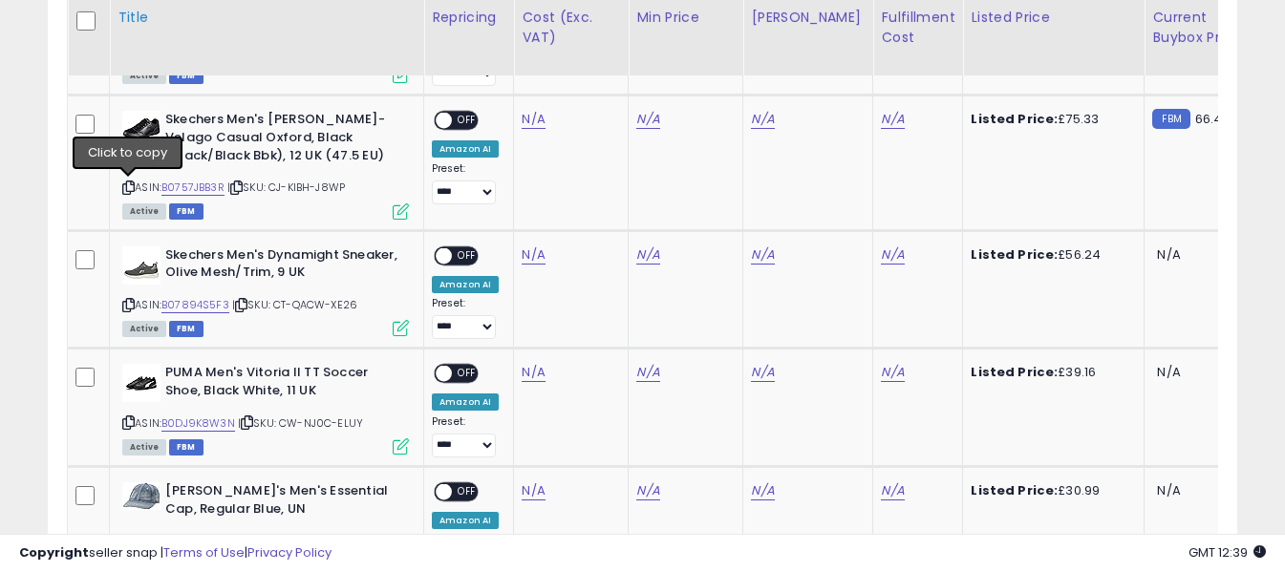
drag, startPoint x: 127, startPoint y: 184, endPoint x: 413, endPoint y: 26, distance: 326.7
click at [139, 179] on div "ASIN: B0757JBB3R | SKU: CJ-KIBH-J8WP Active FBM" at bounding box center [265, 164] width 287 height 106
click at [123, 184] on icon at bounding box center [128, 187] width 12 height 11
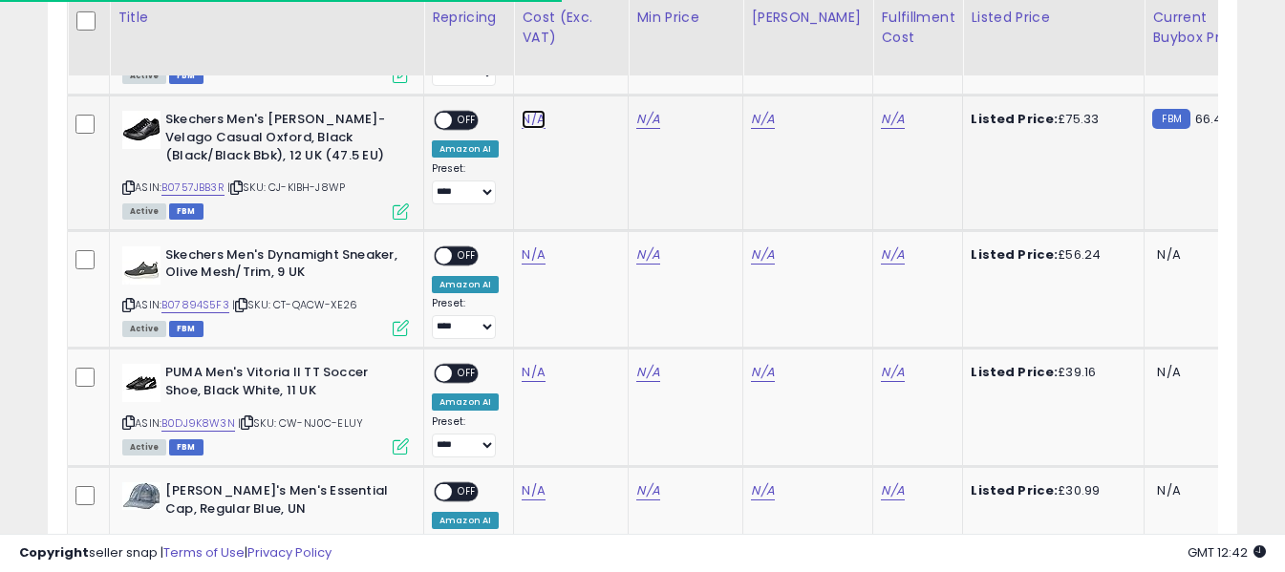
click at [530, 122] on link "N/A" at bounding box center [533, 119] width 23 height 19
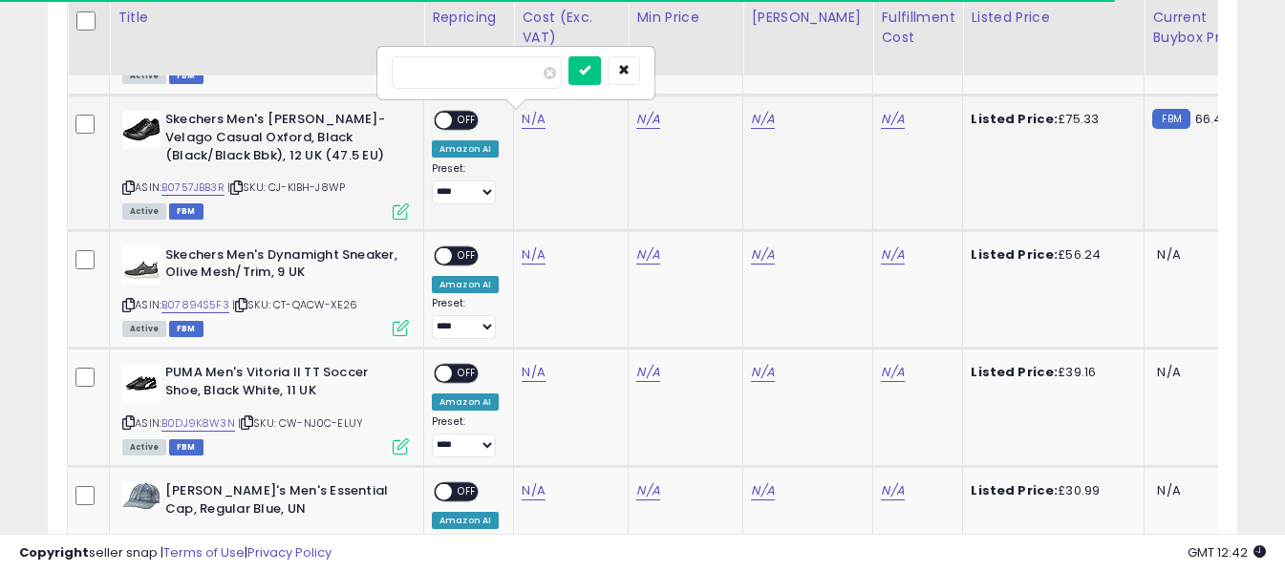
click at [523, 75] on input "number" at bounding box center [477, 72] width 170 height 32
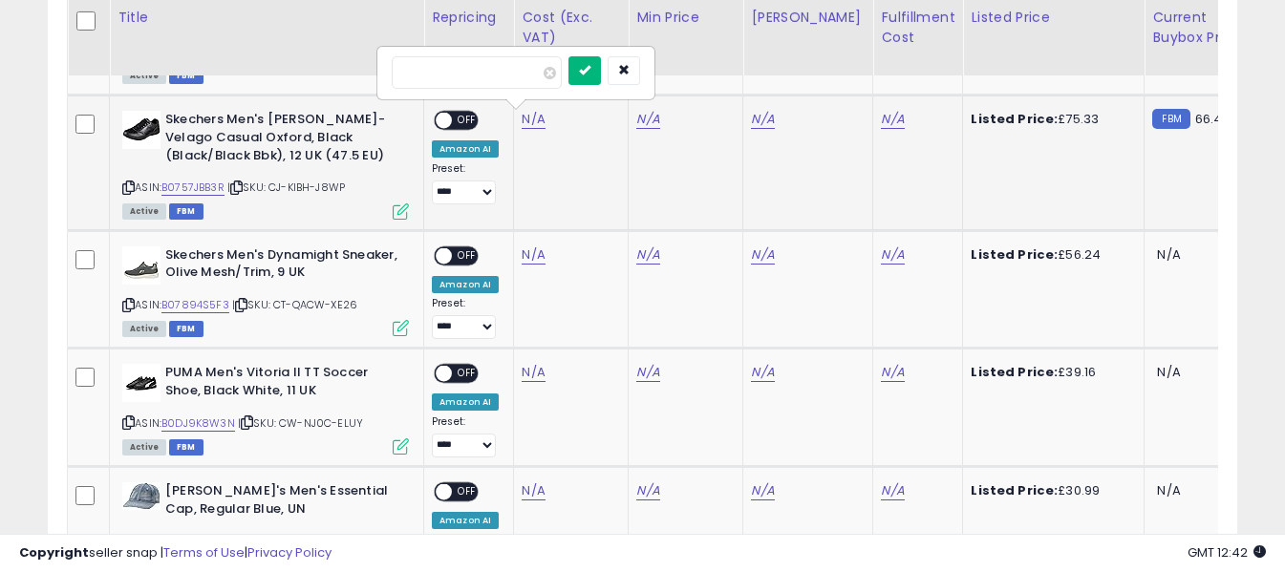
type input "*****"
click at [601, 74] on button "submit" at bounding box center [584, 70] width 32 height 29
click at [881, 118] on link "N/A" at bounding box center [892, 119] width 23 height 19
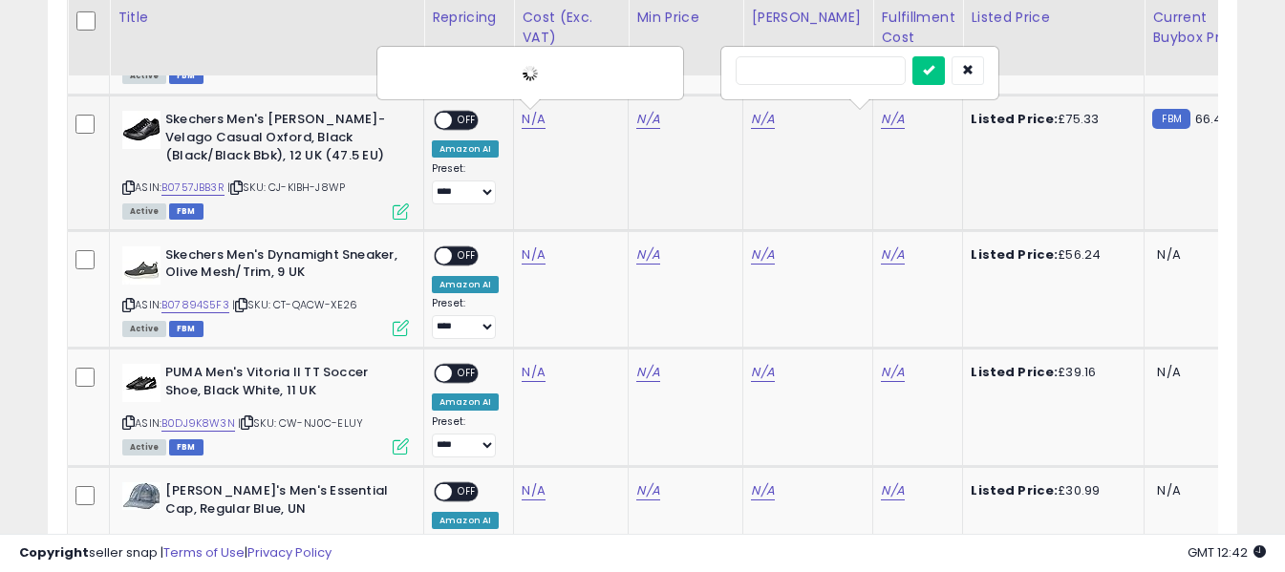
click at [864, 57] on input "text" at bounding box center [821, 70] width 170 height 29
click at [934, 75] on icon "submit" at bounding box center [928, 69] width 11 height 11
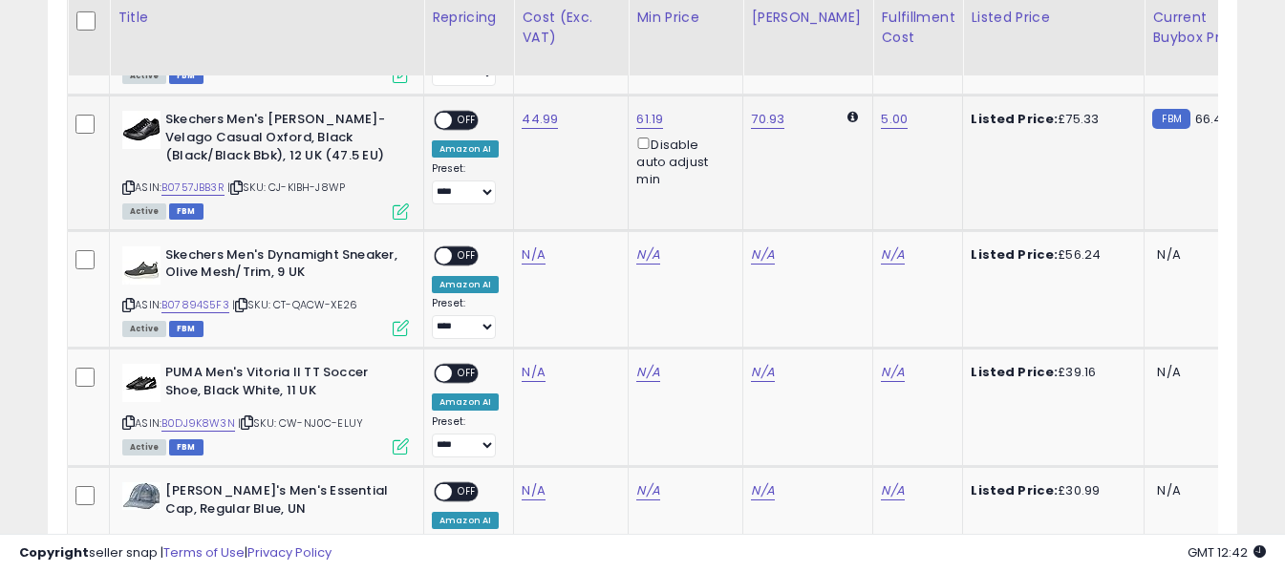
click at [457, 114] on span "OFF" at bounding box center [467, 121] width 31 height 16
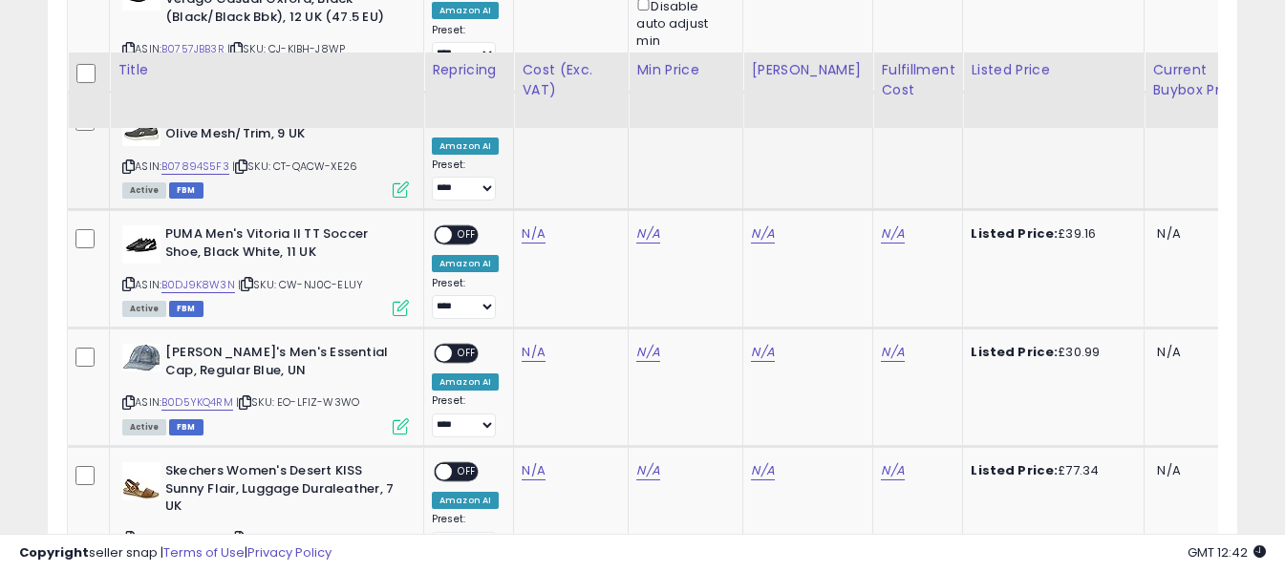
scroll to position [1998, 0]
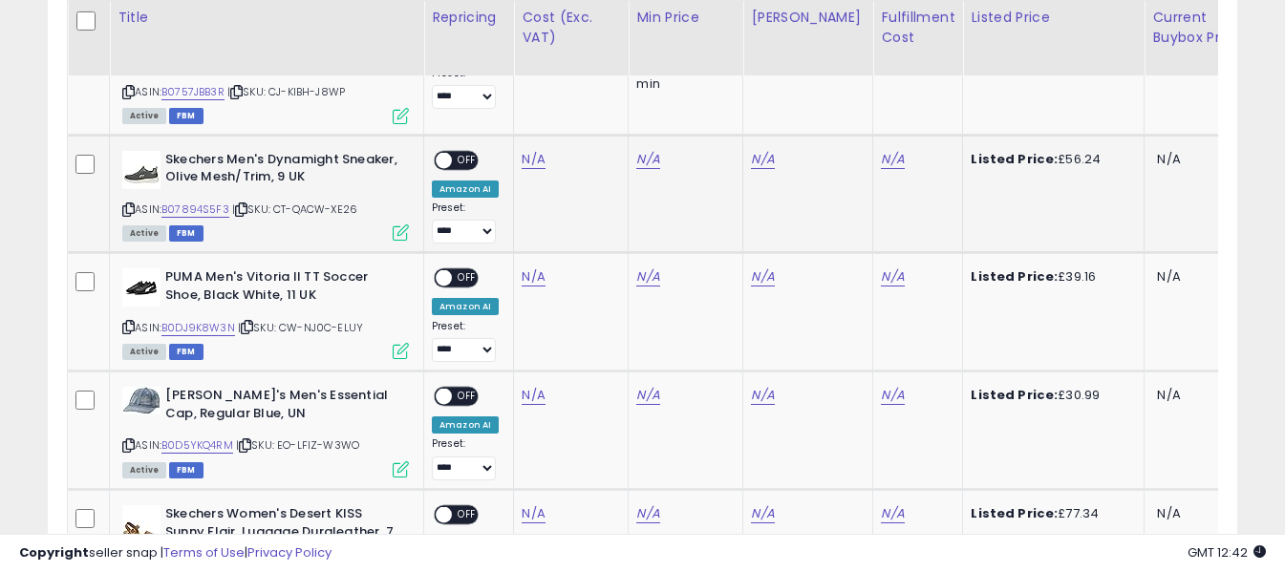
click at [127, 207] on icon at bounding box center [128, 209] width 12 height 11
click at [530, 161] on link "N/A" at bounding box center [533, 159] width 23 height 19
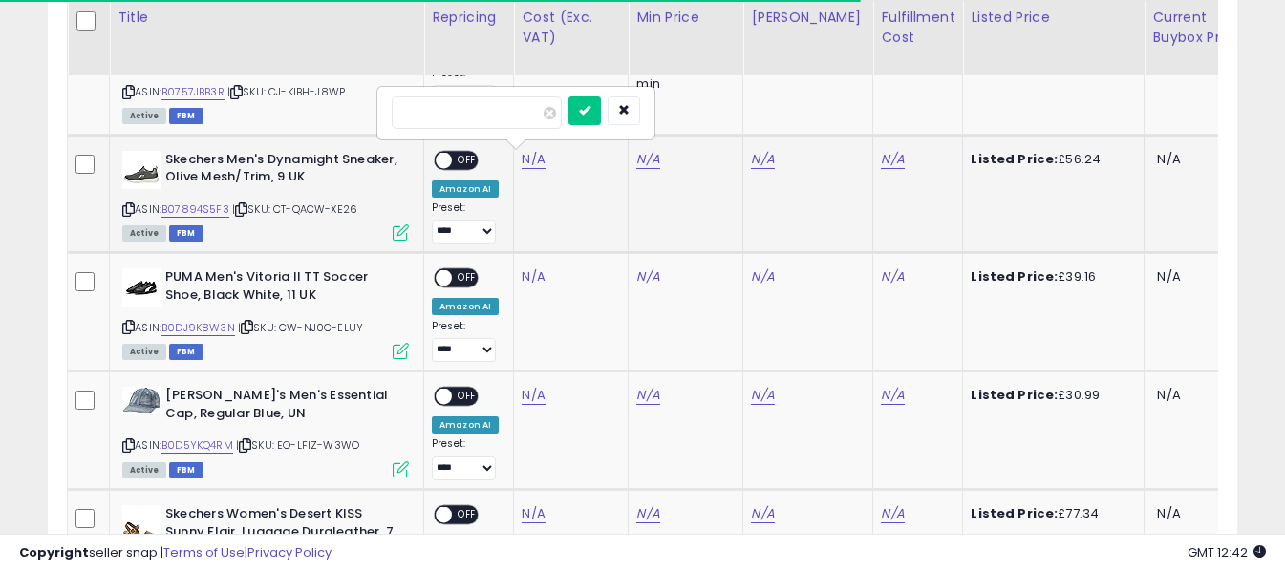
click at [527, 113] on input "number" at bounding box center [477, 112] width 170 height 32
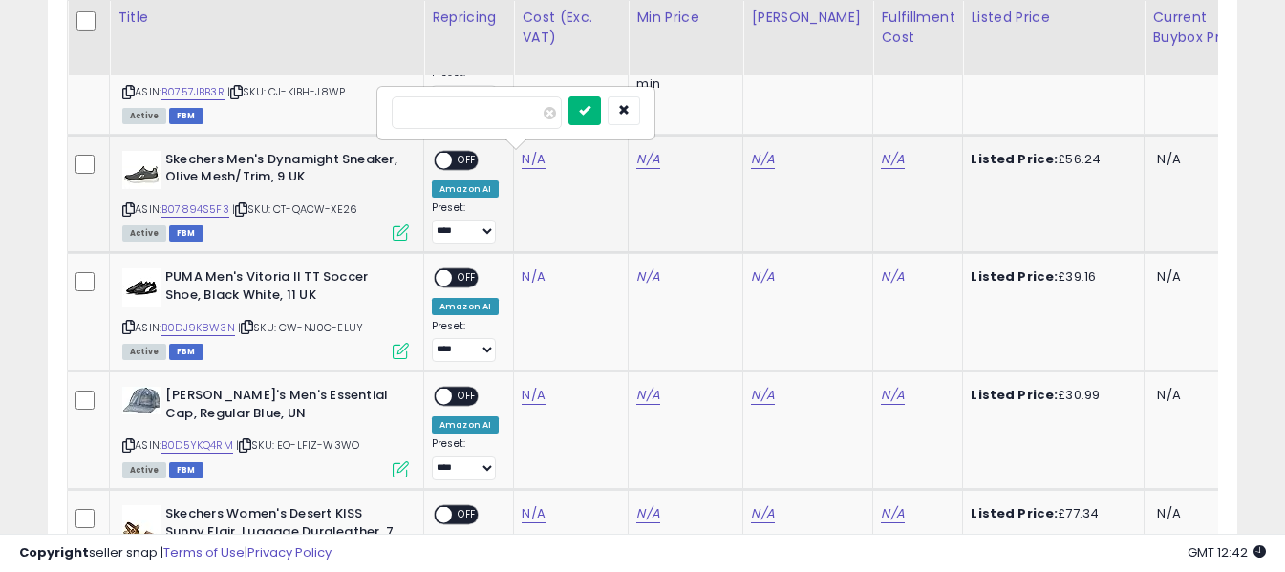
type input "*****"
click at [590, 116] on icon "submit" at bounding box center [584, 109] width 11 height 11
click at [881, 156] on link "N/A" at bounding box center [892, 159] width 23 height 19
click at [861, 114] on input "text" at bounding box center [821, 110] width 170 height 29
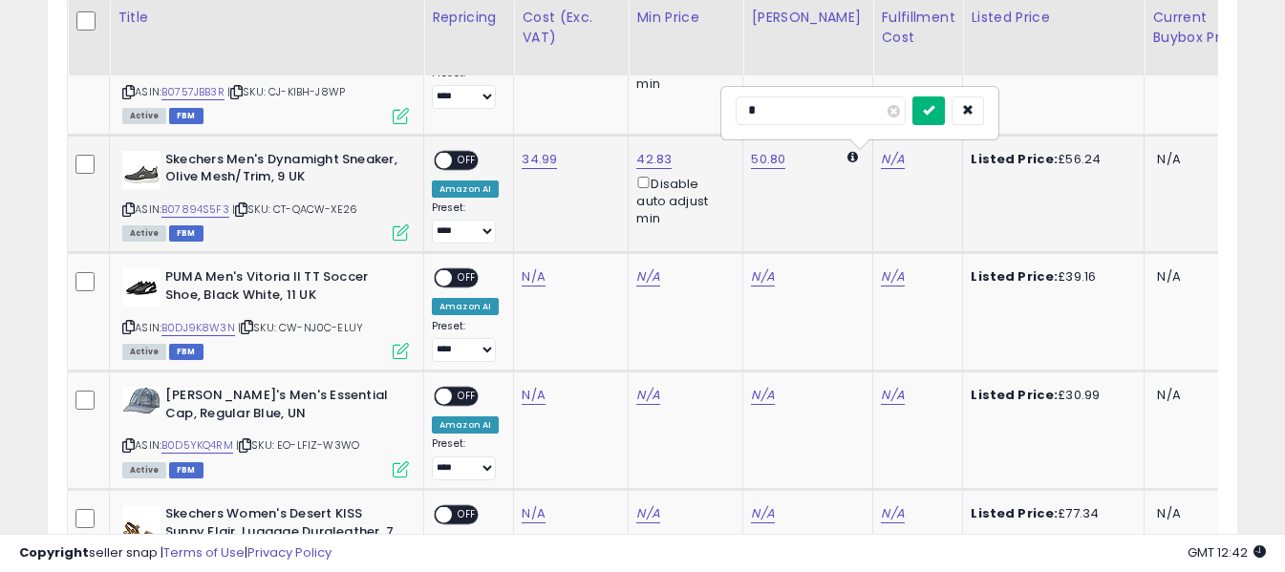
type input "*"
click at [934, 112] on icon "submit" at bounding box center [928, 109] width 11 height 11
click at [466, 160] on span "OFF" at bounding box center [467, 160] width 31 height 16
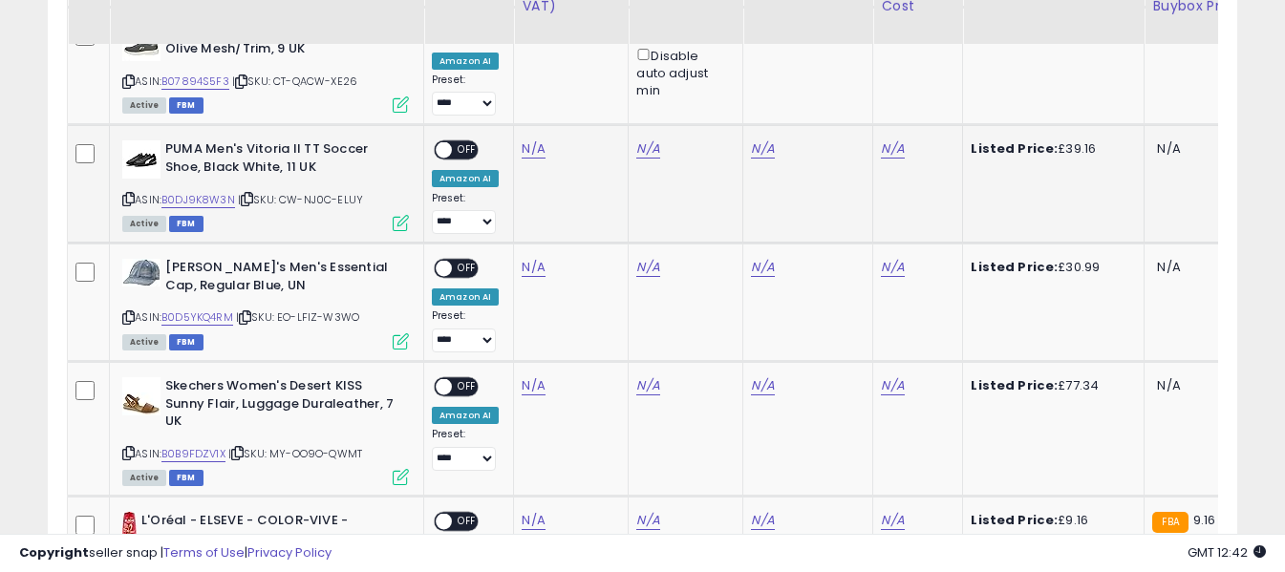
scroll to position [2093, 0]
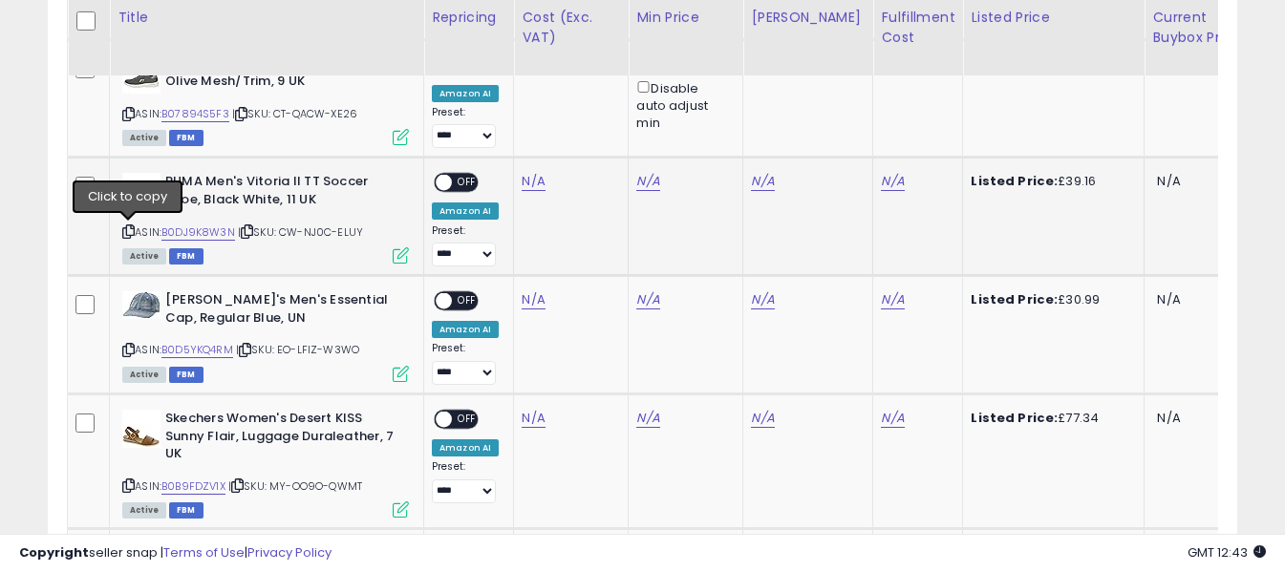
click at [130, 231] on icon at bounding box center [128, 231] width 12 height 11
click at [532, 174] on link "N/A" at bounding box center [533, 181] width 23 height 19
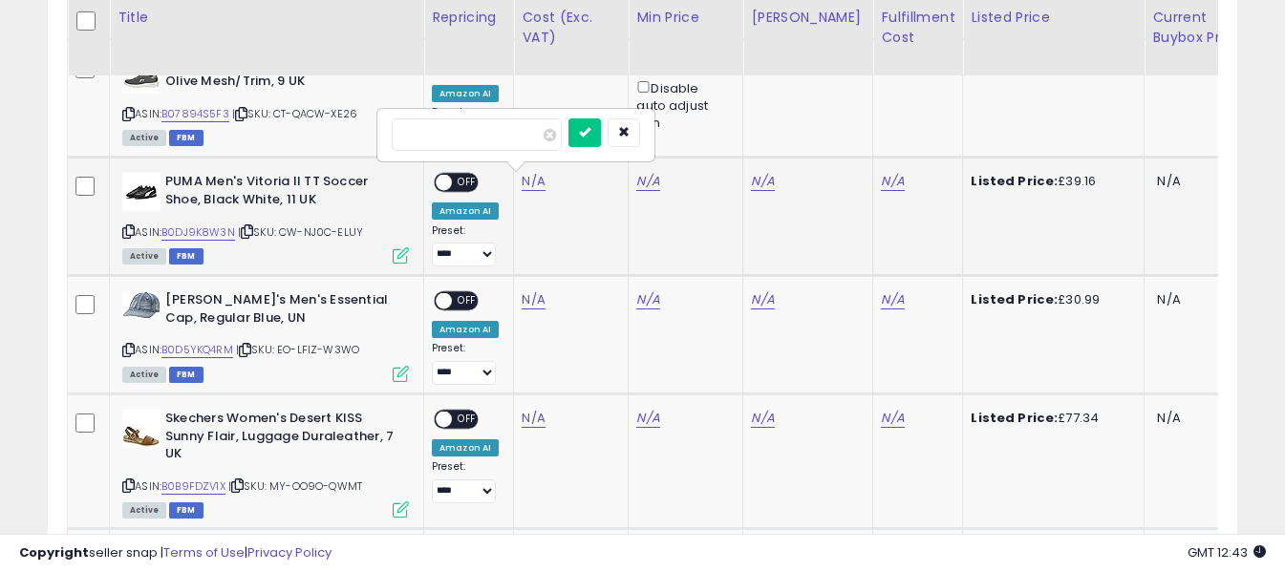
click at [518, 133] on input "number" at bounding box center [477, 134] width 170 height 32
type input "*****"
click at [601, 131] on button "submit" at bounding box center [584, 132] width 32 height 29
click at [881, 181] on link "N/A" at bounding box center [892, 181] width 23 height 19
click at [845, 128] on input "text" at bounding box center [821, 132] width 170 height 29
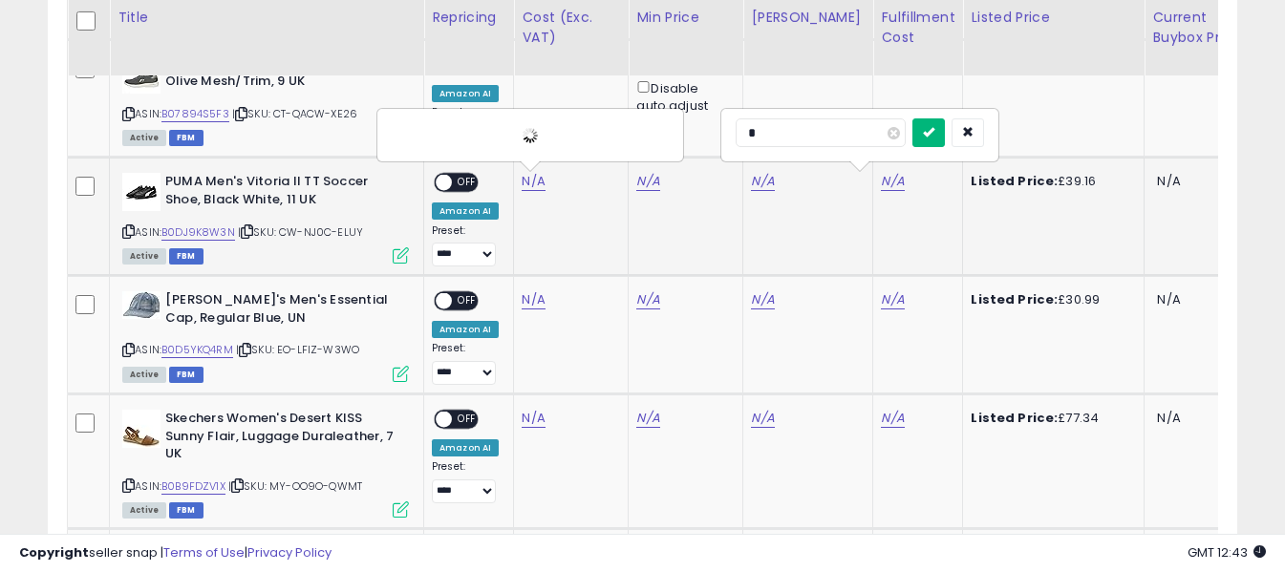
type input "*"
click at [945, 129] on button "submit" at bounding box center [928, 132] width 32 height 29
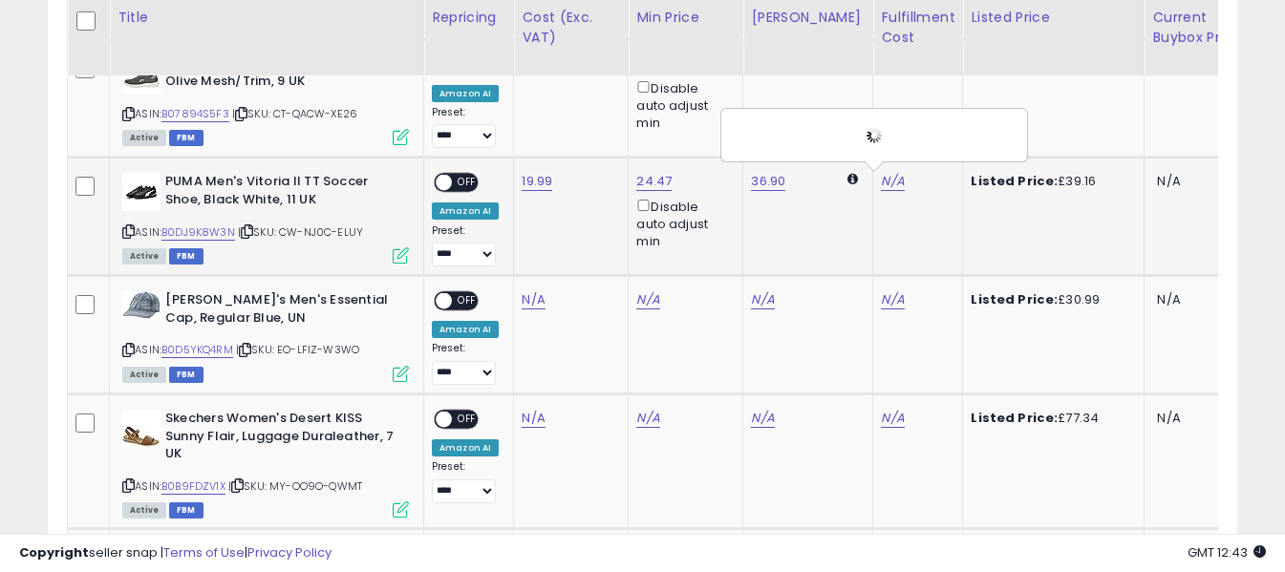
click at [460, 187] on span "OFF" at bounding box center [467, 183] width 31 height 16
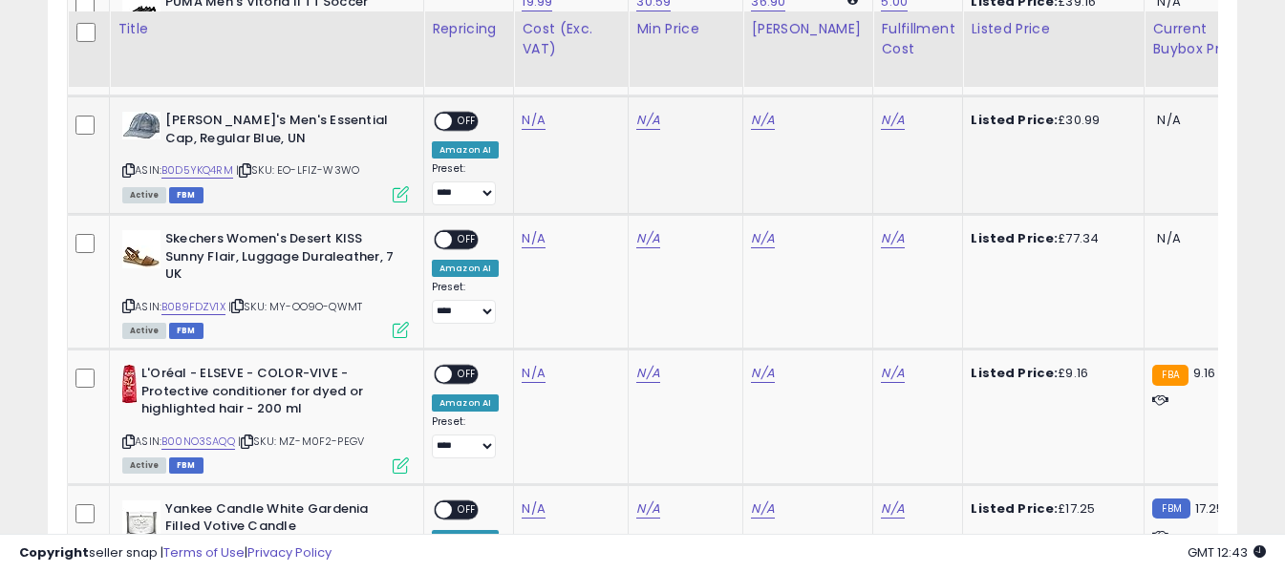
scroll to position [2284, 0]
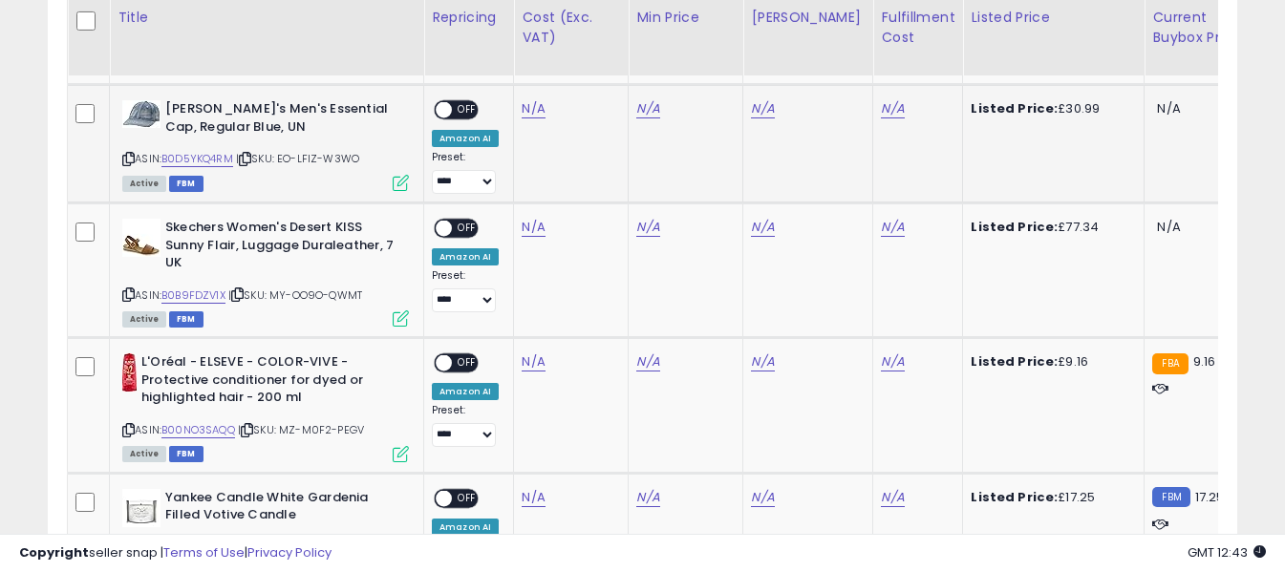
click at [126, 159] on icon at bounding box center [128, 159] width 12 height 11
click at [535, 108] on link "N/A" at bounding box center [533, 108] width 23 height 19
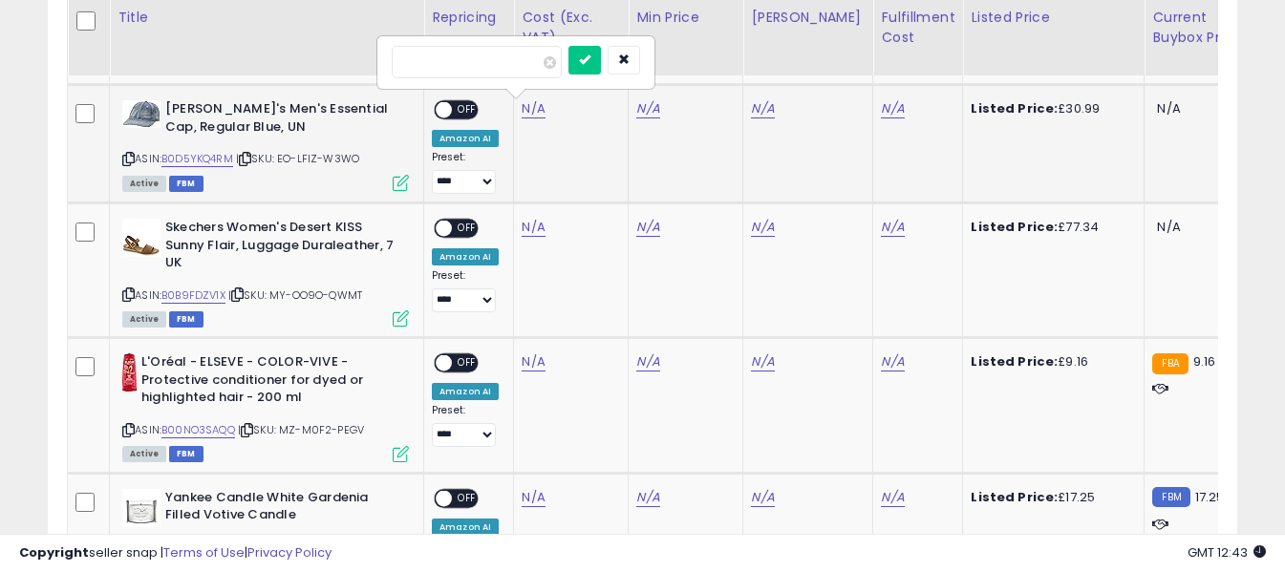
click at [481, 62] on input "number" at bounding box center [477, 62] width 170 height 32
type input "*****"
click at [590, 60] on icon "submit" at bounding box center [584, 58] width 11 height 11
click at [881, 105] on link "N/A" at bounding box center [892, 108] width 23 height 19
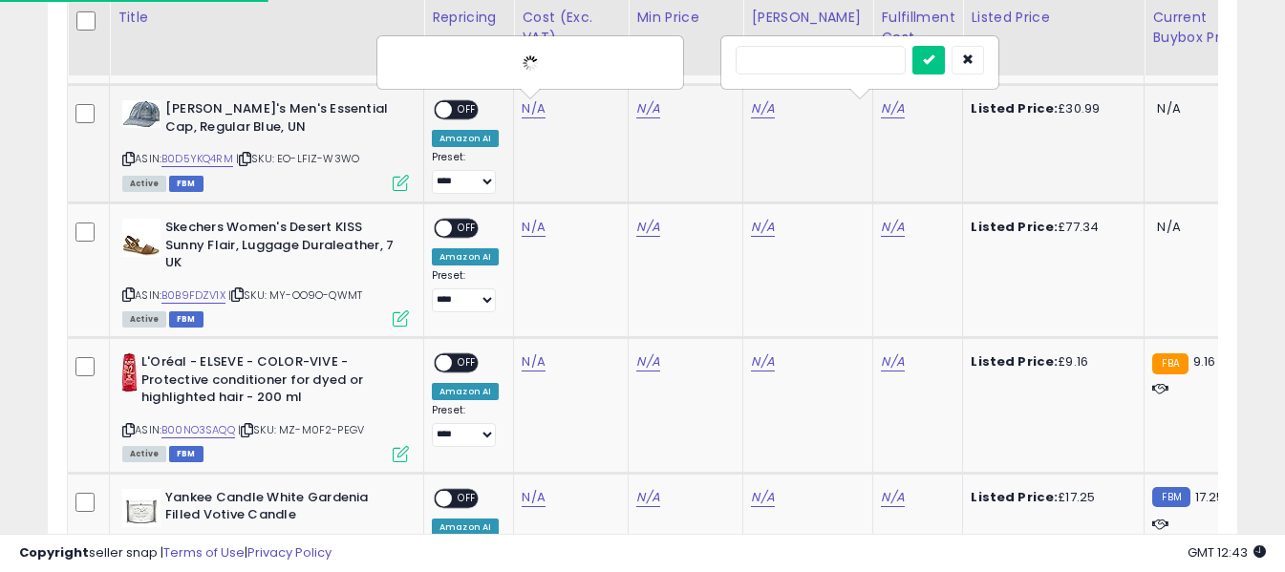
click at [847, 61] on input "text" at bounding box center [821, 60] width 170 height 29
type input "*"
click at [934, 54] on icon "submit" at bounding box center [928, 58] width 11 height 11
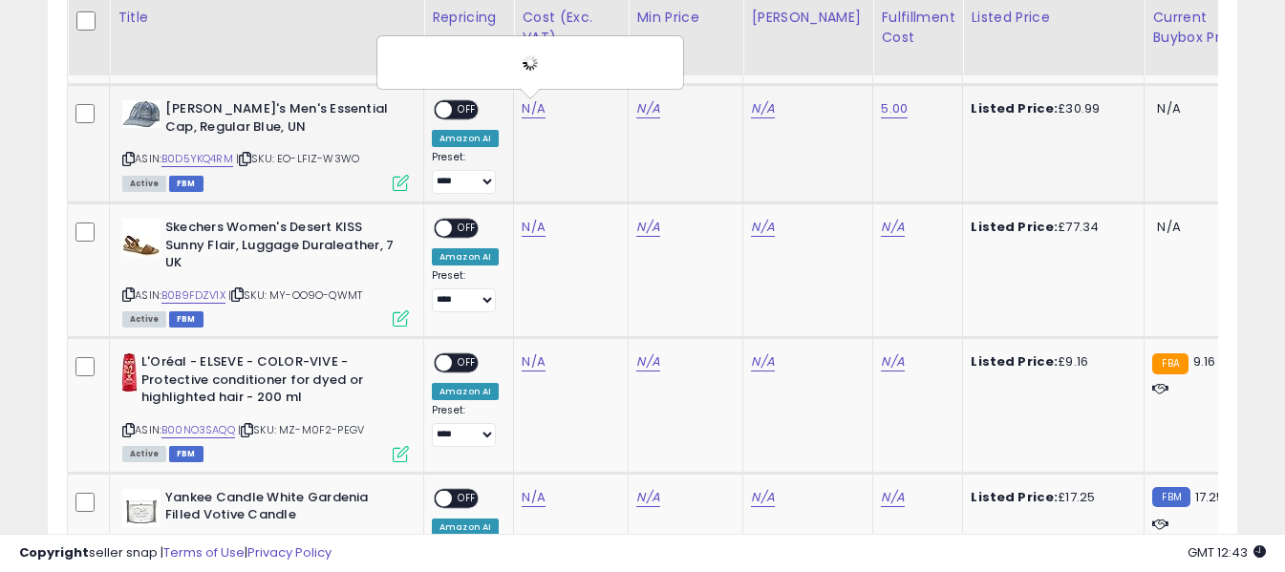
click at [466, 111] on span "OFF" at bounding box center [467, 110] width 31 height 16
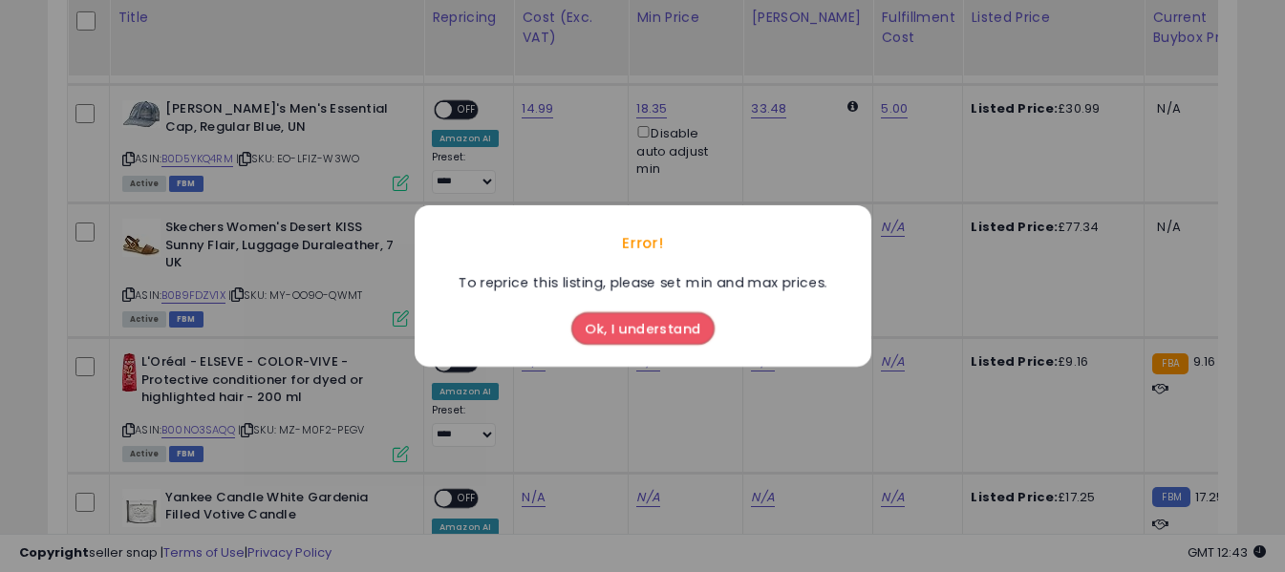
click at [601, 328] on button "Ok, I understand" at bounding box center [642, 328] width 143 height 32
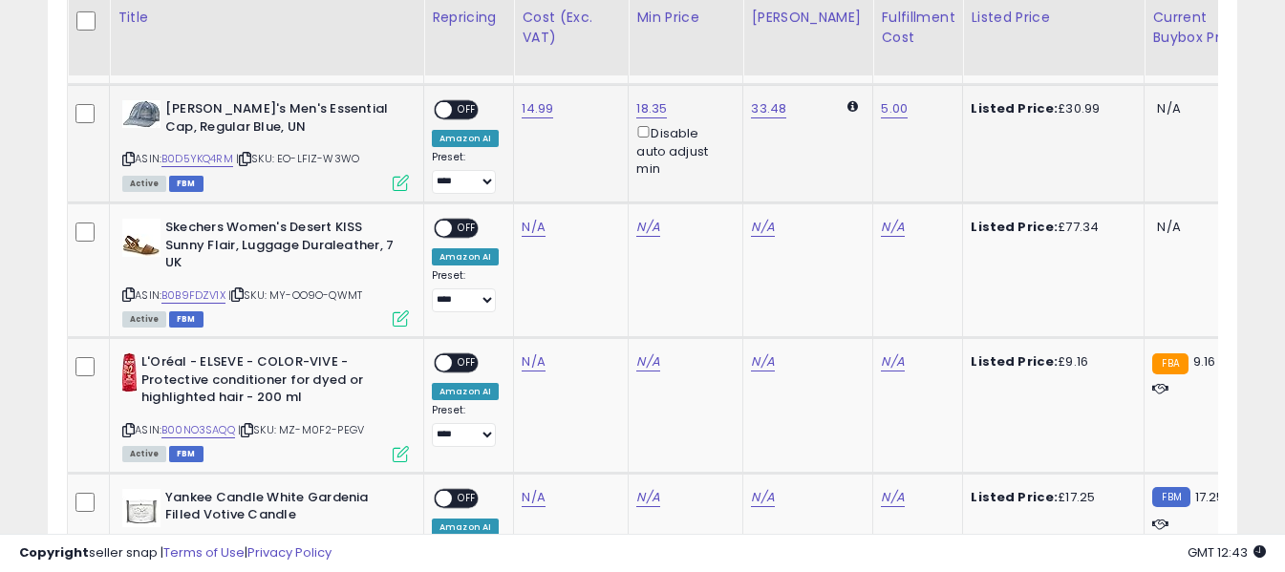
click at [469, 109] on span "OFF" at bounding box center [467, 110] width 31 height 16
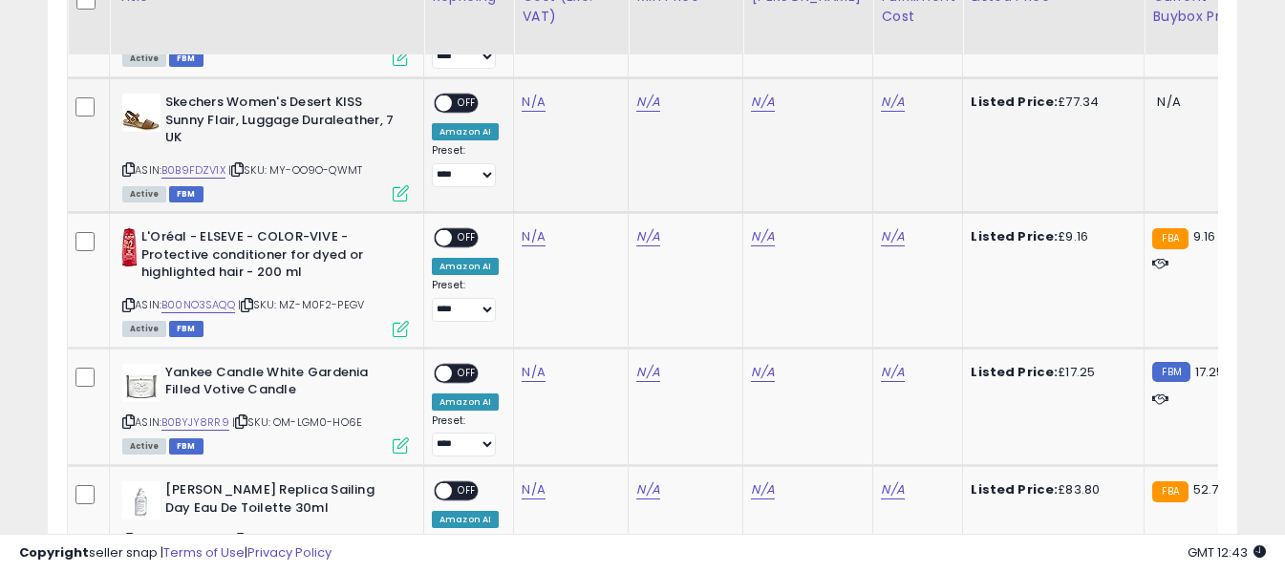
scroll to position [2380, 0]
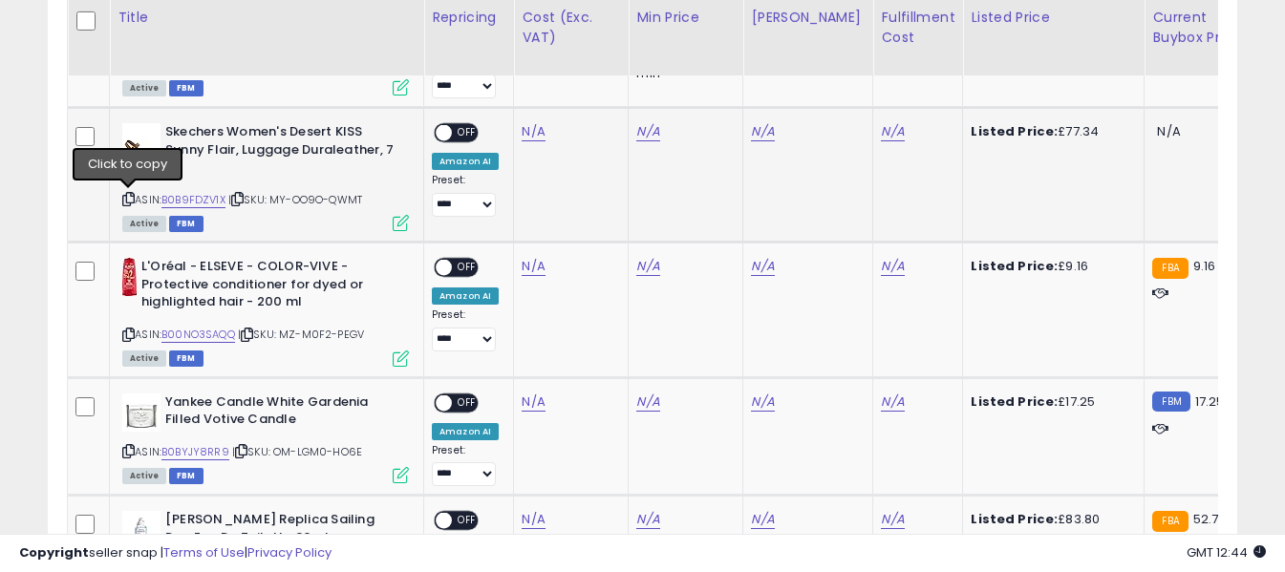
click at [127, 197] on icon at bounding box center [128, 199] width 12 height 11
click at [528, 127] on link "N/A" at bounding box center [533, 131] width 23 height 19
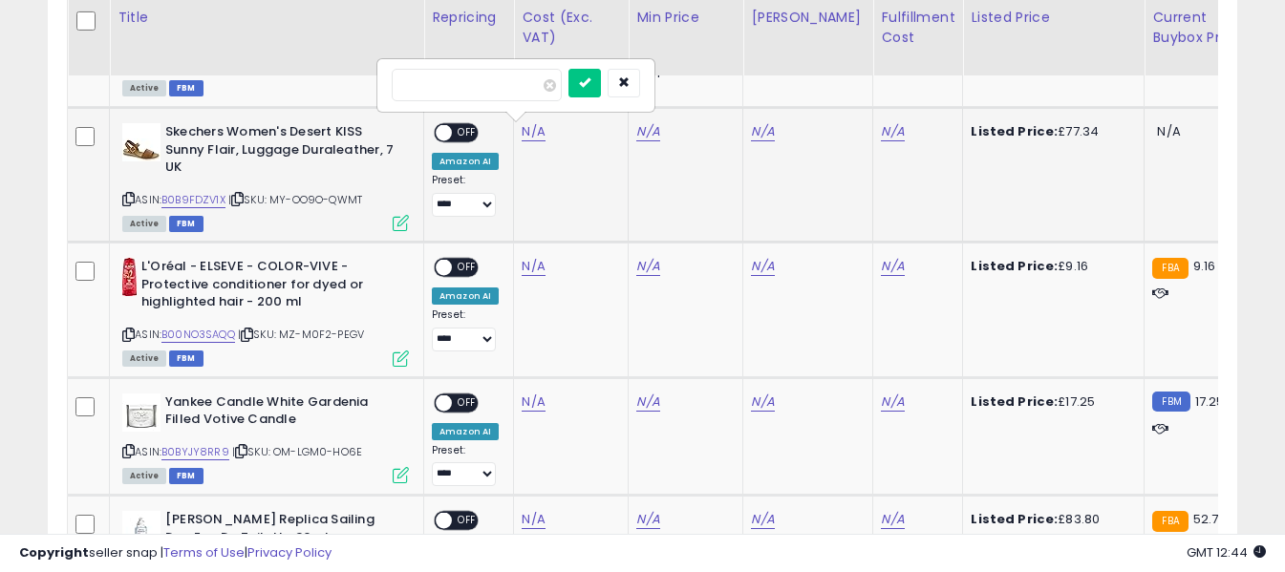
click at [509, 91] on input "number" at bounding box center [477, 85] width 170 height 32
type input "*****"
click at [590, 85] on icon "submit" at bounding box center [584, 81] width 11 height 11
click at [881, 131] on link "N/A" at bounding box center [892, 131] width 23 height 19
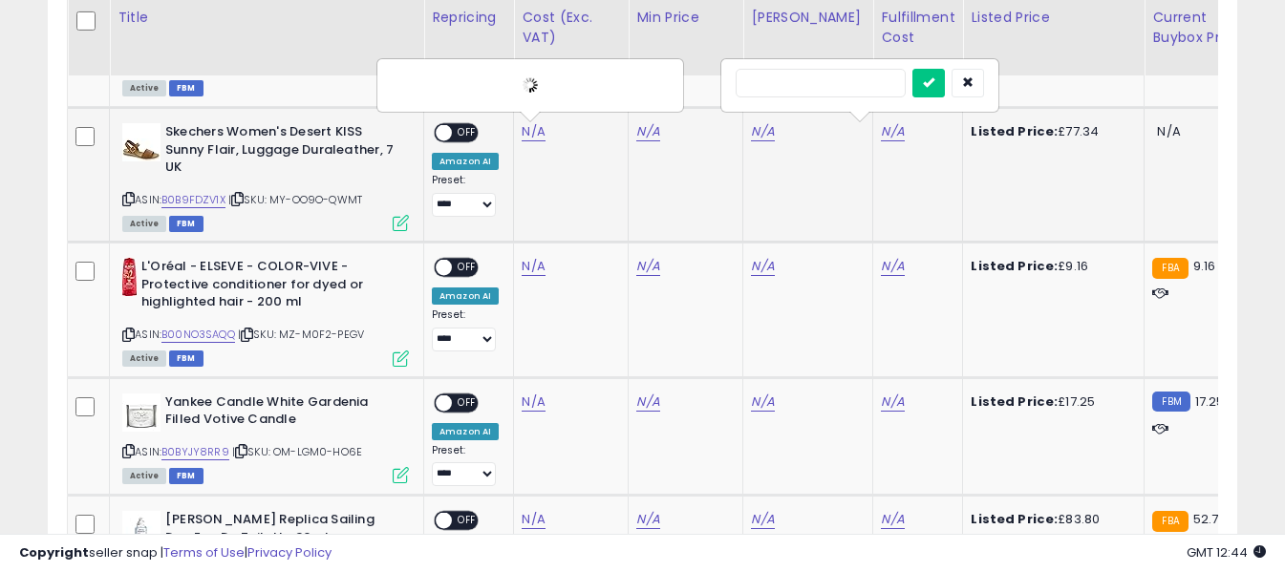
click at [842, 82] on input "text" at bounding box center [821, 83] width 170 height 29
type input "*"
click at [934, 79] on icon "submit" at bounding box center [928, 81] width 11 height 11
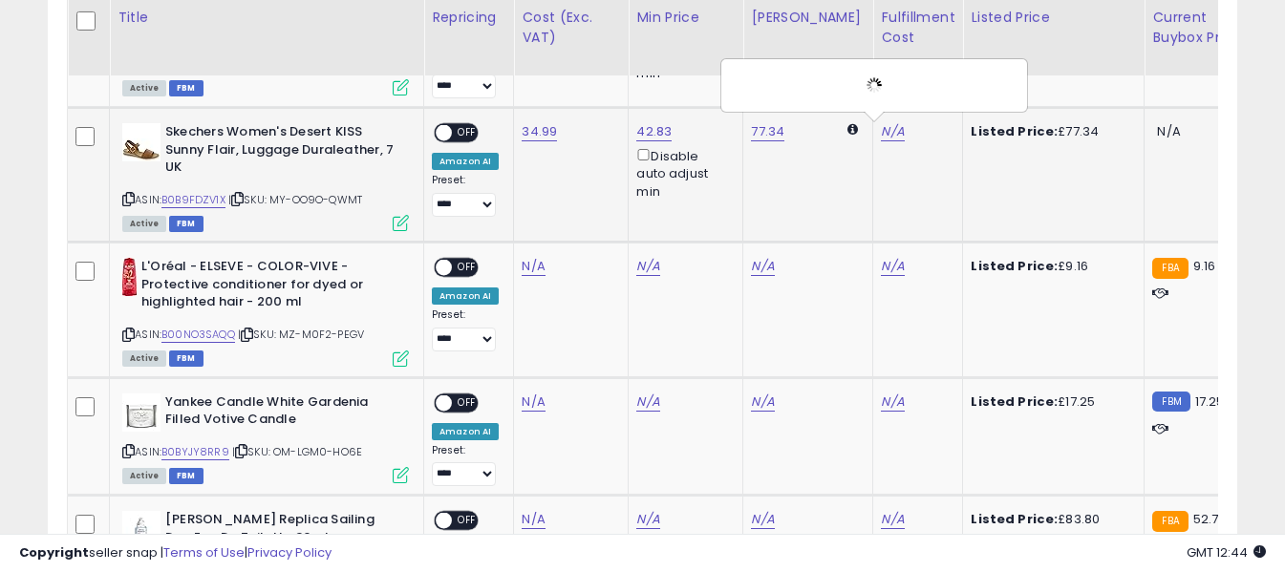
click at [466, 129] on span "OFF" at bounding box center [467, 133] width 31 height 16
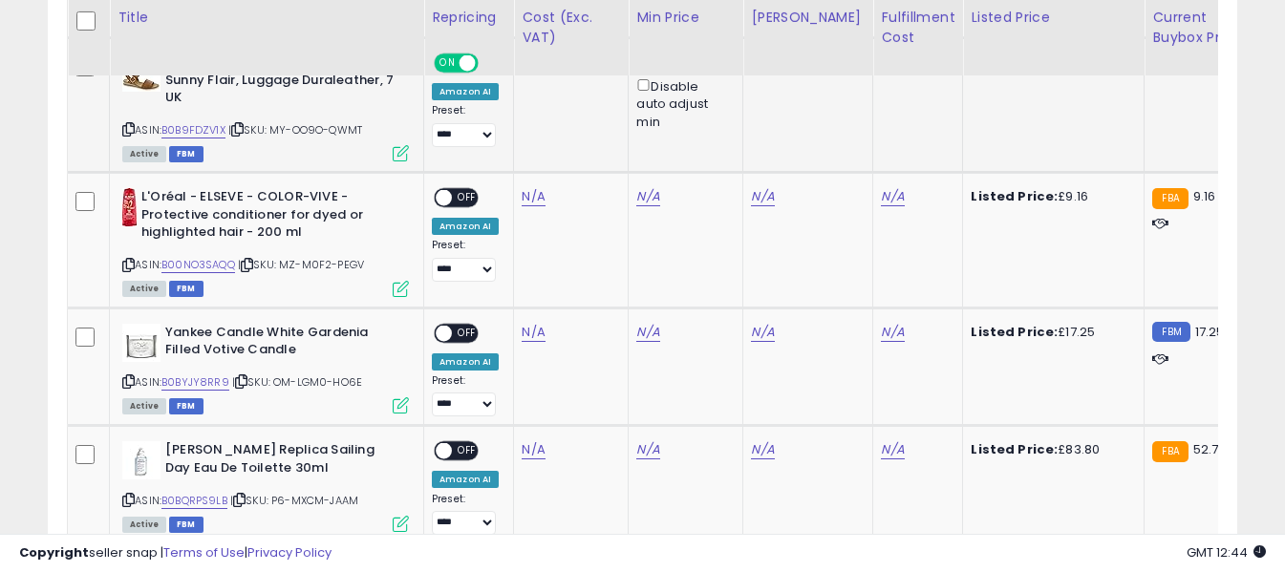
scroll to position [2475, 0]
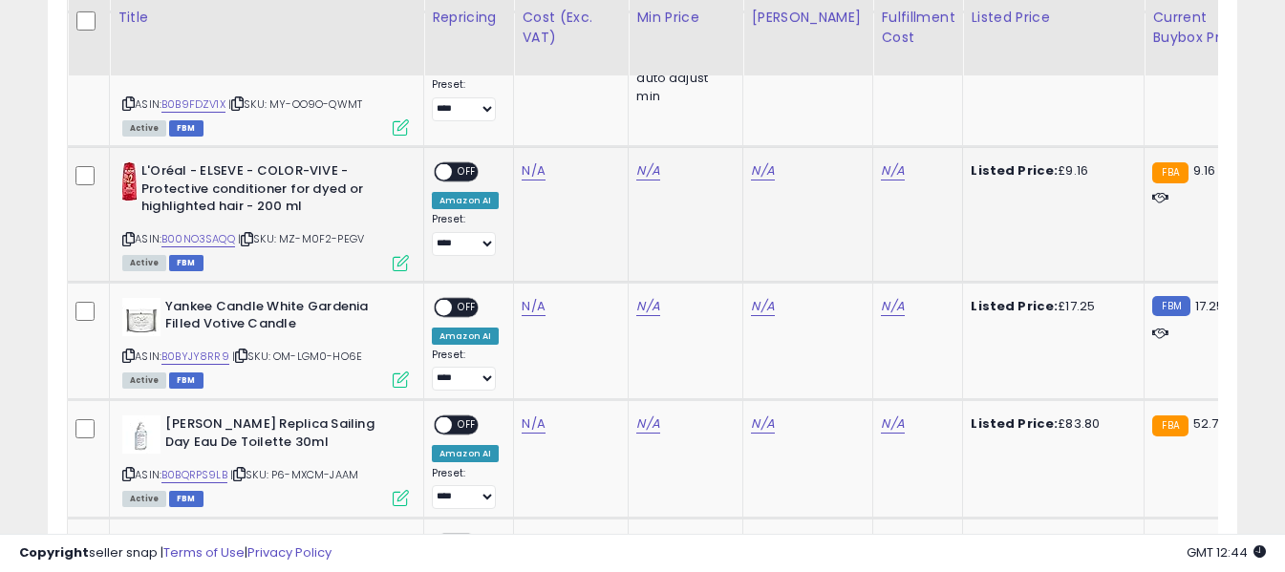
drag, startPoint x: 130, startPoint y: 241, endPoint x: 139, endPoint y: 231, distance: 13.5
click at [129, 240] on icon at bounding box center [128, 239] width 12 height 11
click at [525, 171] on link "N/A" at bounding box center [533, 170] width 23 height 19
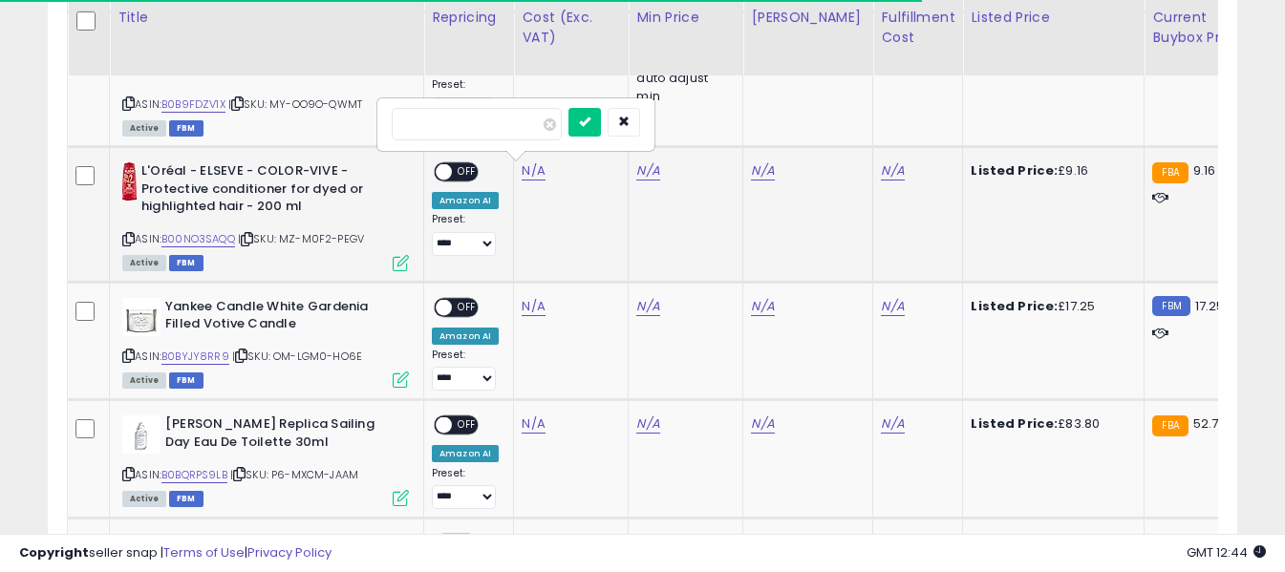
click at [520, 127] on input "number" at bounding box center [477, 124] width 170 height 32
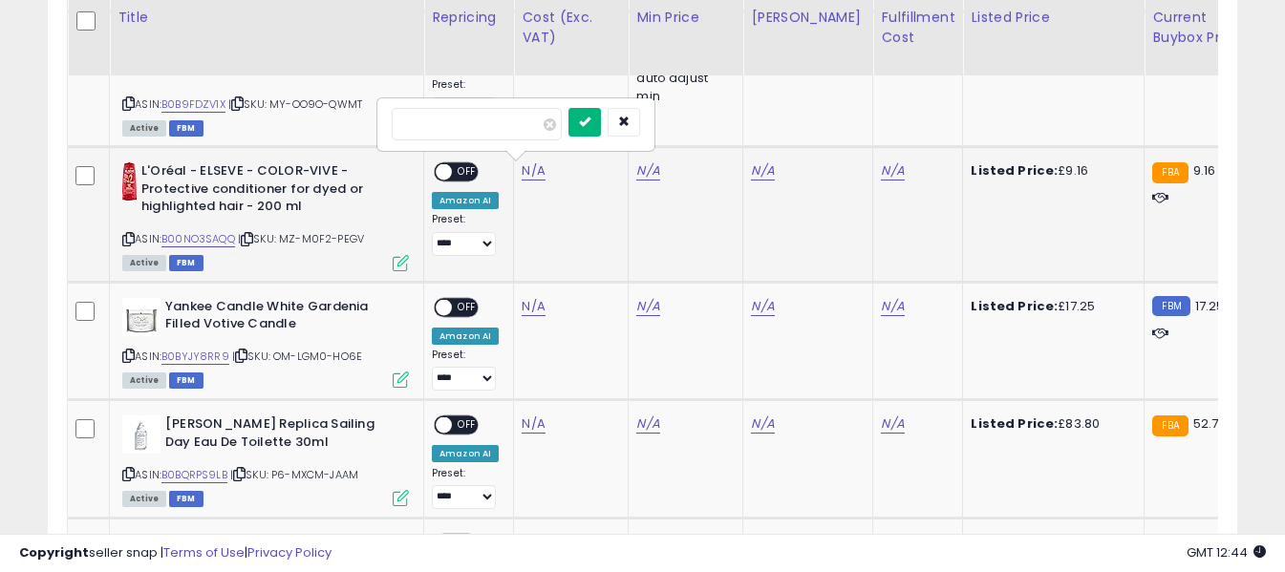
type input "****"
click at [590, 120] on icon "submit" at bounding box center [584, 121] width 11 height 11
click at [881, 169] on link "N/A" at bounding box center [892, 170] width 23 height 19
click at [860, 121] on input "text" at bounding box center [821, 122] width 170 height 29
type input "*"
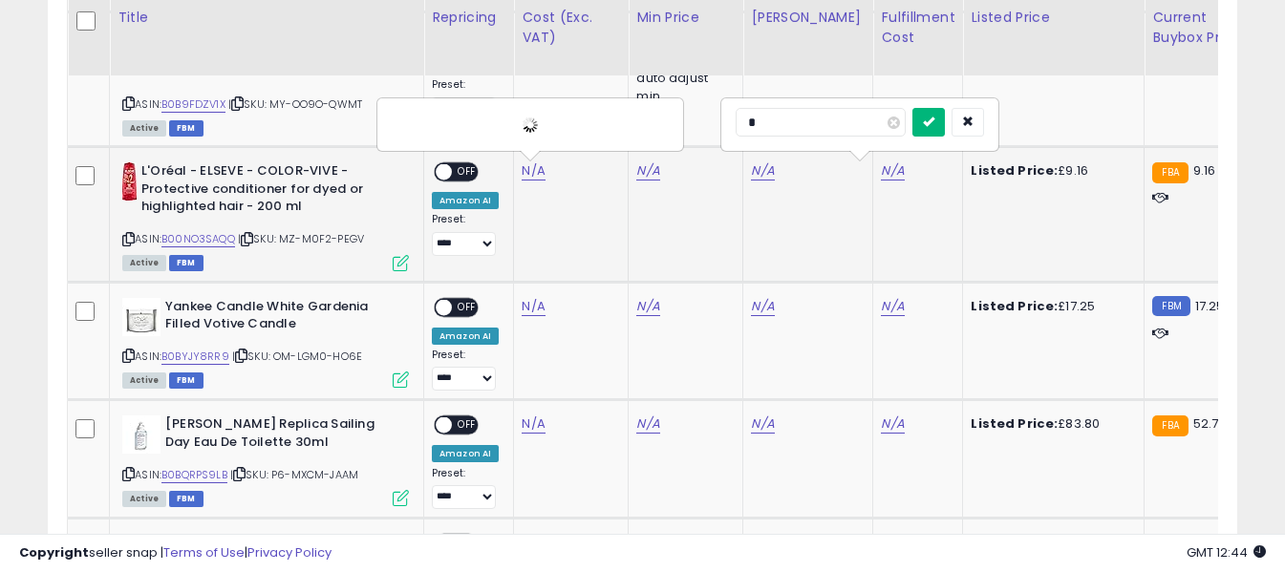
click at [943, 126] on button "submit" at bounding box center [928, 122] width 32 height 29
click at [455, 169] on span "OFF" at bounding box center [467, 172] width 31 height 16
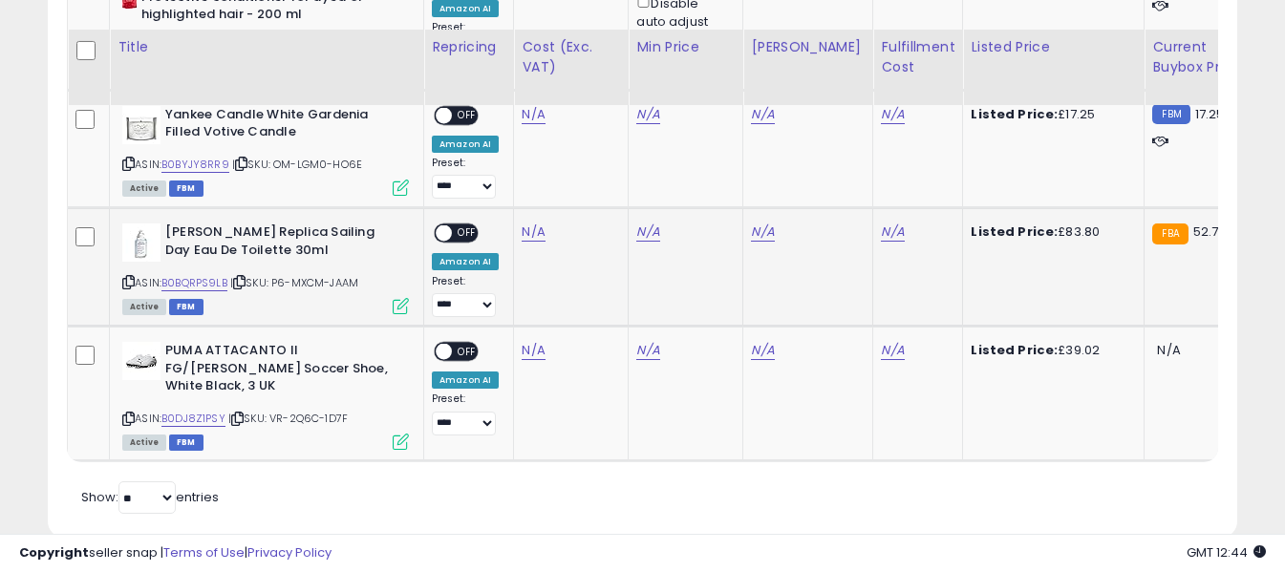
scroll to position [2607, 0]
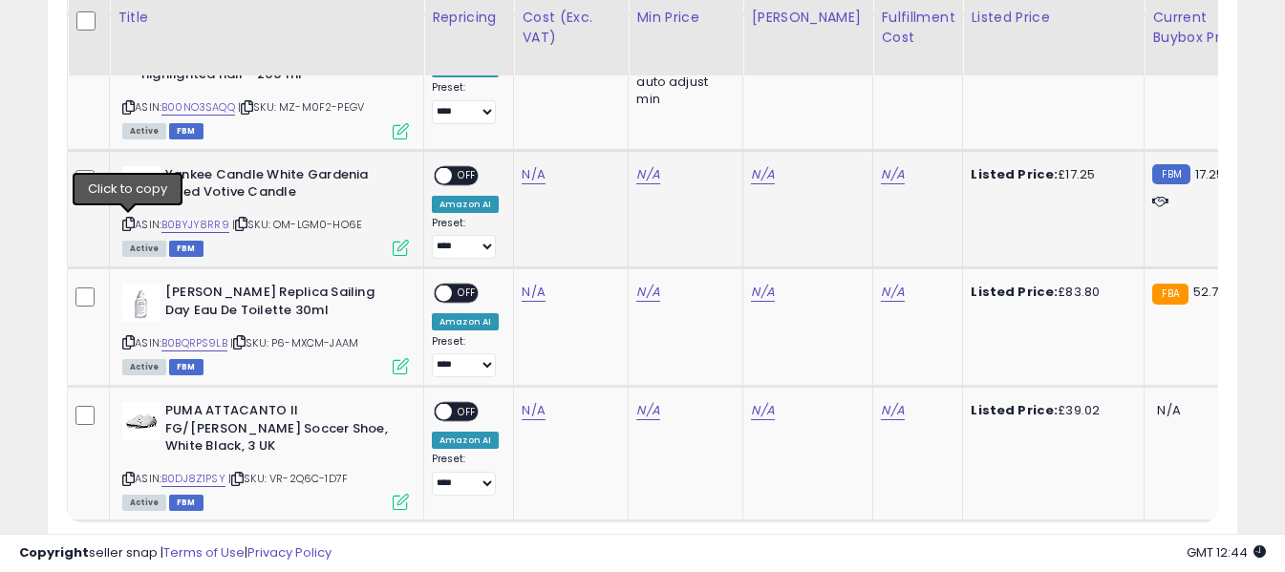
click at [127, 220] on icon at bounding box center [128, 224] width 12 height 11
click at [530, 170] on link "N/A" at bounding box center [533, 174] width 23 height 19
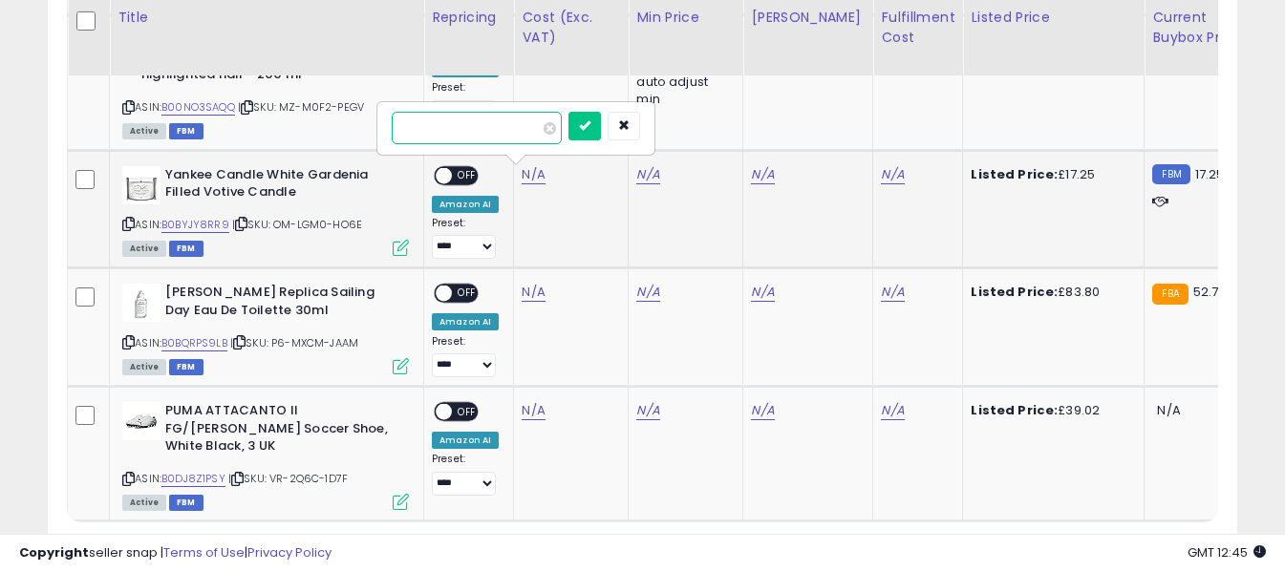
click at [526, 129] on input "number" at bounding box center [477, 128] width 170 height 32
type input "****"
click at [590, 129] on icon "submit" at bounding box center [584, 124] width 11 height 11
click at [881, 174] on link "N/A" at bounding box center [892, 174] width 23 height 19
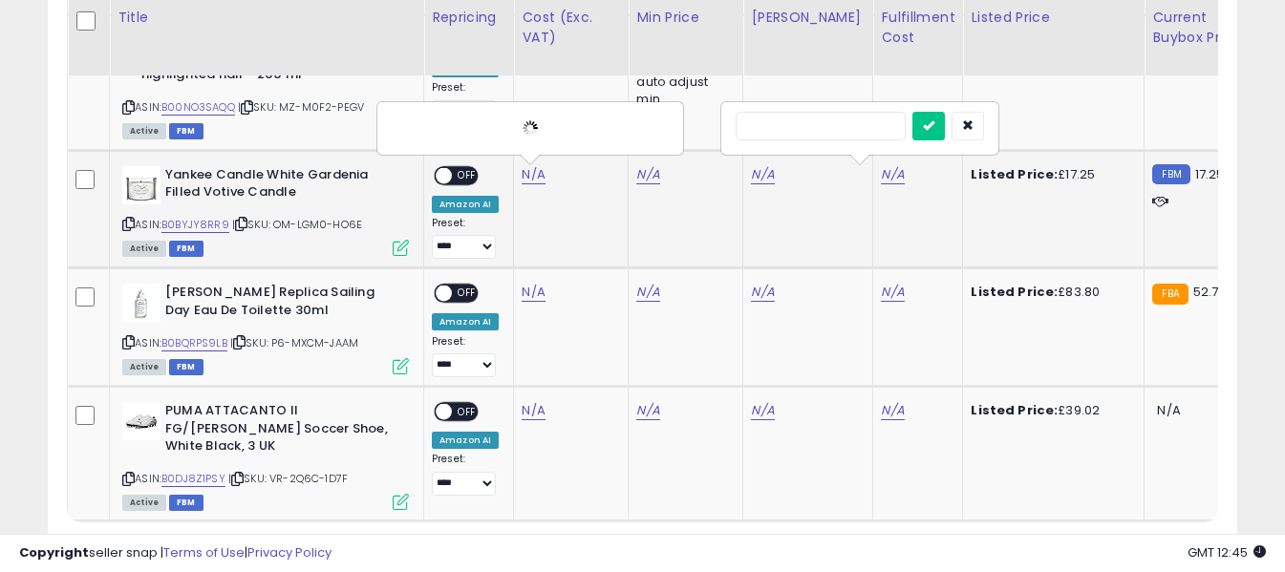
click at [843, 125] on input "text" at bounding box center [821, 126] width 170 height 29
type input "*"
click at [945, 127] on button "submit" at bounding box center [928, 126] width 32 height 29
click at [462, 174] on span "OFF" at bounding box center [467, 175] width 31 height 16
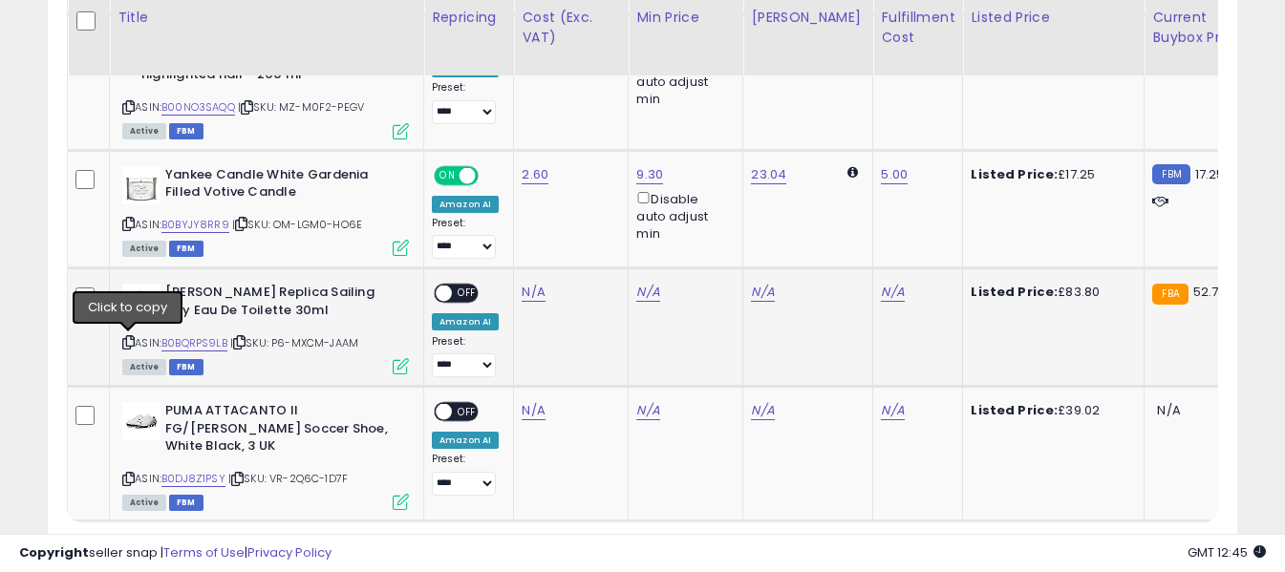
click at [128, 343] on icon at bounding box center [128, 342] width 12 height 11
click at [522, 296] on link "N/A" at bounding box center [533, 292] width 23 height 19
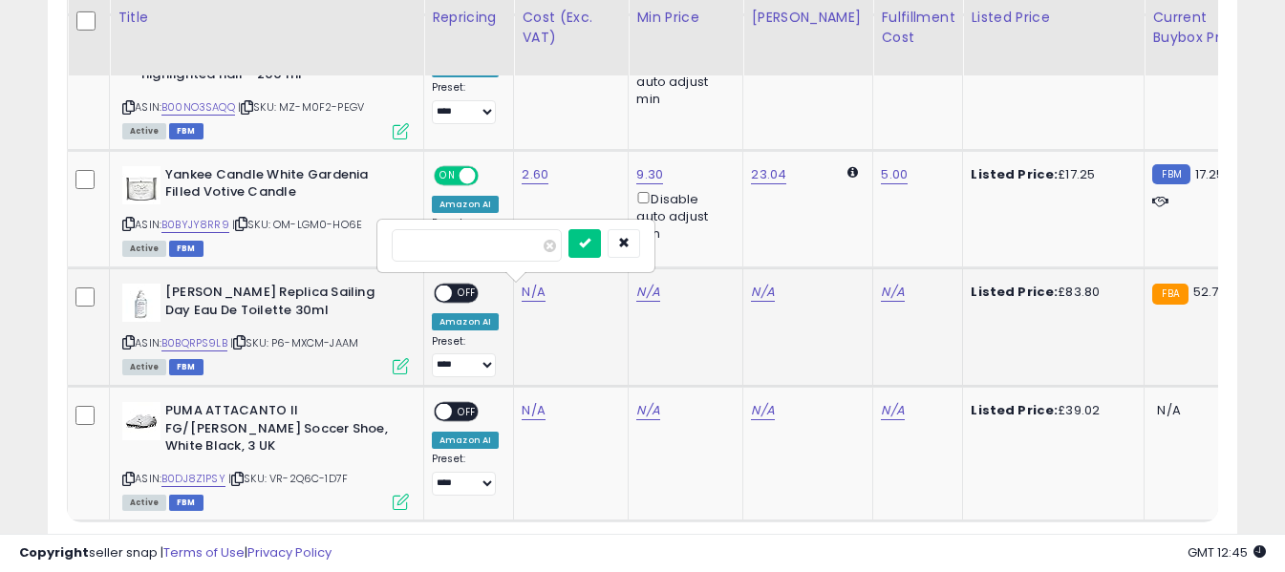
click at [518, 252] on input "number" at bounding box center [477, 245] width 170 height 32
type input "*****"
click at [590, 245] on icon "submit" at bounding box center [584, 242] width 11 height 11
click at [881, 283] on link "N/A" at bounding box center [892, 292] width 23 height 19
click at [845, 246] on input "text" at bounding box center [821, 243] width 170 height 29
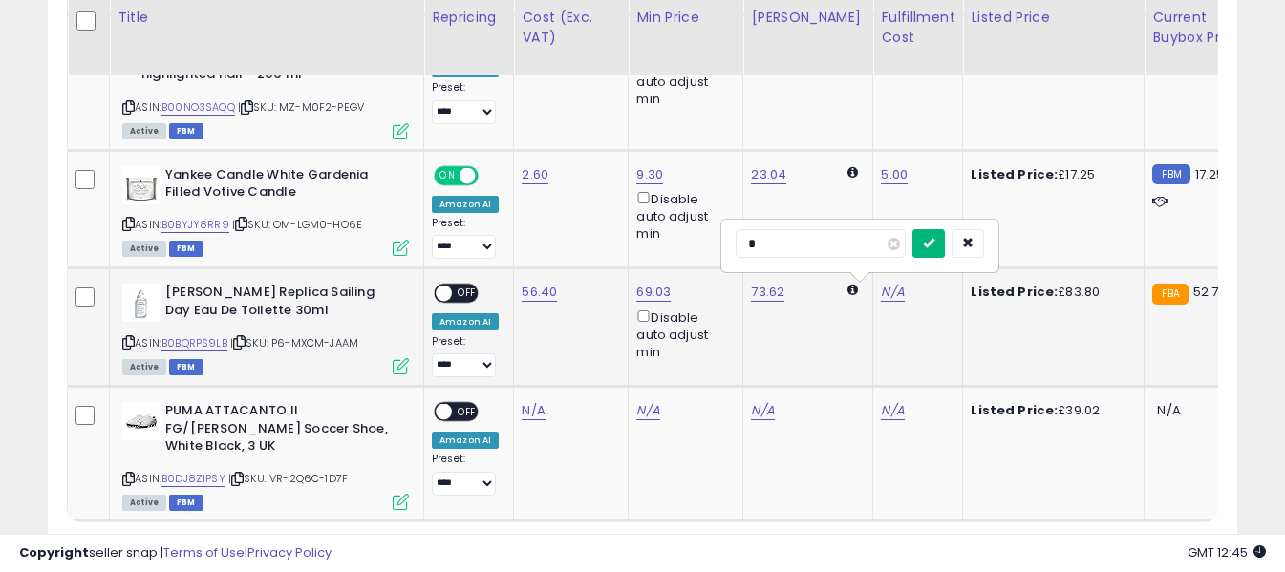
type input "*"
click at [934, 243] on icon "submit" at bounding box center [928, 242] width 11 height 11
click at [463, 290] on span "OFF" at bounding box center [467, 294] width 31 height 16
click at [131, 474] on icon at bounding box center [128, 479] width 12 height 11
click at [529, 411] on link "N/A" at bounding box center [533, 410] width 23 height 19
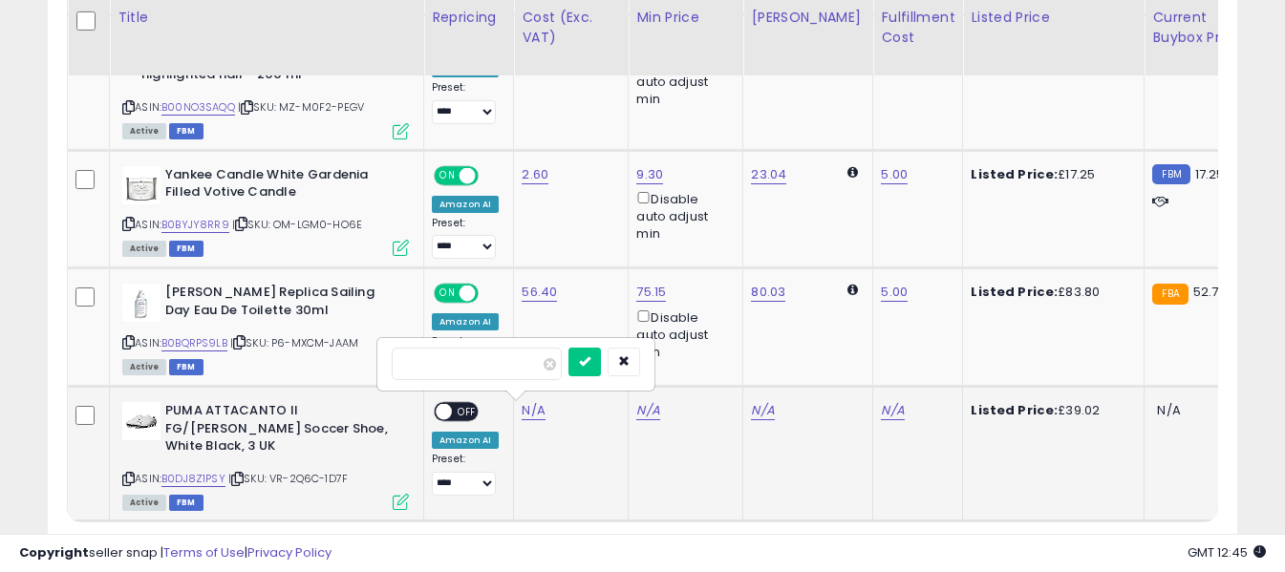
click at [527, 362] on input "number" at bounding box center [477, 364] width 170 height 32
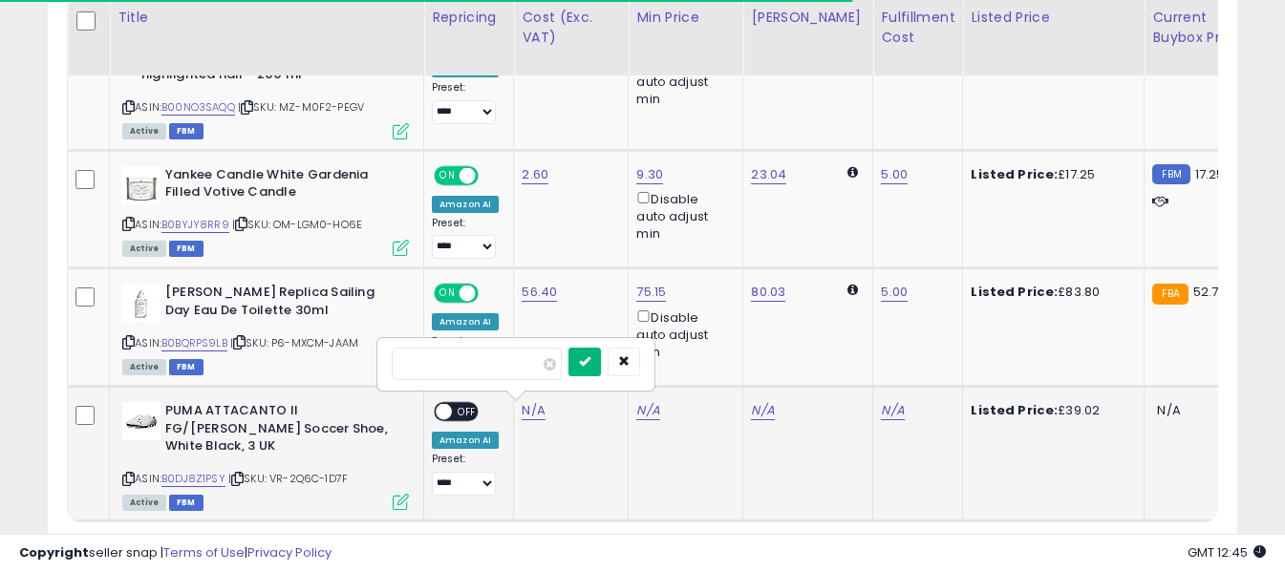
type input "*****"
click at [590, 366] on icon "submit" at bounding box center [584, 360] width 11 height 11
click at [881, 414] on link "N/A" at bounding box center [892, 410] width 23 height 19
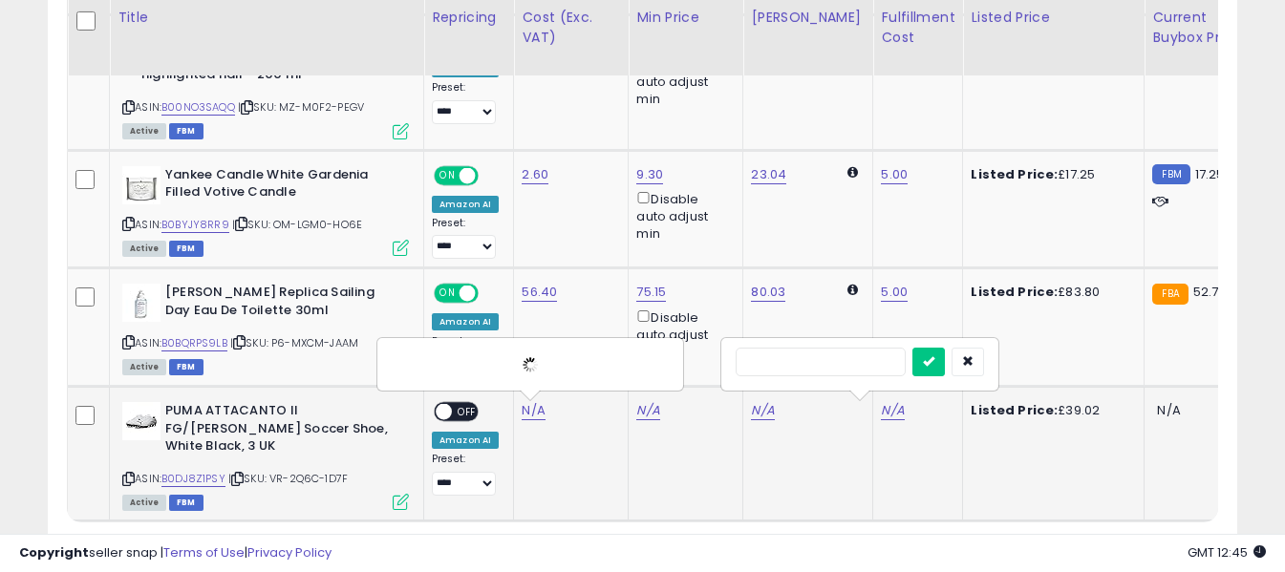
click at [848, 369] on input "text" at bounding box center [821, 362] width 170 height 29
type input "*"
click at [934, 367] on icon "submit" at bounding box center [928, 360] width 11 height 11
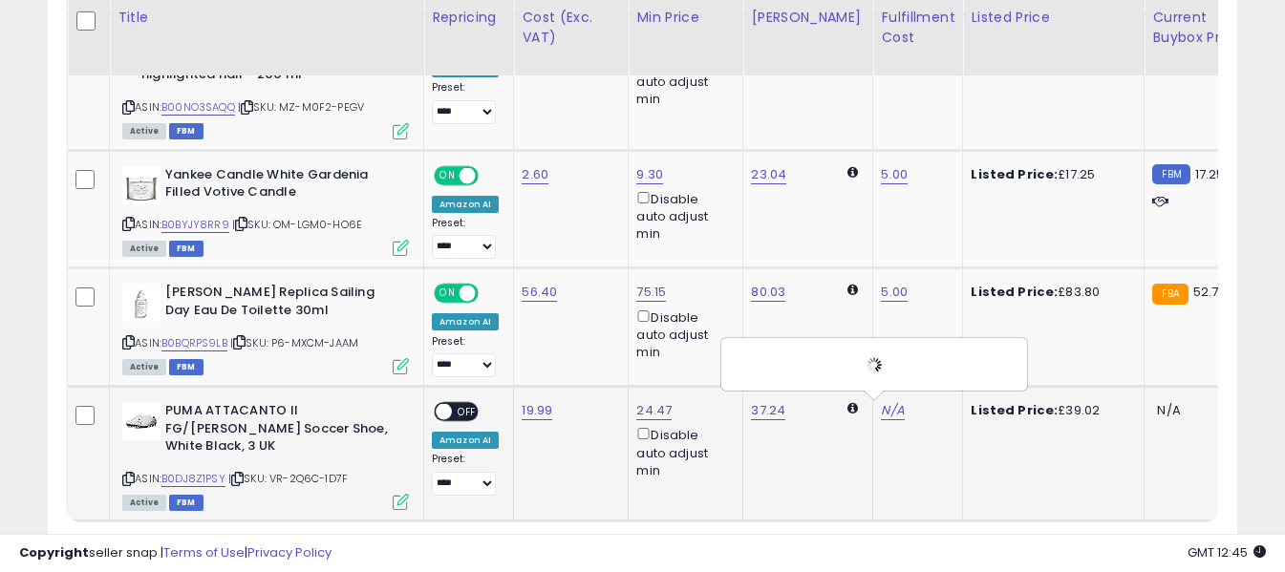
click at [470, 411] on span "OFF" at bounding box center [467, 412] width 31 height 16
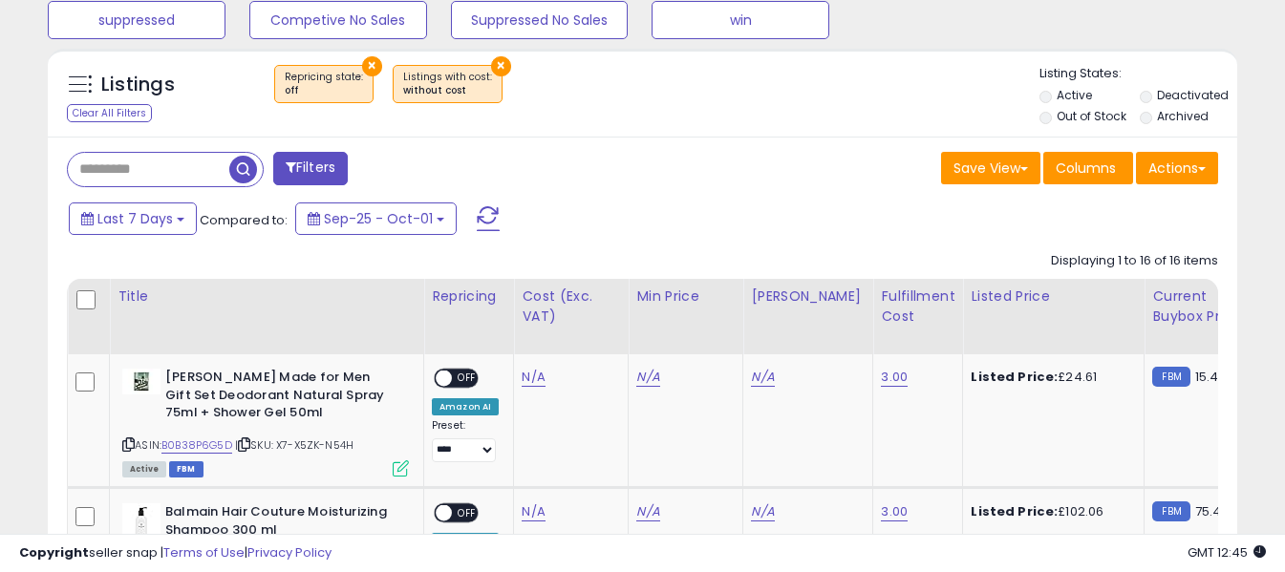
click at [483, 229] on span at bounding box center [488, 218] width 23 height 25
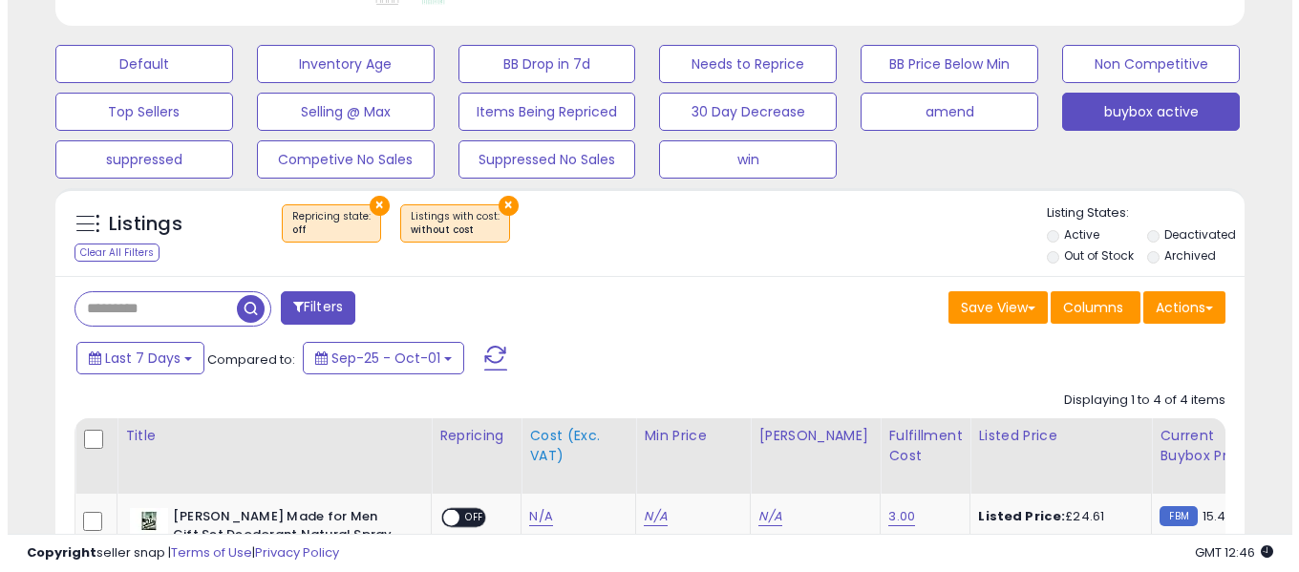
scroll to position [545, 0]
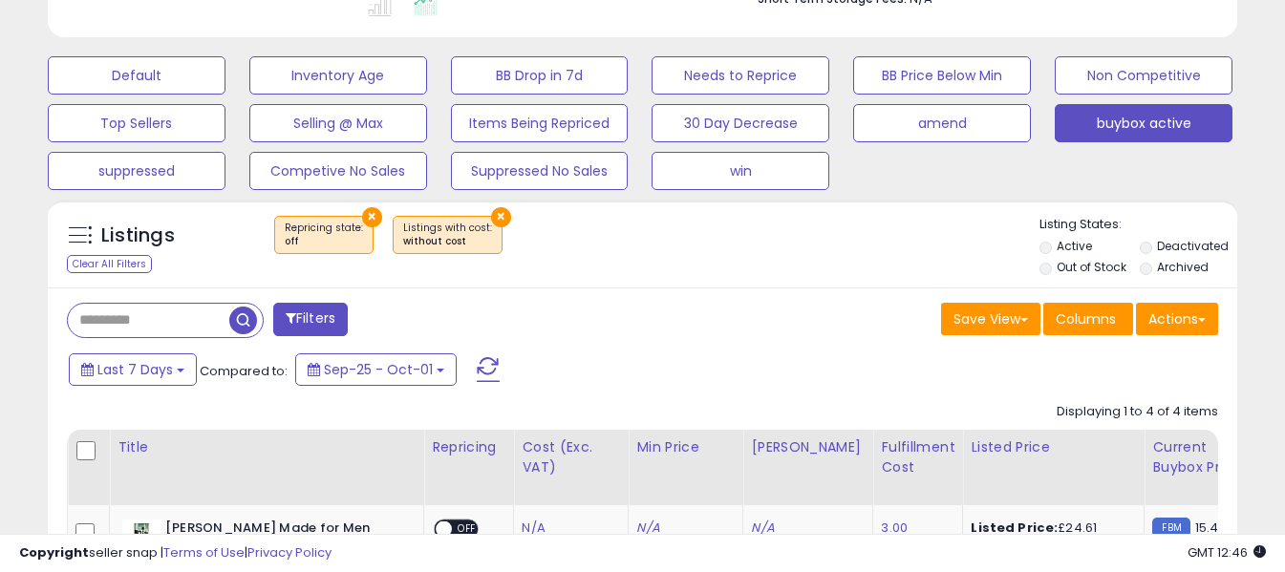
click at [489, 369] on span at bounding box center [488, 369] width 23 height 25
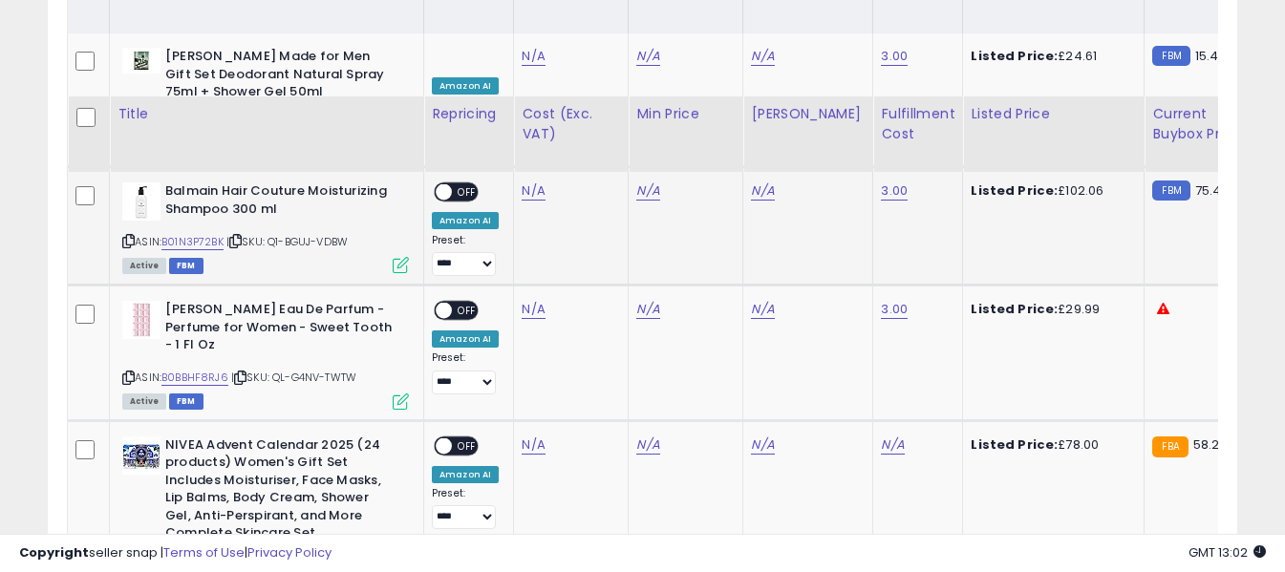
scroll to position [1119, 0]
